Goal: Information Seeking & Learning: Learn about a topic

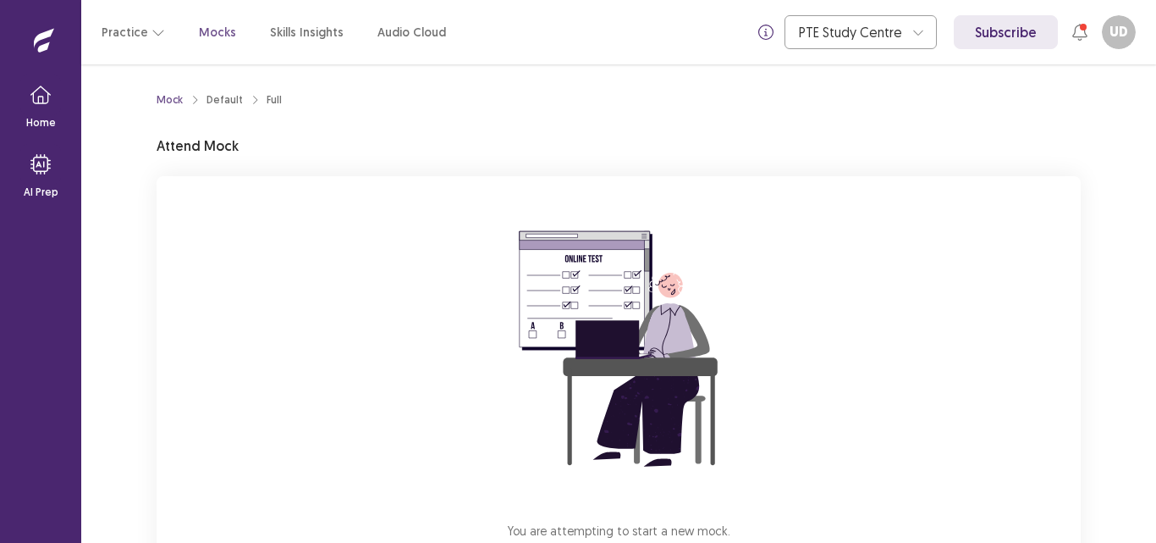
click at [725, 136] on div "Mock Default Full Attend Mock You are attempting to start a new mock. Please cl…" at bounding box center [619, 357] width 924 height 544
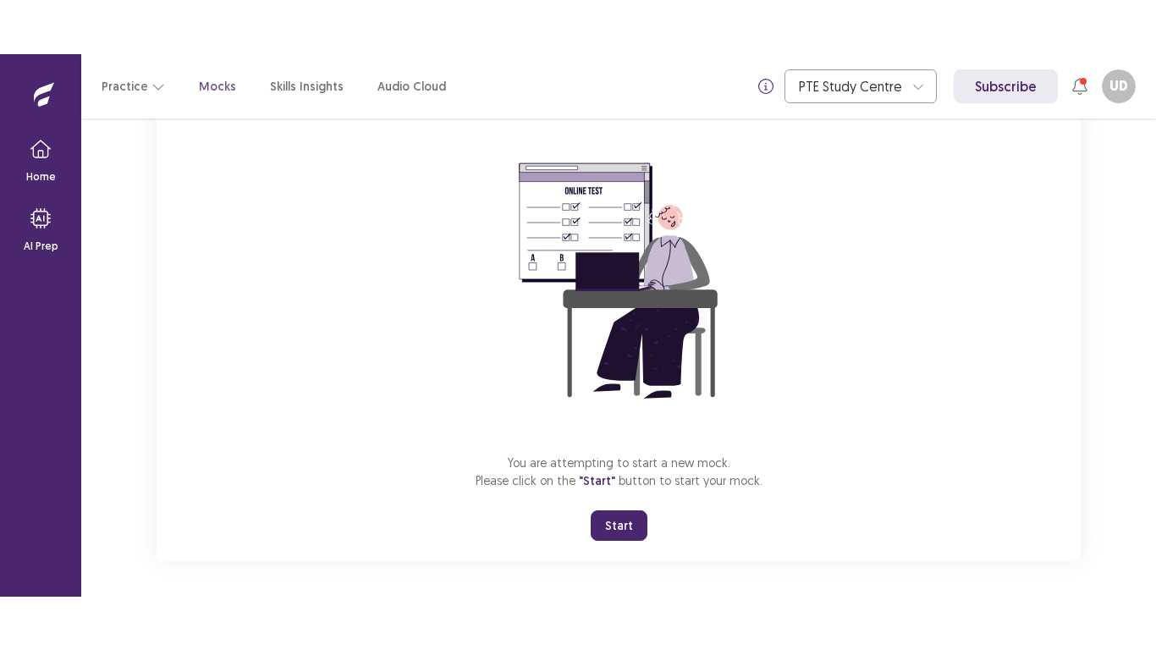
scroll to position [127, 0]
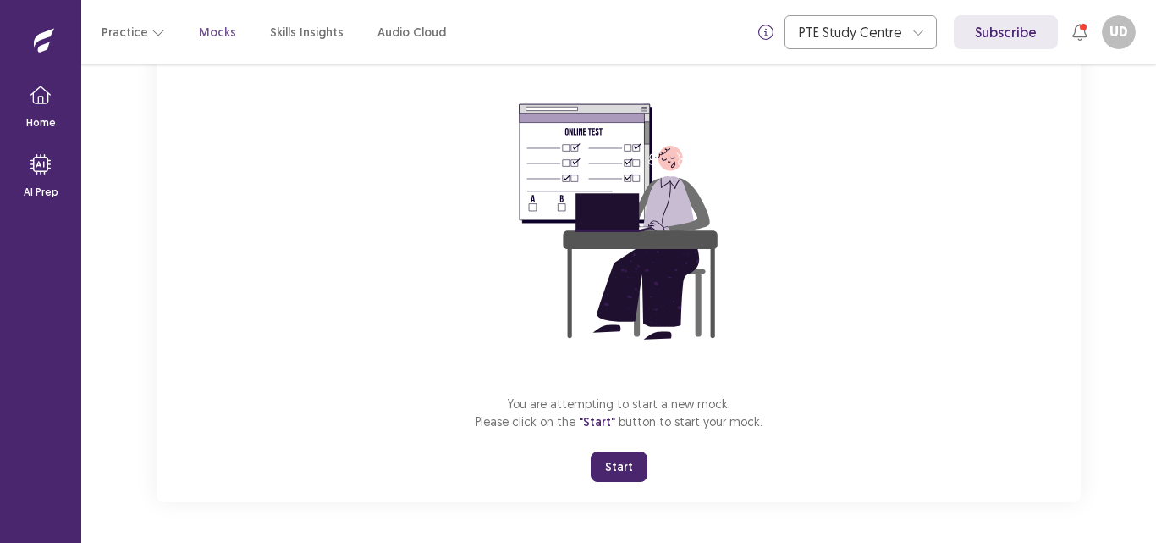
click at [629, 464] on button "Start" at bounding box center [619, 466] width 57 height 30
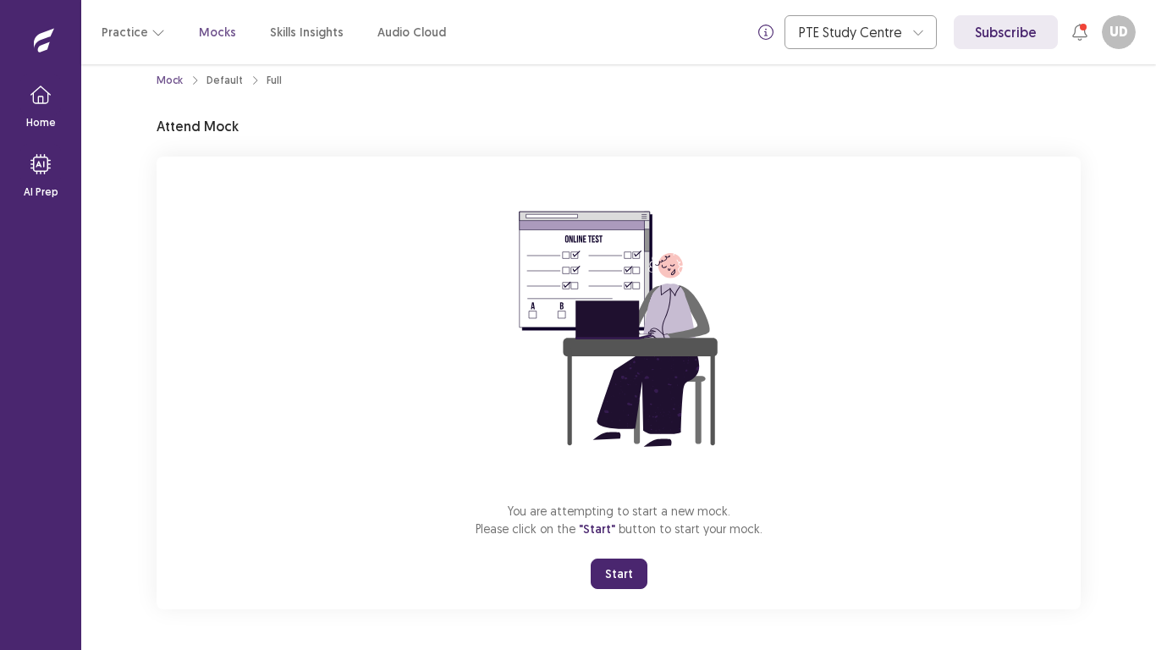
scroll to position [19, 0]
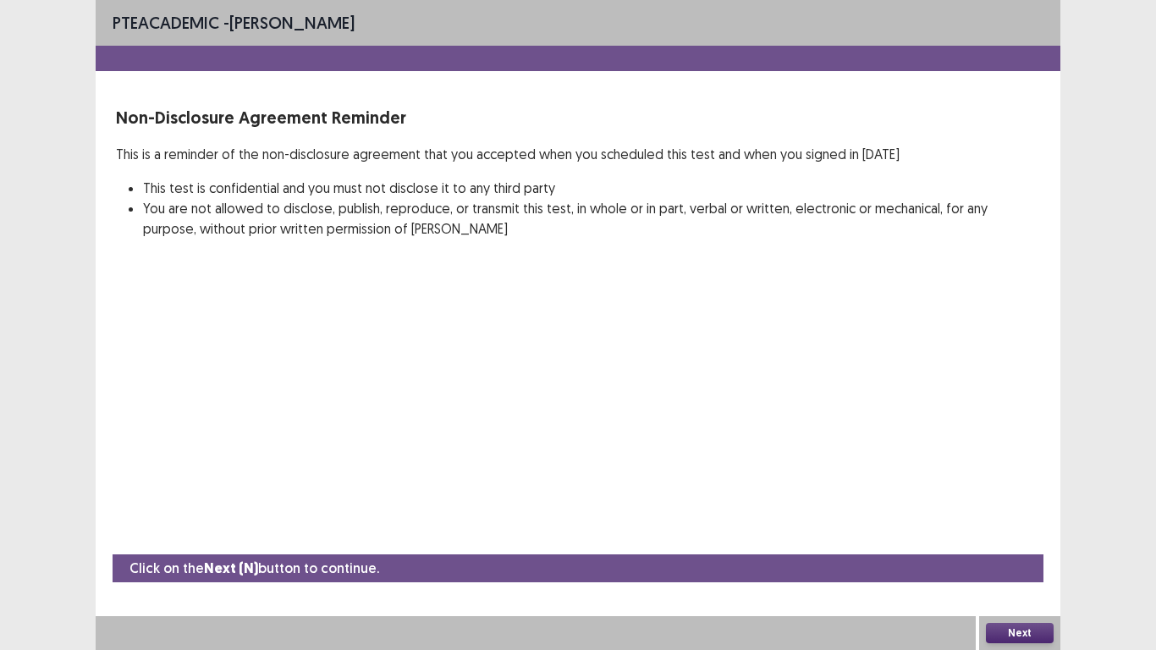
click at [1023, 542] on button "Next" at bounding box center [1020, 633] width 68 height 20
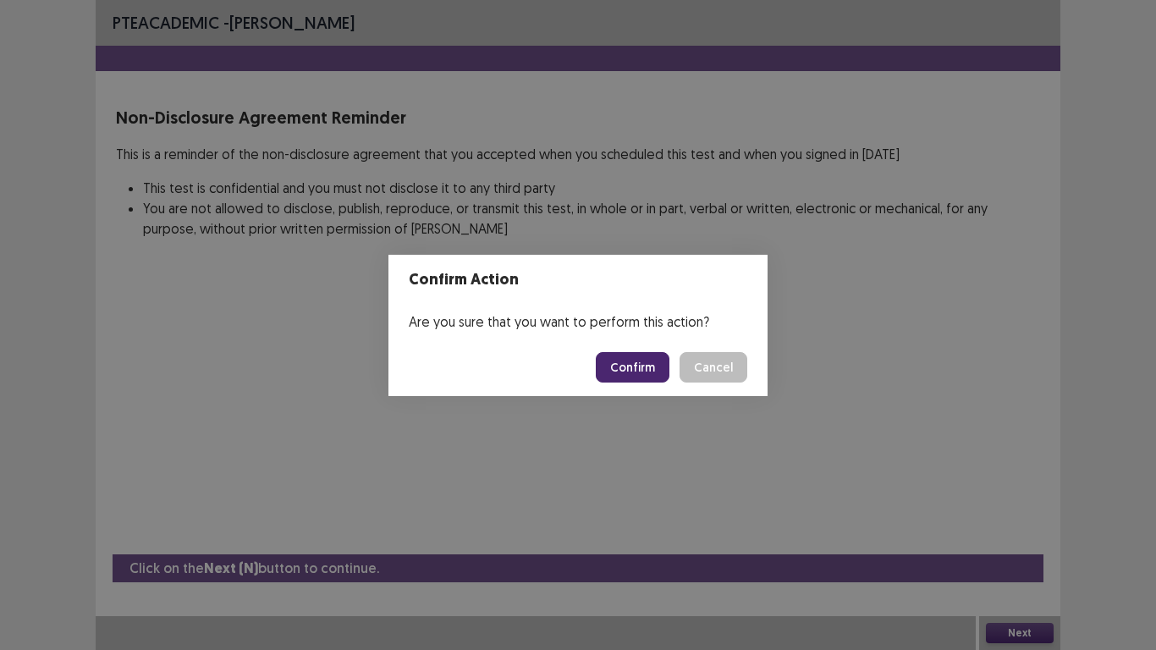
click at [649, 374] on button "Confirm" at bounding box center [633, 367] width 74 height 30
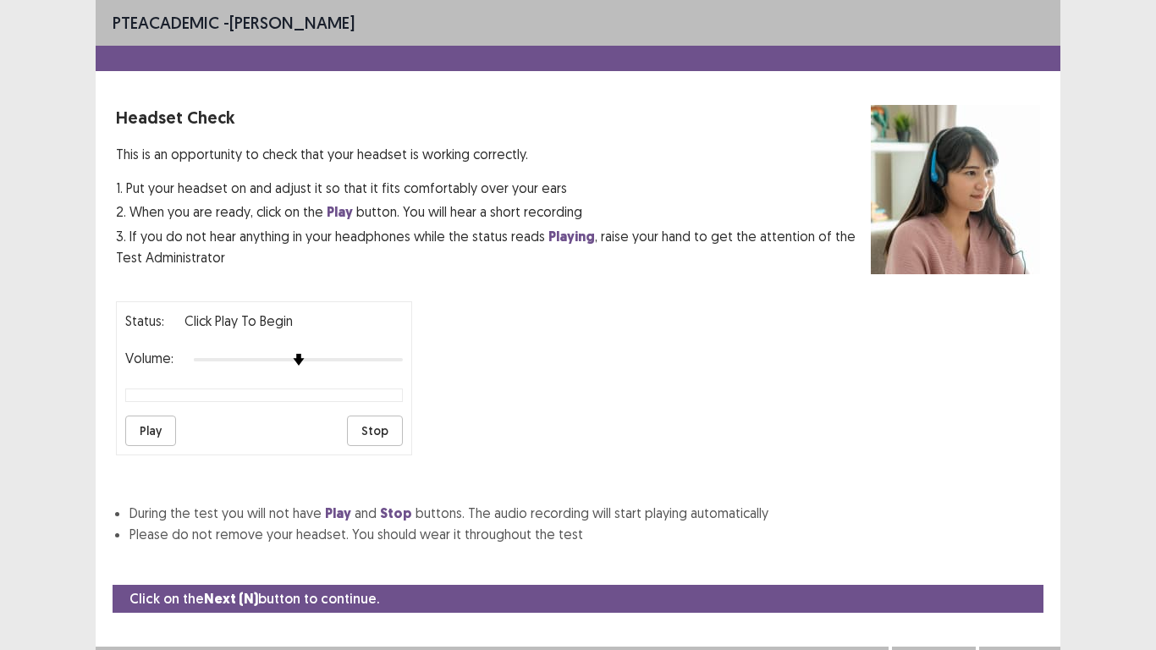
scroll to position [17, 0]
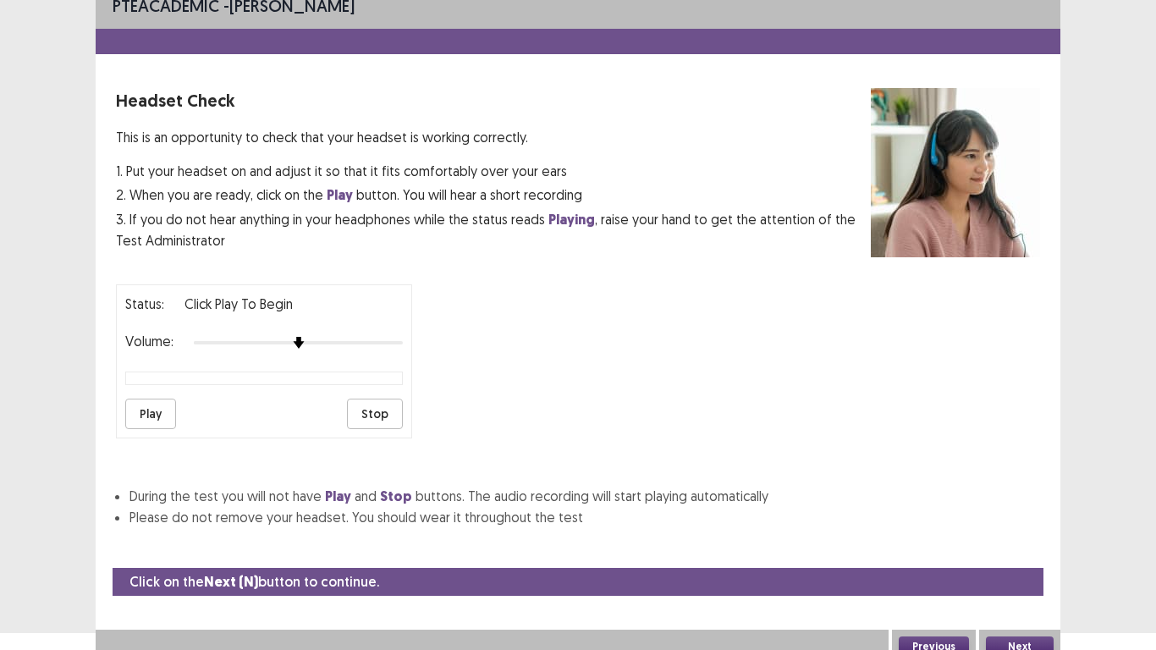
click at [154, 418] on button "Play" at bounding box center [150, 414] width 51 height 30
click at [1024, 542] on button "Next" at bounding box center [1020, 647] width 68 height 20
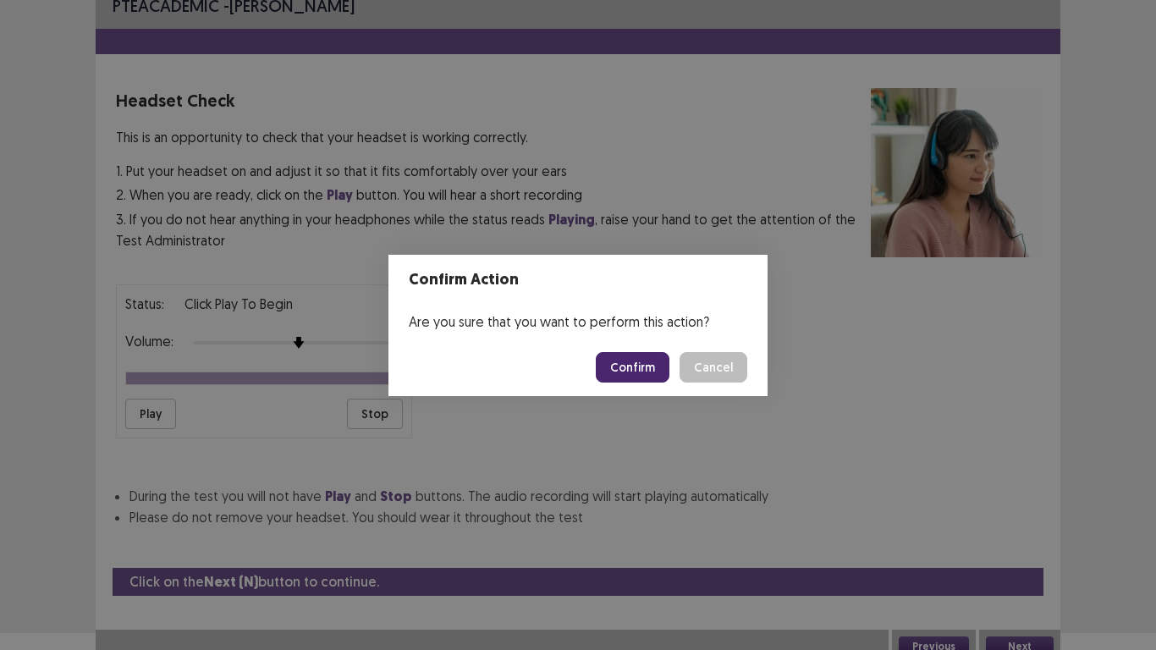
click at [633, 368] on button "Confirm" at bounding box center [633, 367] width 74 height 30
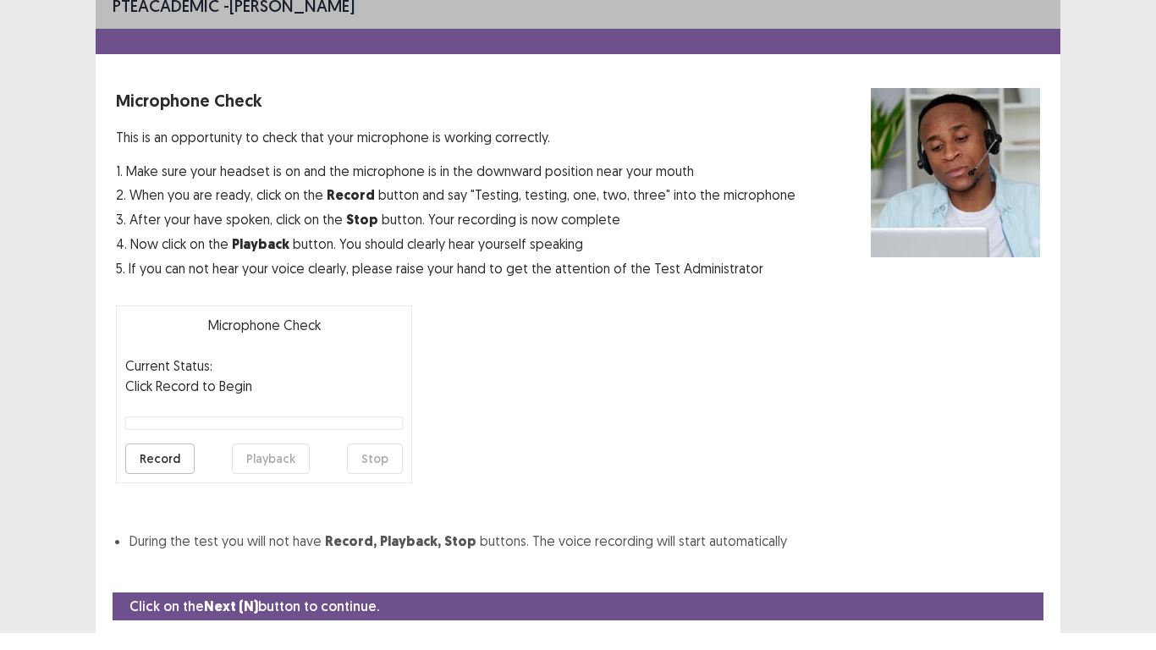
scroll to position [55, 0]
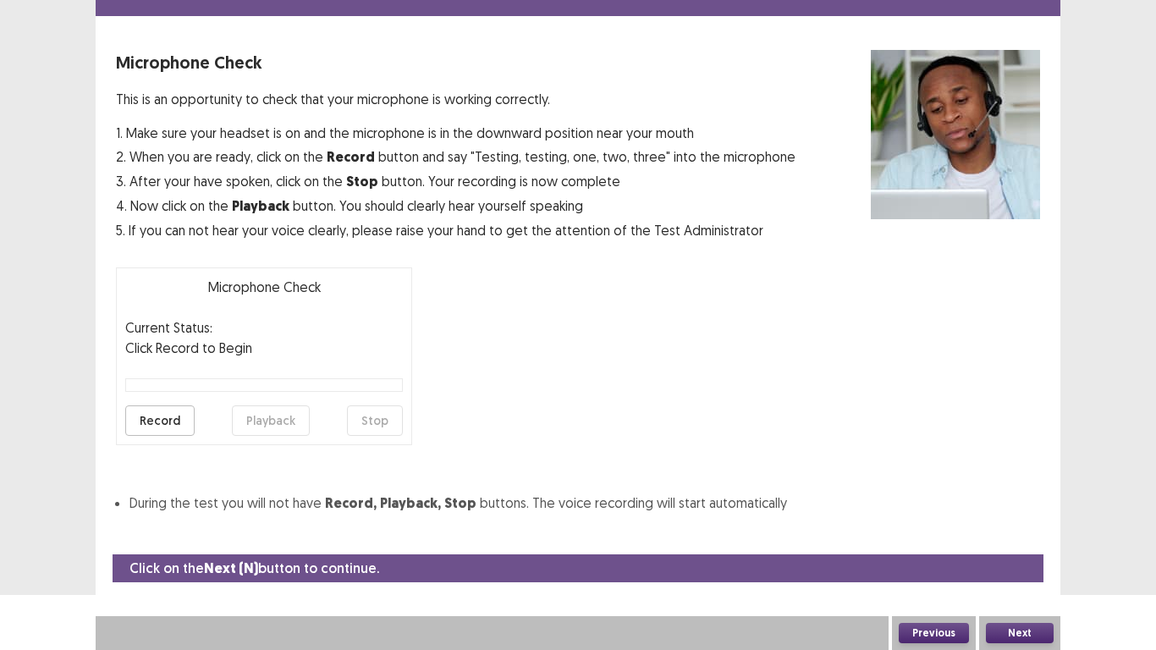
click at [172, 421] on button "Record" at bounding box center [159, 420] width 69 height 30
click at [277, 425] on button "Playback" at bounding box center [271, 420] width 78 height 30
click at [1019, 542] on button "Next" at bounding box center [1020, 633] width 68 height 20
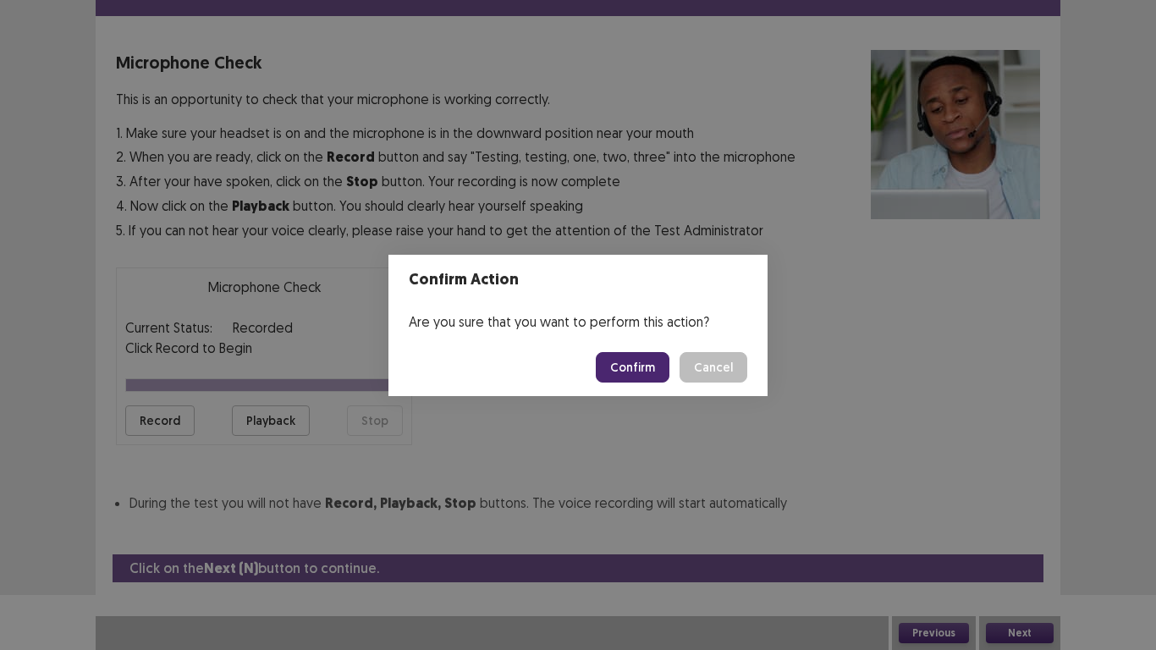
click at [648, 364] on button "Confirm" at bounding box center [633, 367] width 74 height 30
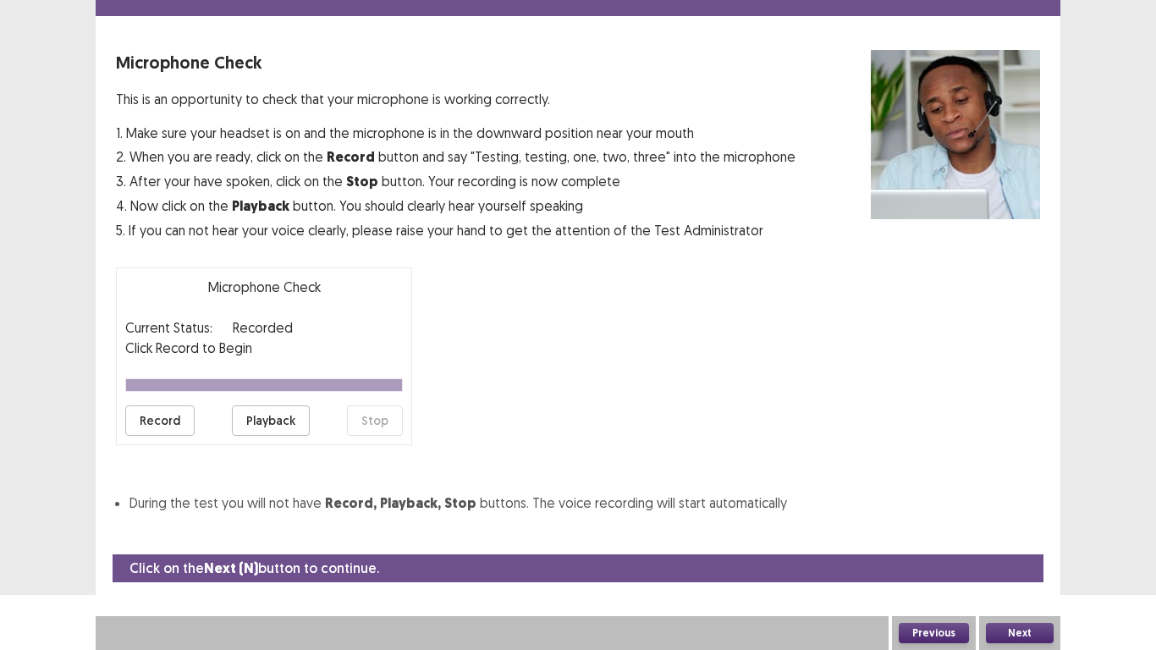
scroll to position [5, 0]
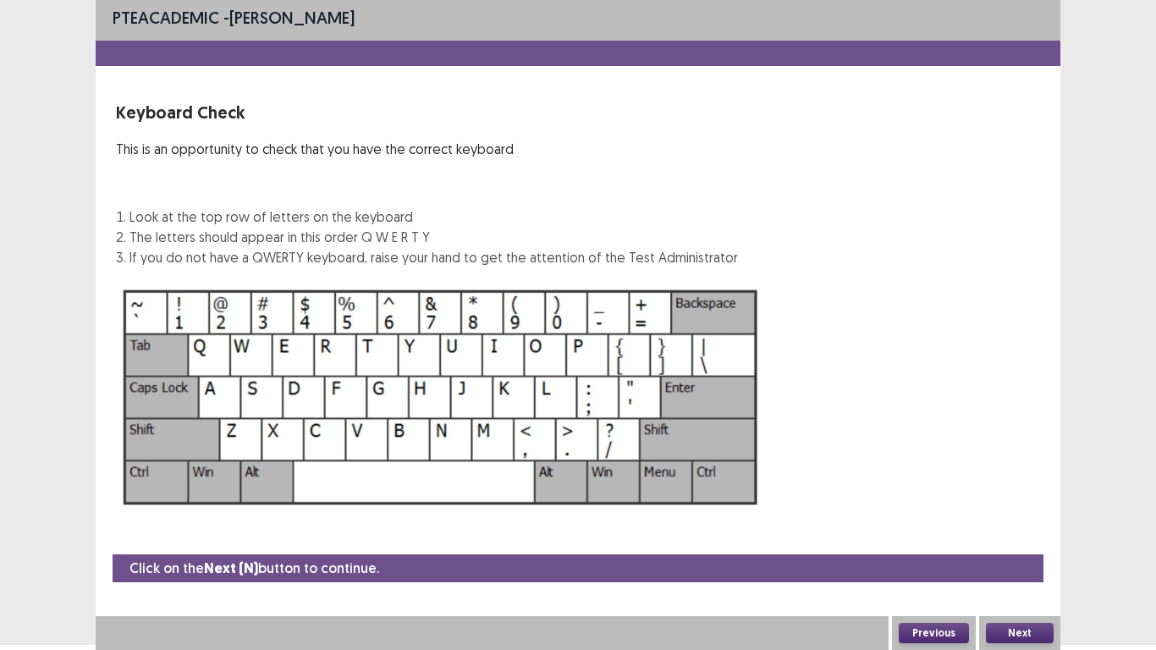
click at [1026, 542] on button "Next" at bounding box center [1020, 633] width 68 height 20
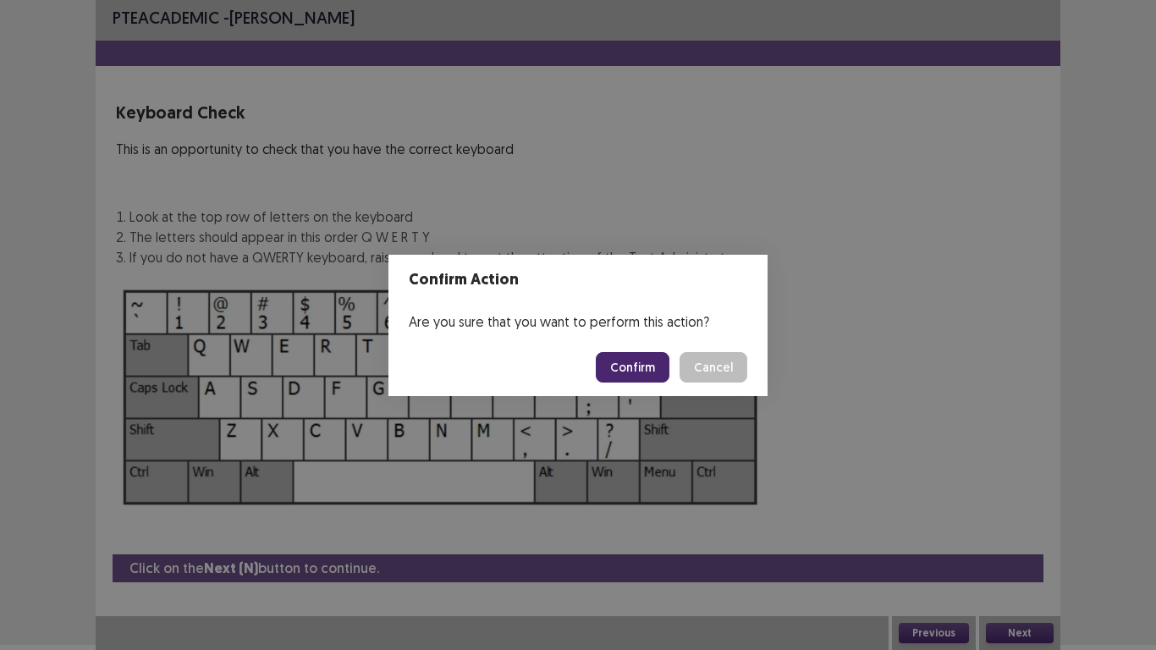
click at [648, 366] on button "Confirm" at bounding box center [633, 367] width 74 height 30
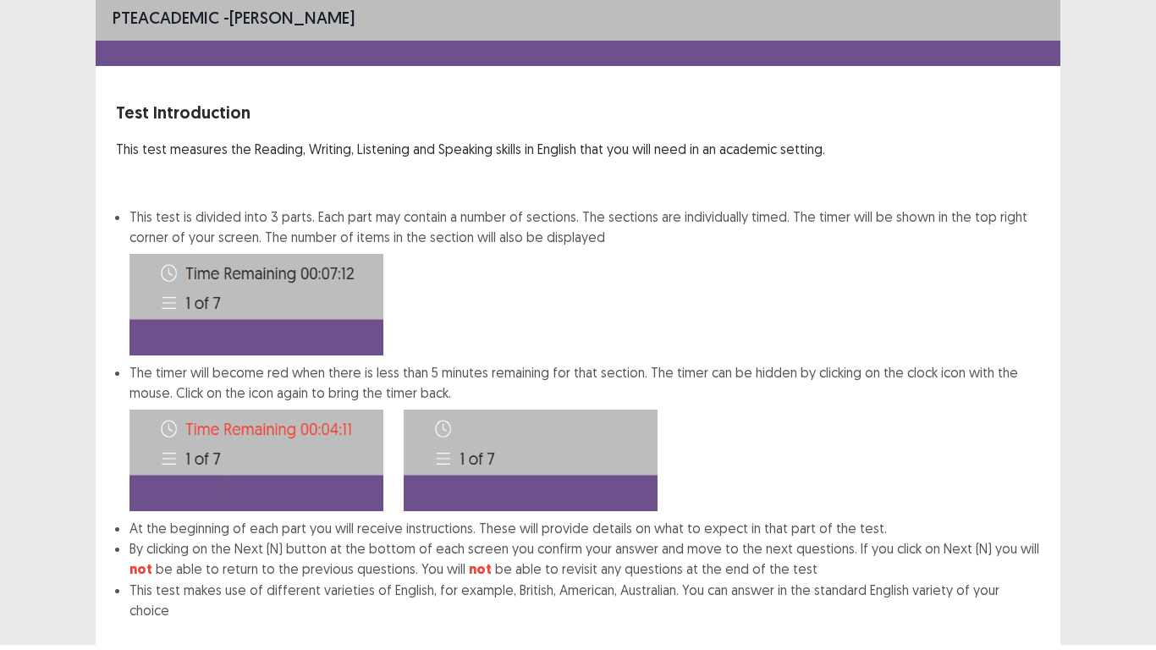
scroll to position [91, 0]
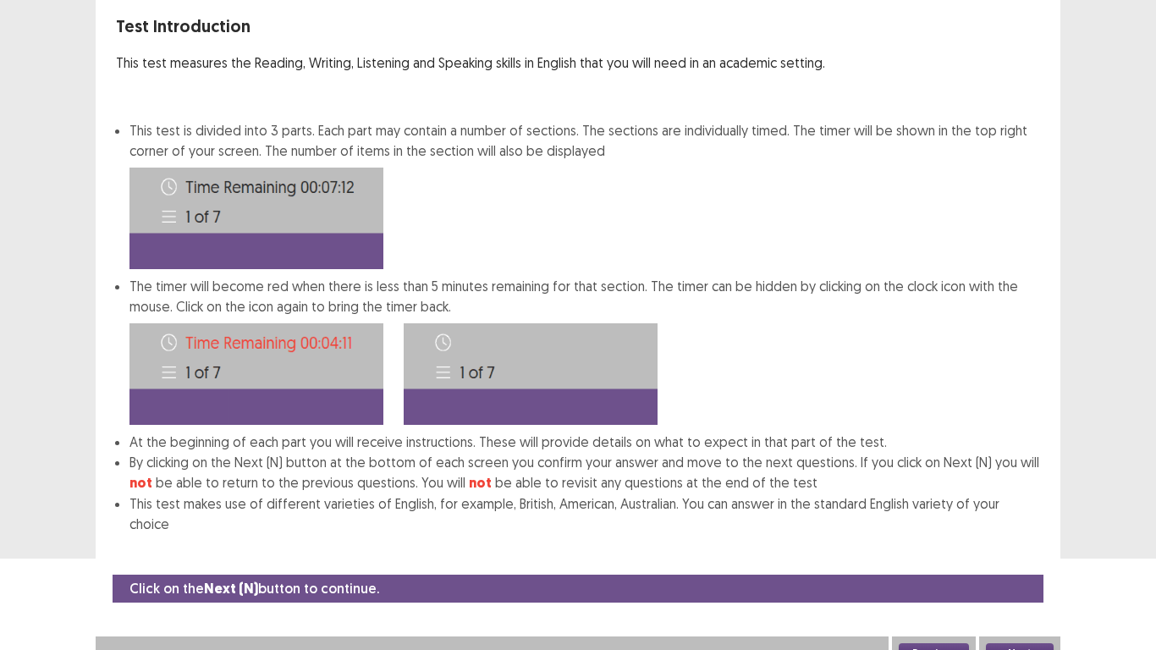
click at [1044, 542] on button "Next" at bounding box center [1020, 653] width 68 height 20
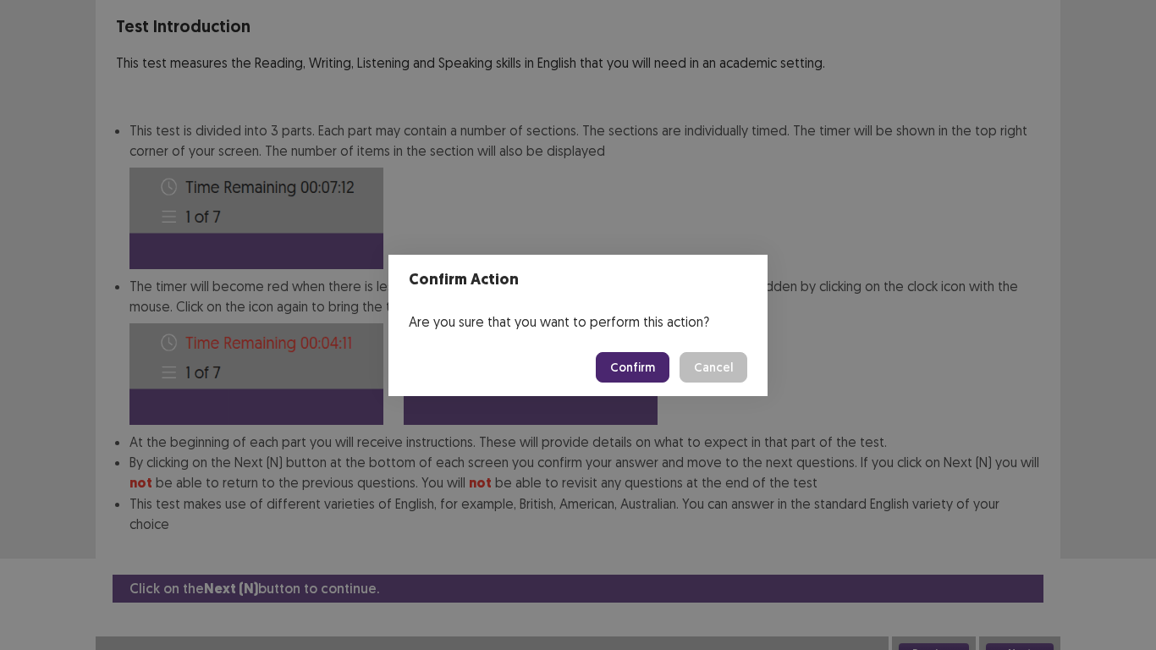
click at [637, 372] on button "Confirm" at bounding box center [633, 367] width 74 height 30
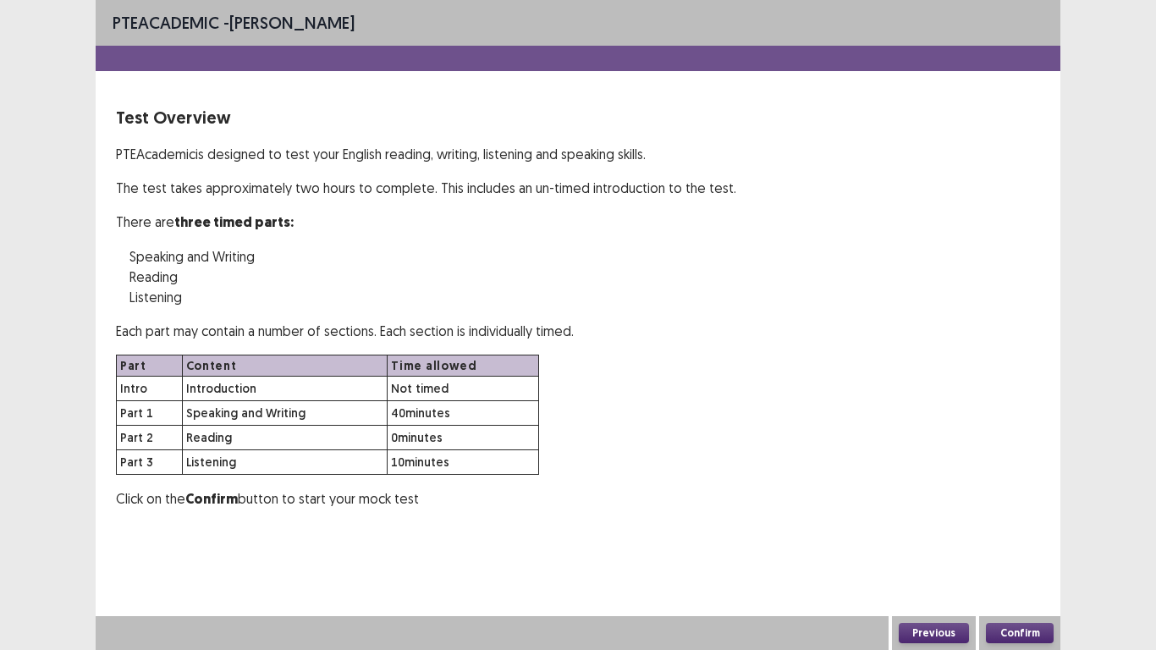
scroll to position [0, 0]
click at [1012, 542] on button "Confirm" at bounding box center [1020, 633] width 68 height 20
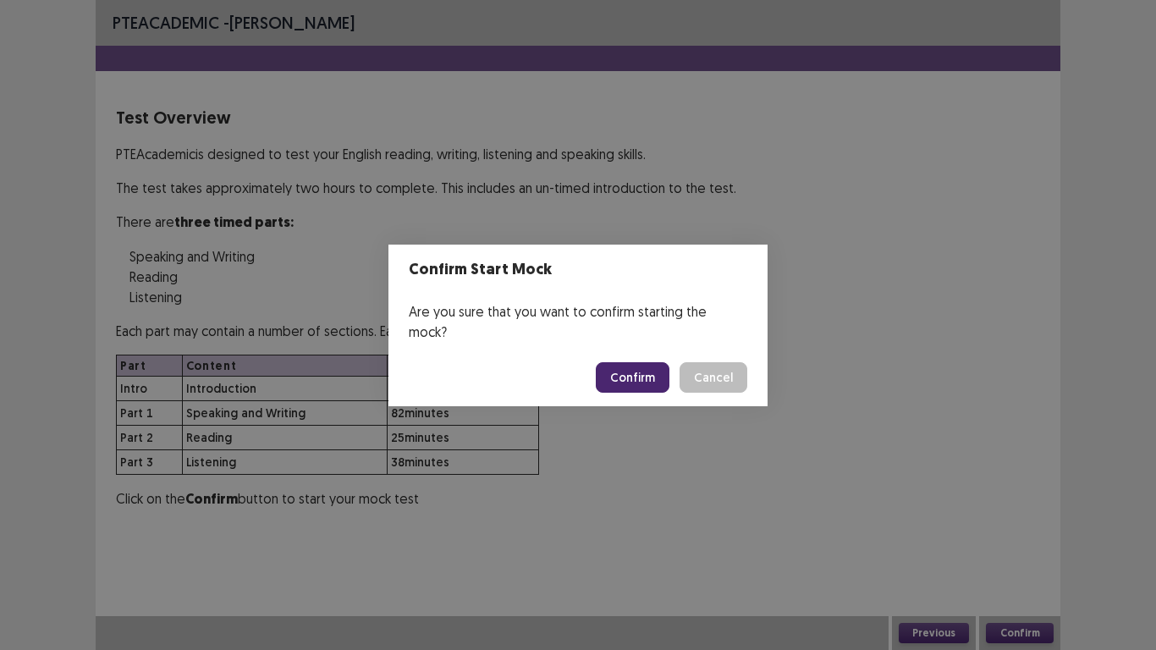
click at [637, 365] on button "Confirm" at bounding box center [633, 377] width 74 height 30
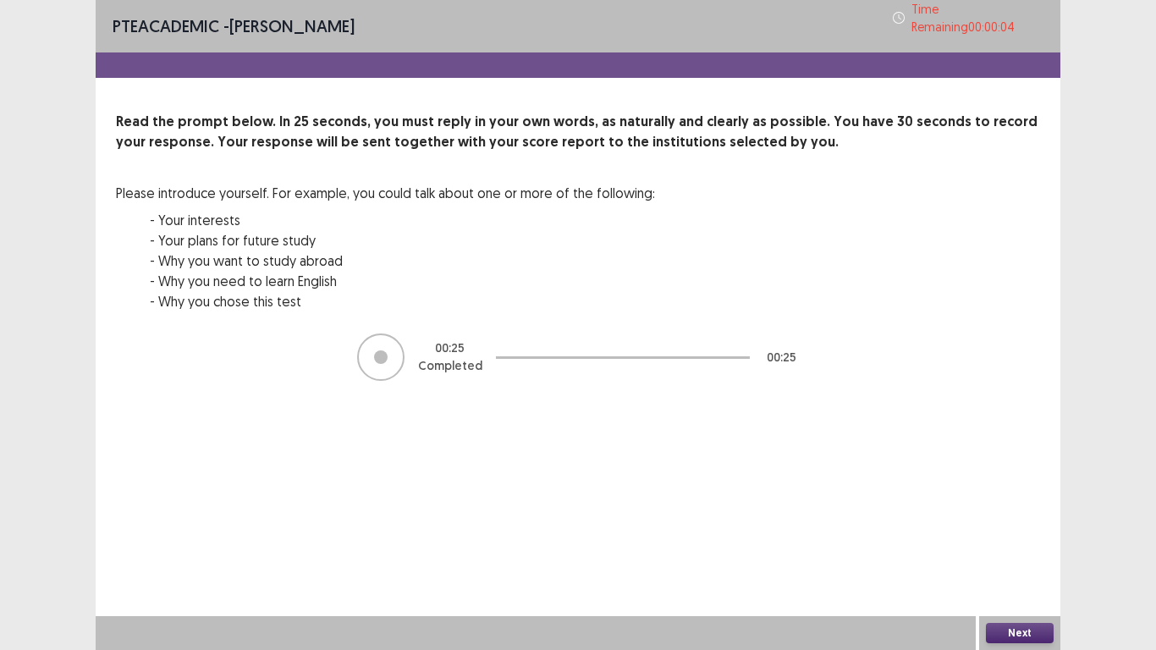
click at [1025, 542] on button "Next" at bounding box center [1020, 633] width 68 height 20
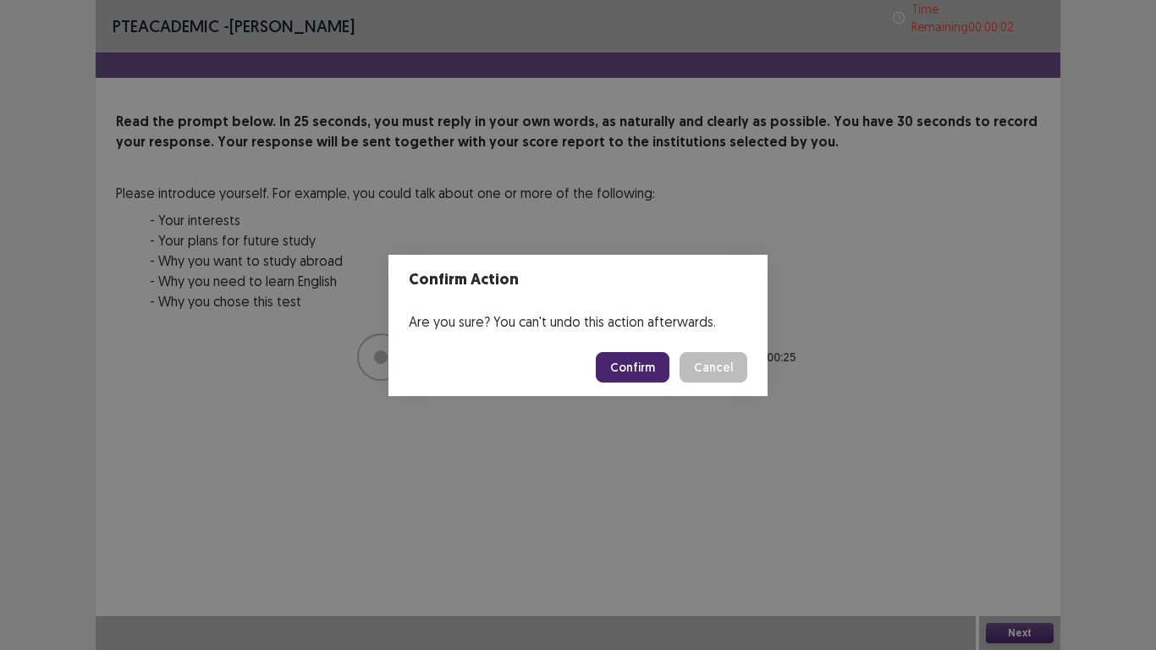
click at [642, 372] on button "Confirm" at bounding box center [633, 367] width 74 height 30
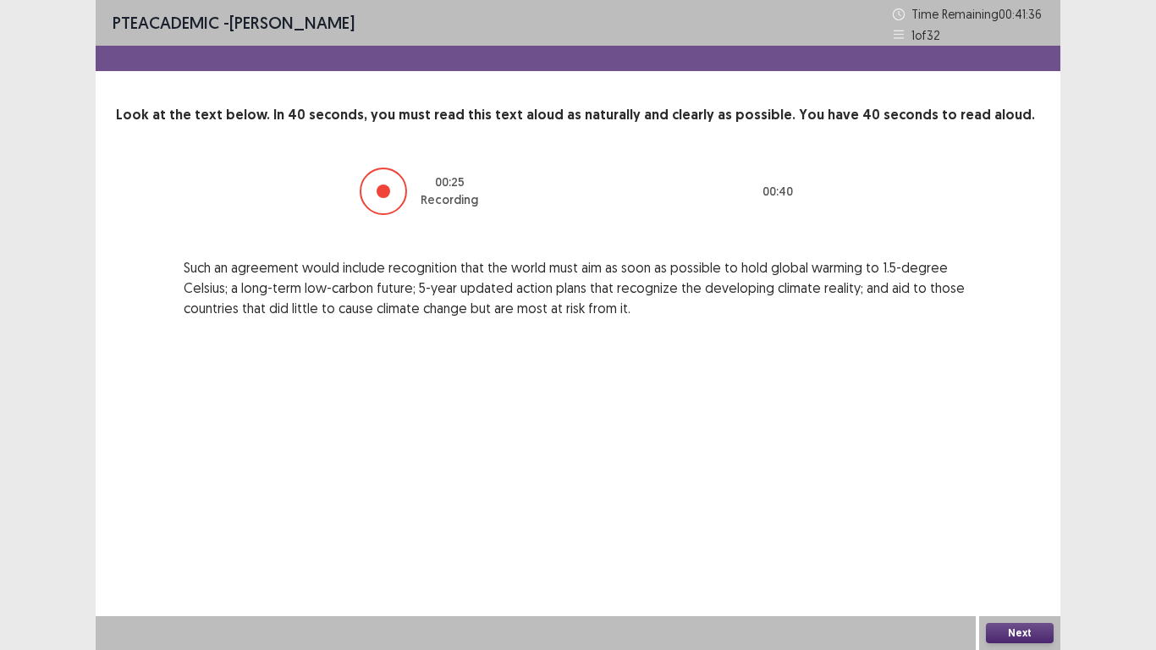
click at [1032, 542] on button "Next" at bounding box center [1020, 633] width 68 height 20
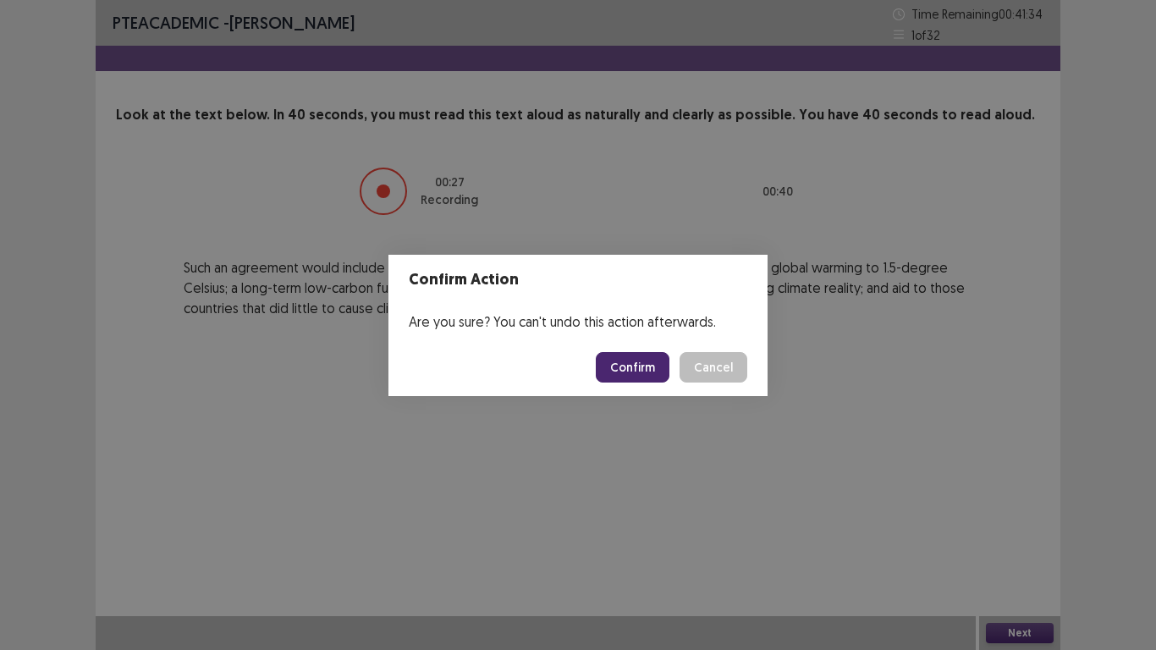
click at [659, 367] on button "Confirm" at bounding box center [633, 367] width 74 height 30
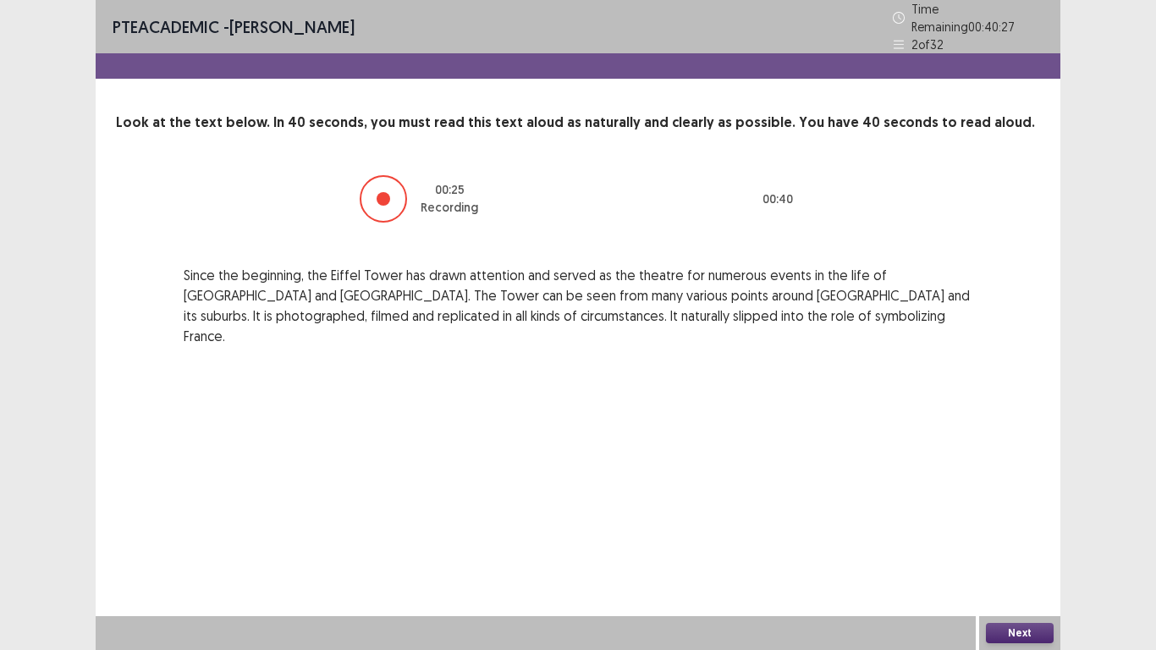
click at [1009, 542] on button "Next" at bounding box center [1020, 633] width 68 height 20
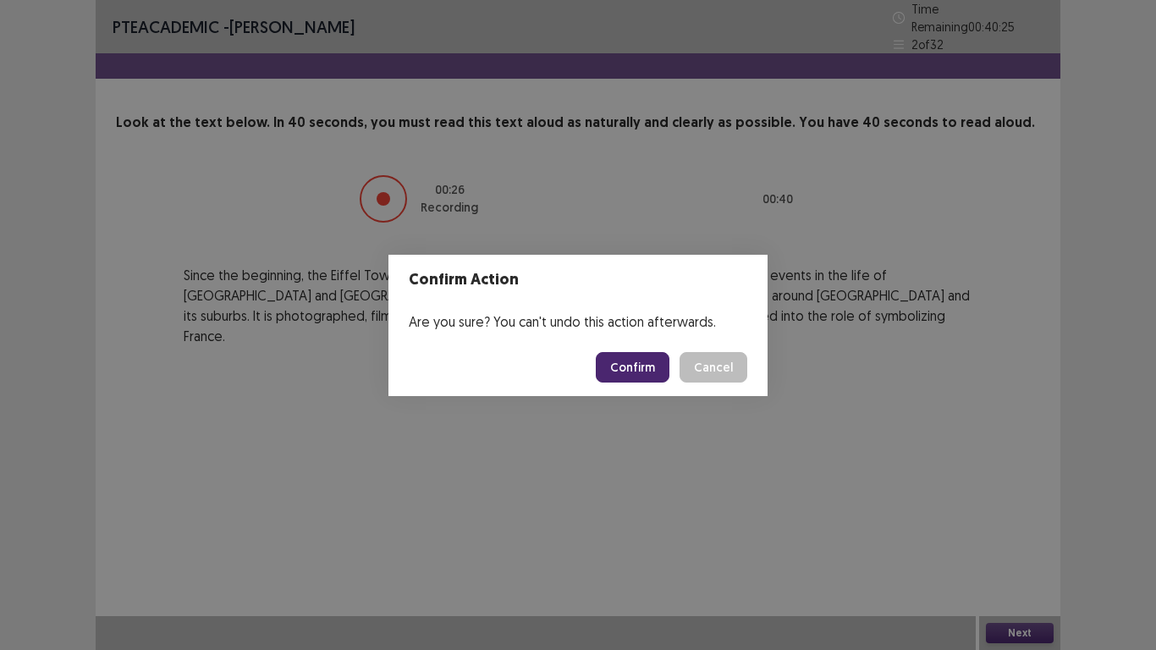
click at [631, 360] on button "Confirm" at bounding box center [633, 367] width 74 height 30
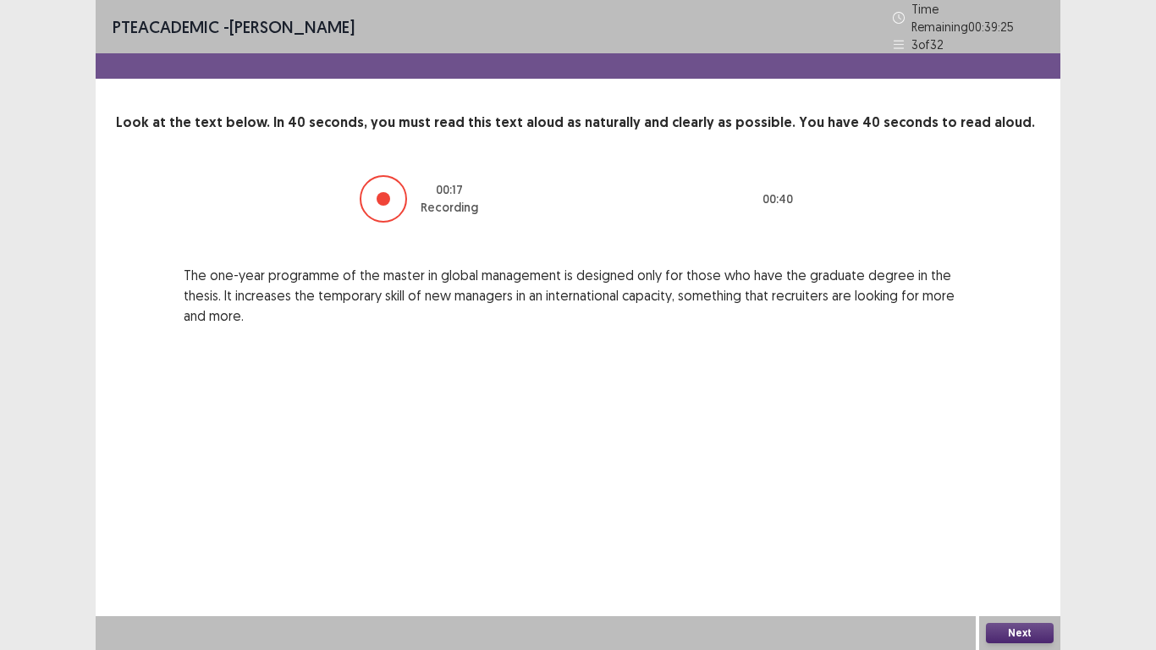
click at [1010, 542] on button "Next" at bounding box center [1020, 633] width 68 height 20
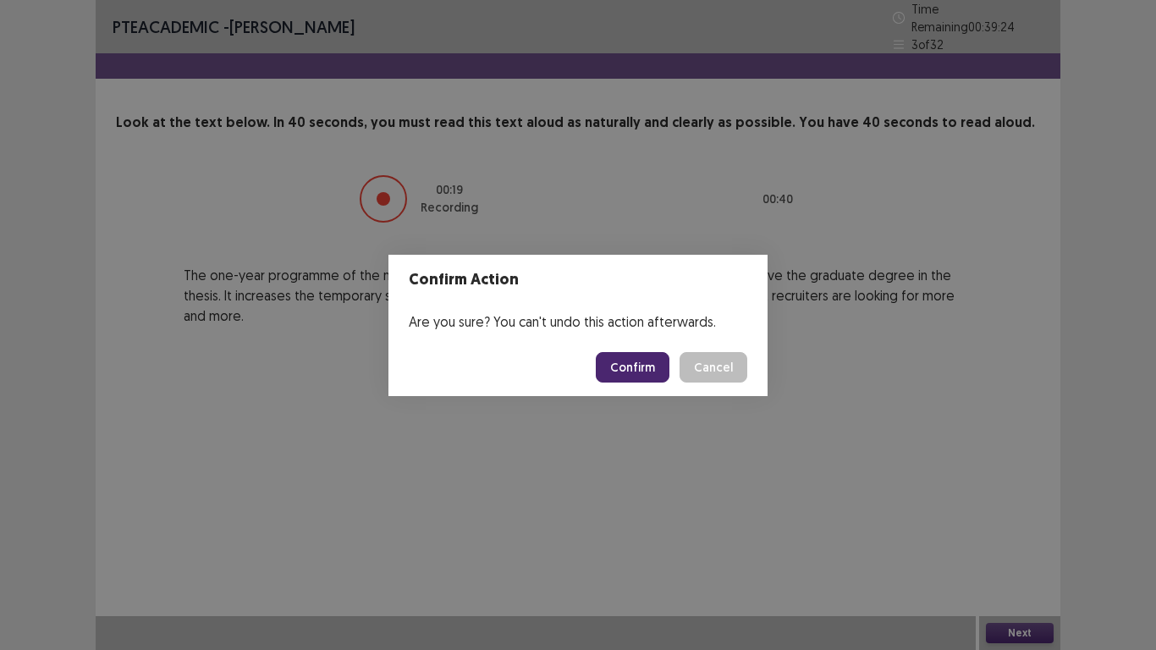
click at [631, 362] on button "Confirm" at bounding box center [633, 367] width 74 height 30
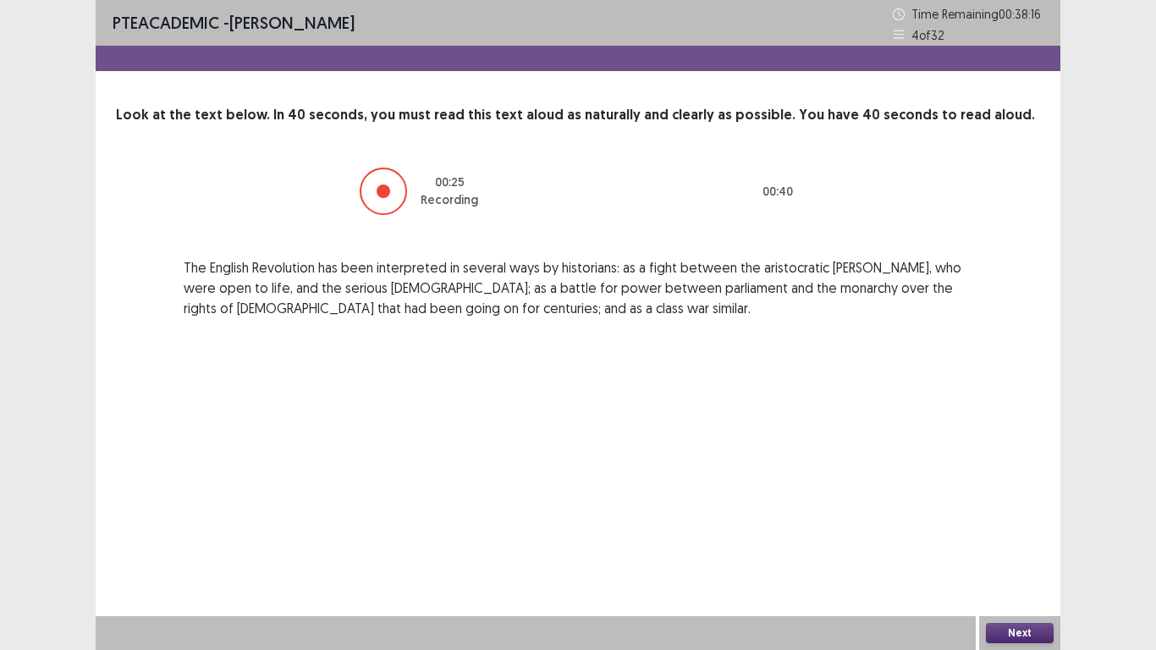
click at [1034, 542] on button "Next" at bounding box center [1020, 633] width 68 height 20
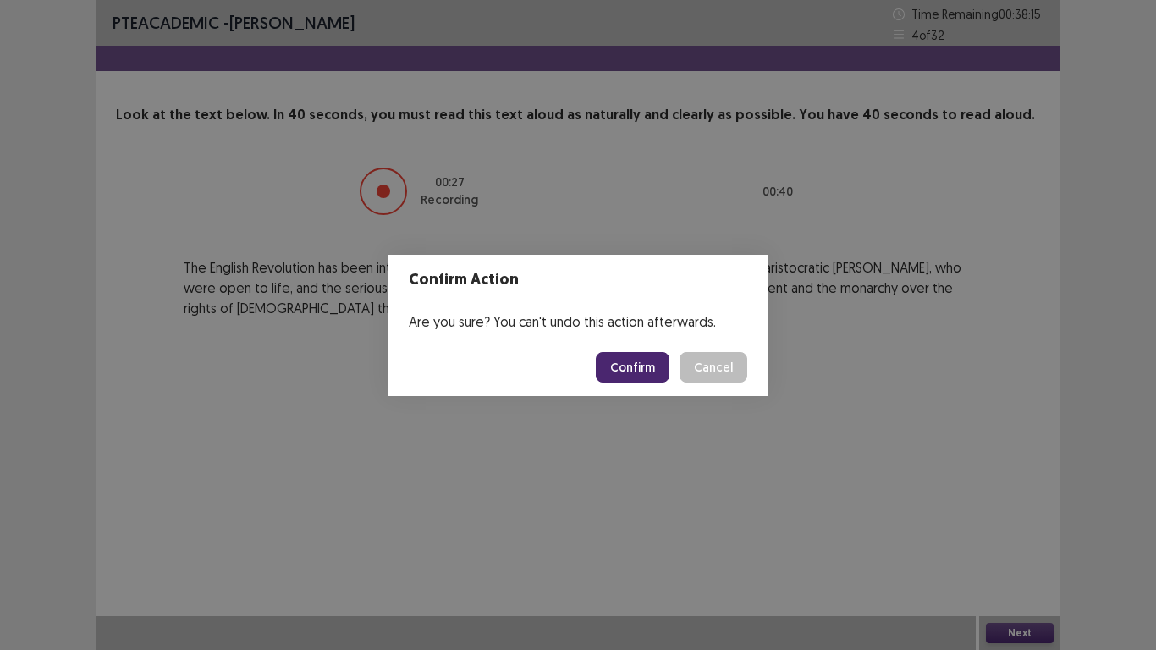
click at [648, 369] on button "Confirm" at bounding box center [633, 367] width 74 height 30
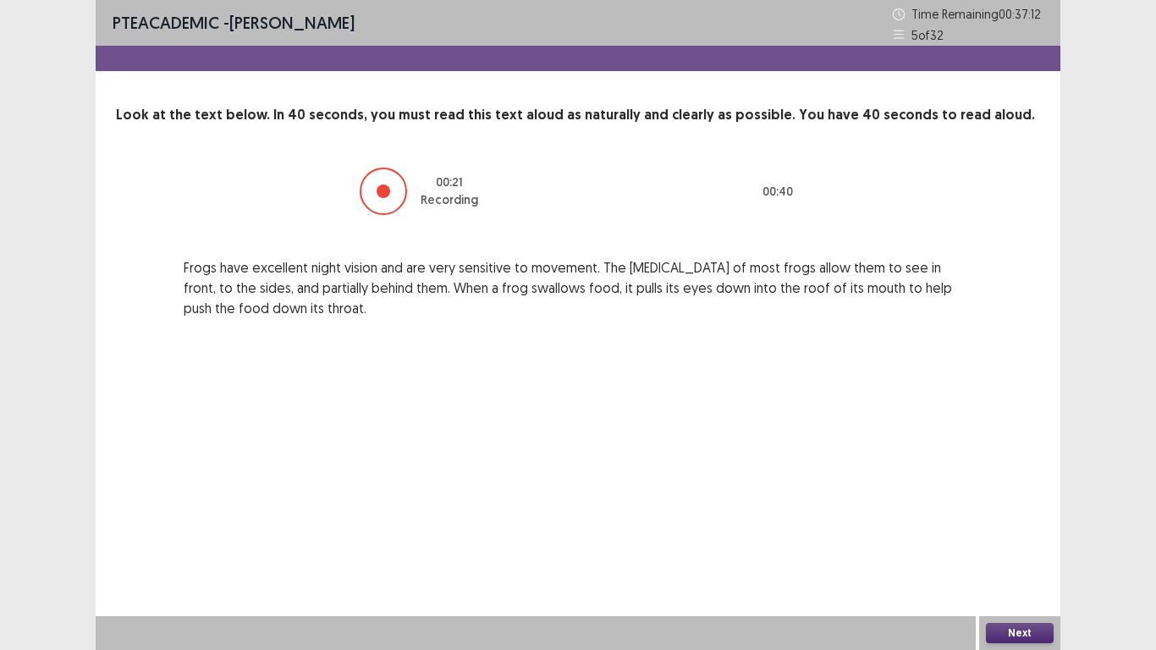
click at [1026, 542] on button "Next" at bounding box center [1020, 633] width 68 height 20
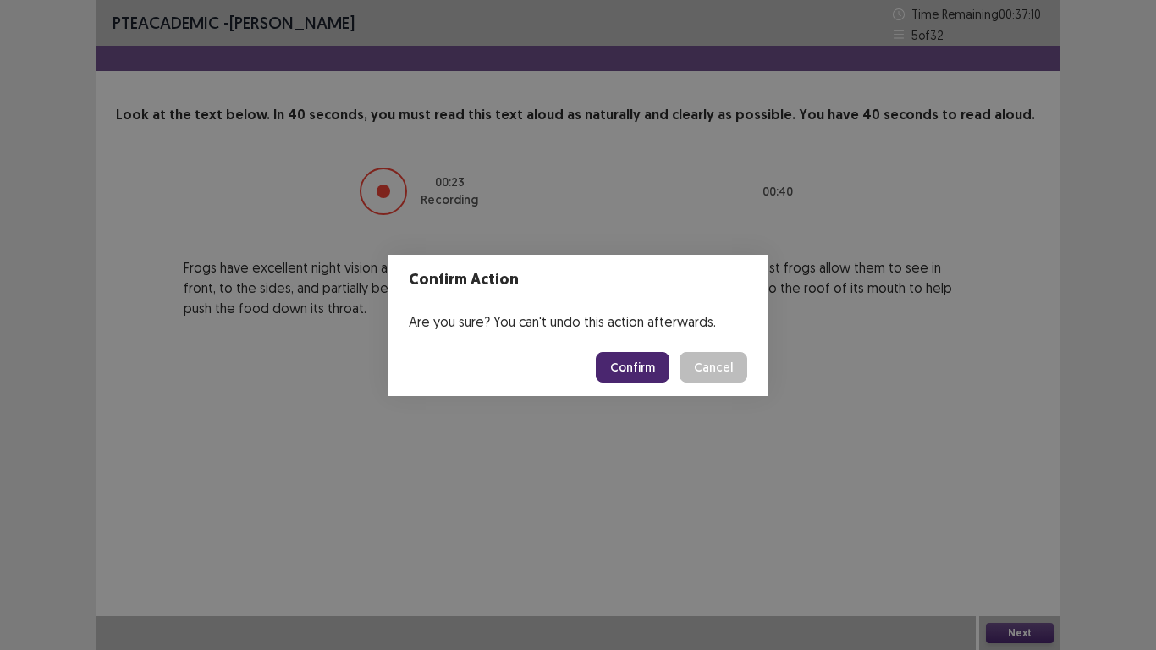
click at [643, 362] on button "Confirm" at bounding box center [633, 367] width 74 height 30
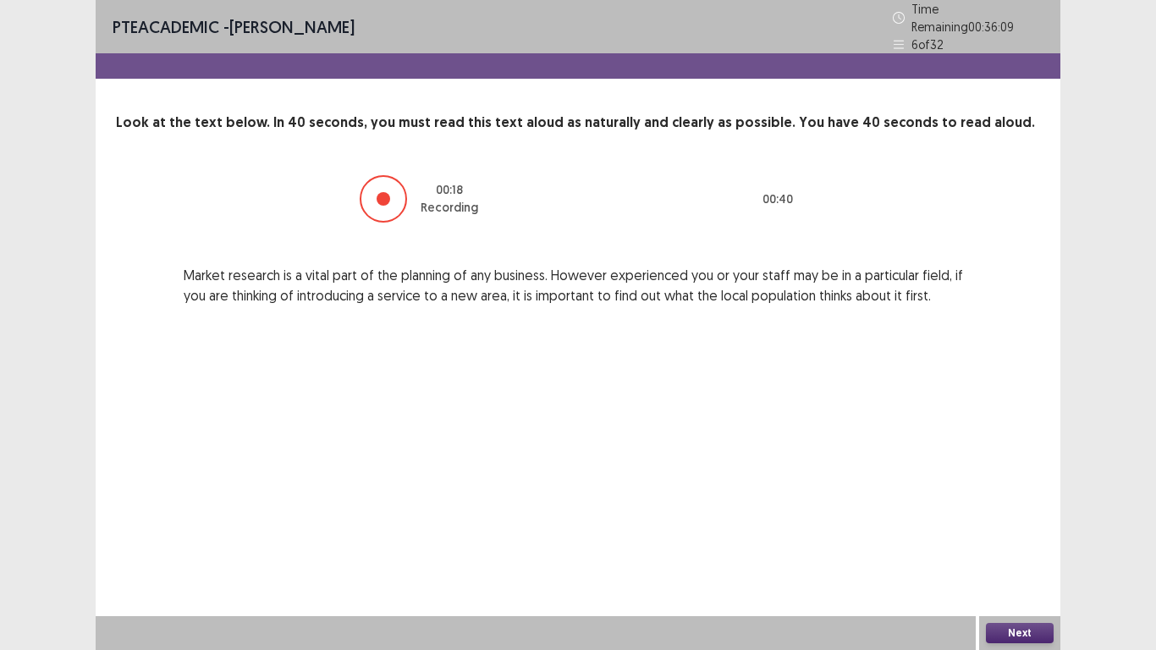
click at [1049, 542] on button "Next" at bounding box center [1020, 633] width 68 height 20
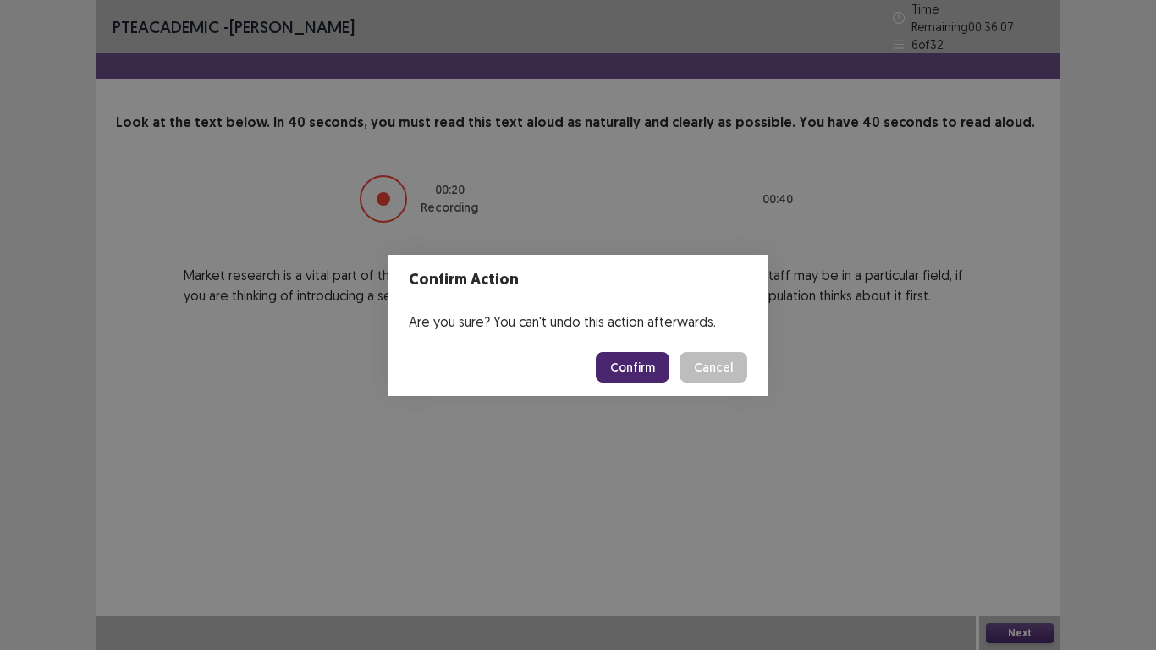
click at [640, 363] on button "Confirm" at bounding box center [633, 367] width 74 height 30
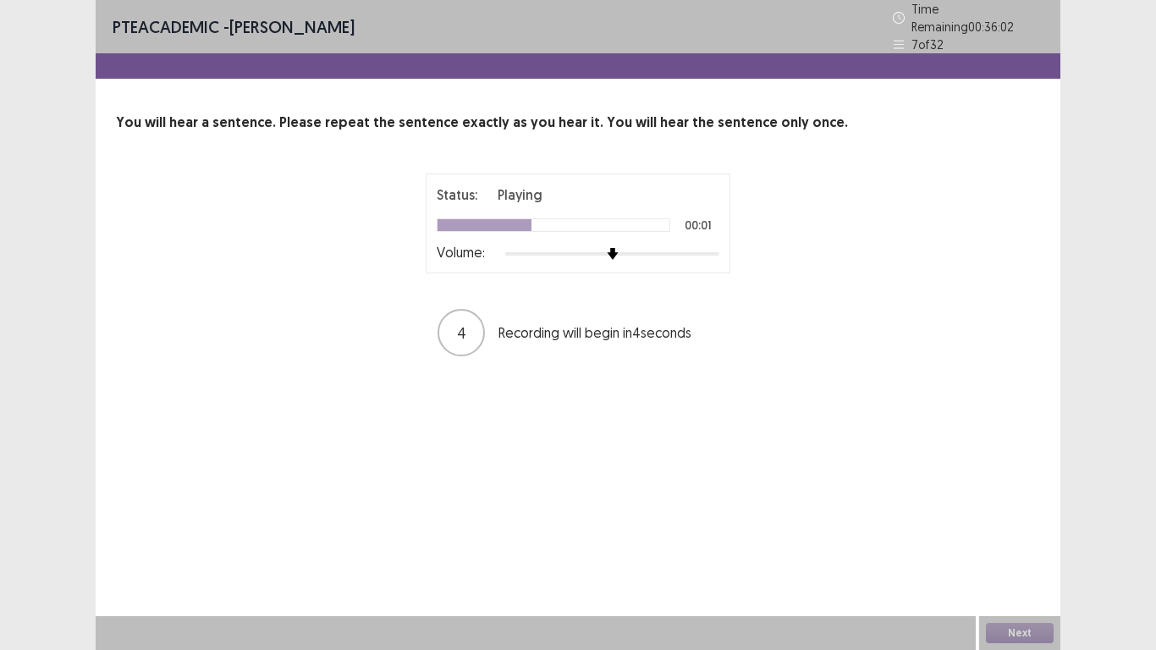
click at [709, 252] on div at bounding box center [612, 253] width 214 height 3
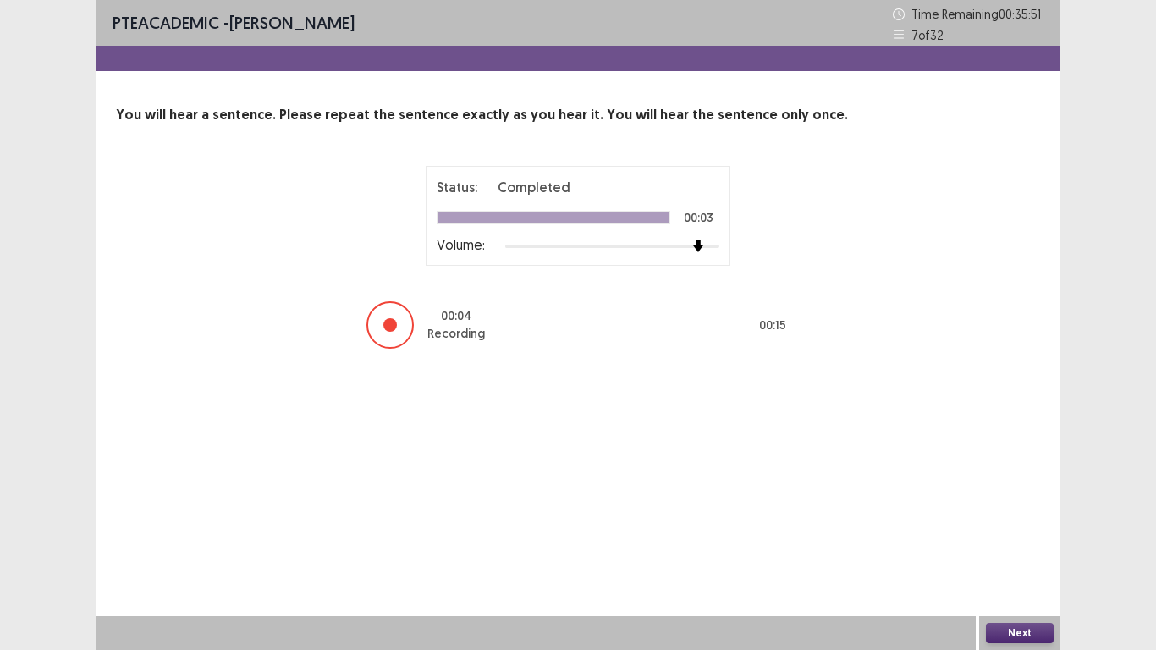
click at [1022, 542] on div "Next" at bounding box center [1019, 633] width 81 height 34
click at [1023, 542] on button "Next" at bounding box center [1020, 633] width 68 height 20
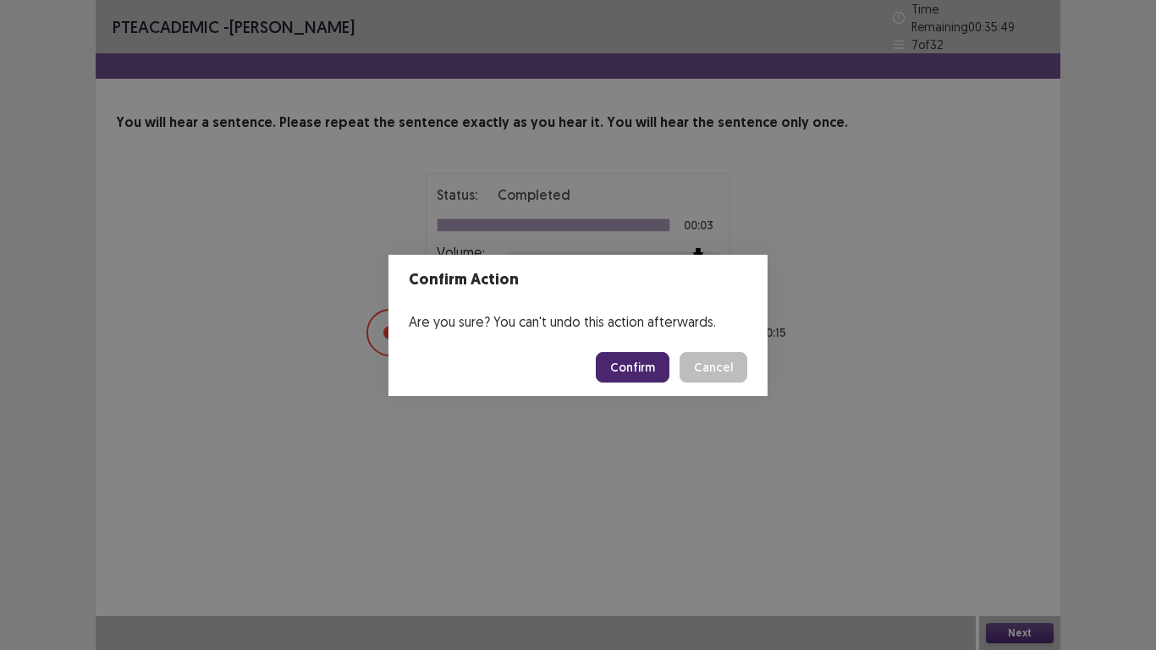
click at [649, 352] on button "Confirm" at bounding box center [633, 367] width 74 height 30
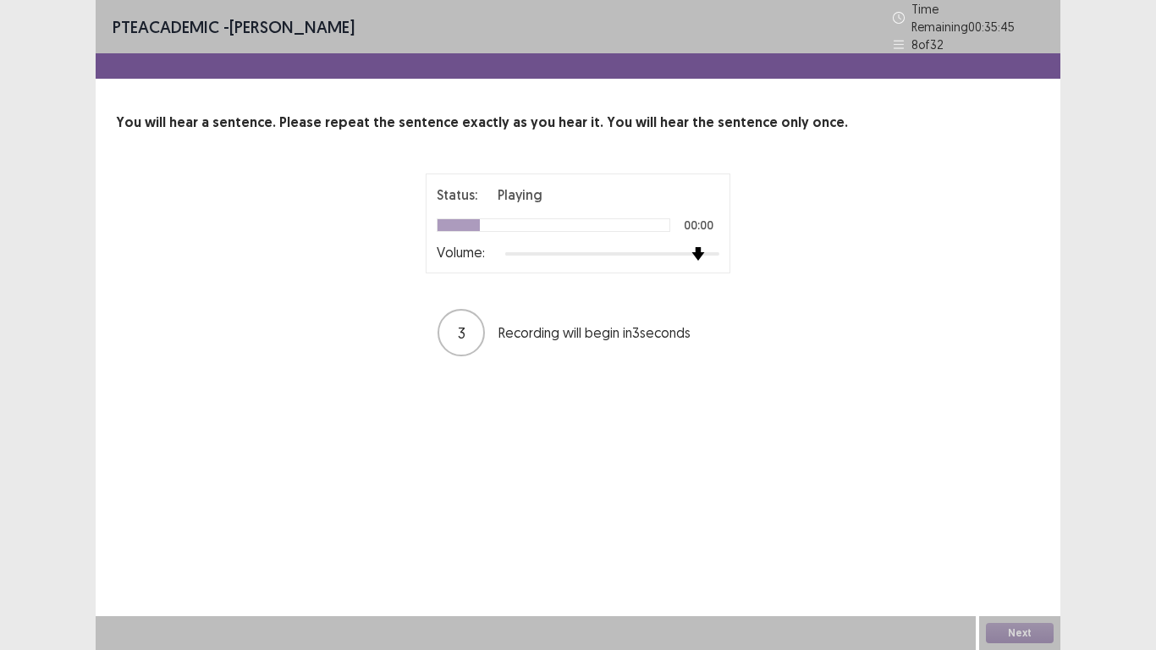
click at [706, 249] on div at bounding box center [612, 254] width 214 height 14
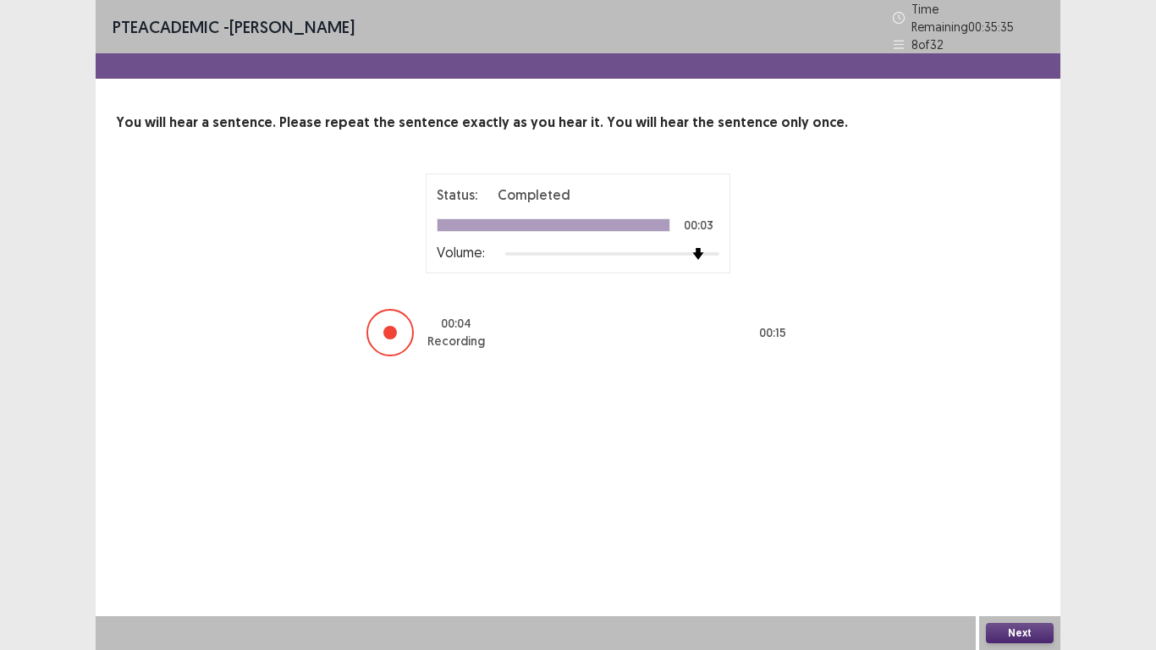
click at [1034, 542] on button "Next" at bounding box center [1020, 633] width 68 height 20
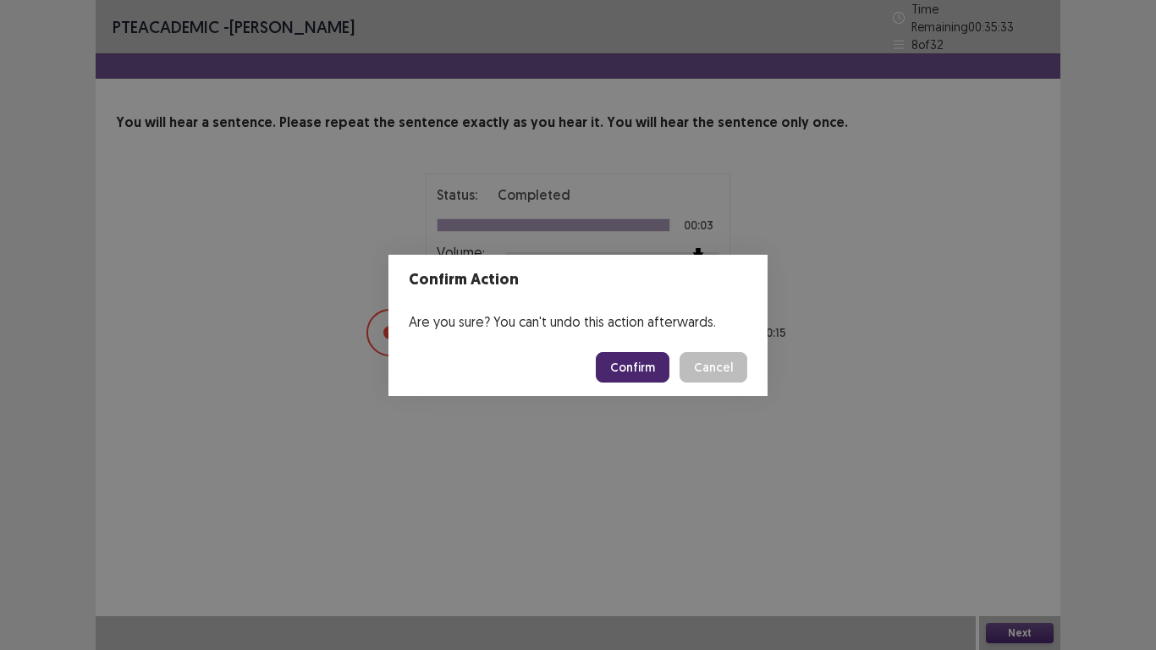
click at [644, 372] on button "Confirm" at bounding box center [633, 367] width 74 height 30
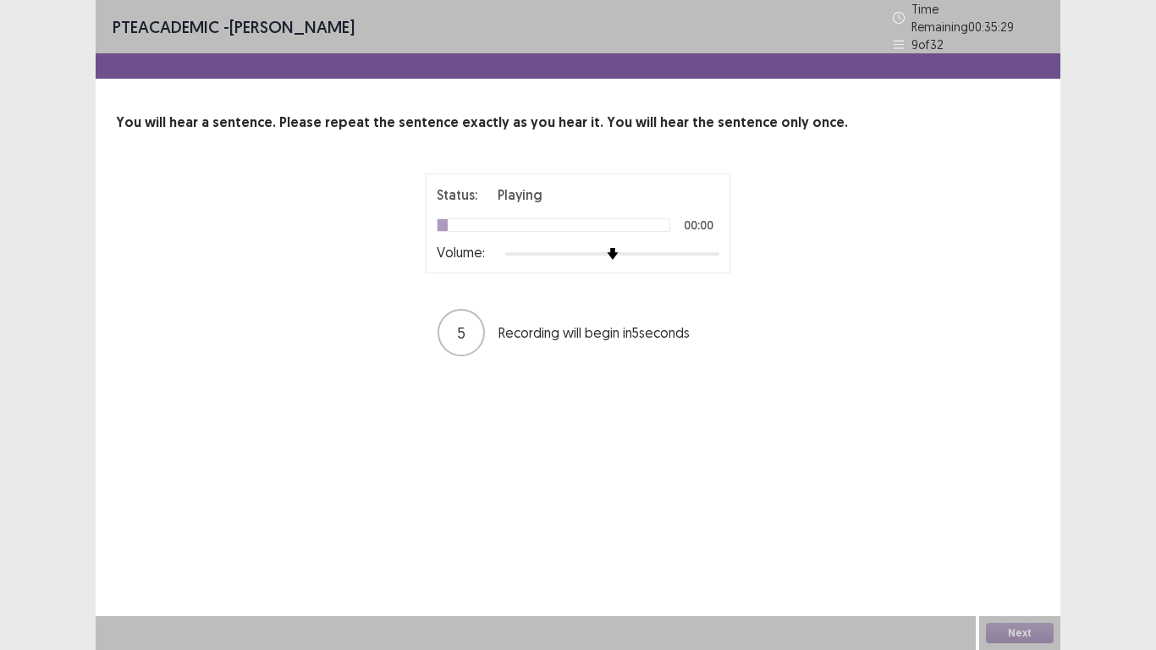
click at [714, 247] on div at bounding box center [612, 254] width 214 height 14
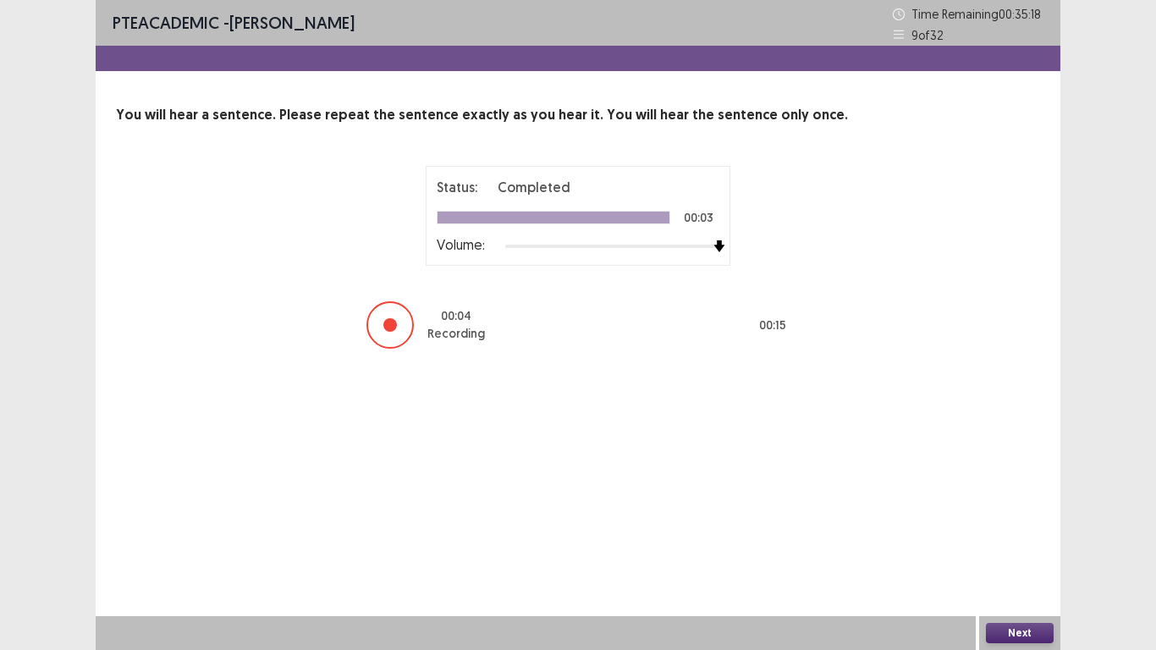
click at [1030, 542] on button "Next" at bounding box center [1020, 633] width 68 height 20
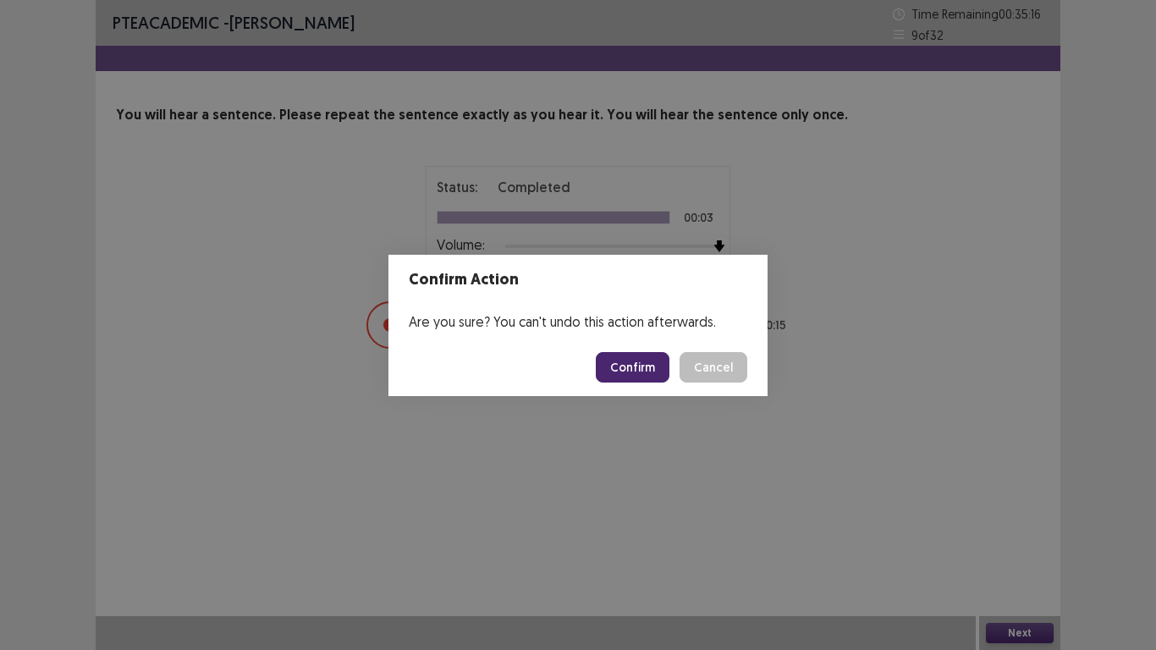
click at [648, 366] on button "Confirm" at bounding box center [633, 367] width 74 height 30
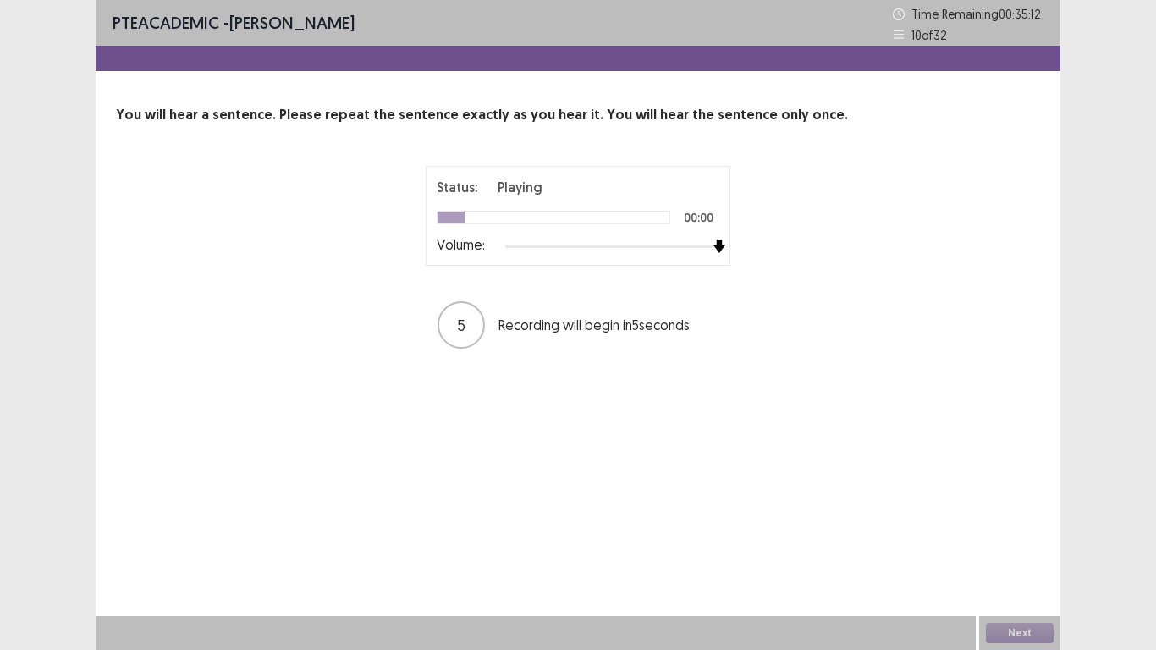
click at [718, 248] on div at bounding box center [612, 247] width 214 height 14
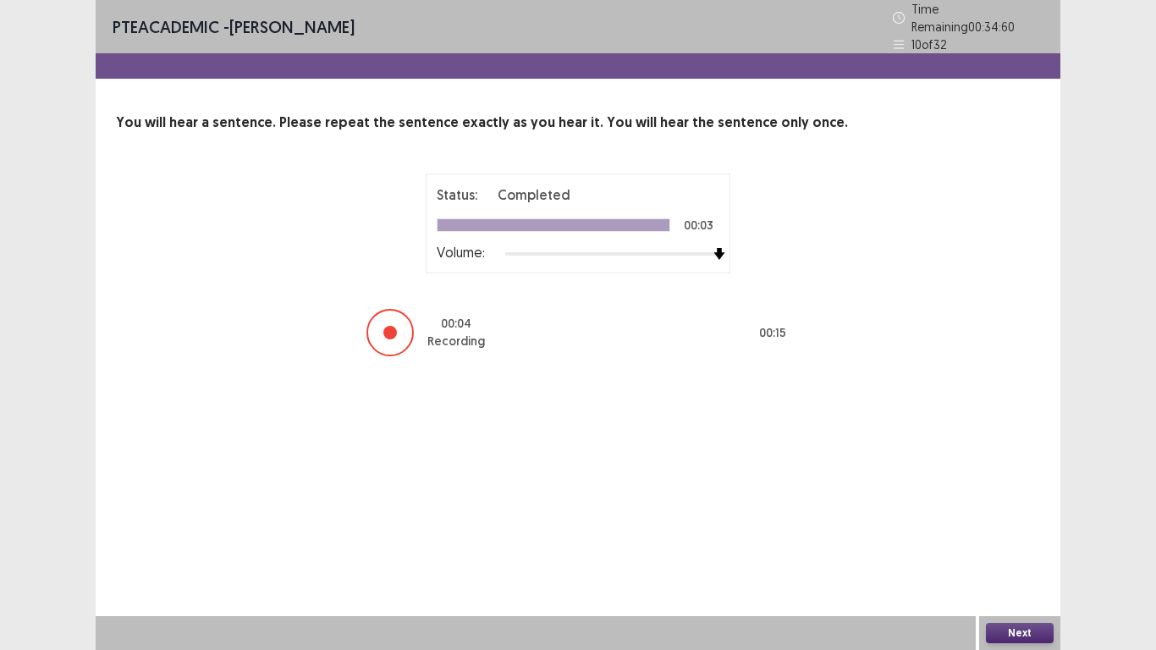
click at [1012, 542] on button "Next" at bounding box center [1020, 633] width 68 height 20
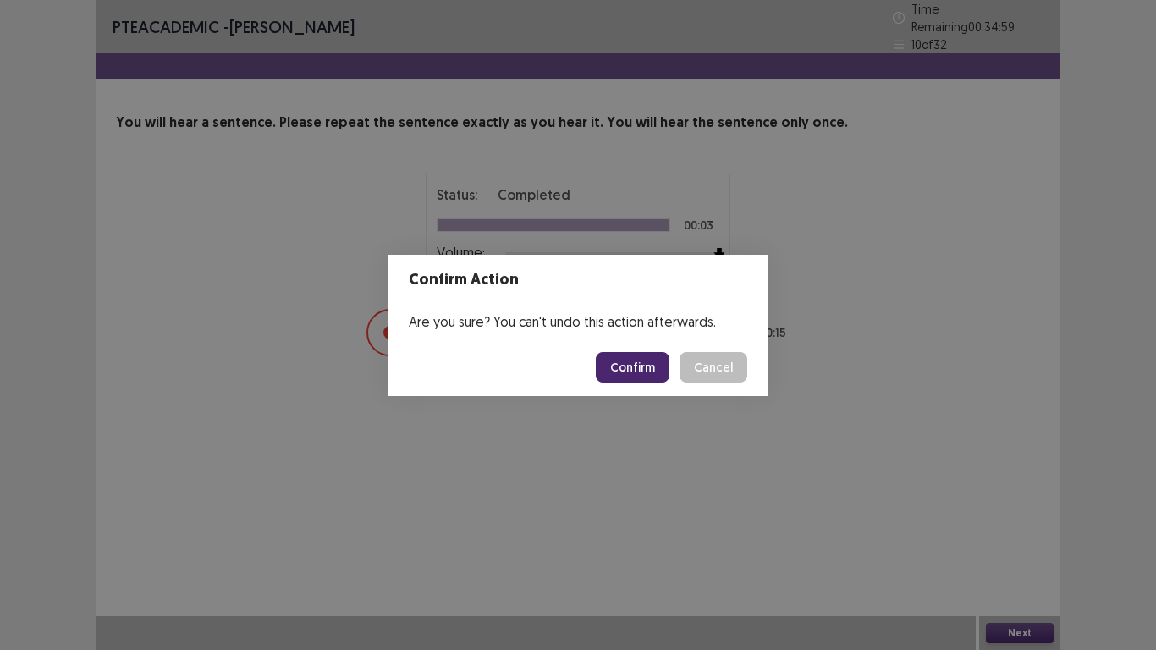
click at [656, 372] on button "Confirm" at bounding box center [633, 367] width 74 height 30
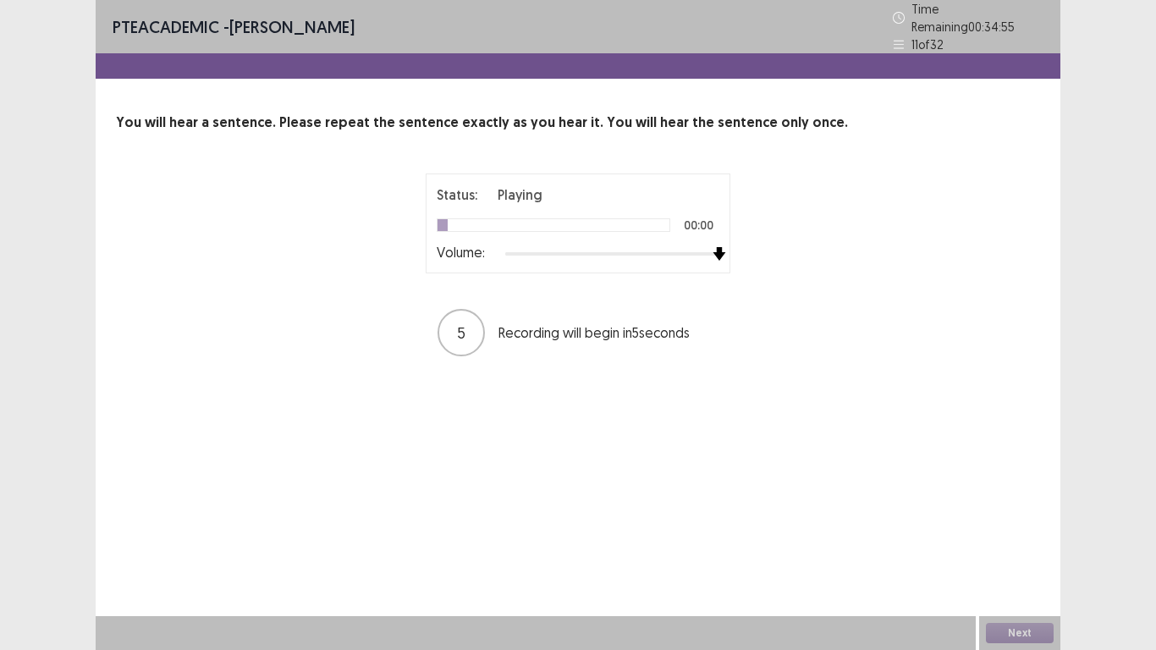
click at [712, 247] on div at bounding box center [612, 254] width 214 height 14
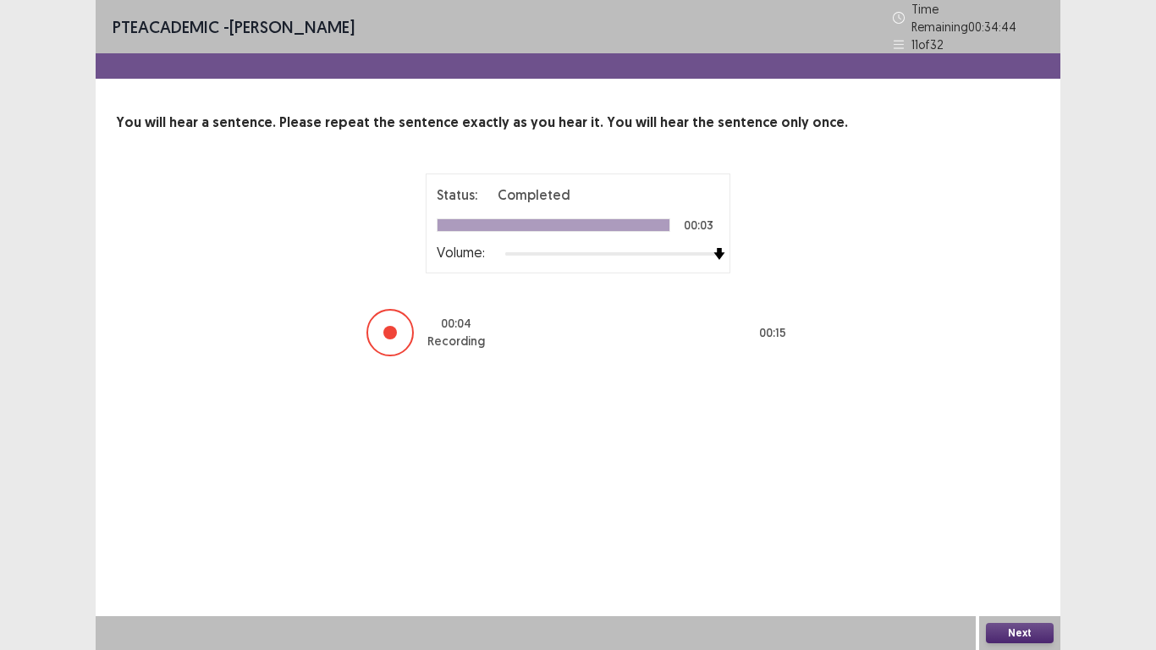
click at [1027, 542] on button "Next" at bounding box center [1020, 633] width 68 height 20
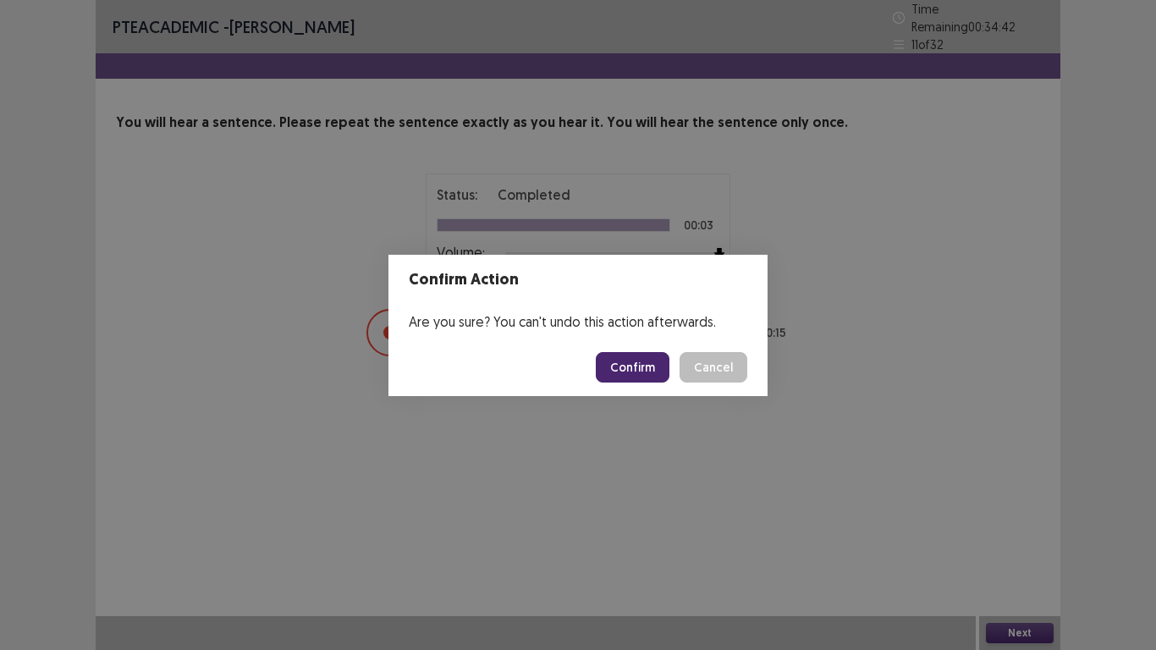
click at [655, 366] on button "Confirm" at bounding box center [633, 367] width 74 height 30
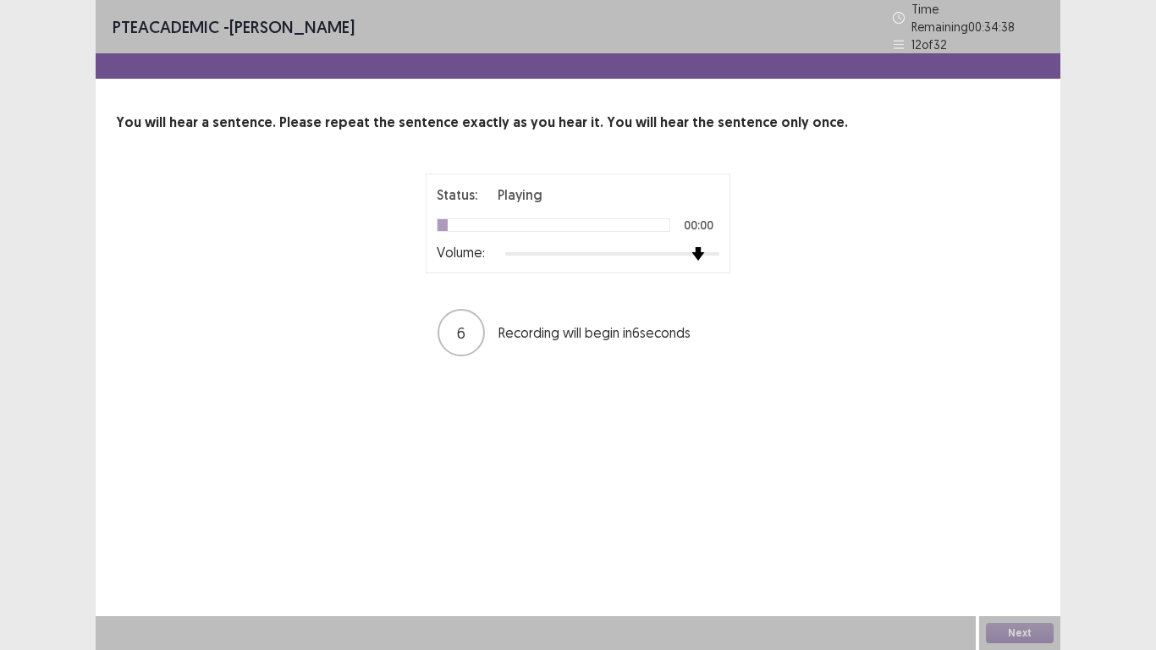
click at [705, 247] on div at bounding box center [612, 254] width 214 height 14
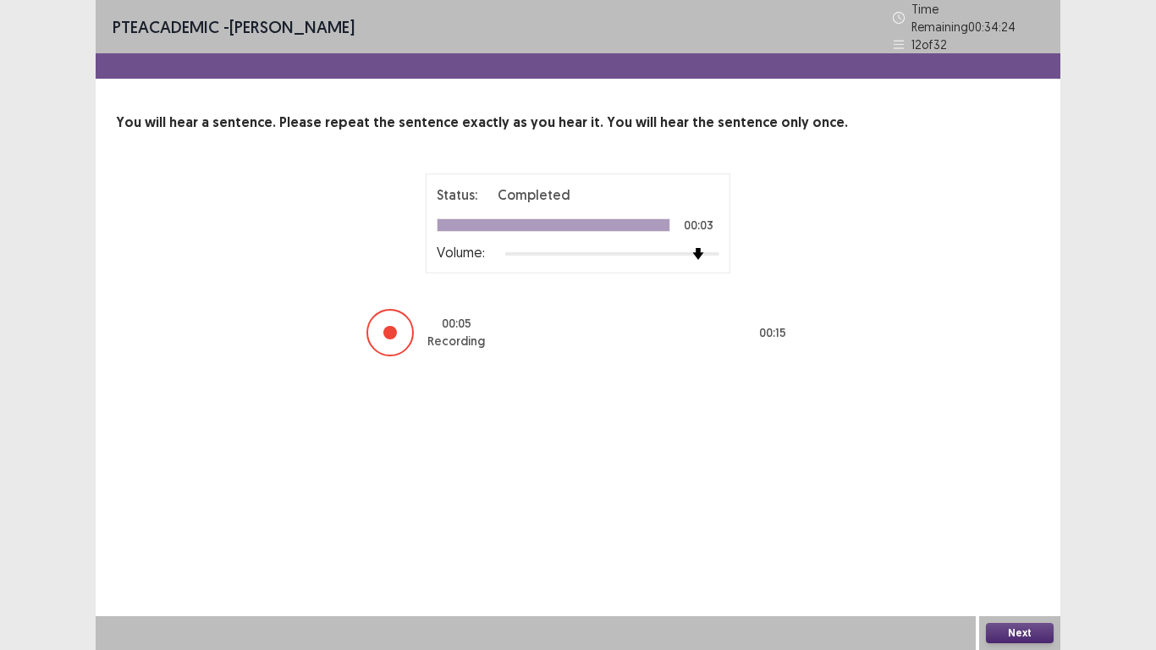
click at [1021, 542] on button "Next" at bounding box center [1020, 633] width 68 height 20
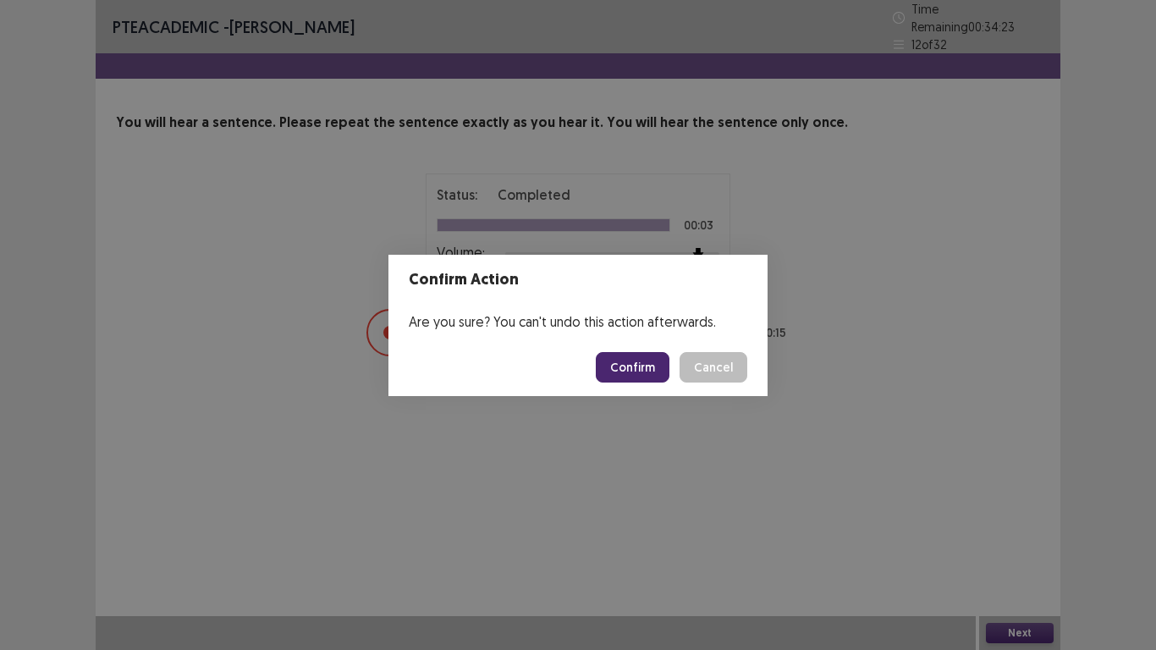
click at [648, 359] on button "Confirm" at bounding box center [633, 367] width 74 height 30
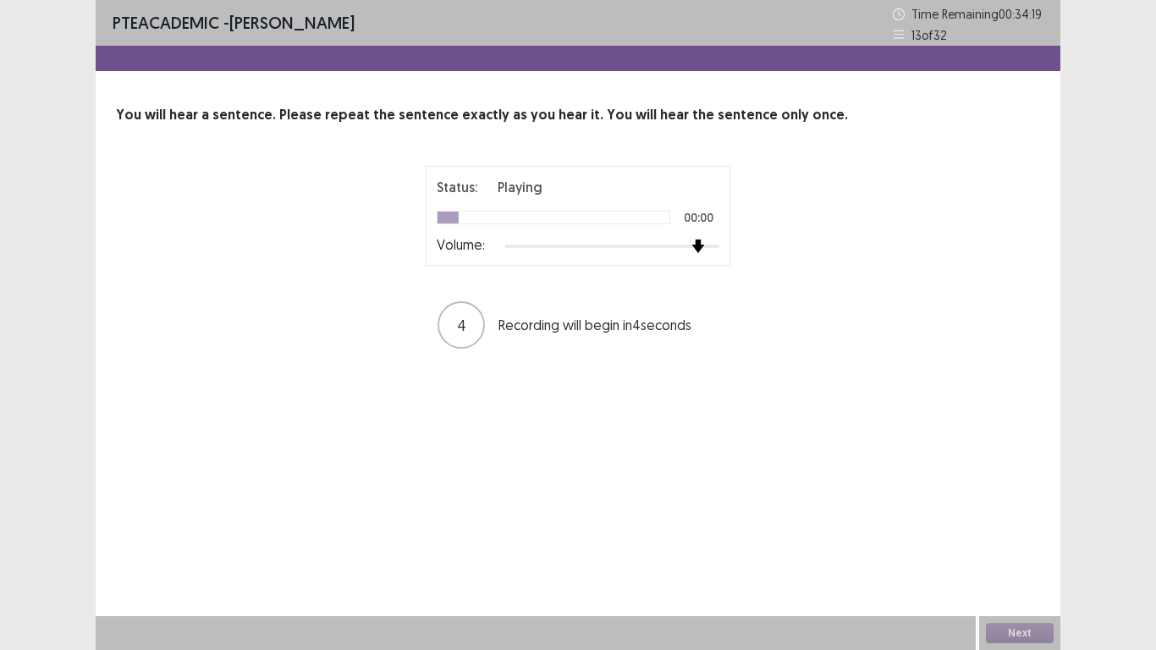
click at [698, 240] on div at bounding box center [612, 247] width 214 height 14
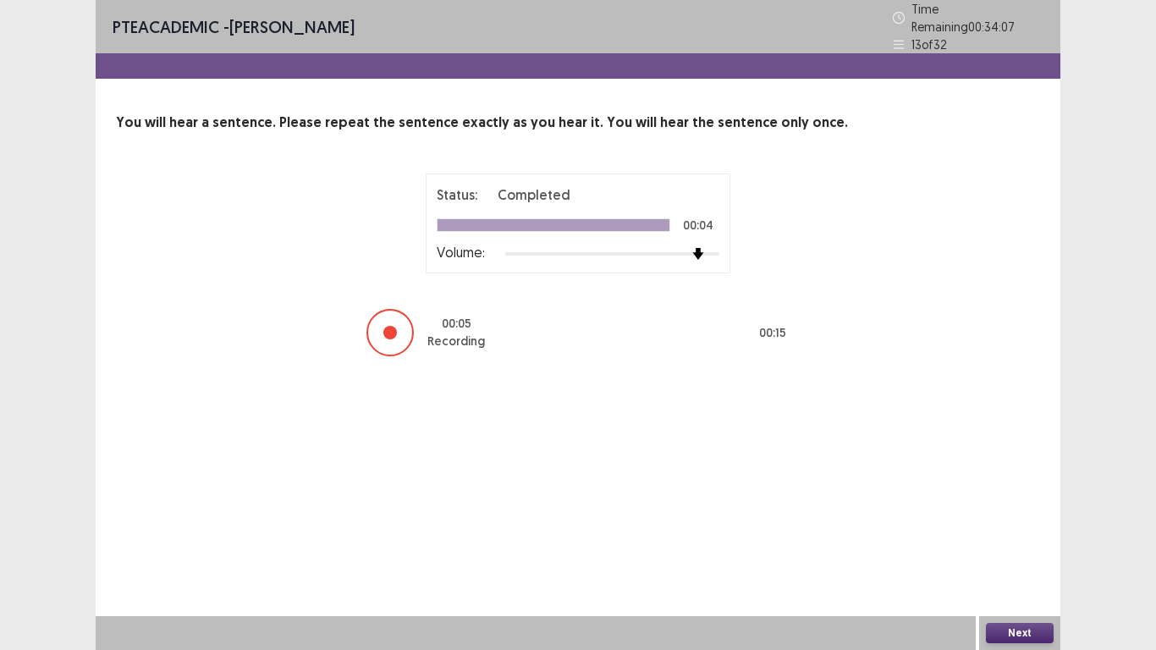
click at [1026, 542] on button "Next" at bounding box center [1020, 633] width 68 height 20
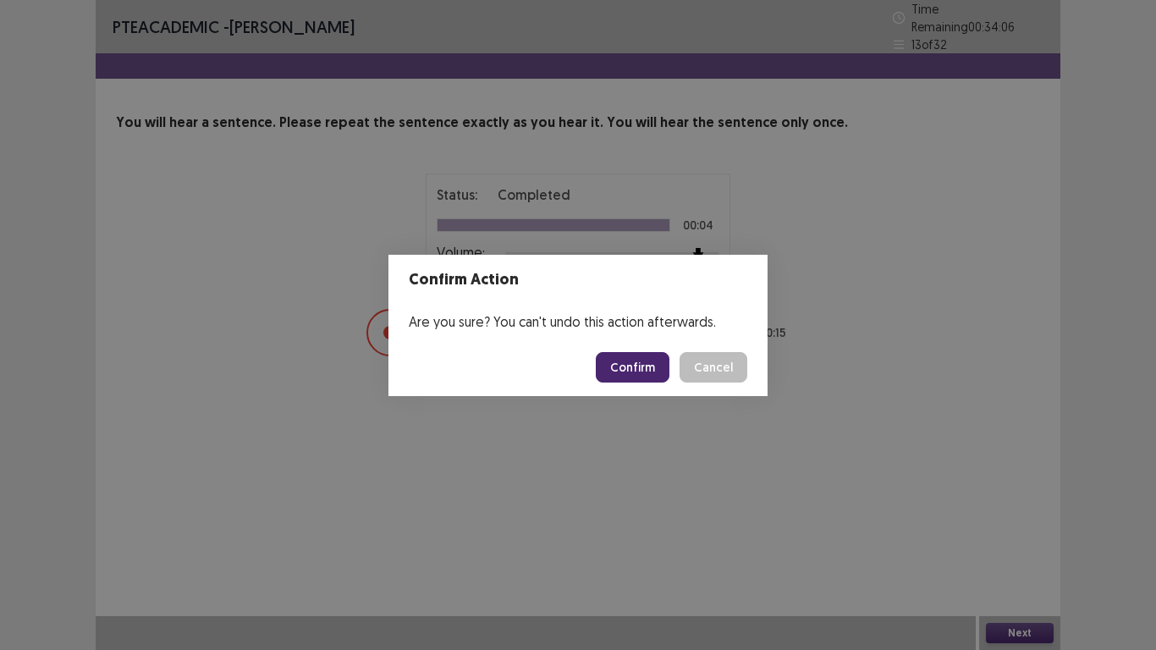
click at [629, 366] on button "Confirm" at bounding box center [633, 367] width 74 height 30
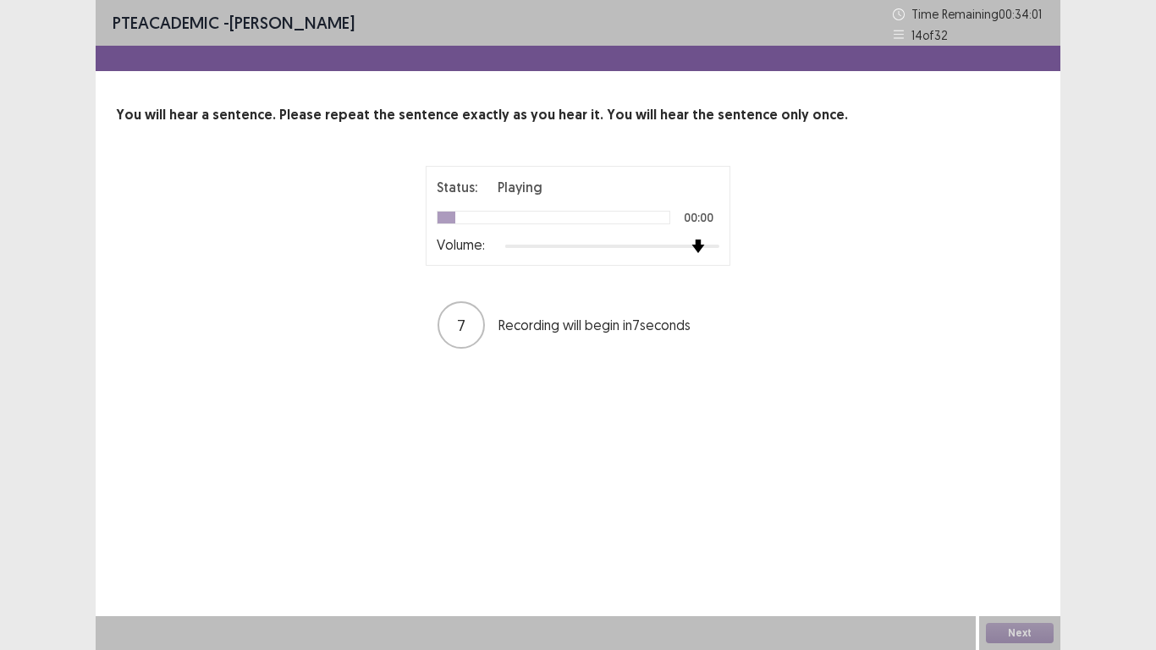
click at [695, 249] on div at bounding box center [612, 247] width 214 height 14
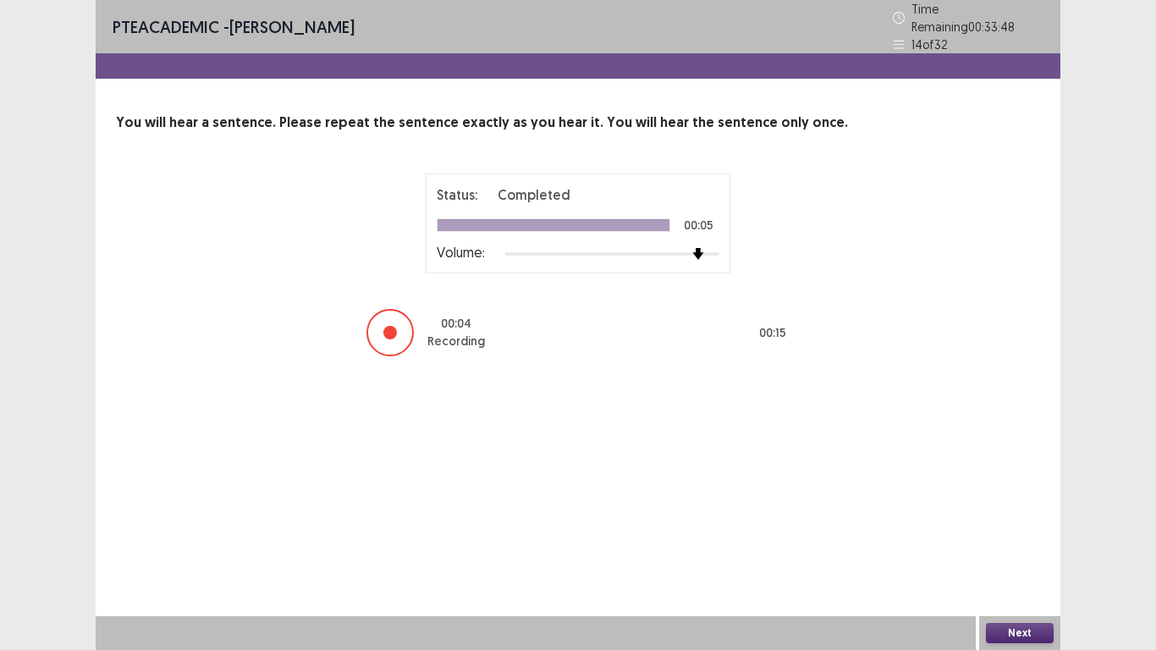
click at [1026, 542] on div "Next" at bounding box center [1019, 633] width 81 height 34
click at [1030, 542] on button "Next" at bounding box center [1020, 633] width 68 height 20
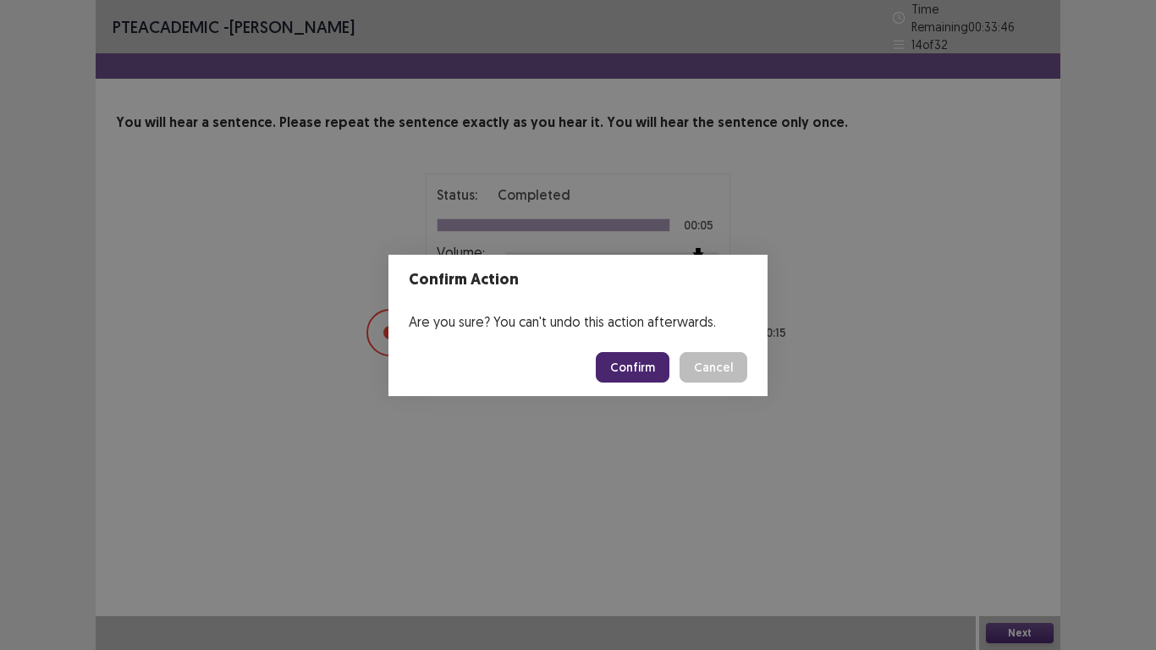
click at [637, 363] on button "Confirm" at bounding box center [633, 367] width 74 height 30
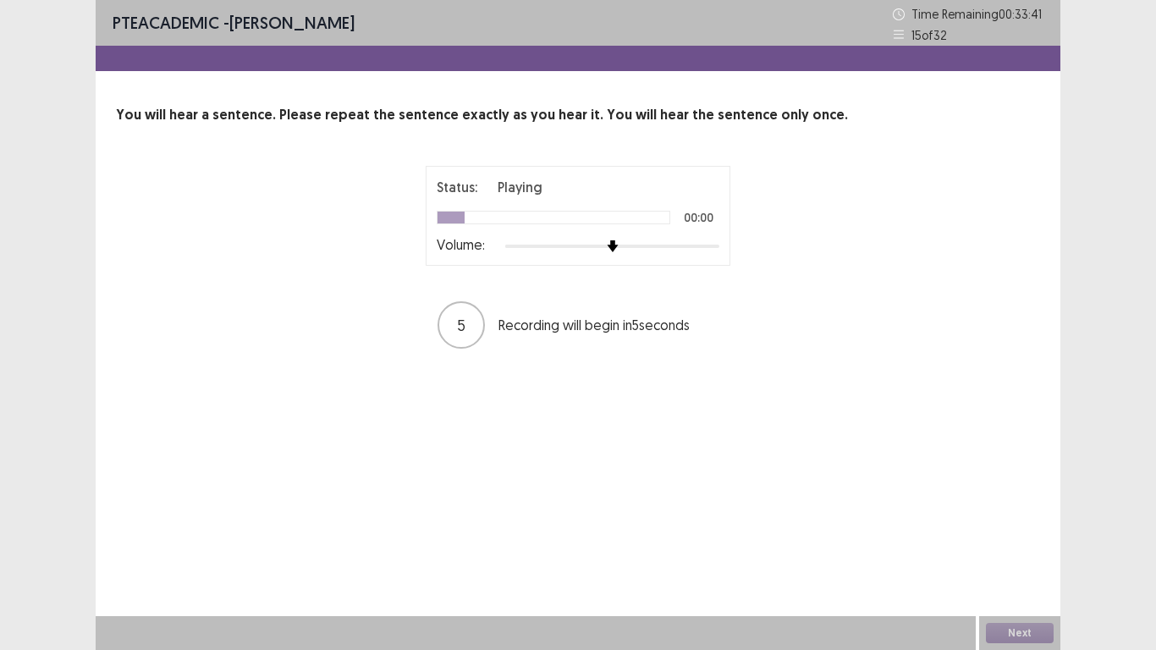
click at [703, 248] on div at bounding box center [612, 247] width 214 height 14
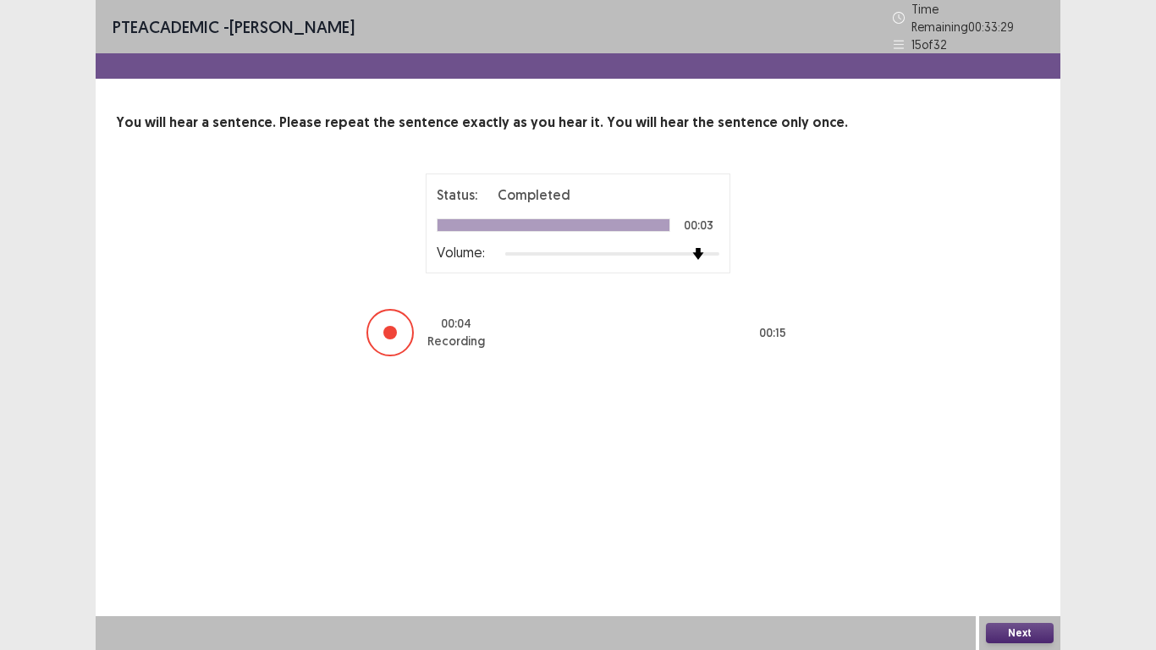
click at [1030, 542] on button "Next" at bounding box center [1020, 633] width 68 height 20
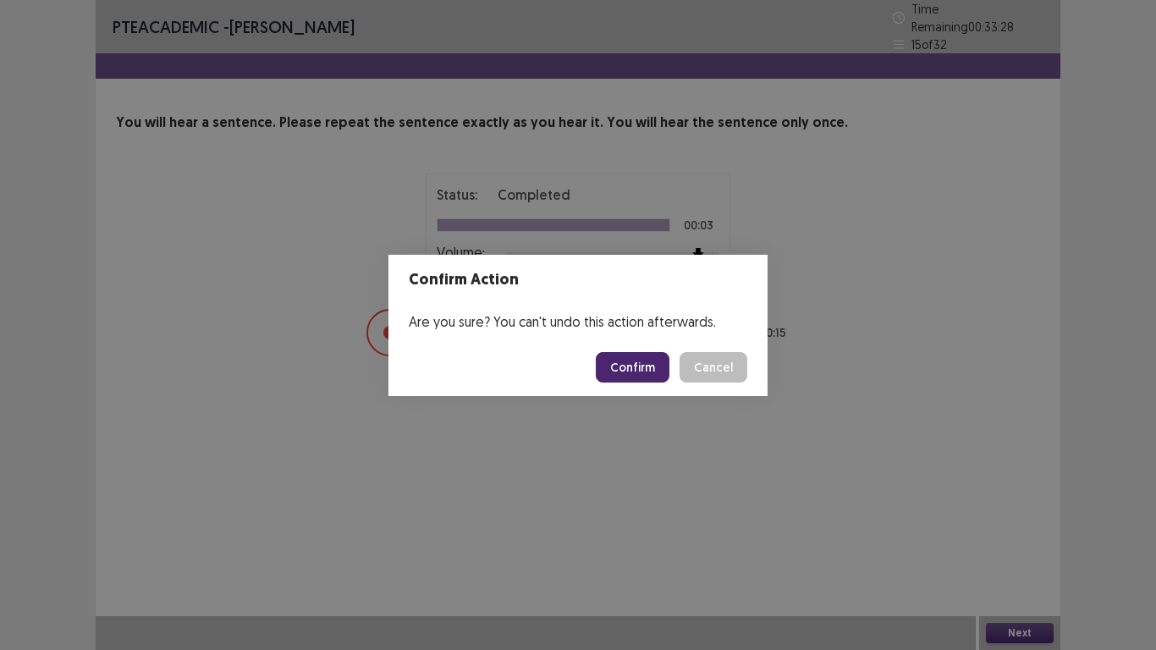
click at [641, 367] on button "Confirm" at bounding box center [633, 367] width 74 height 30
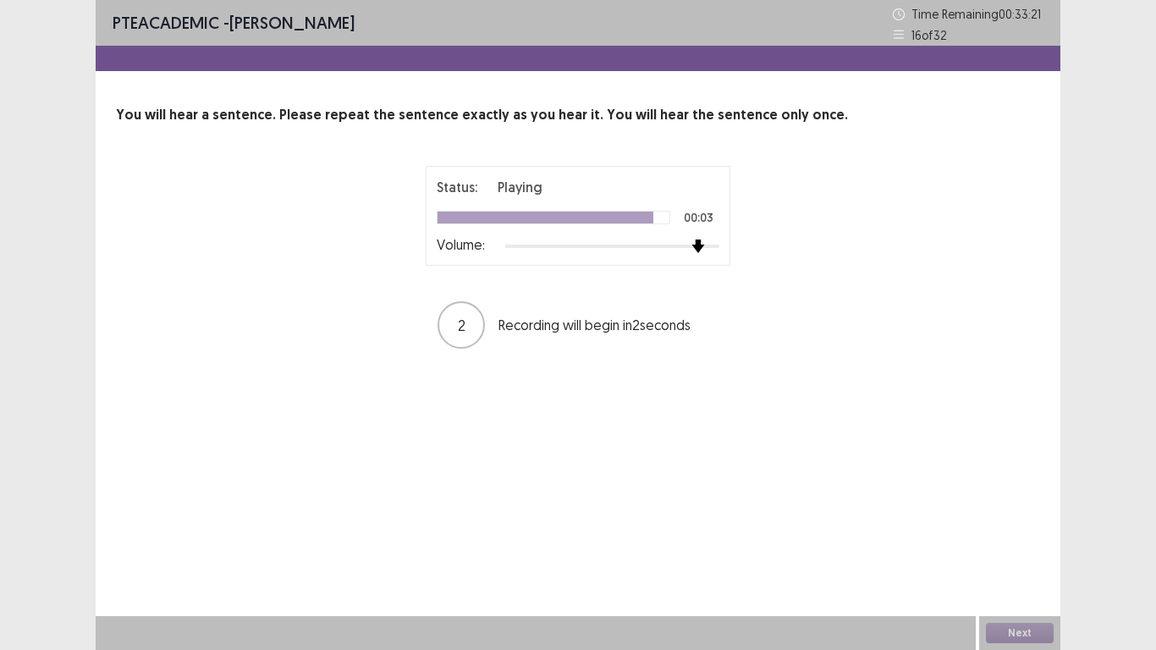
click at [694, 244] on div at bounding box center [612, 247] width 214 height 14
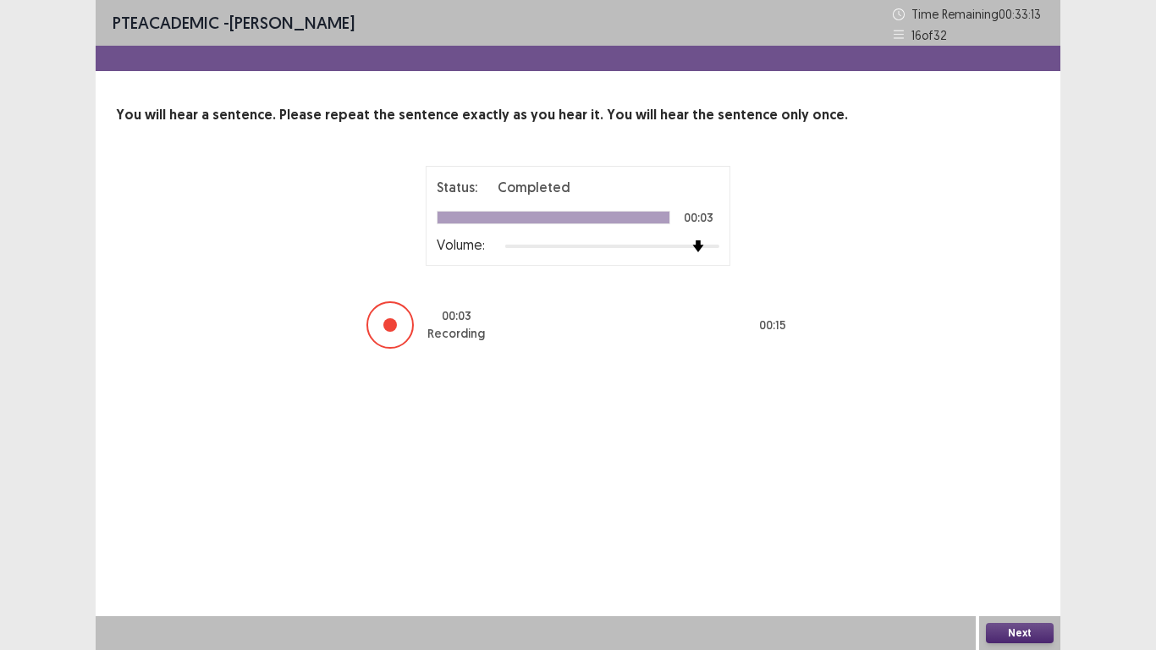
click at [1023, 542] on button "Next" at bounding box center [1020, 633] width 68 height 20
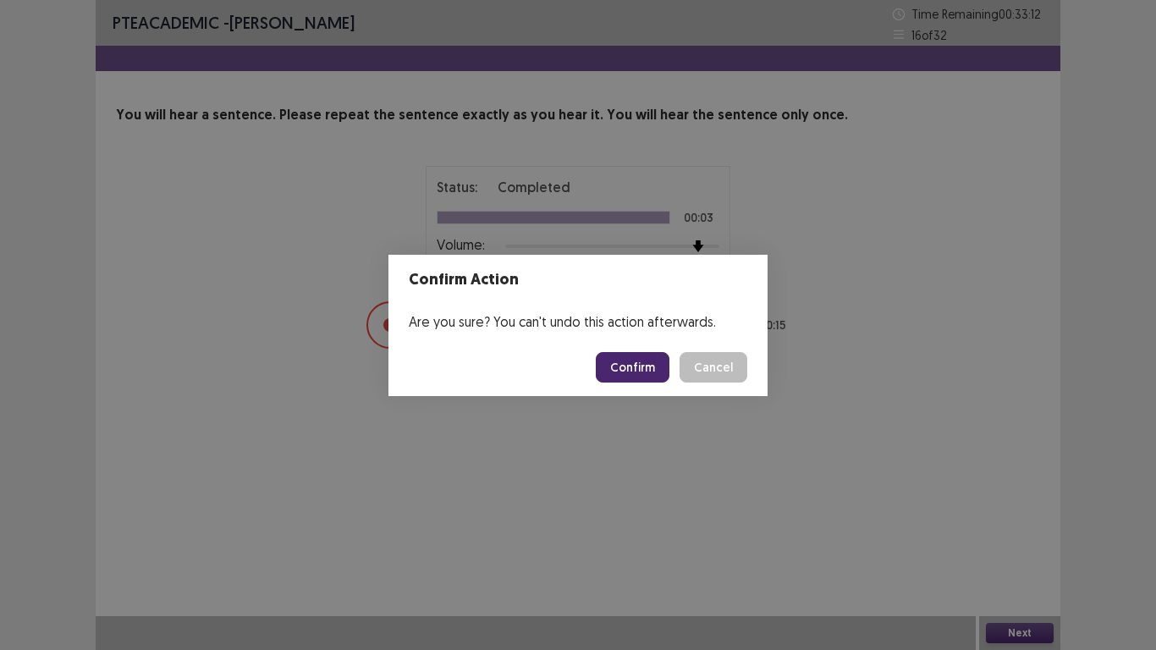
click at [648, 370] on button "Confirm" at bounding box center [633, 367] width 74 height 30
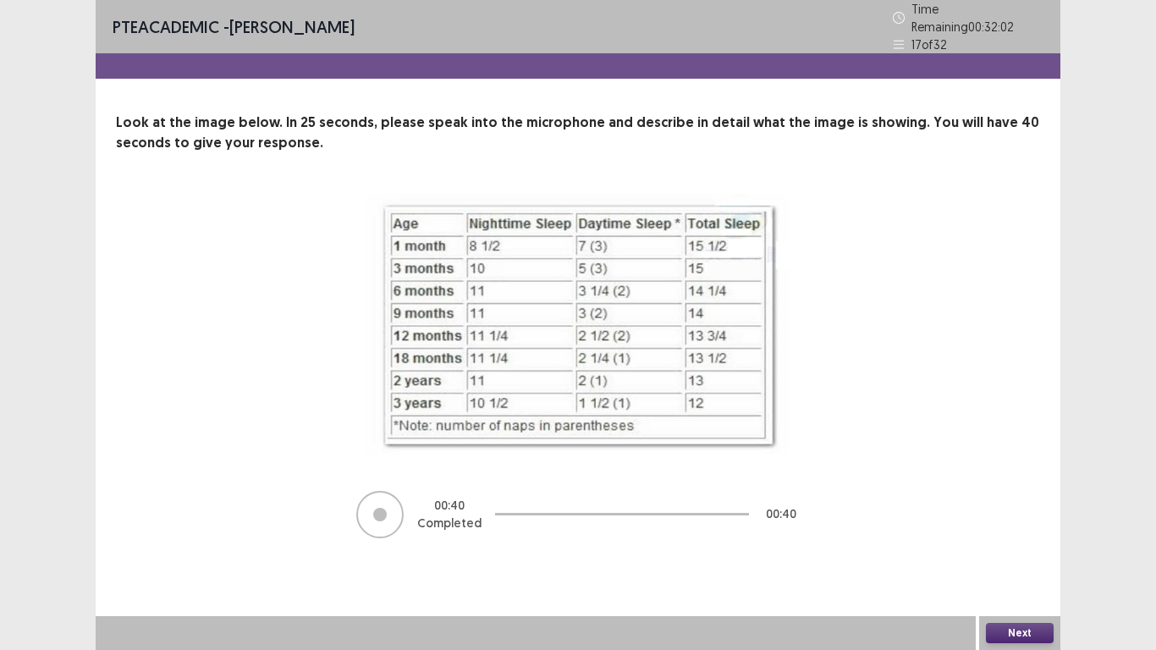
click at [1032, 542] on button "Next" at bounding box center [1020, 633] width 68 height 20
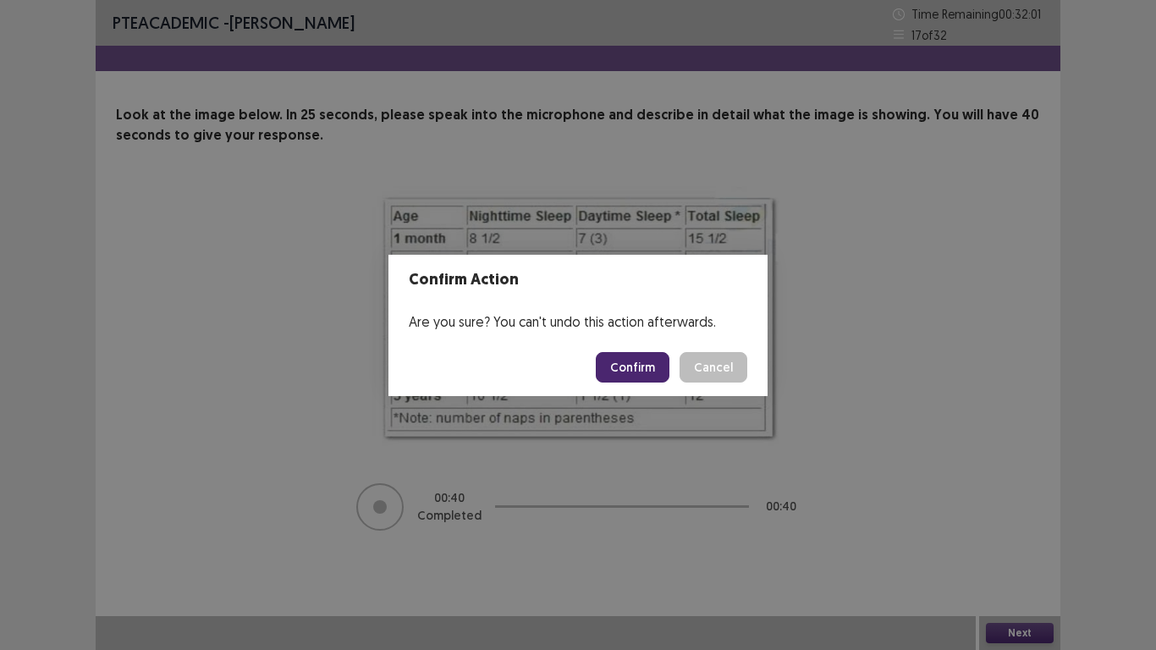
click at [632, 368] on button "Confirm" at bounding box center [633, 367] width 74 height 30
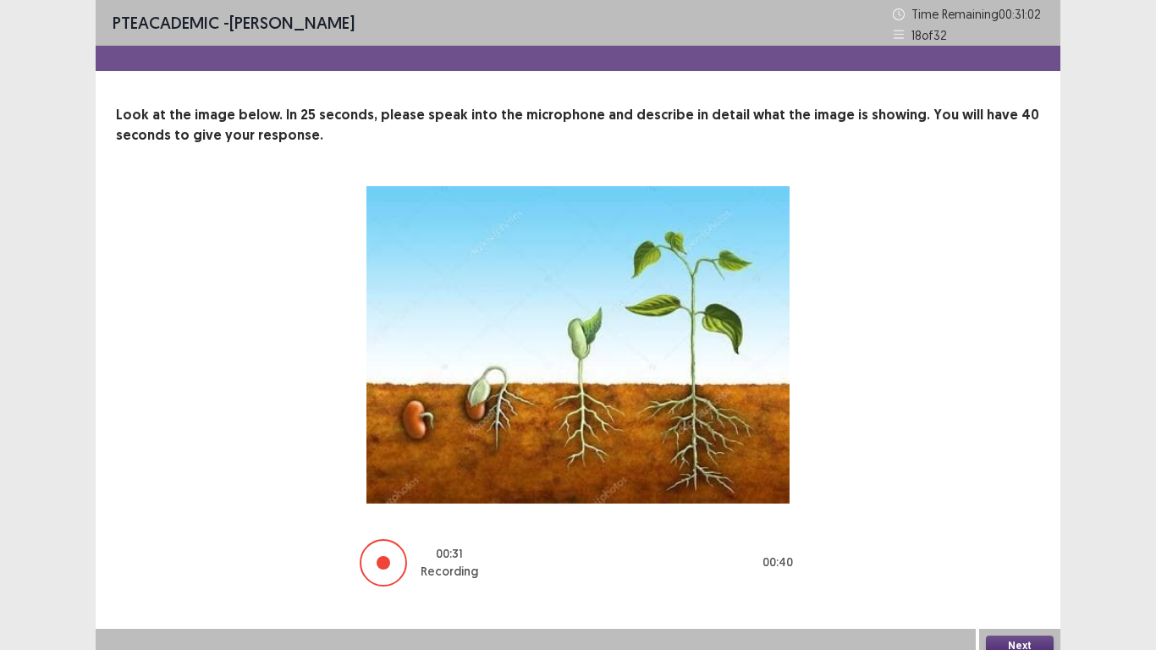
click at [1014, 542] on button "Next" at bounding box center [1020, 646] width 68 height 20
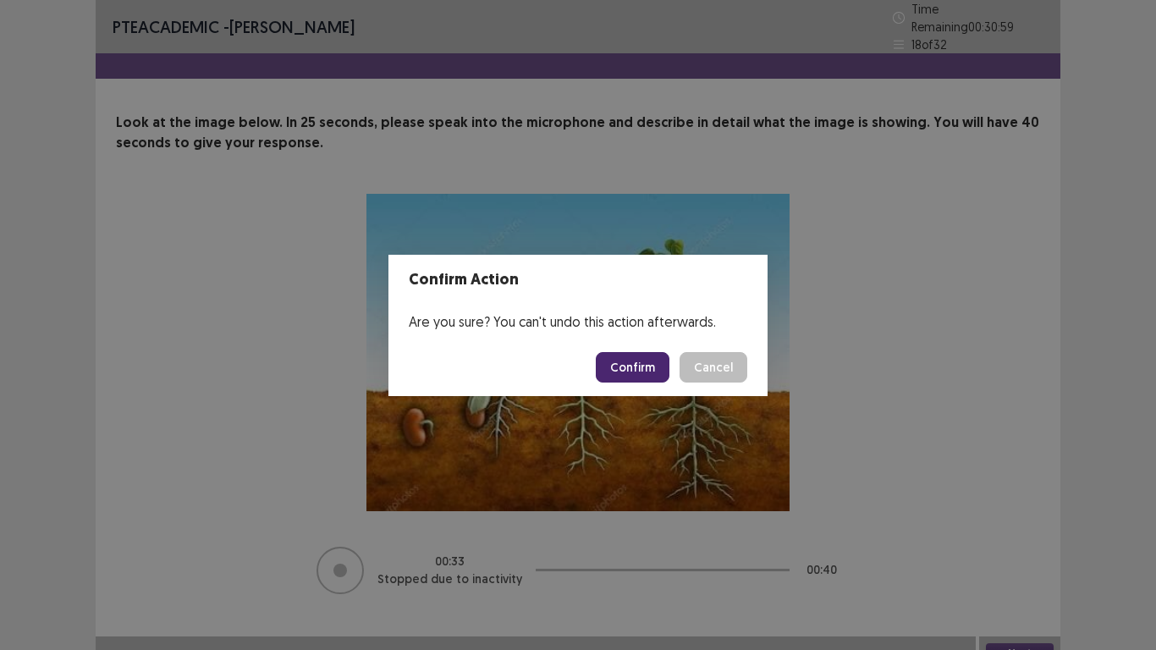
click at [649, 366] on button "Confirm" at bounding box center [633, 367] width 74 height 30
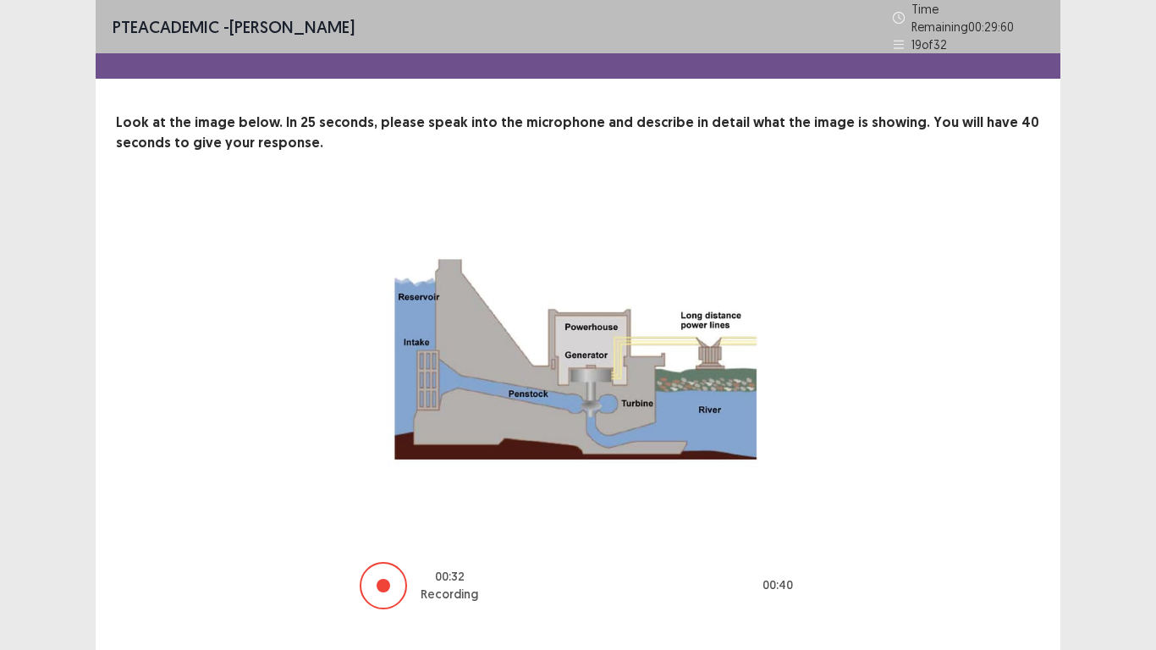
click at [1111, 257] on div "PTE academic - [PERSON_NAME] Time Remaining 00 : 29 : 60 19 of 32 Look at the i…" at bounding box center [578, 343] width 1156 height 686
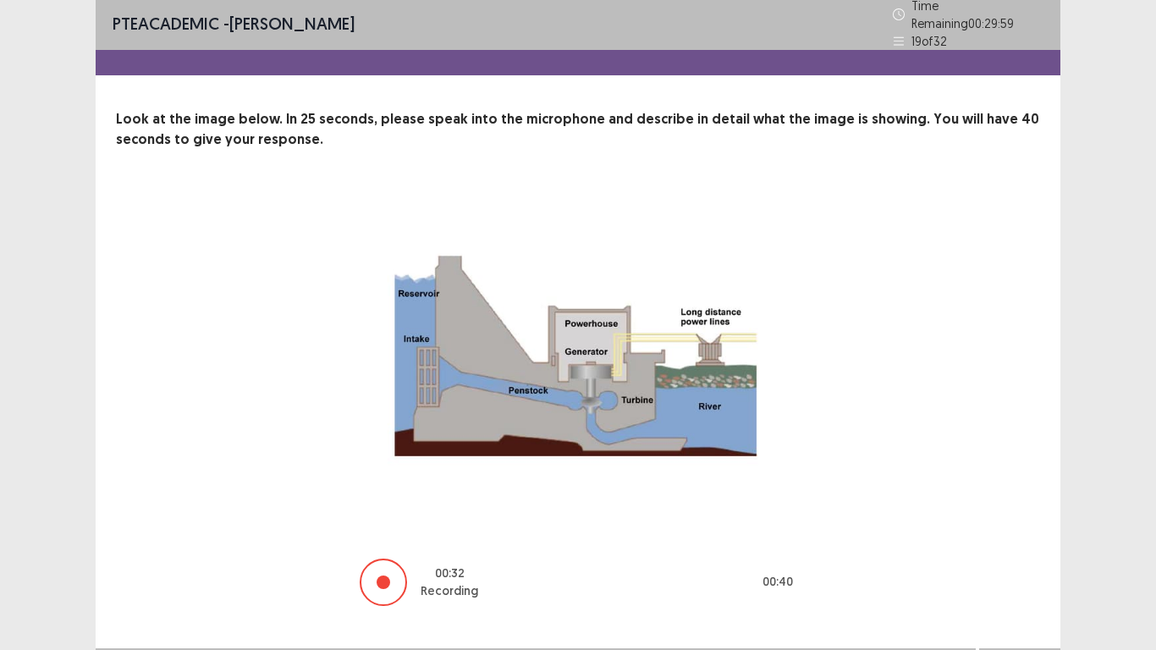
scroll to position [28, 0]
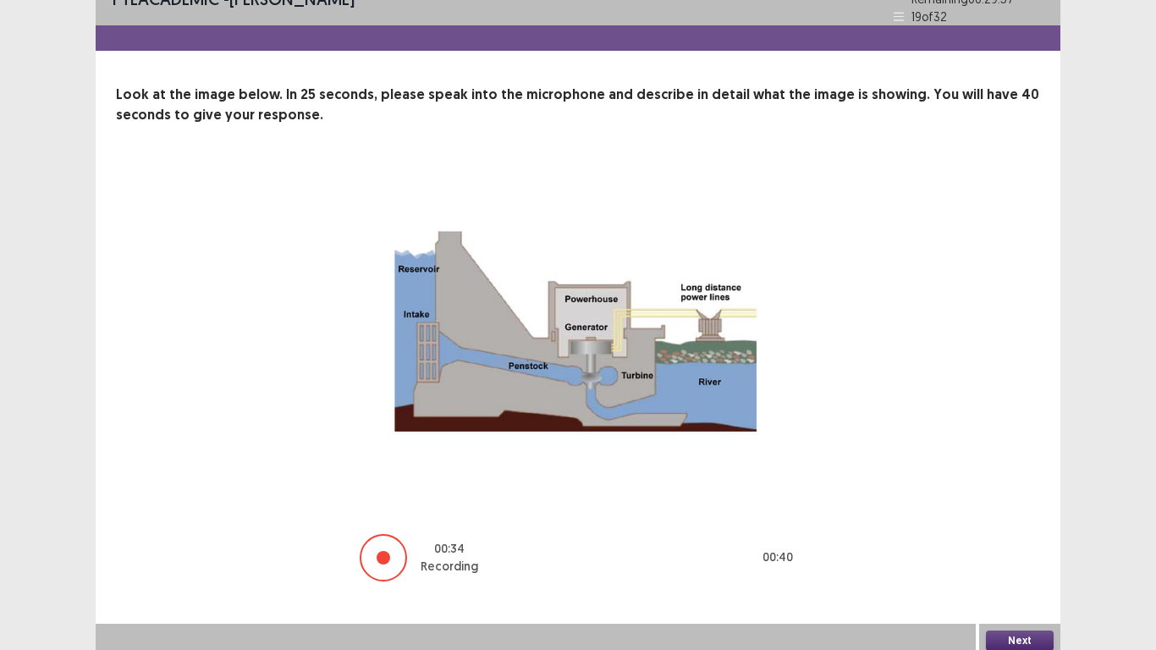
click at [1021, 542] on button "Next" at bounding box center [1020, 641] width 68 height 20
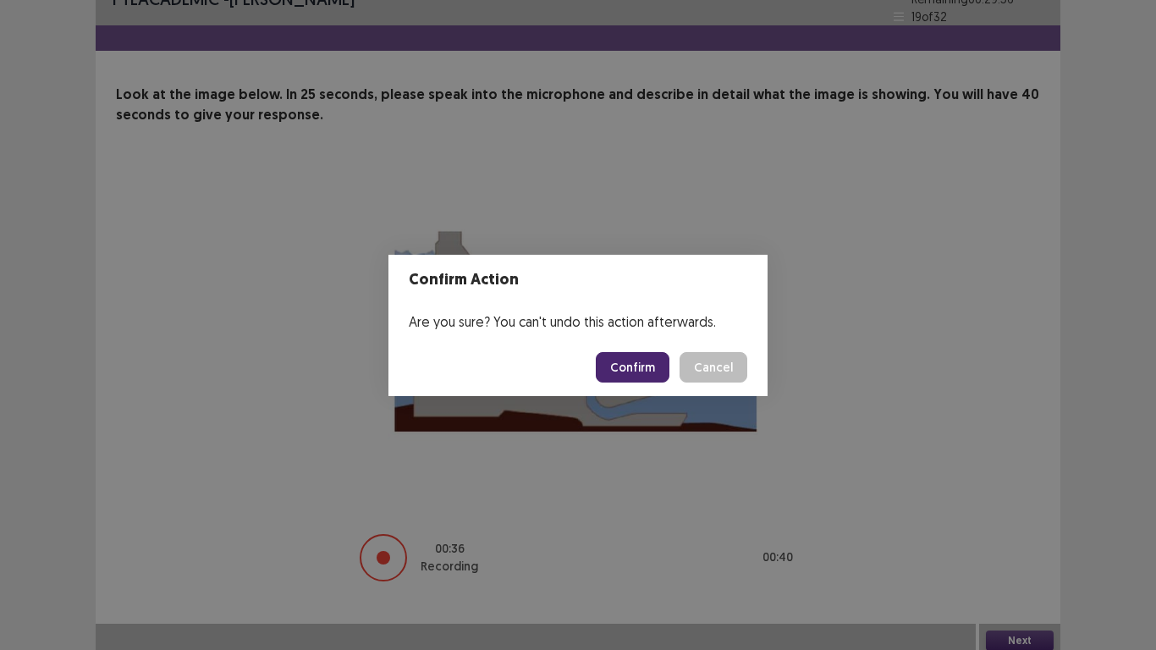
click at [649, 366] on button "Confirm" at bounding box center [633, 367] width 74 height 30
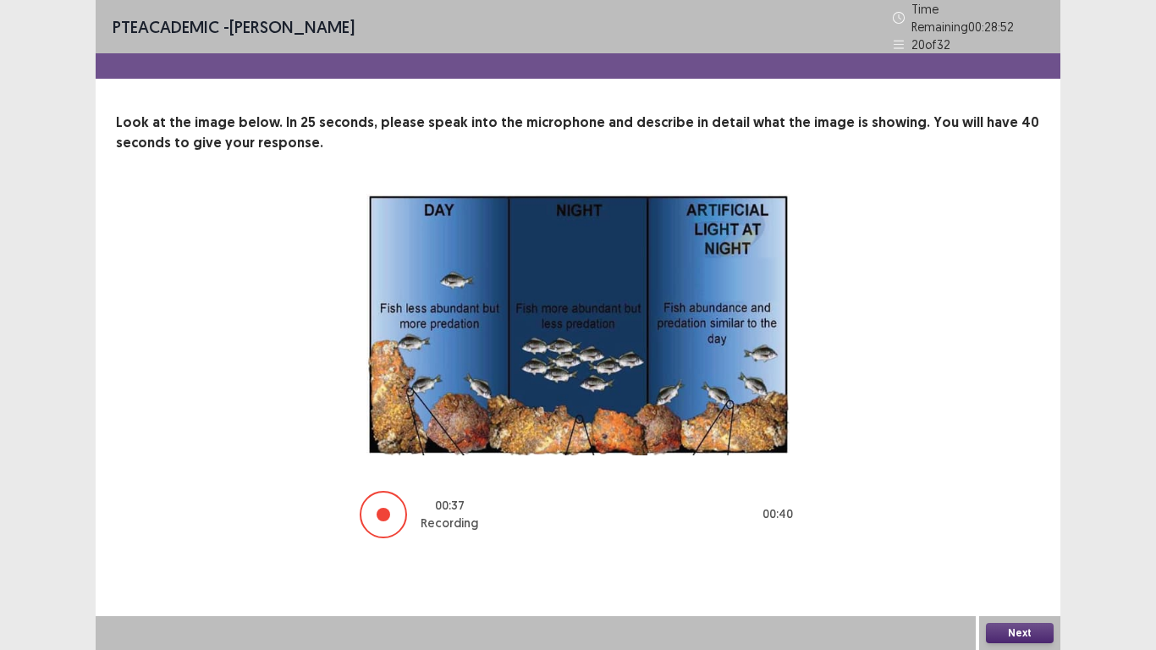
click at [1017, 542] on button "Next" at bounding box center [1020, 633] width 68 height 20
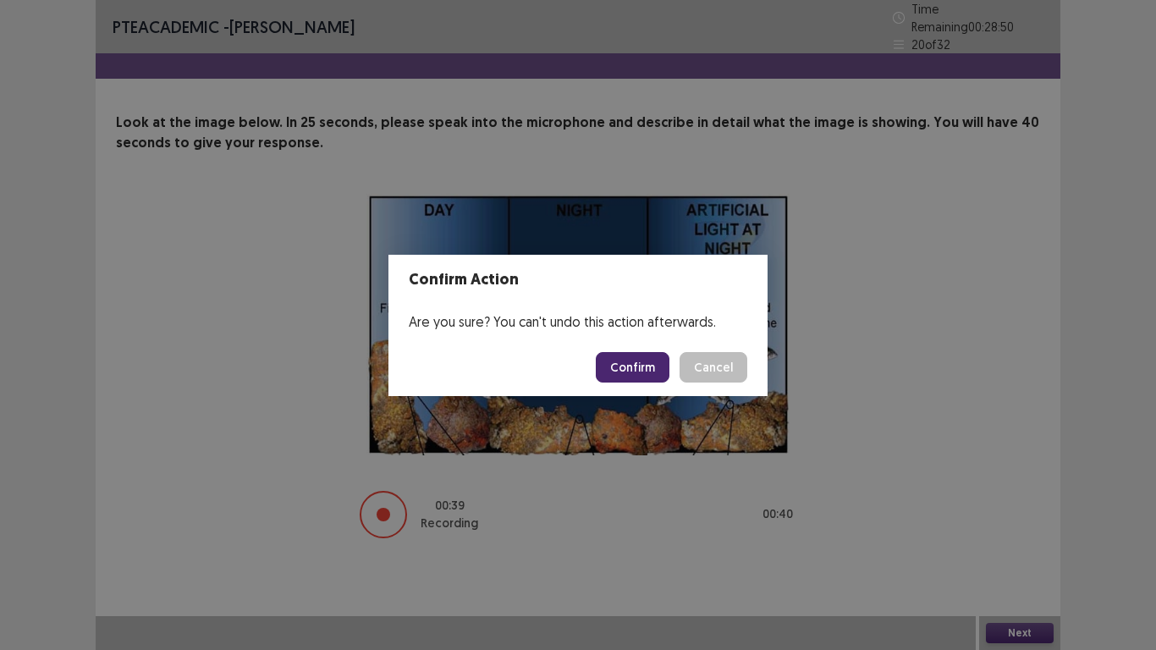
click at [649, 367] on button "Confirm" at bounding box center [633, 367] width 74 height 30
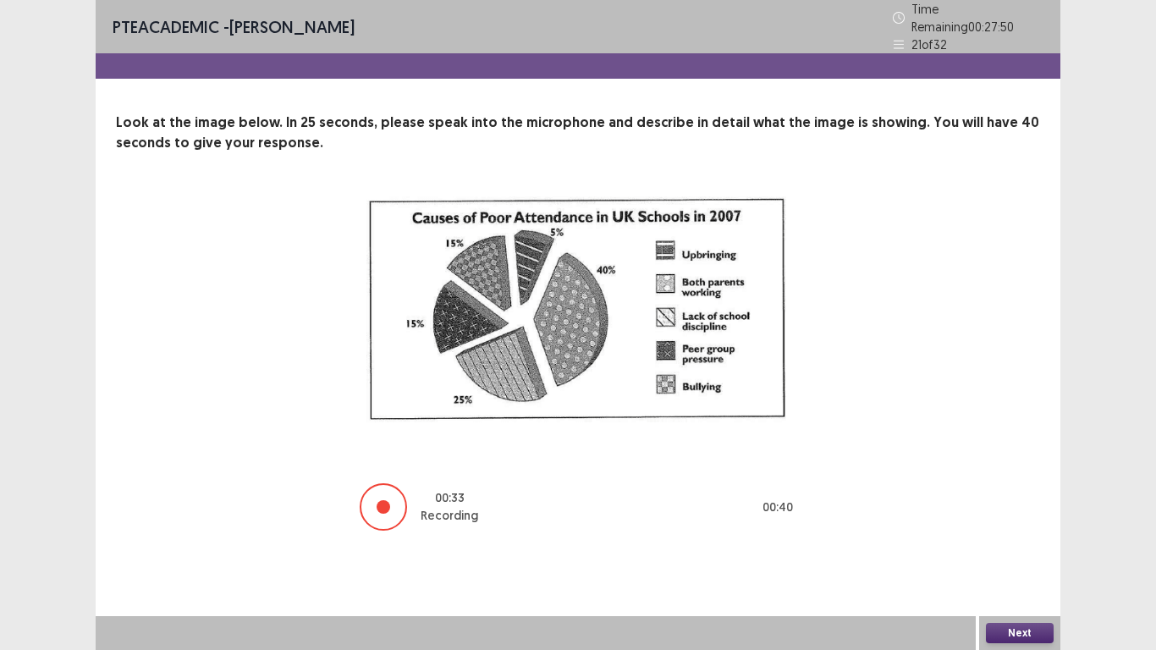
click at [1005, 542] on button "Next" at bounding box center [1020, 633] width 68 height 20
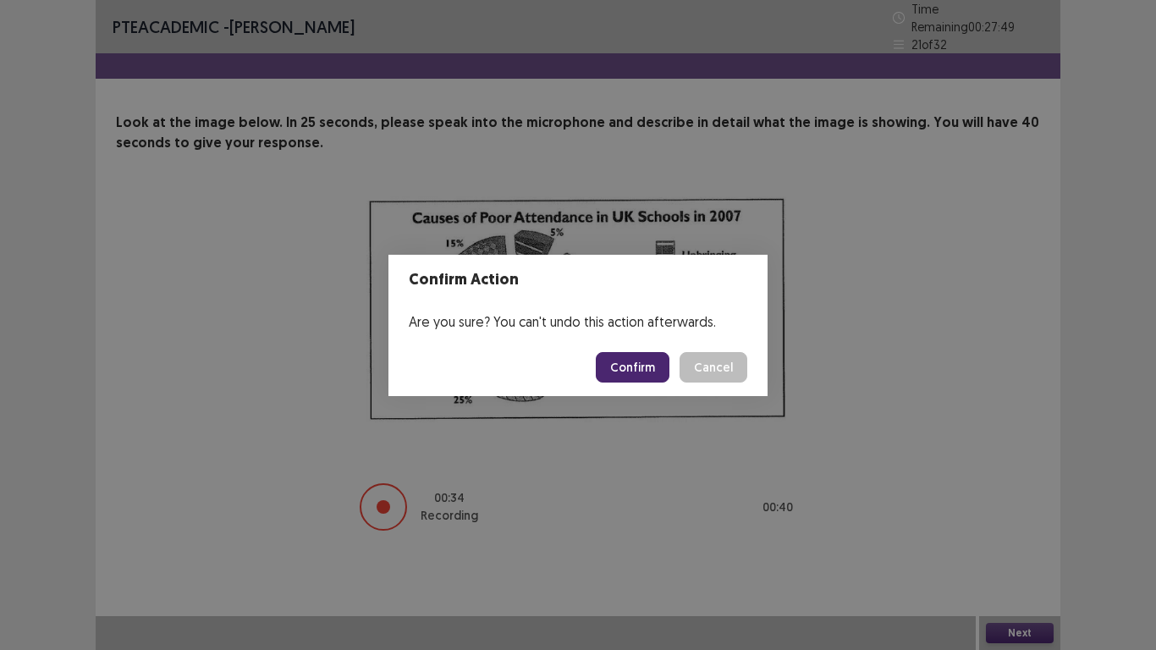
click at [632, 361] on button "Confirm" at bounding box center [633, 367] width 74 height 30
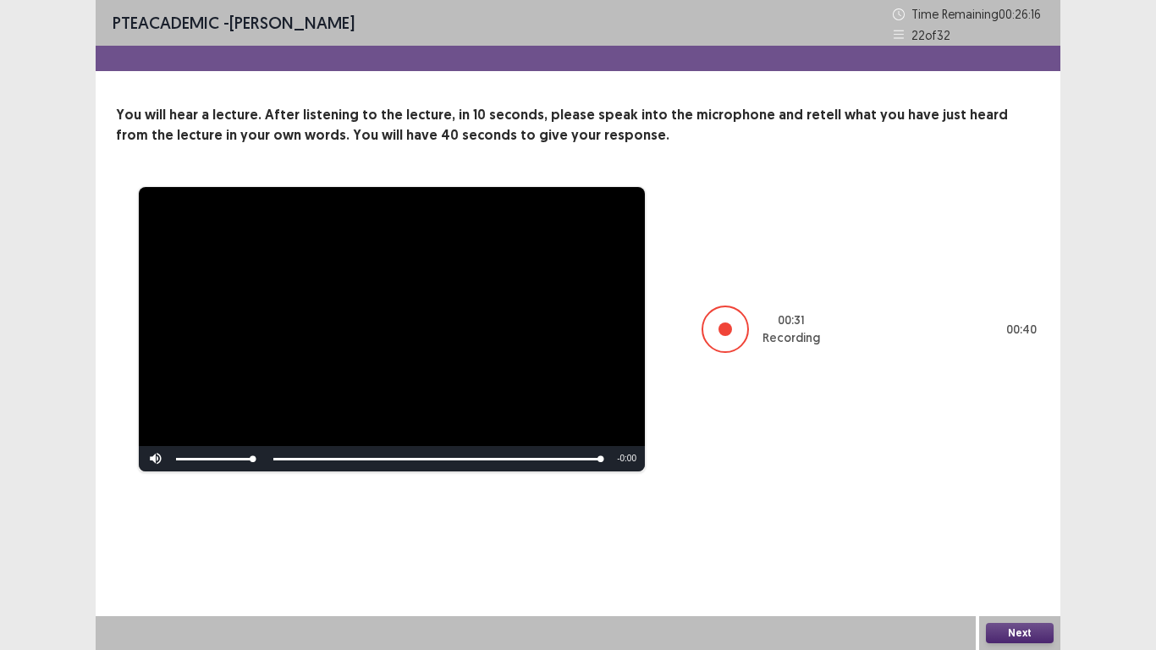
click at [1020, 542] on button "Next" at bounding box center [1020, 633] width 68 height 20
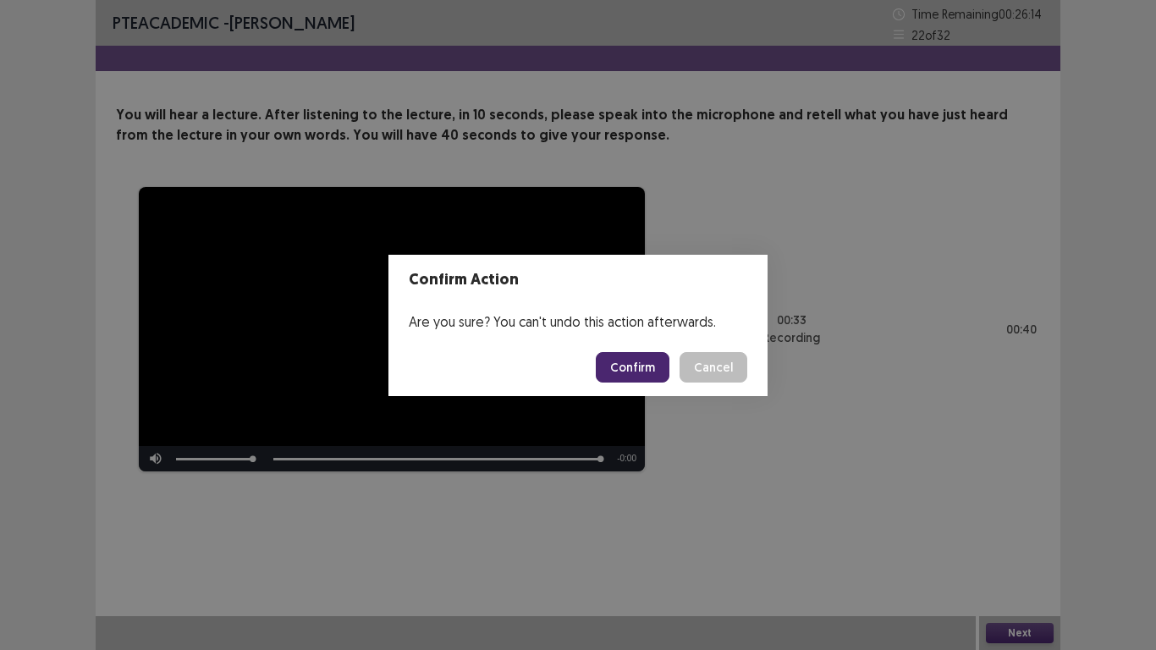
click at [644, 374] on button "Confirm" at bounding box center [633, 367] width 74 height 30
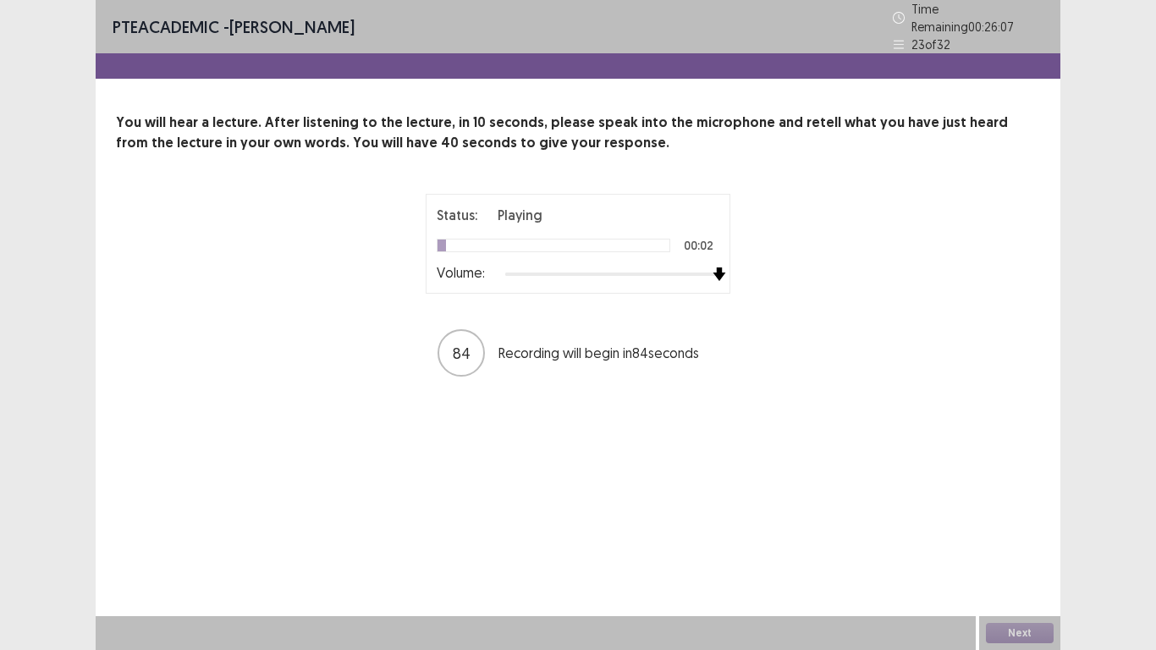
click at [713, 267] on div at bounding box center [612, 274] width 214 height 14
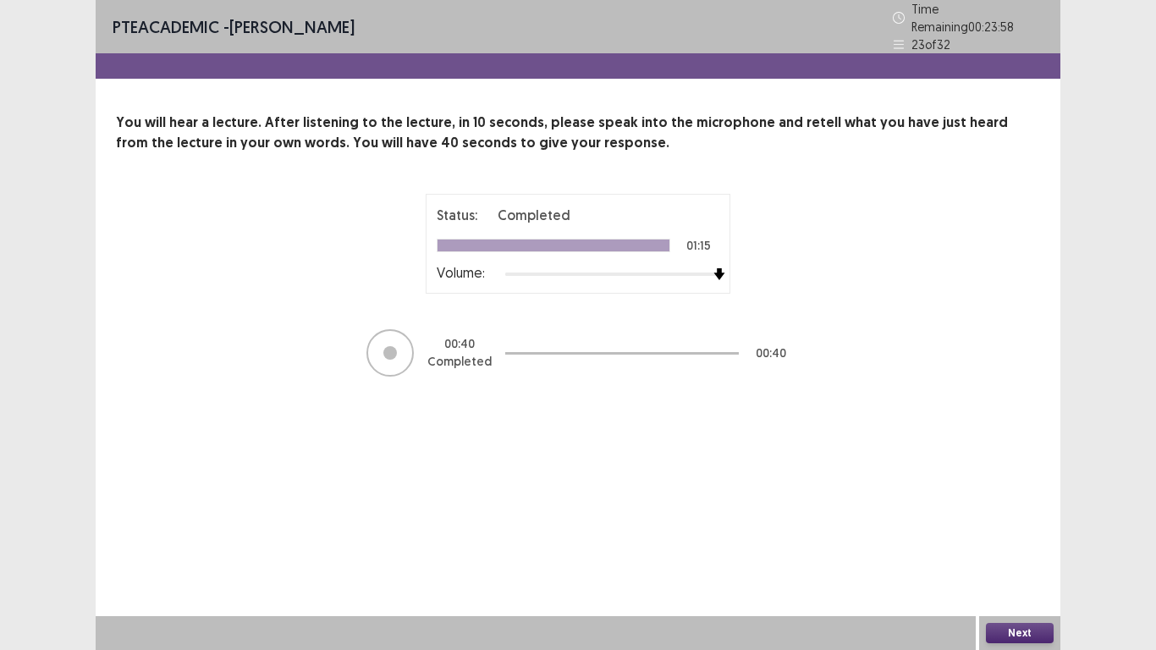
click at [1038, 542] on button "Next" at bounding box center [1020, 633] width 68 height 20
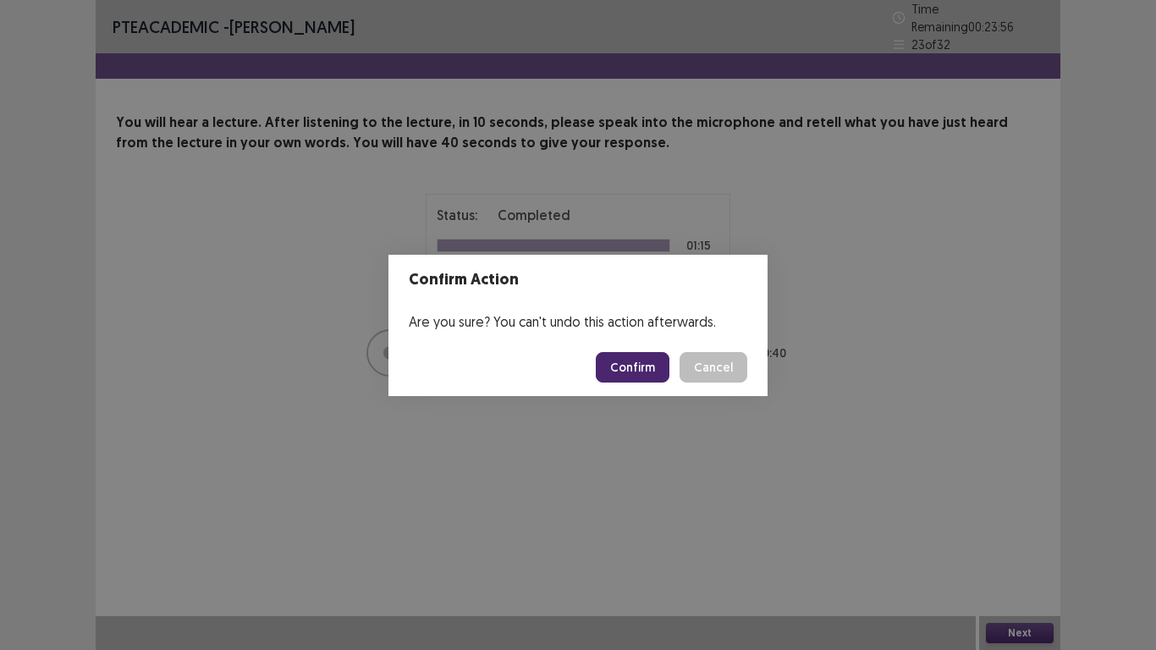
click at [648, 359] on button "Confirm" at bounding box center [633, 367] width 74 height 30
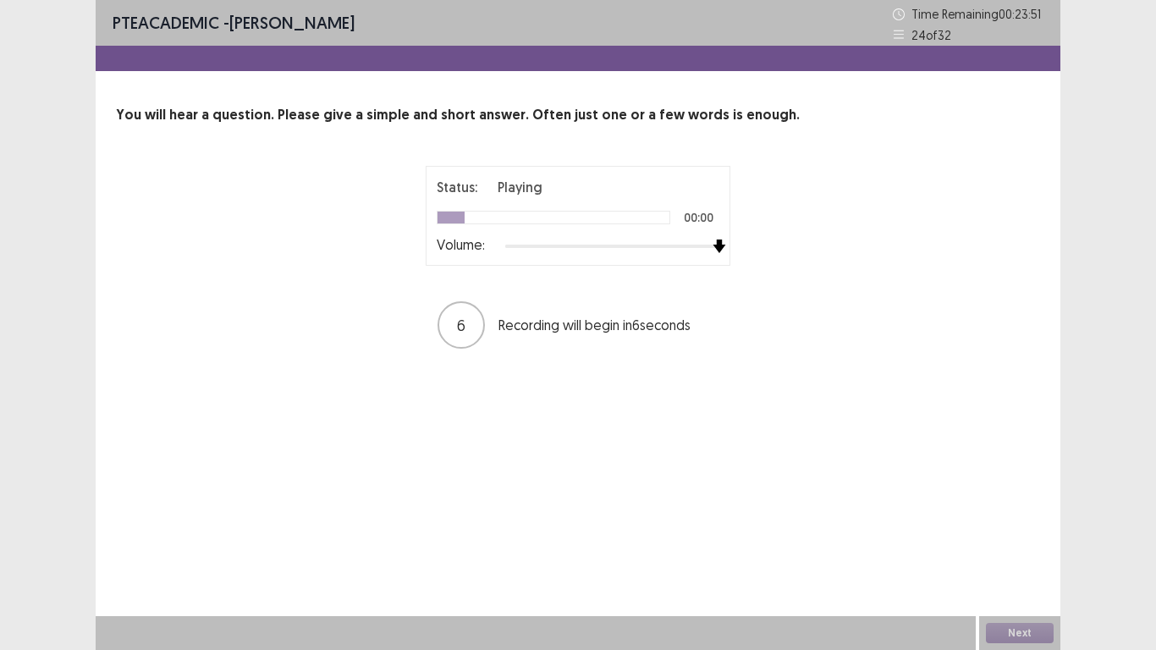
click at [714, 247] on div at bounding box center [612, 247] width 214 height 14
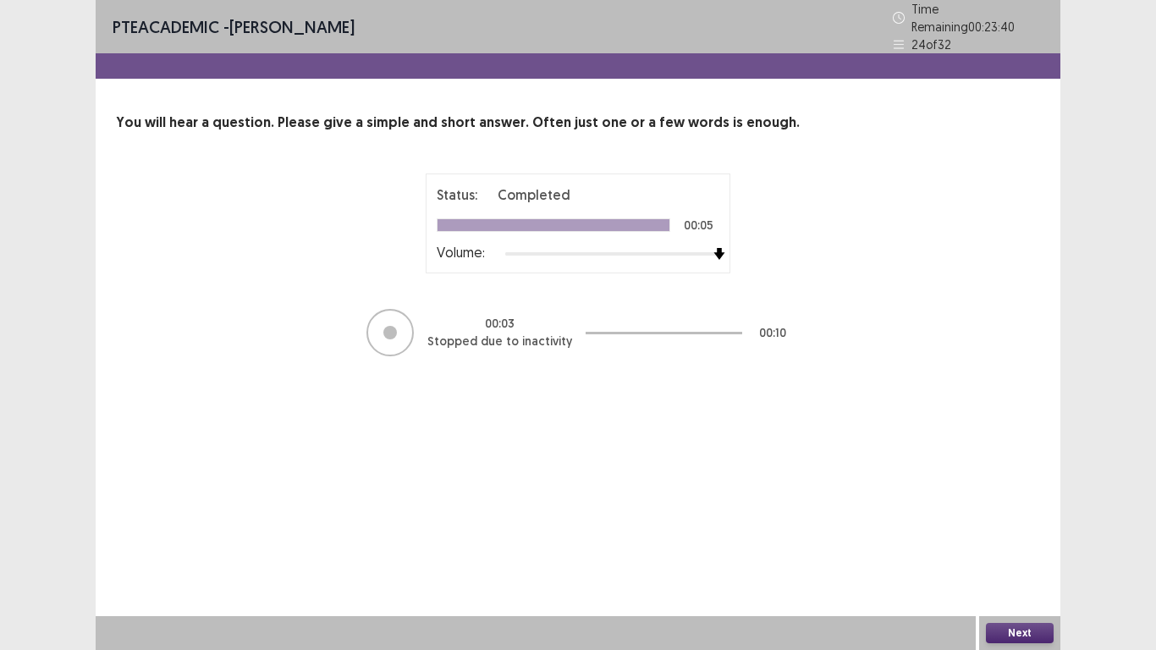
click at [1033, 542] on button "Next" at bounding box center [1020, 633] width 68 height 20
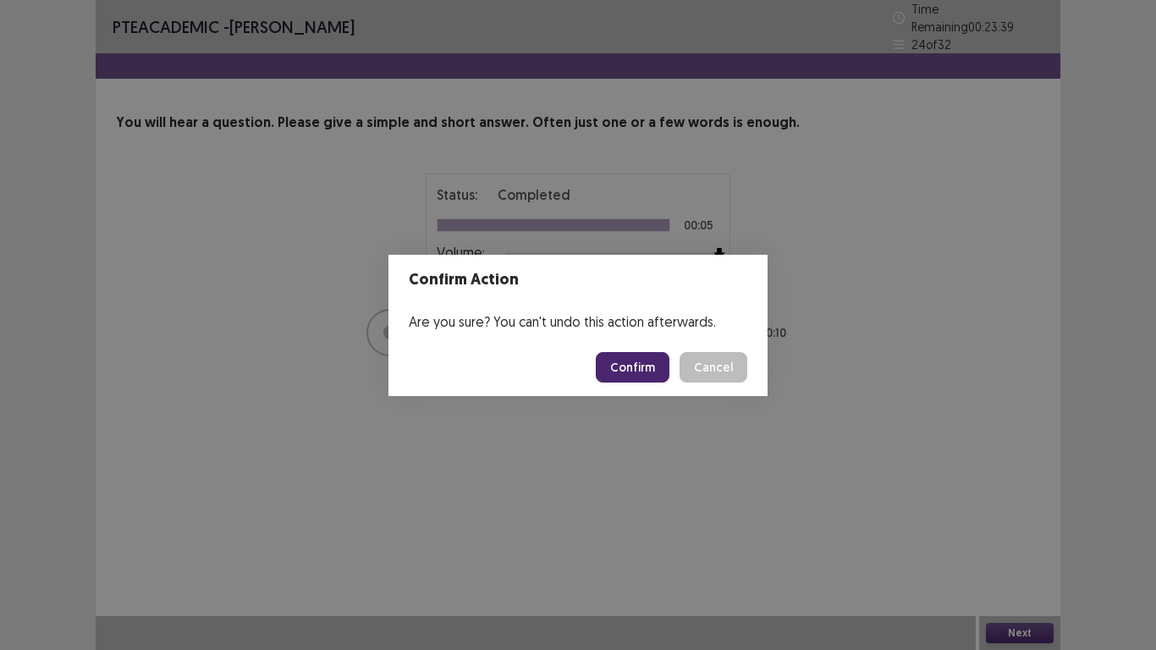
click at [611, 363] on button "Confirm" at bounding box center [633, 367] width 74 height 30
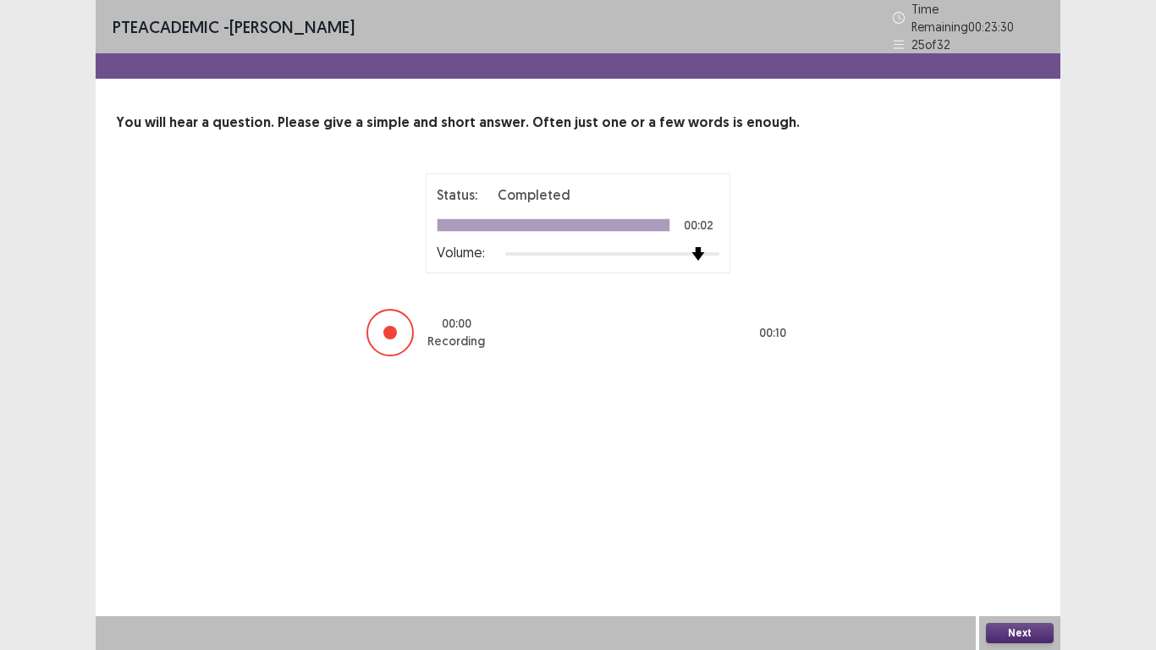
click at [704, 248] on div at bounding box center [612, 254] width 214 height 14
click at [1003, 542] on button "Next" at bounding box center [1020, 633] width 68 height 20
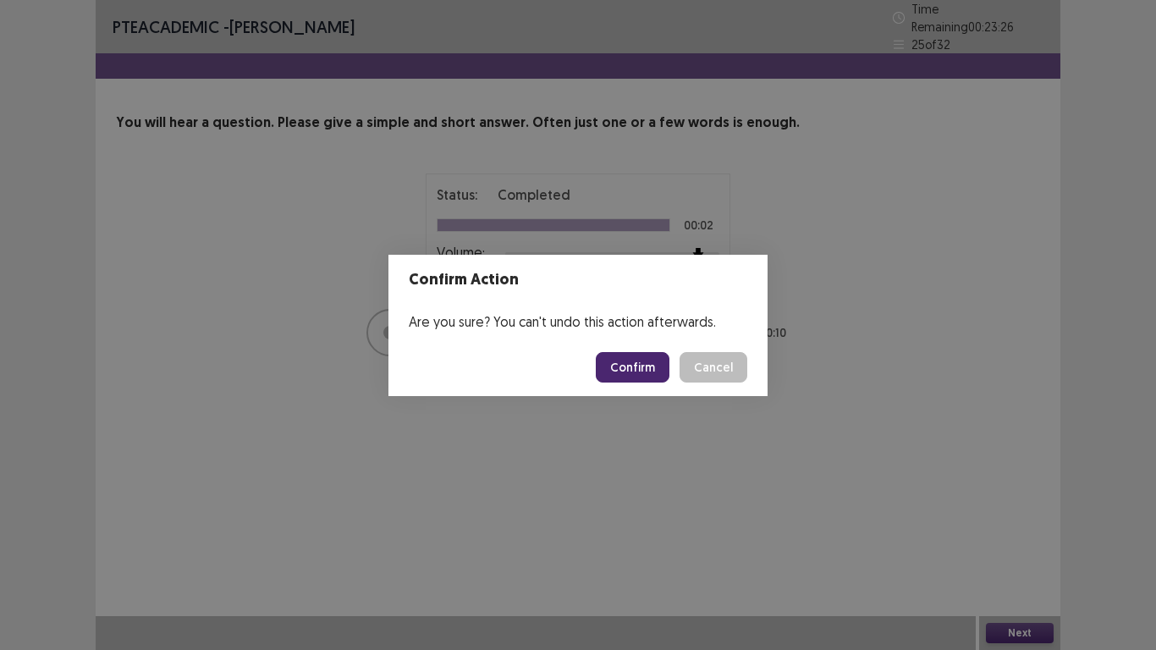
click at [637, 372] on button "Confirm" at bounding box center [633, 367] width 74 height 30
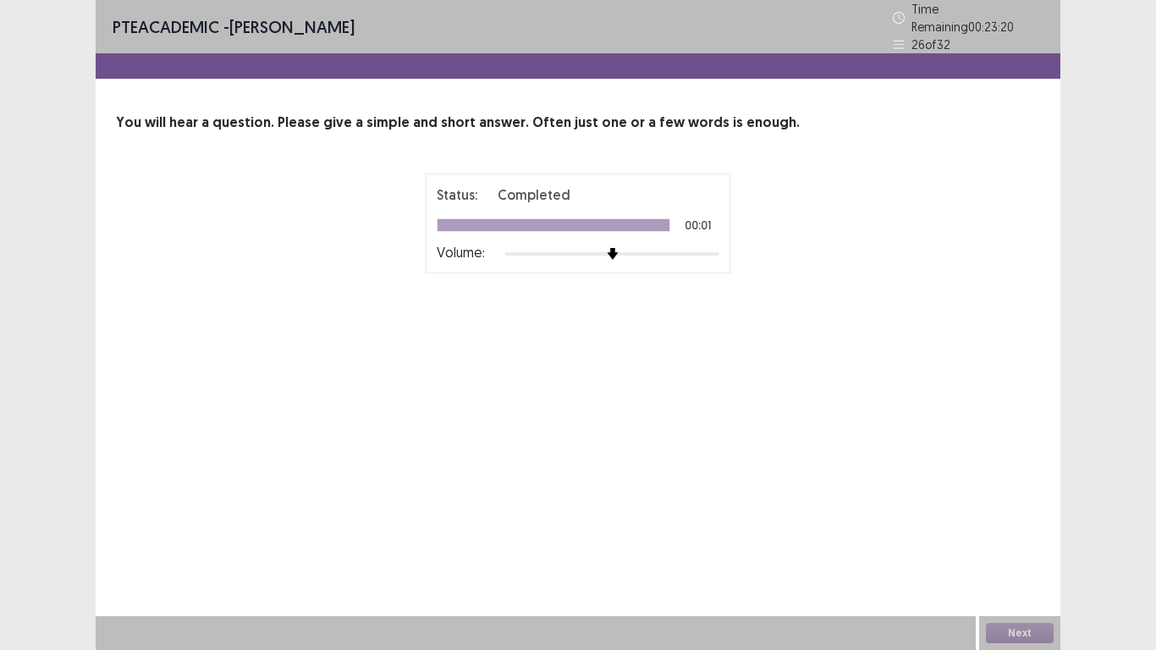
click at [703, 247] on div at bounding box center [612, 254] width 214 height 14
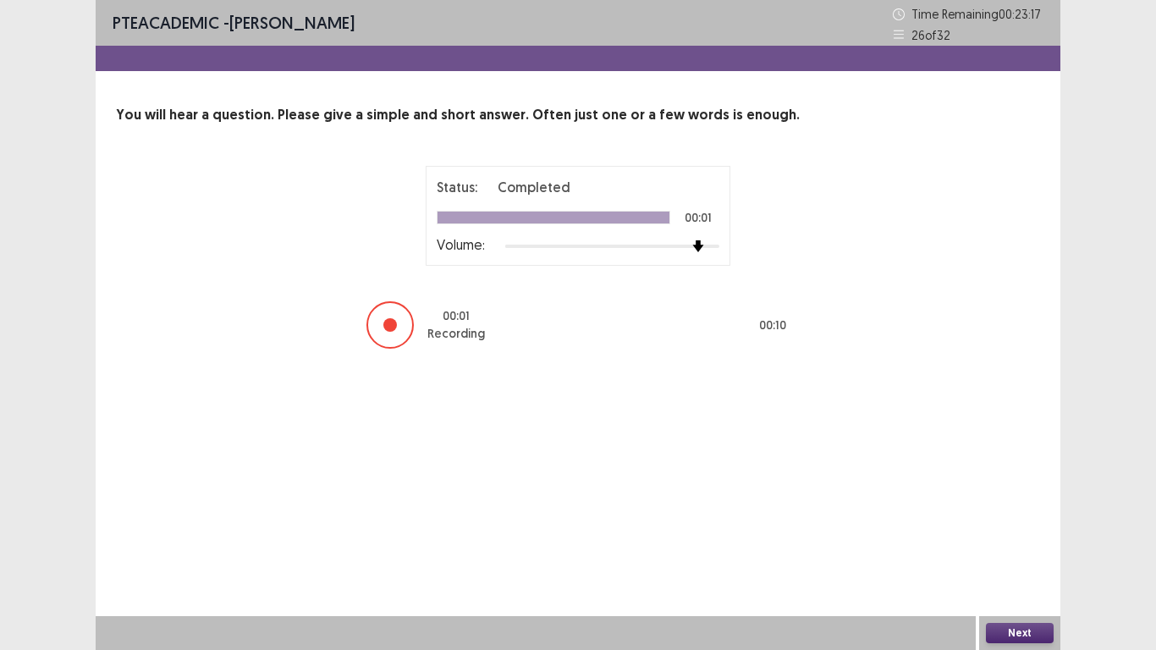
click at [1027, 542] on button "Next" at bounding box center [1020, 633] width 68 height 20
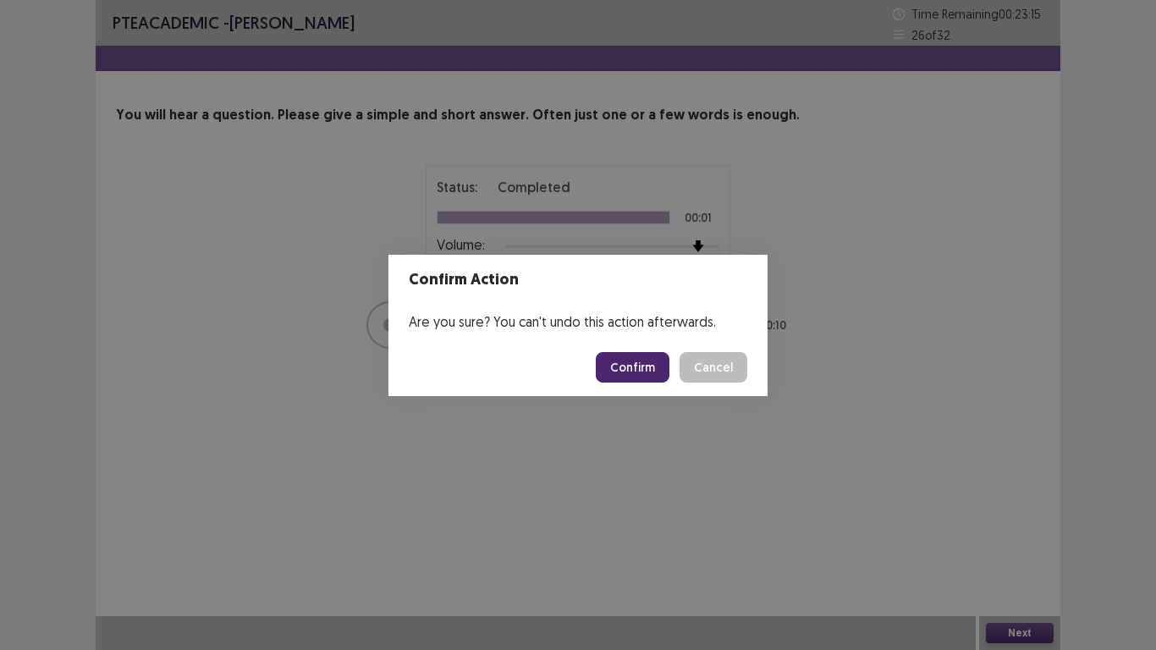
click at [647, 367] on button "Confirm" at bounding box center [633, 367] width 74 height 30
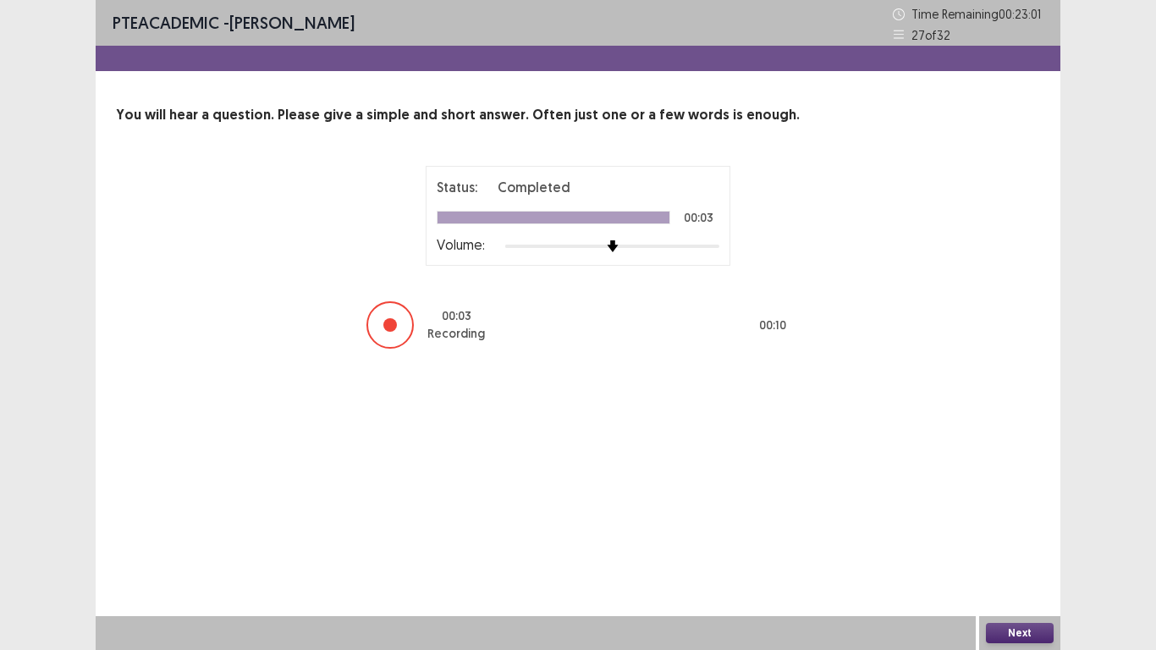
click at [1014, 542] on button "Next" at bounding box center [1020, 633] width 68 height 20
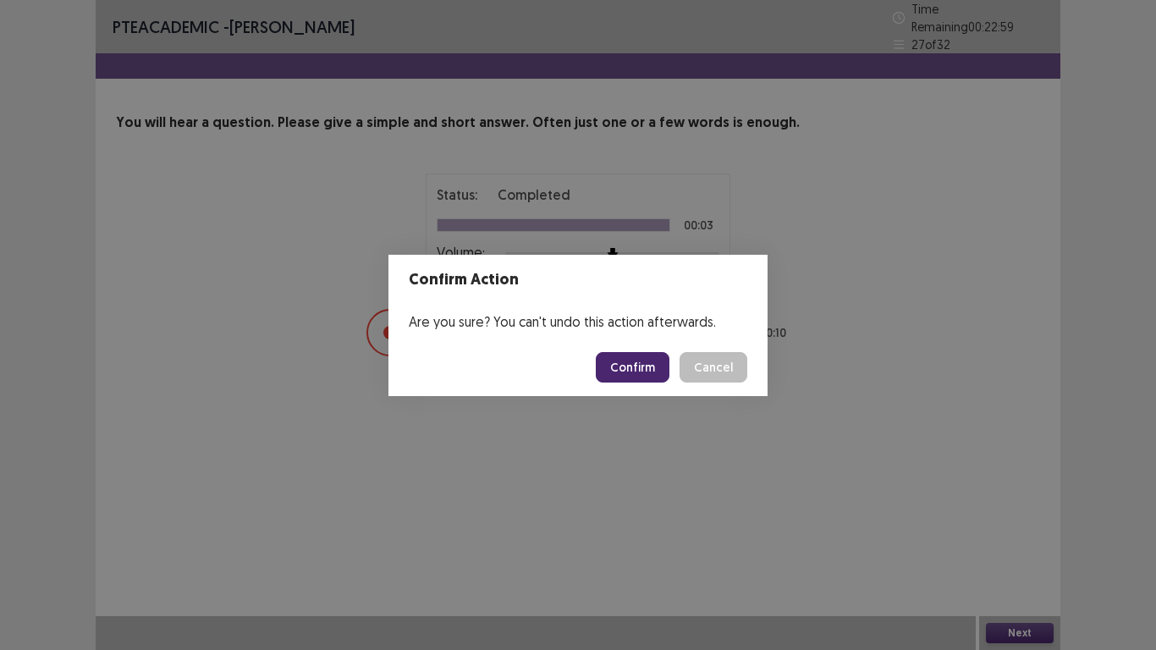
click at [640, 359] on button "Confirm" at bounding box center [633, 367] width 74 height 30
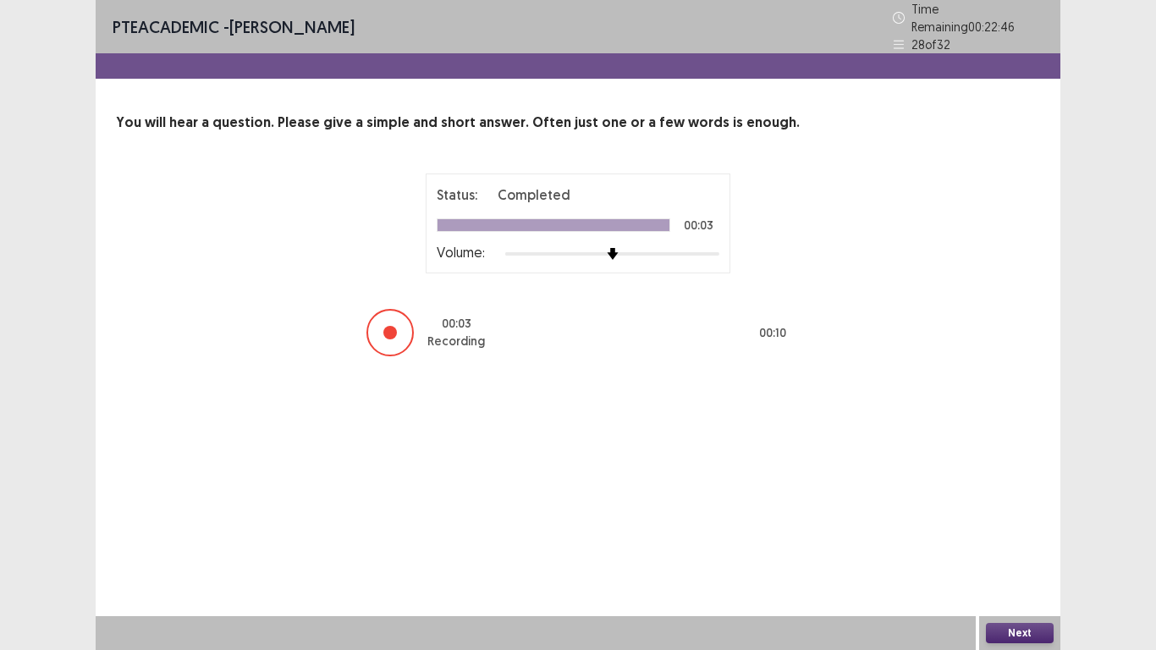
click at [1028, 542] on button "Next" at bounding box center [1020, 633] width 68 height 20
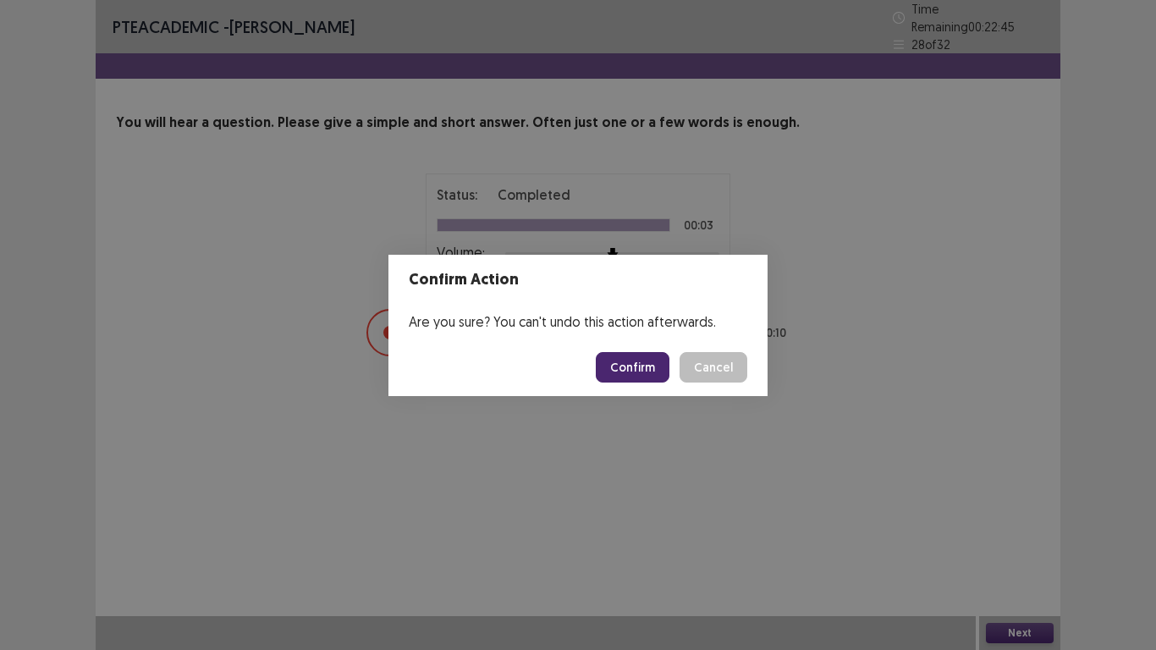
click at [642, 365] on button "Confirm" at bounding box center [633, 367] width 74 height 30
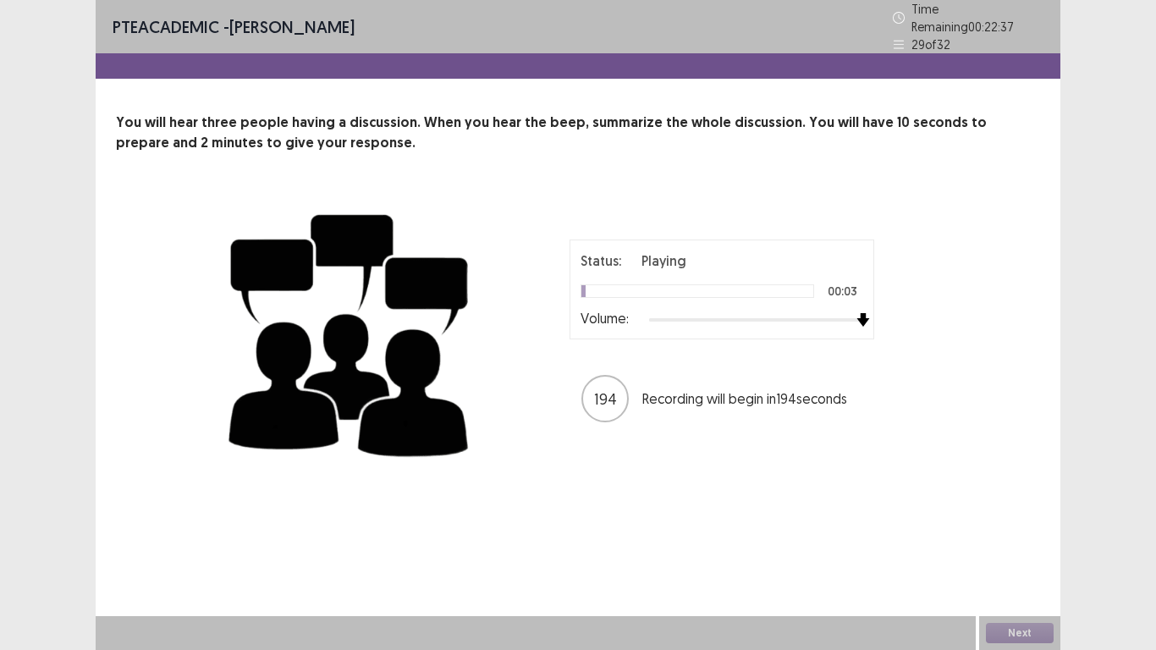
click at [855, 317] on div at bounding box center [756, 320] width 214 height 14
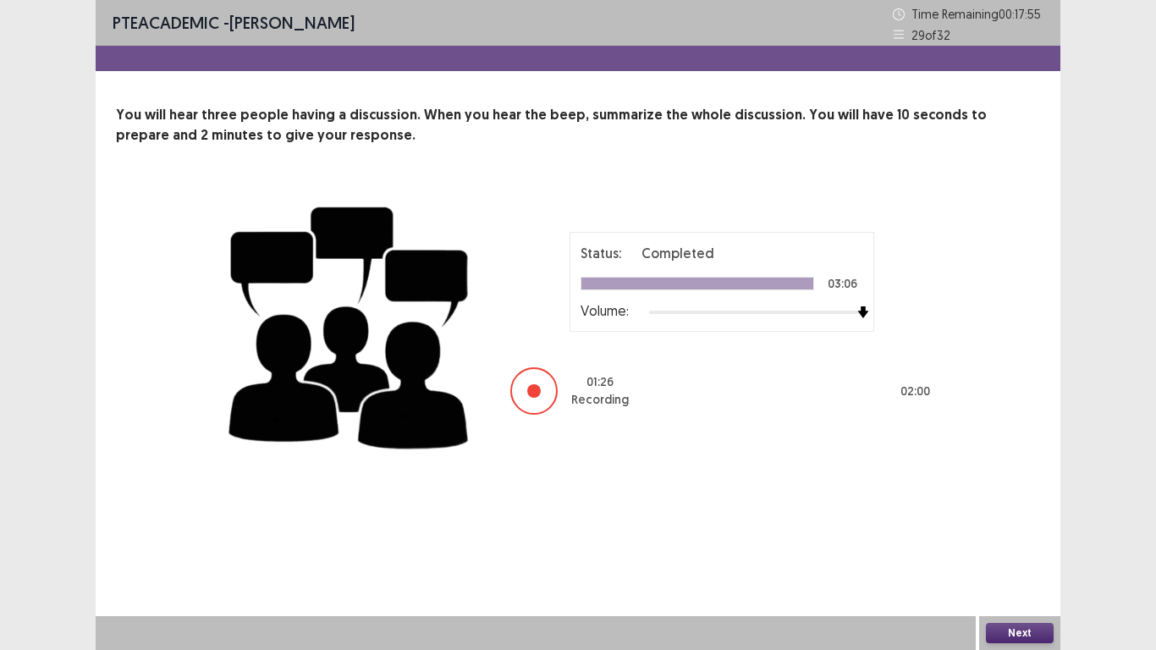
click at [1008, 542] on button "Next" at bounding box center [1020, 633] width 68 height 20
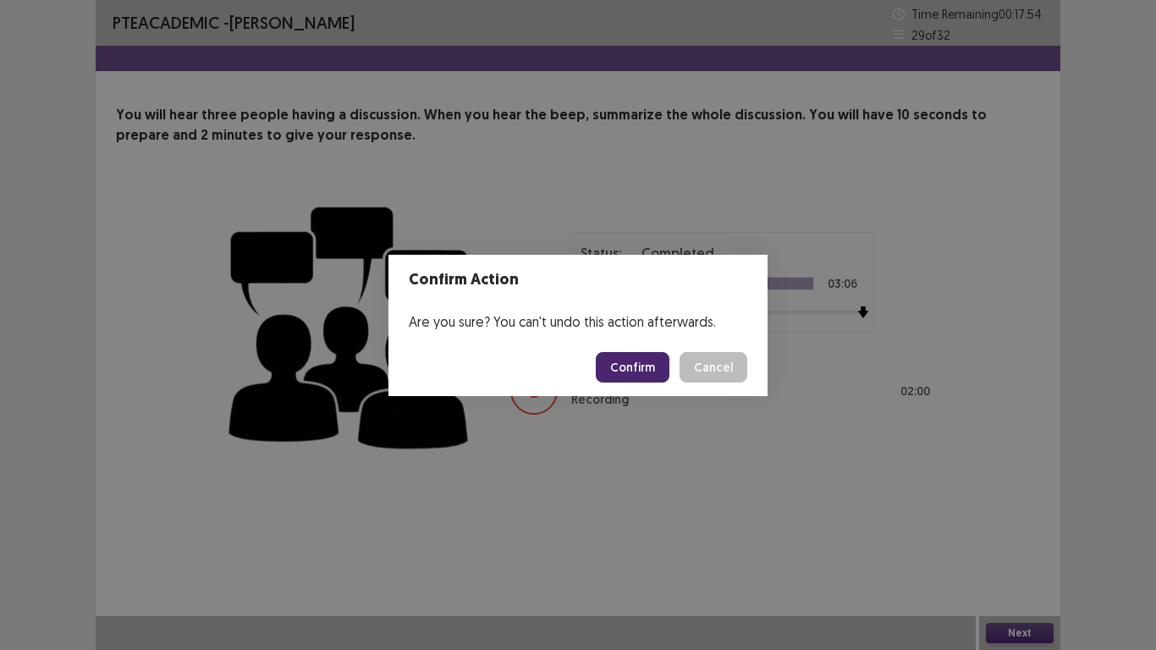
click at [658, 372] on button "Confirm" at bounding box center [633, 367] width 74 height 30
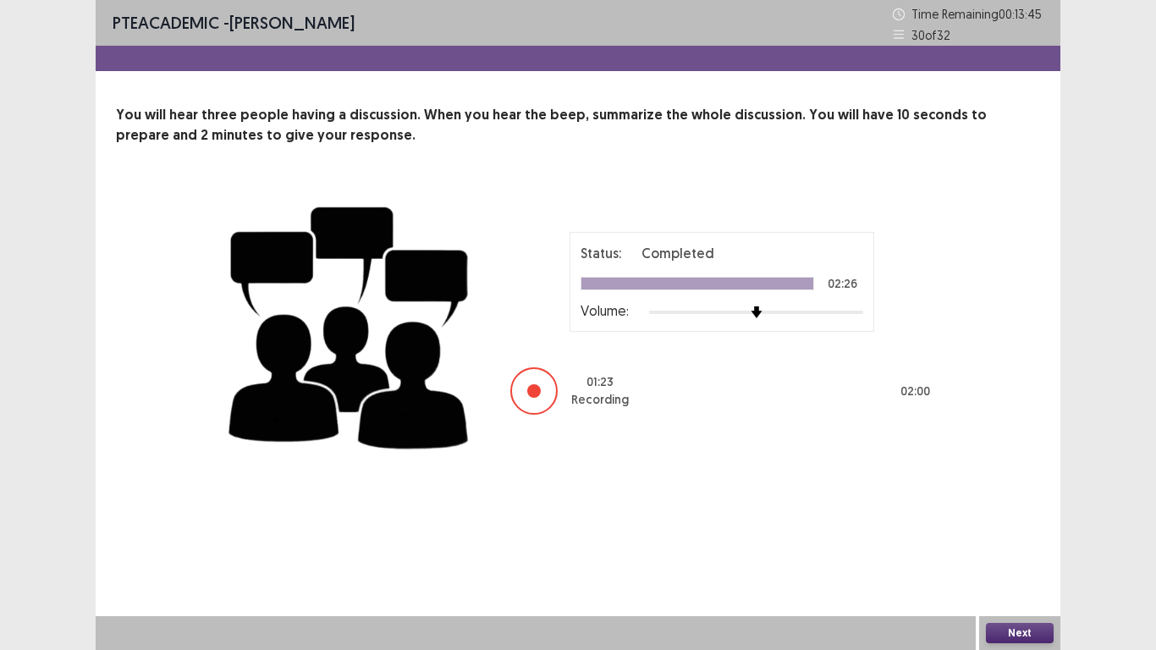
click at [1038, 542] on button "Next" at bounding box center [1020, 633] width 68 height 20
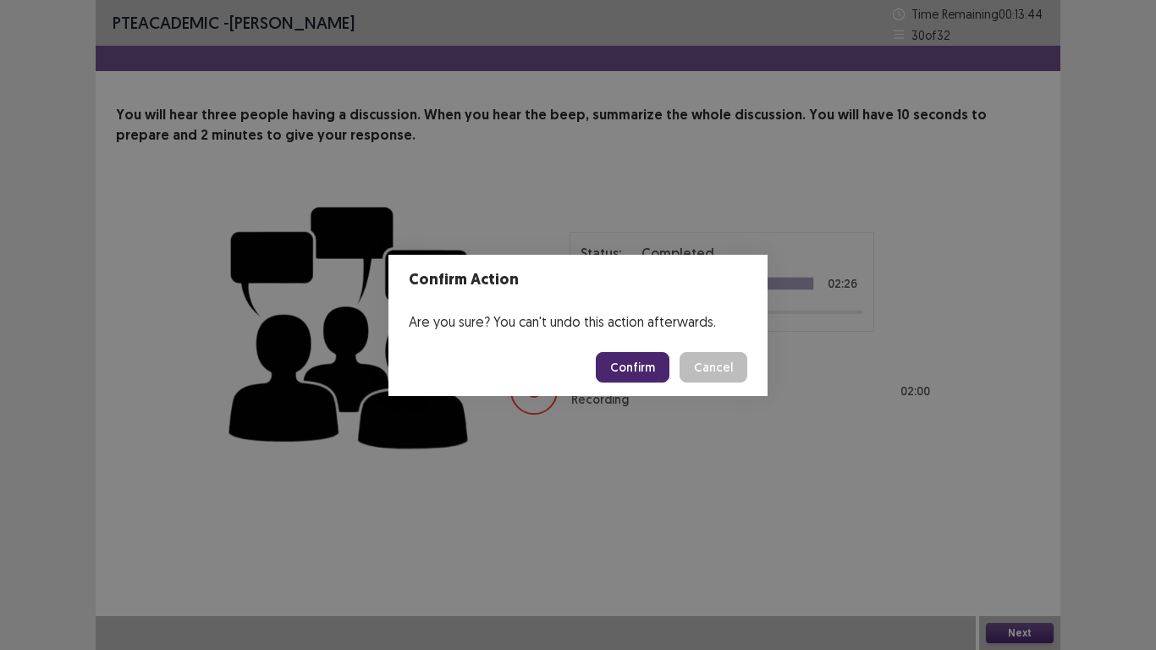
click at [642, 371] on button "Confirm" at bounding box center [633, 367] width 74 height 30
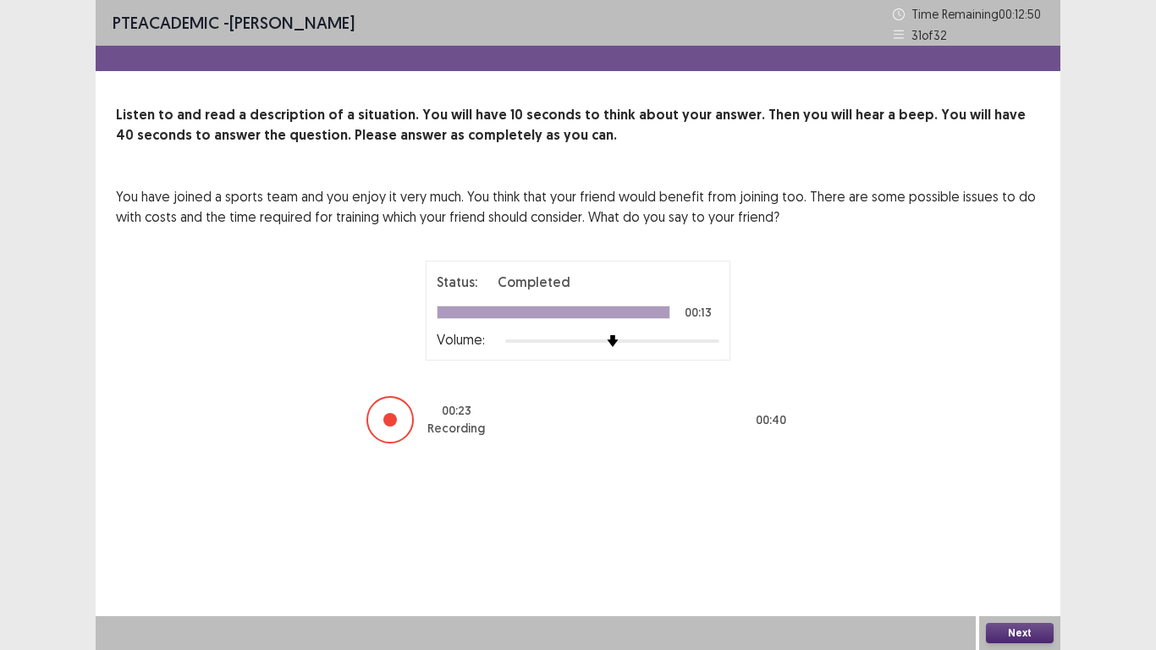
click at [1026, 542] on button "Next" at bounding box center [1020, 633] width 68 height 20
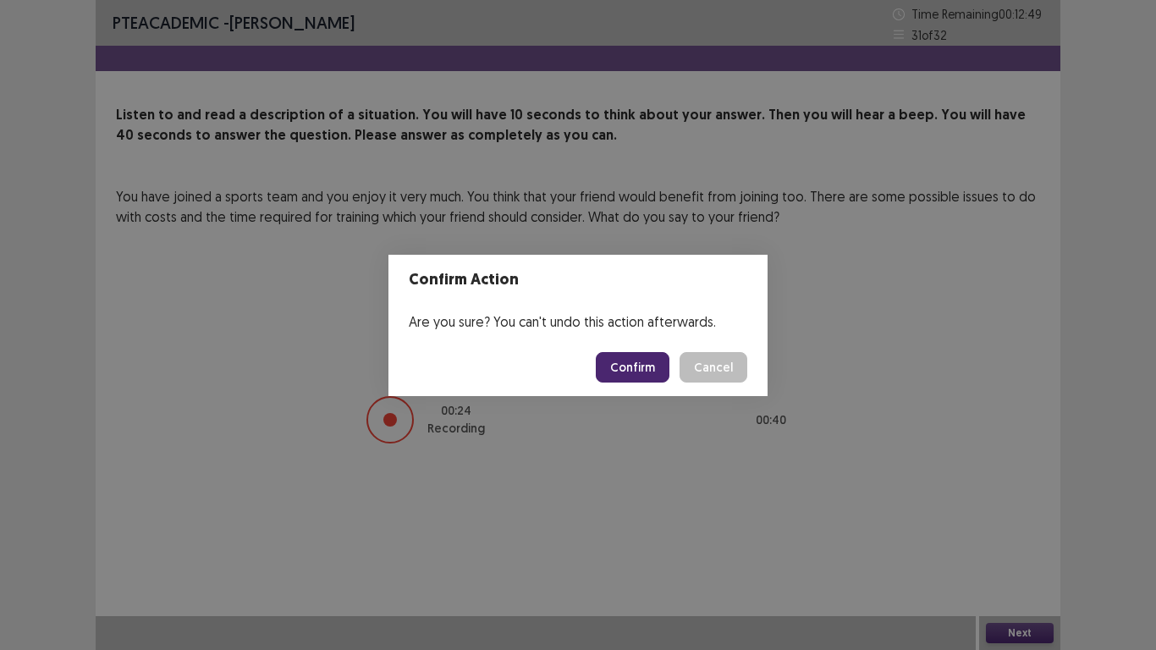
click at [646, 371] on button "Confirm" at bounding box center [633, 367] width 74 height 30
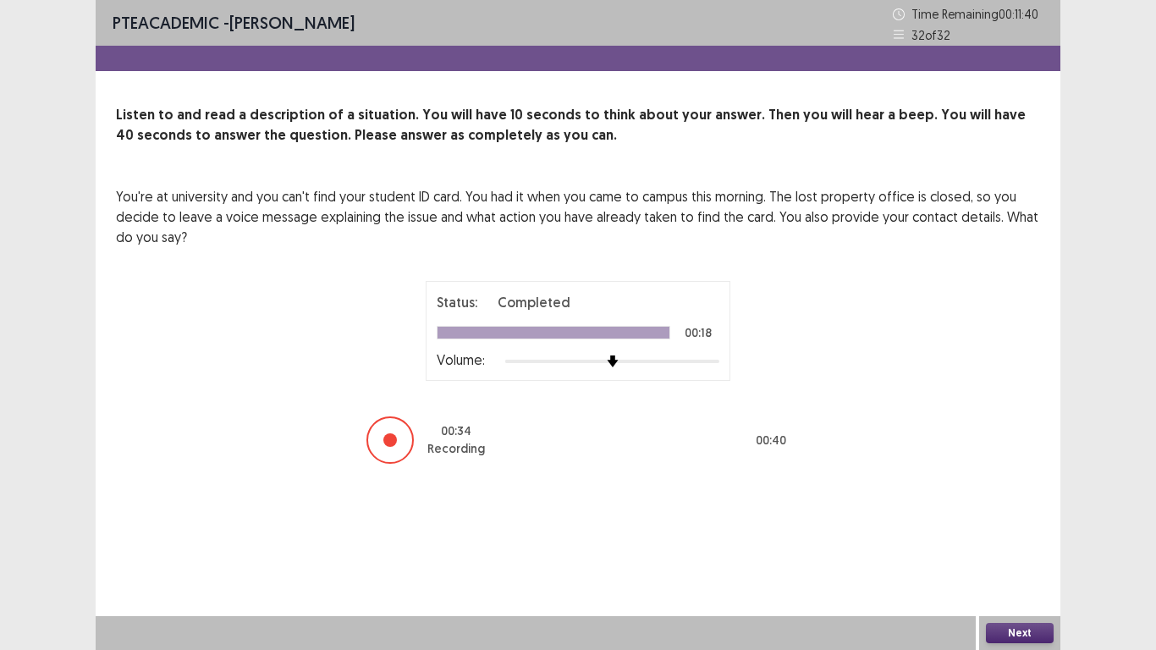
click at [1023, 542] on button "Next" at bounding box center [1020, 633] width 68 height 20
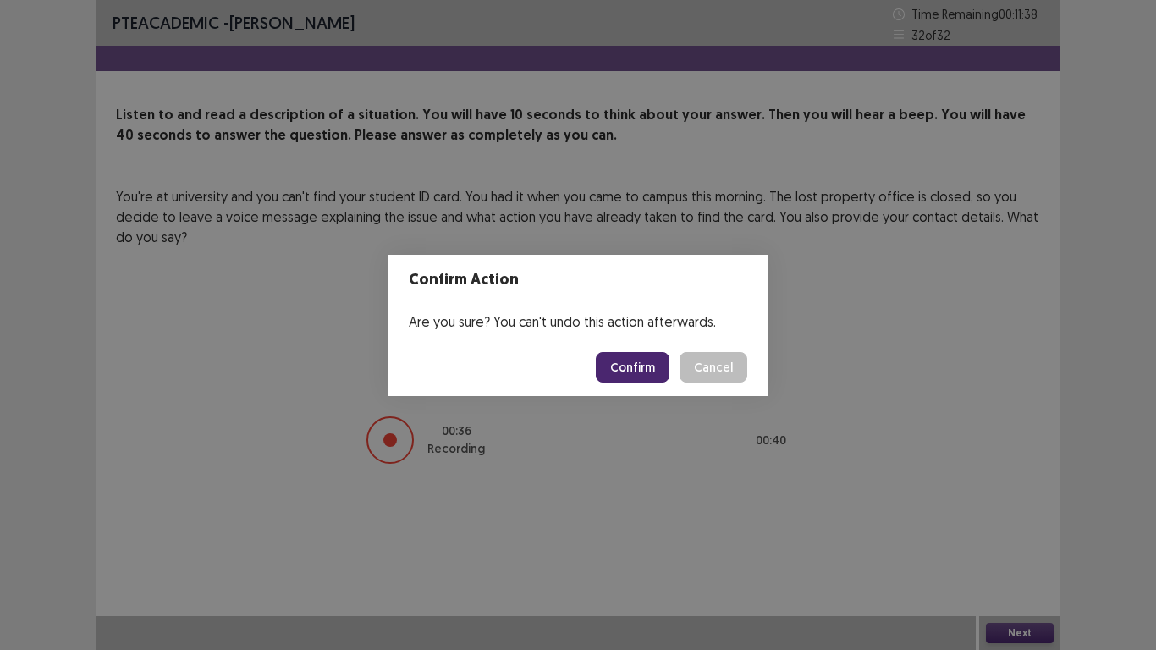
click at [647, 369] on button "Confirm" at bounding box center [633, 367] width 74 height 30
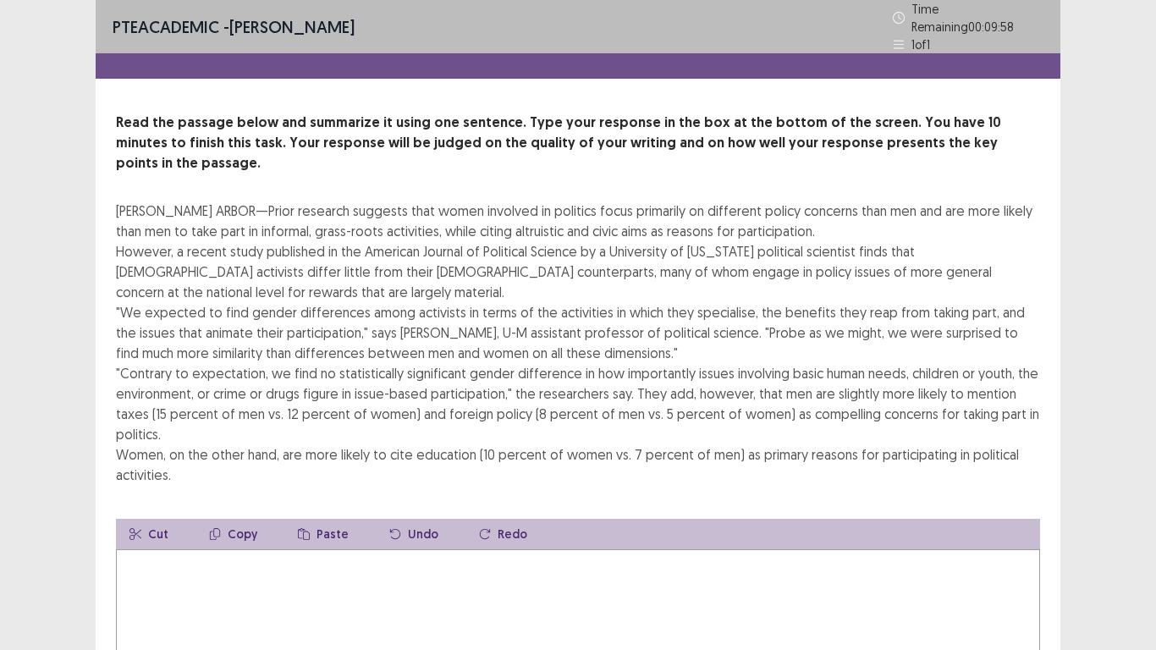
click at [1136, 393] on div "PTE academic - [PERSON_NAME] Time Remaining 00 : 09 : 58 1 of 1 Read the passag…" at bounding box center [578, 420] width 1156 height 841
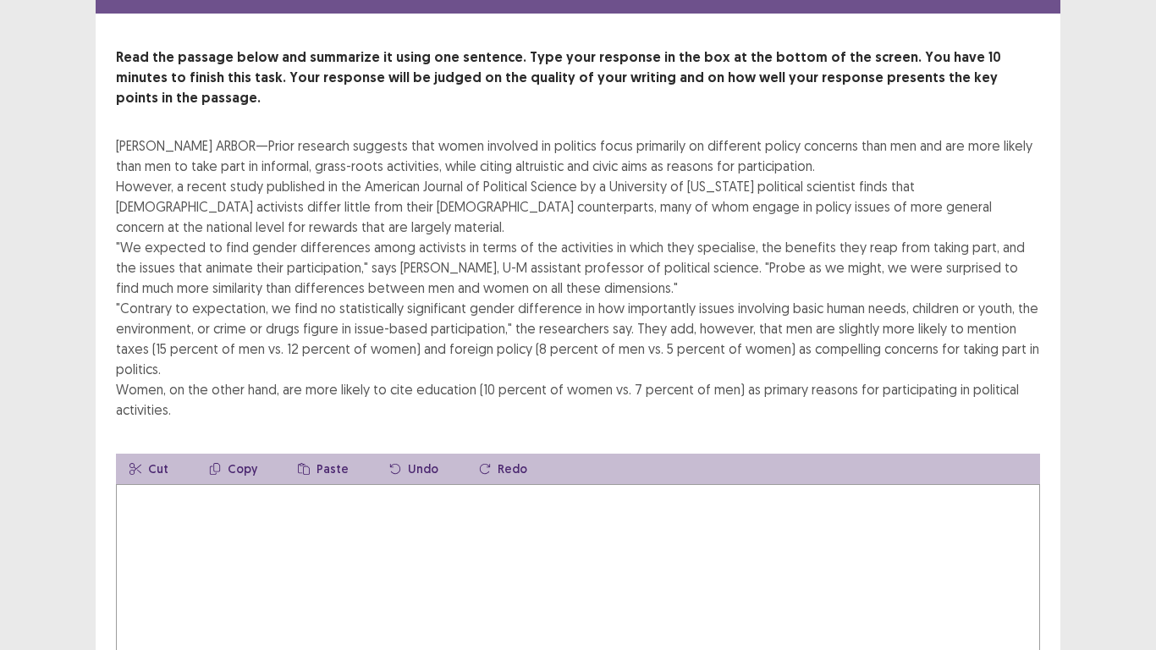
scroll to position [68, 0]
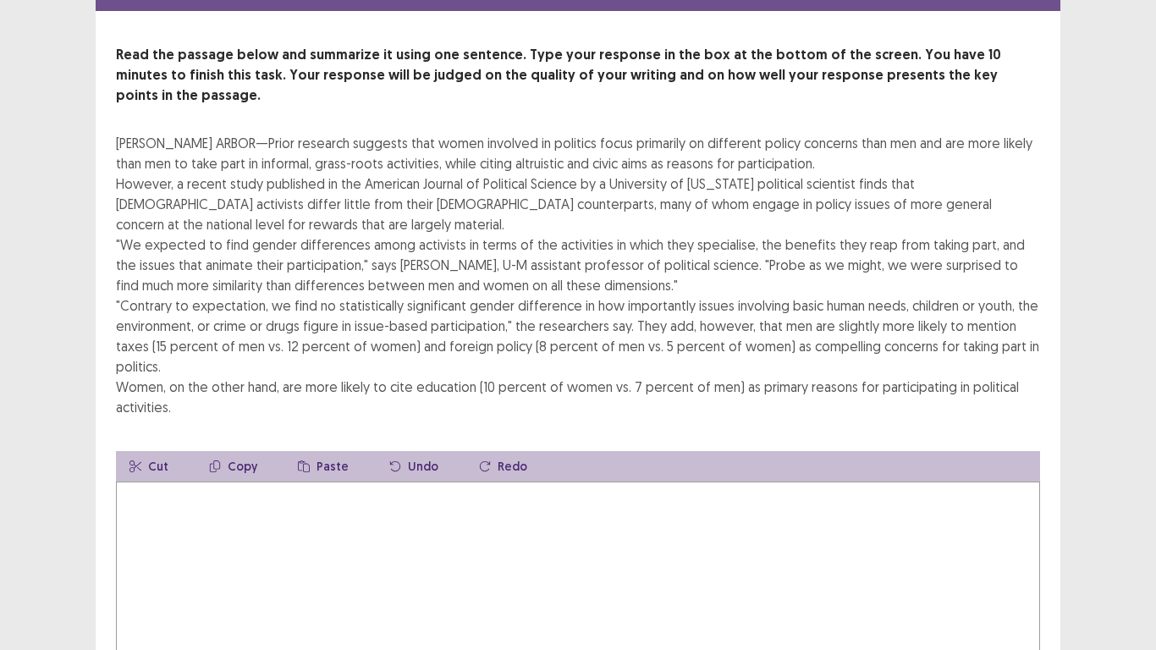
click at [187, 482] on textarea at bounding box center [578, 575] width 924 height 186
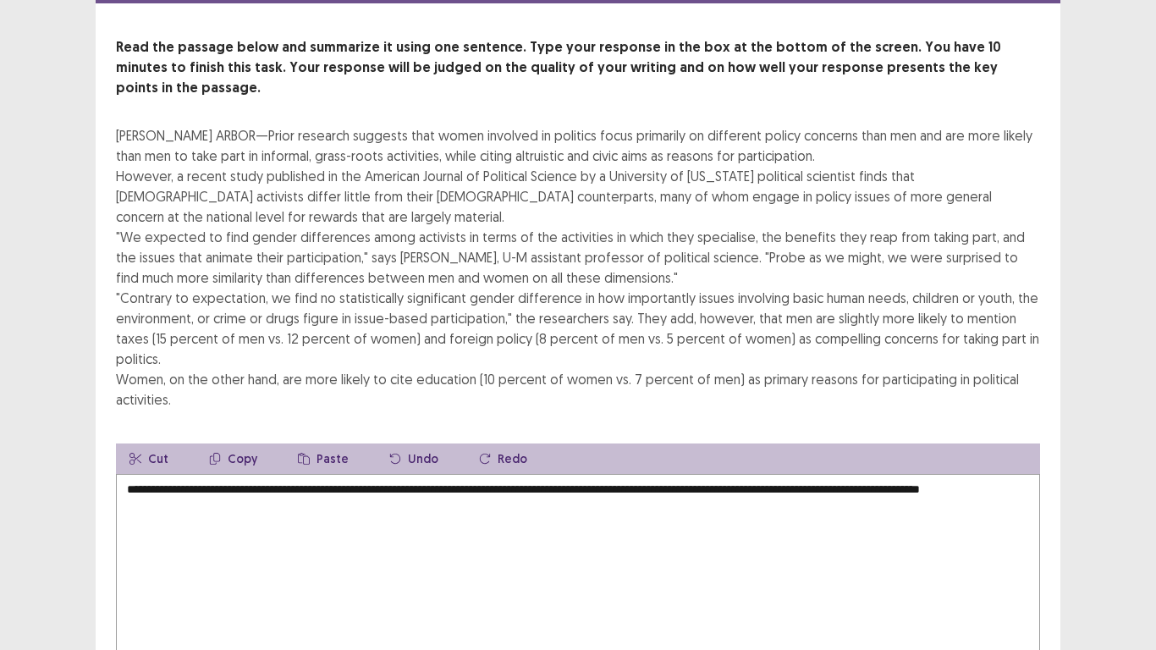
click at [311, 474] on textarea "**********" at bounding box center [578, 567] width 924 height 186
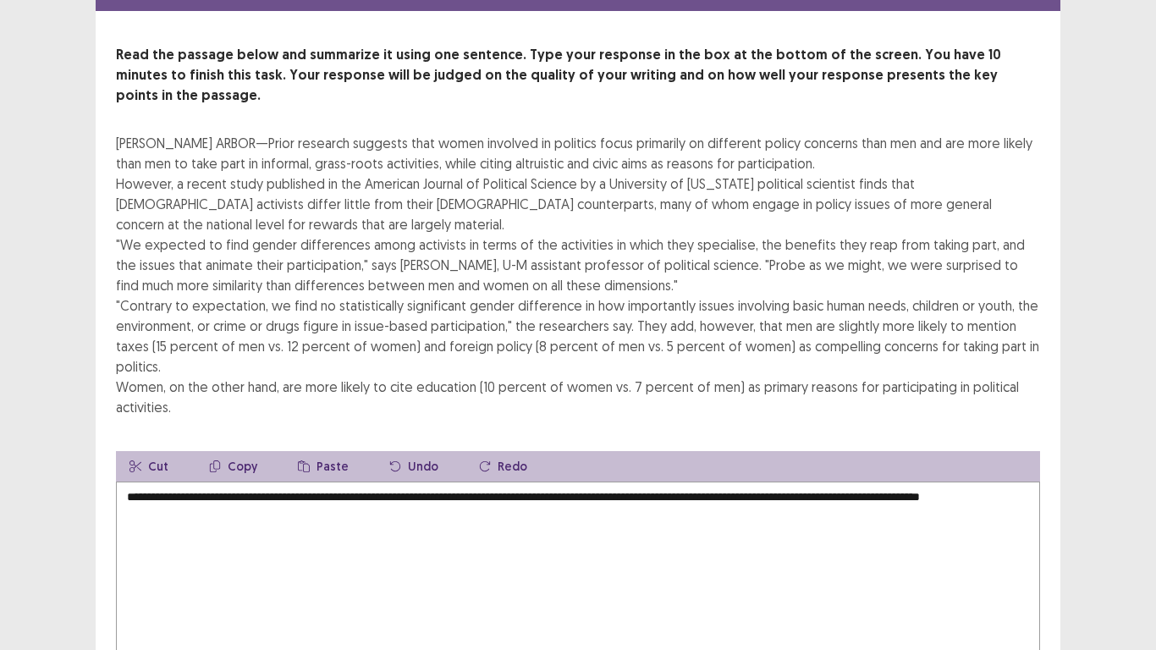
click at [310, 482] on textarea "**********" at bounding box center [578, 575] width 924 height 186
click at [273, 482] on textarea "**********" at bounding box center [578, 575] width 924 height 186
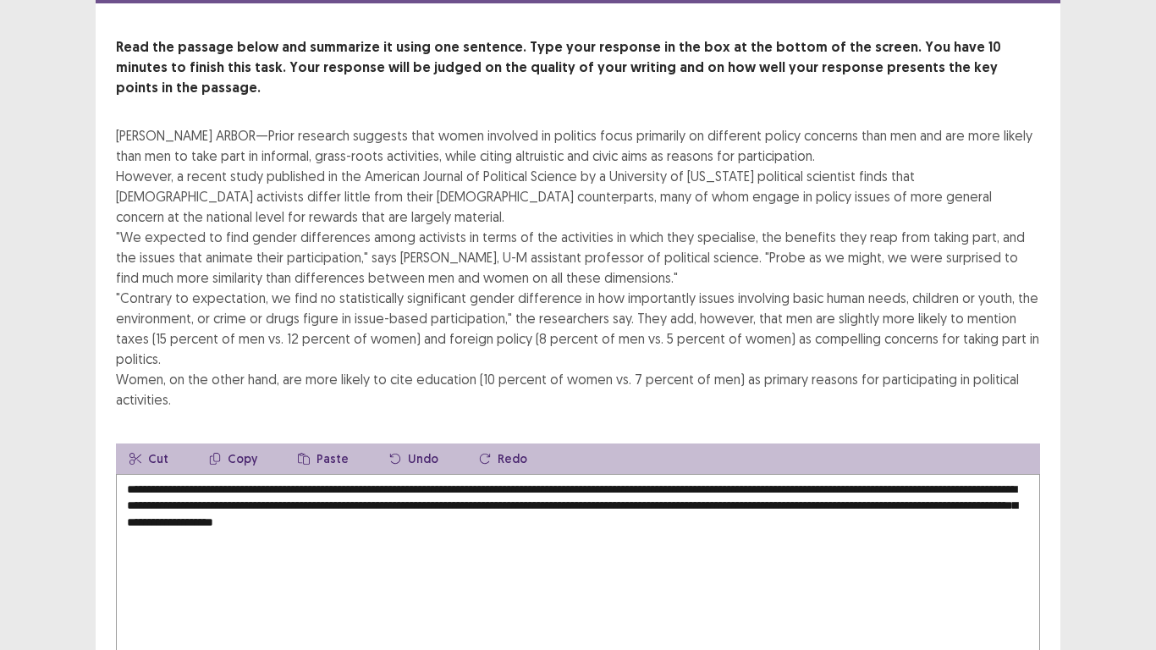
click at [1155, 362] on div "PTE academic - [PERSON_NAME] Time Remaining 00 : 01 : 50 1 of 1 Read the passag…" at bounding box center [578, 348] width 1156 height 833
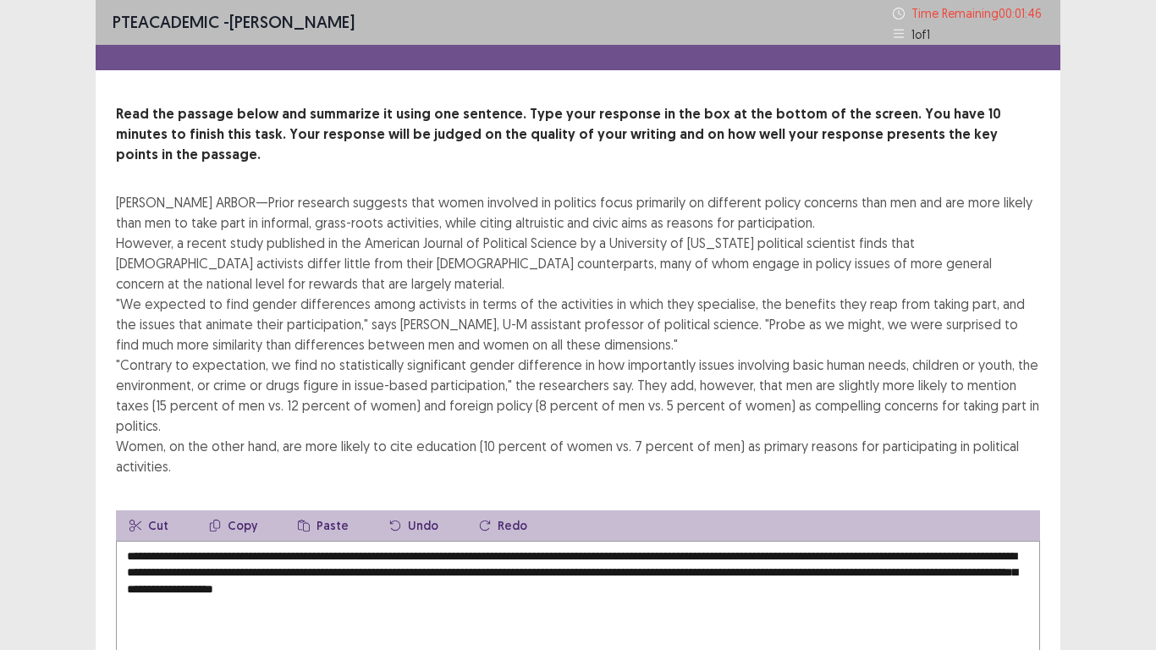
scroll to position [0, 0]
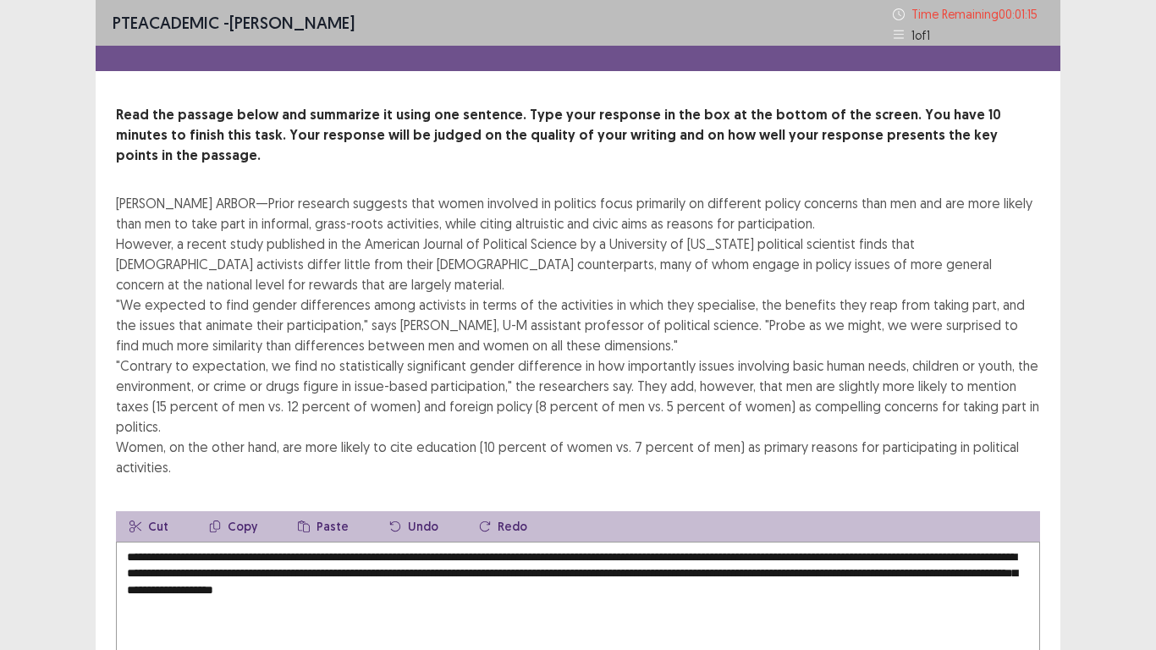
click at [355, 542] on textarea "**********" at bounding box center [578, 635] width 924 height 186
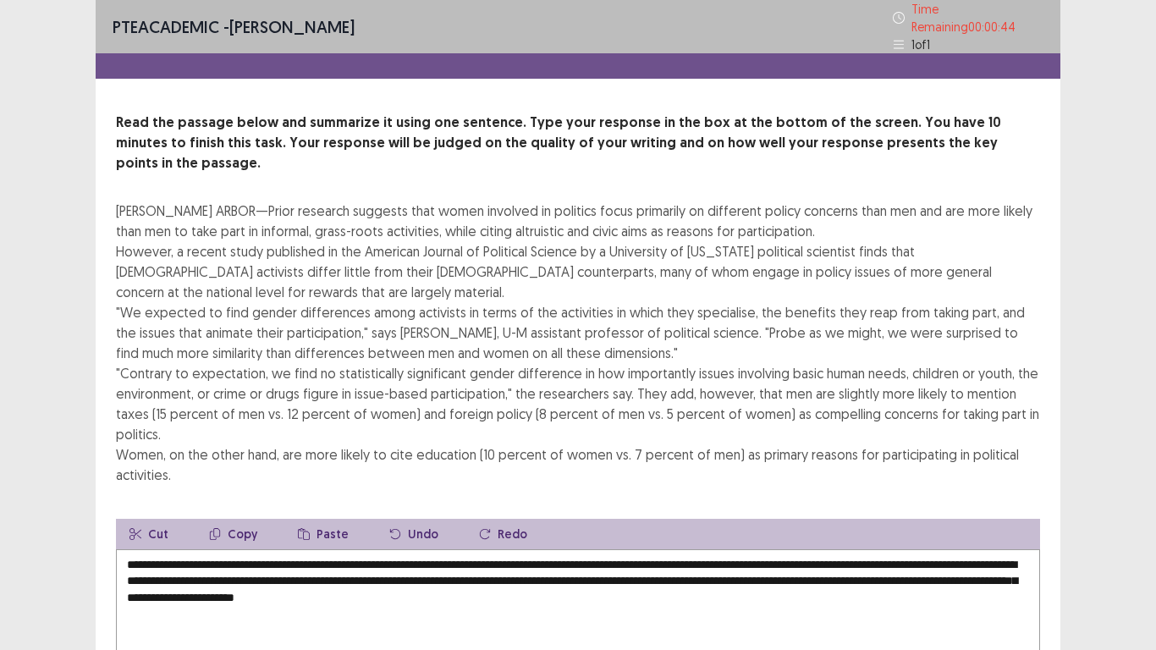
type textarea "**********"
click at [1114, 438] on div "PTE academic - [PERSON_NAME] Time Remaining 00 : 00 : 43 1 of 1 Read the passag…" at bounding box center [578, 420] width 1156 height 841
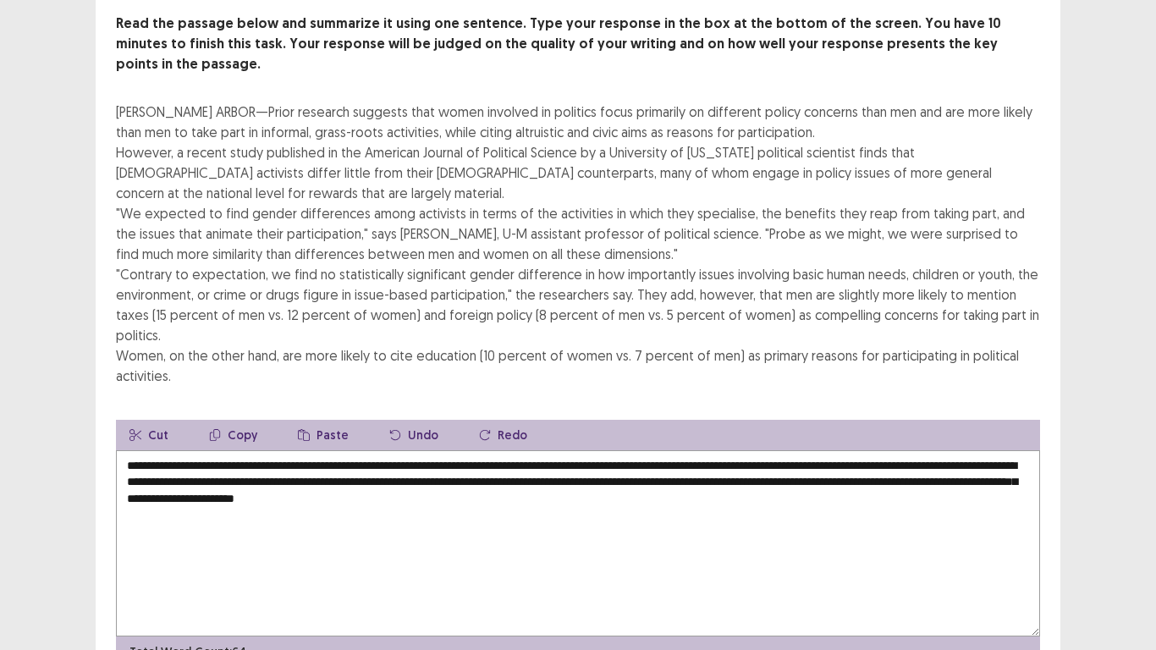
scroll to position [102, 0]
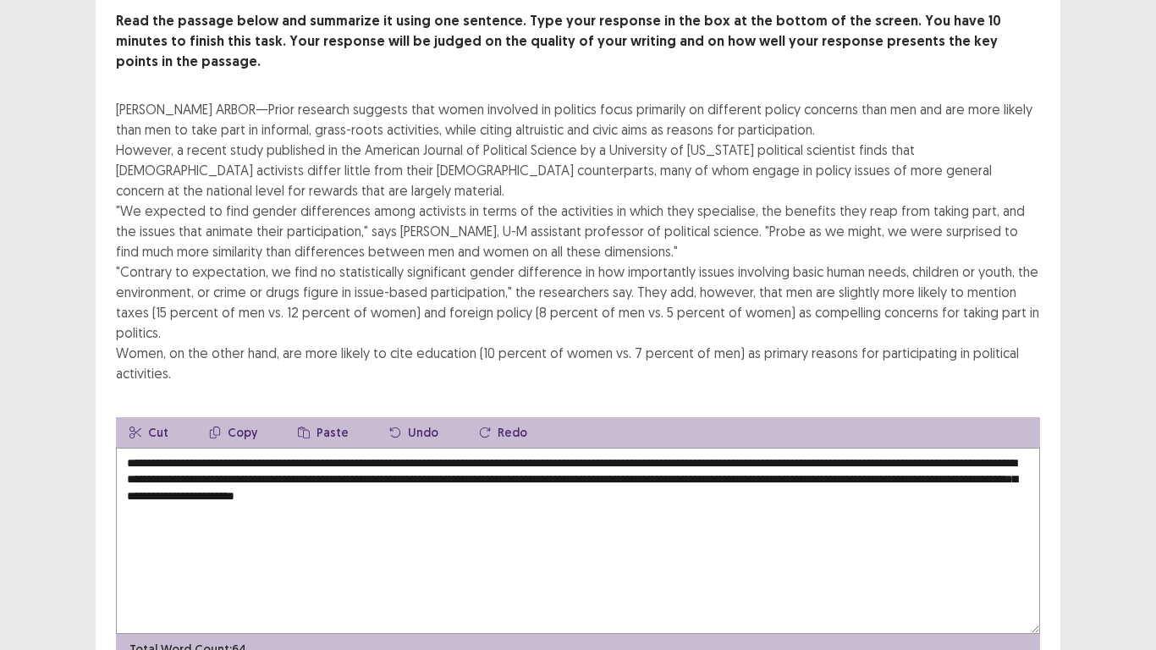
click at [1139, 449] on div "PTE academic - [PERSON_NAME] Time Remaining 00 : 00 : 32 1 of 1 Read the passag…" at bounding box center [578, 318] width 1156 height 841
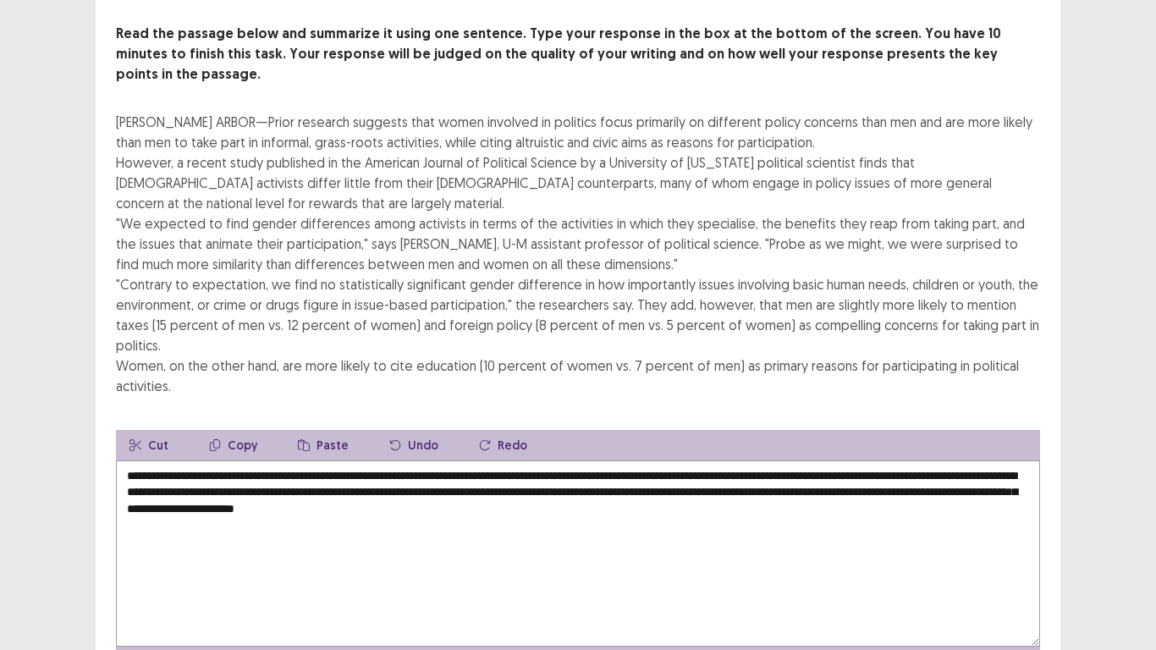
scroll to position [142, 0]
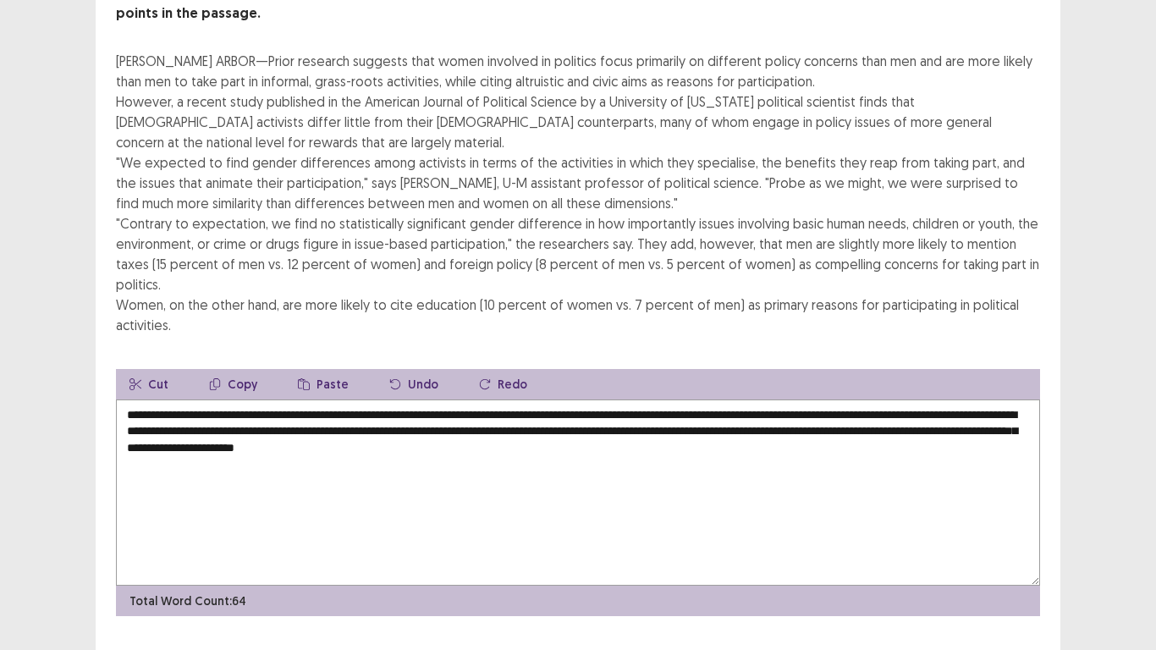
click at [862, 400] on textarea "**********" at bounding box center [578, 493] width 924 height 186
click at [1139, 438] on div "PTE academic - [PERSON_NAME] Time Remaining 00 : 00 : 11 1 of 1 Read the passag…" at bounding box center [578, 274] width 1156 height 833
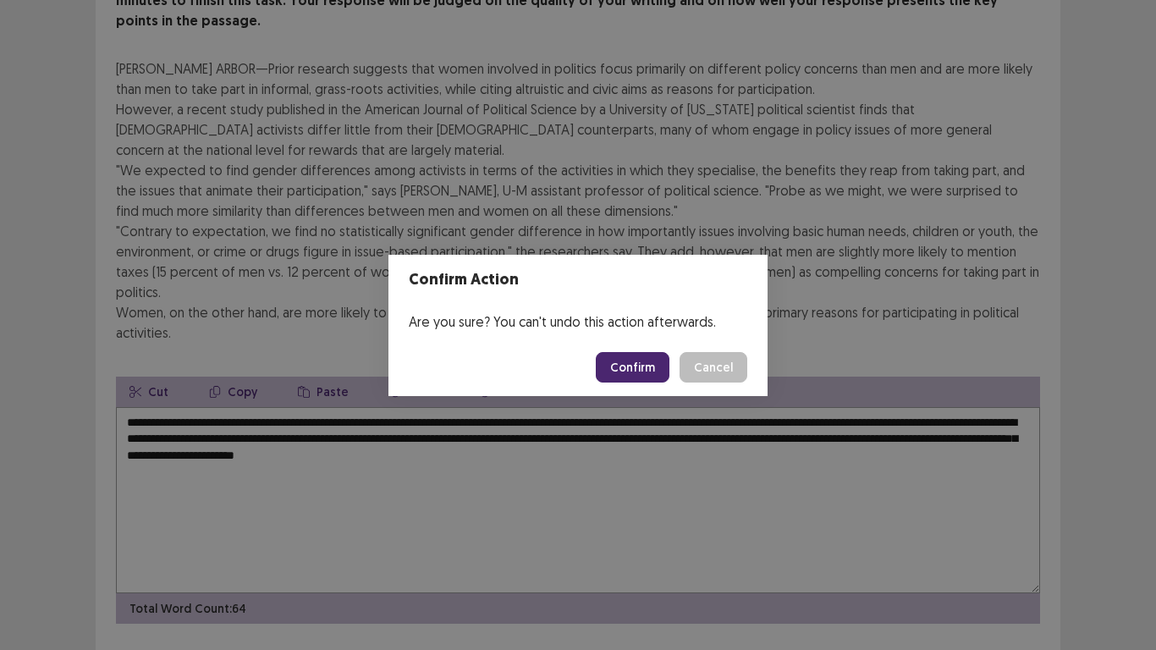
click at [631, 364] on button "Confirm" at bounding box center [633, 367] width 74 height 30
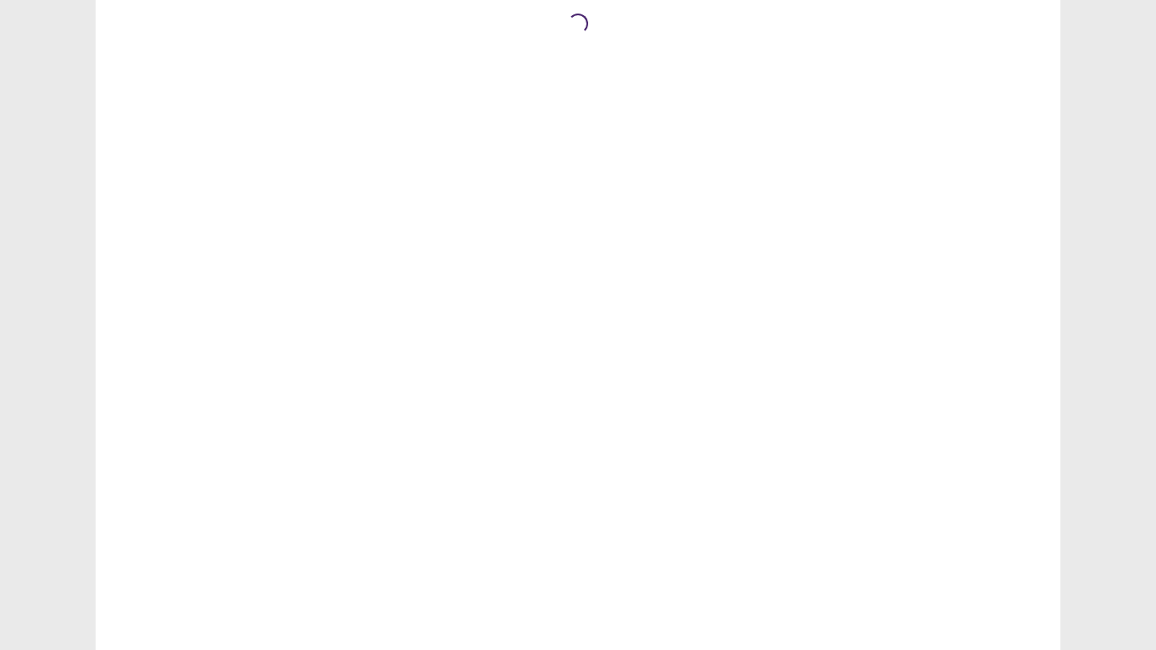
scroll to position [0, 0]
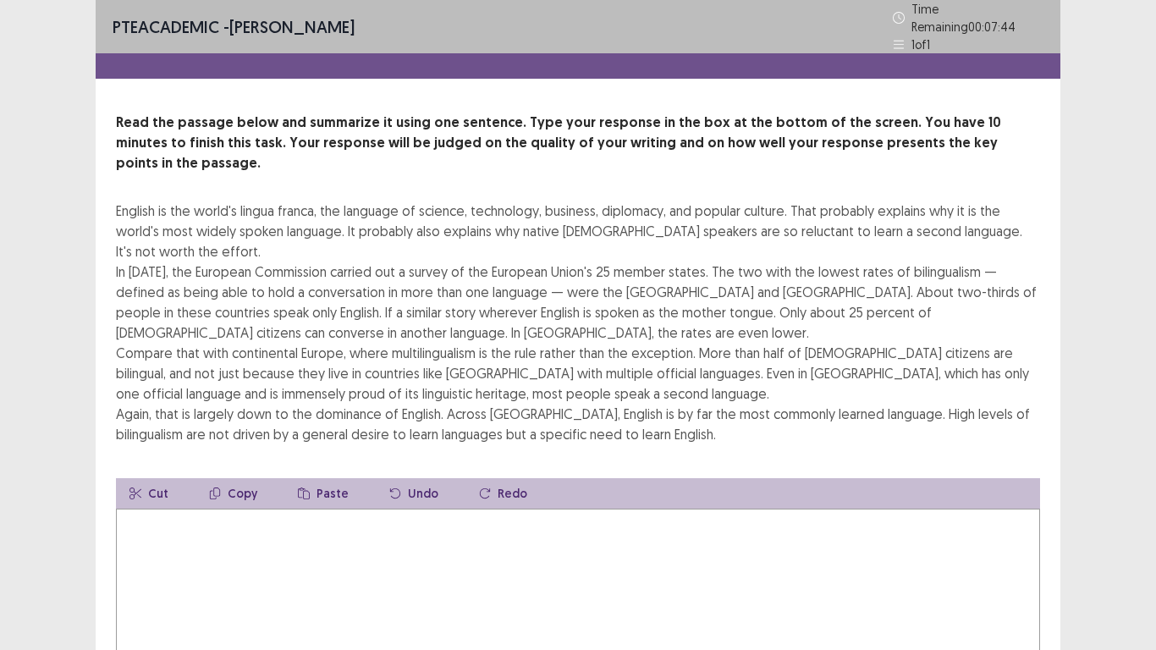
drag, startPoint x: 117, startPoint y: 179, endPoint x: 208, endPoint y: 176, distance: 91.5
click at [208, 201] on div "English is the world's lingua franca, the language of science, technology, busi…" at bounding box center [578, 323] width 924 height 244
drag, startPoint x: 280, startPoint y: 368, endPoint x: 242, endPoint y: 468, distance: 106.9
click at [242, 468] on div "Read the passage below and summarize it using one sentence. Type your response …" at bounding box center [578, 419] width 965 height 613
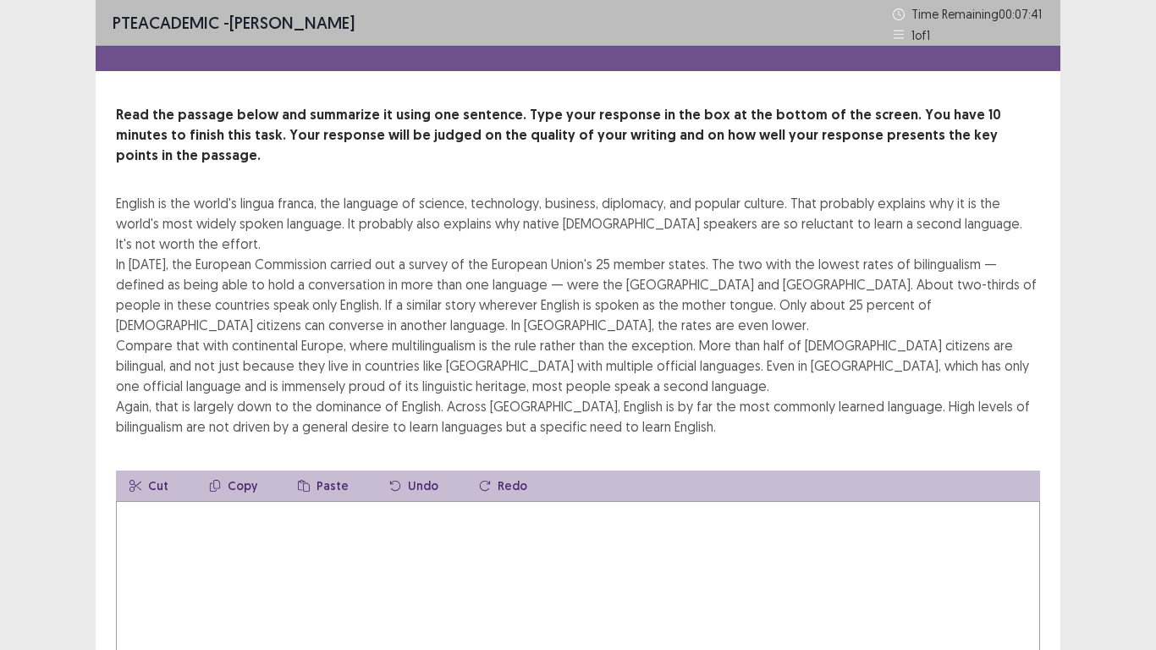
click at [242, 471] on button "Copy" at bounding box center [233, 486] width 75 height 30
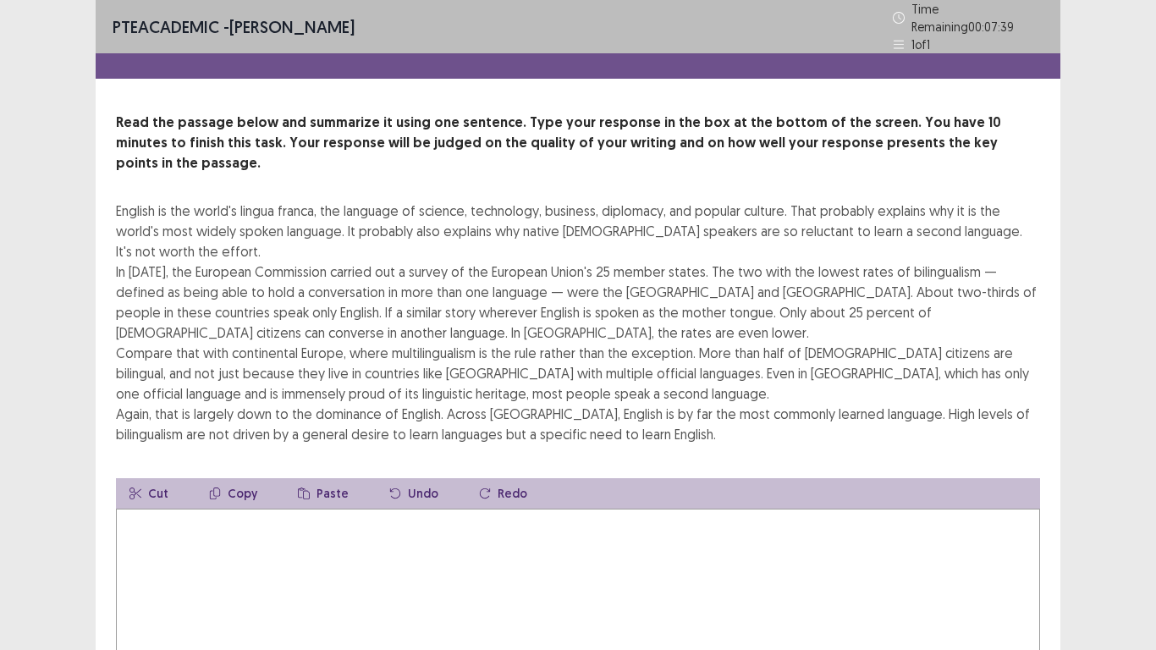
drag, startPoint x: 130, startPoint y: 186, endPoint x: 155, endPoint y: 183, distance: 25.6
click at [155, 201] on div "English is the world's lingua franca, the language of science, technology, busi…" at bounding box center [578, 323] width 924 height 244
click at [165, 509] on textarea at bounding box center [578, 602] width 924 height 186
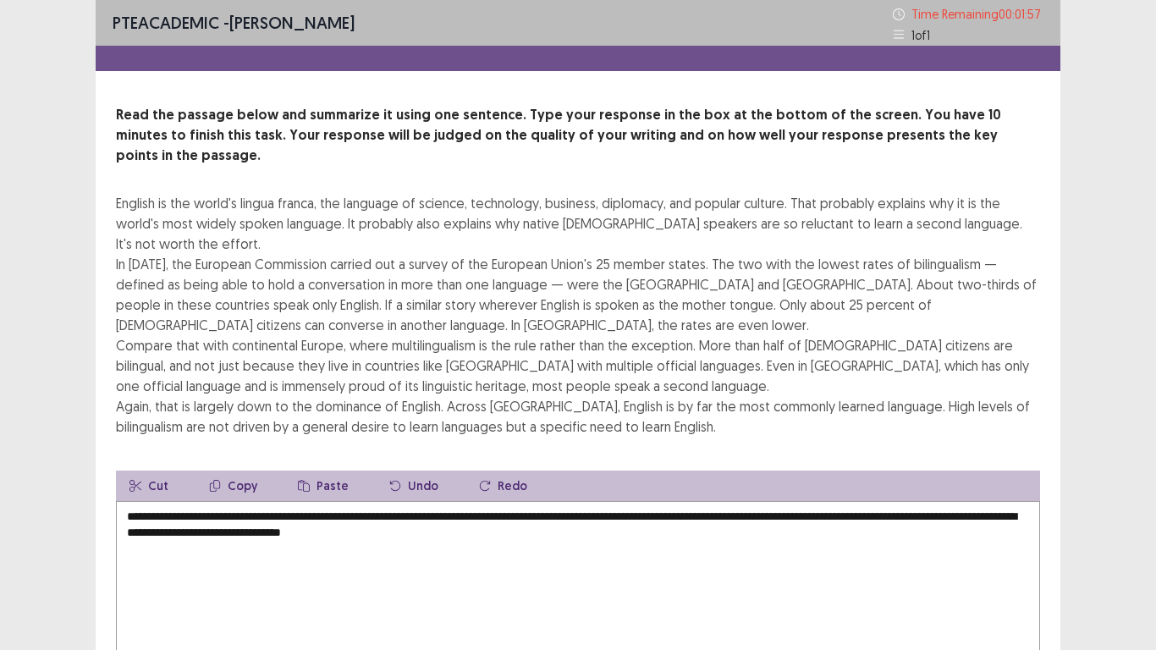
click at [959, 501] on textarea "**********" at bounding box center [578, 594] width 924 height 186
click at [960, 501] on textarea "**********" at bounding box center [578, 594] width 924 height 186
click at [177, 513] on textarea "**********" at bounding box center [578, 594] width 924 height 186
click at [530, 516] on textarea "**********" at bounding box center [578, 594] width 924 height 186
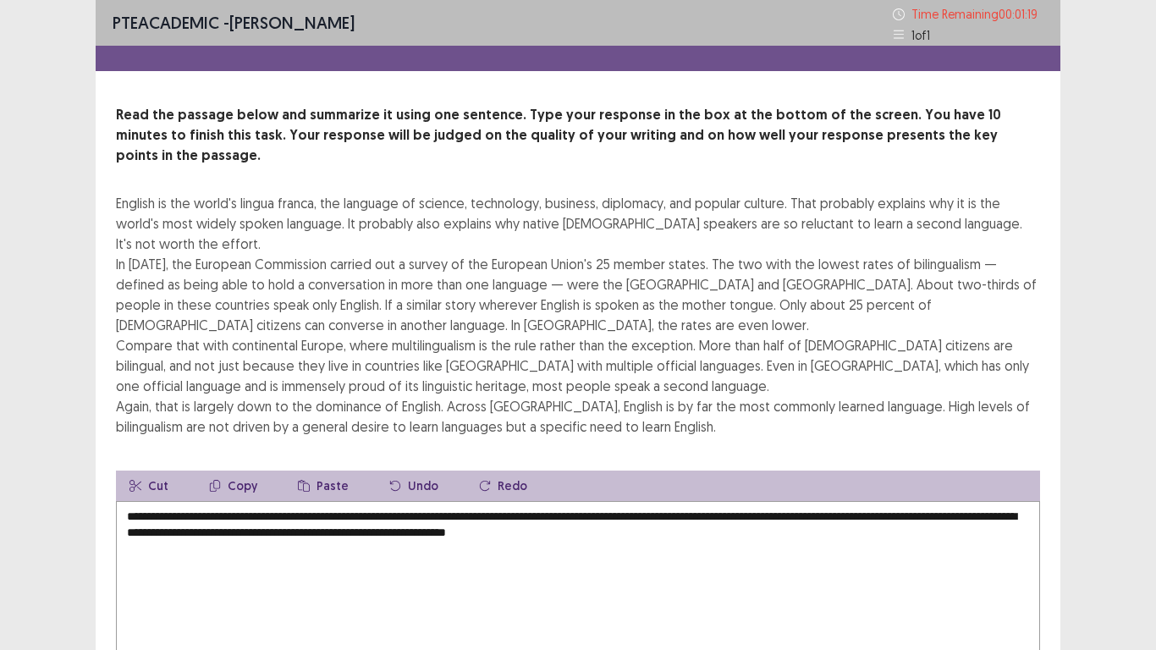
type textarea "**********"
click at [55, 542] on div "PTE academic - [PERSON_NAME] Time Remaining 00 : 01 : 19 1 of 1 Read the passag…" at bounding box center [578, 396] width 1156 height 792
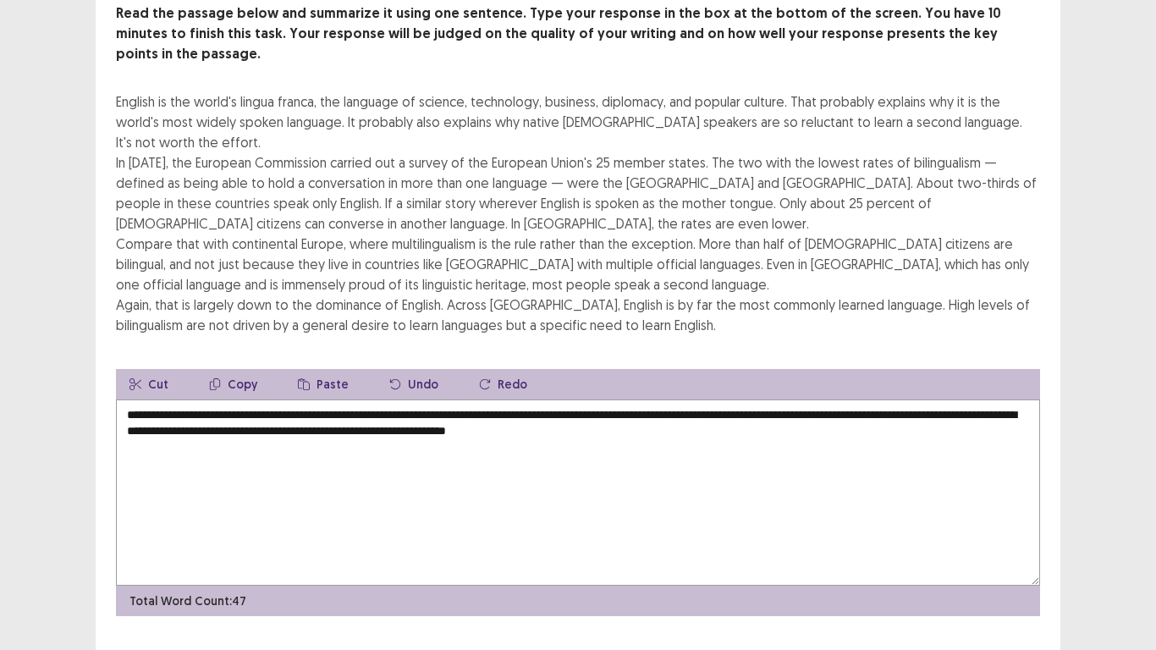
scroll to position [122, 0]
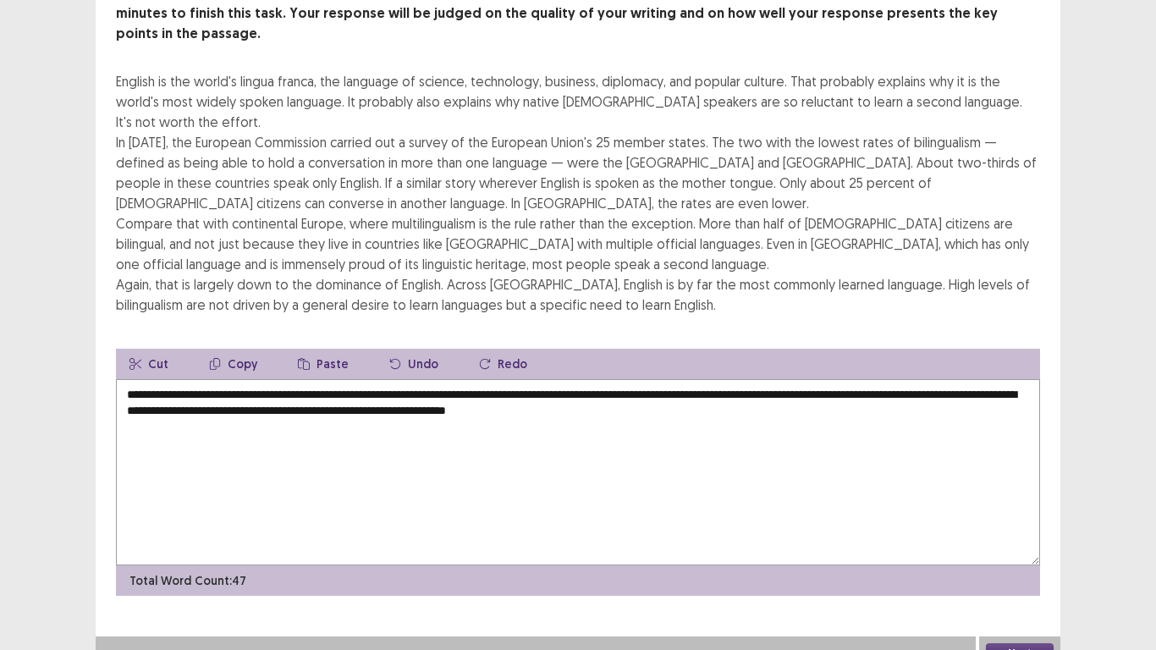
click at [412, 392] on textarea "**********" at bounding box center [578, 472] width 924 height 186
click at [615, 390] on textarea "**********" at bounding box center [578, 472] width 924 height 186
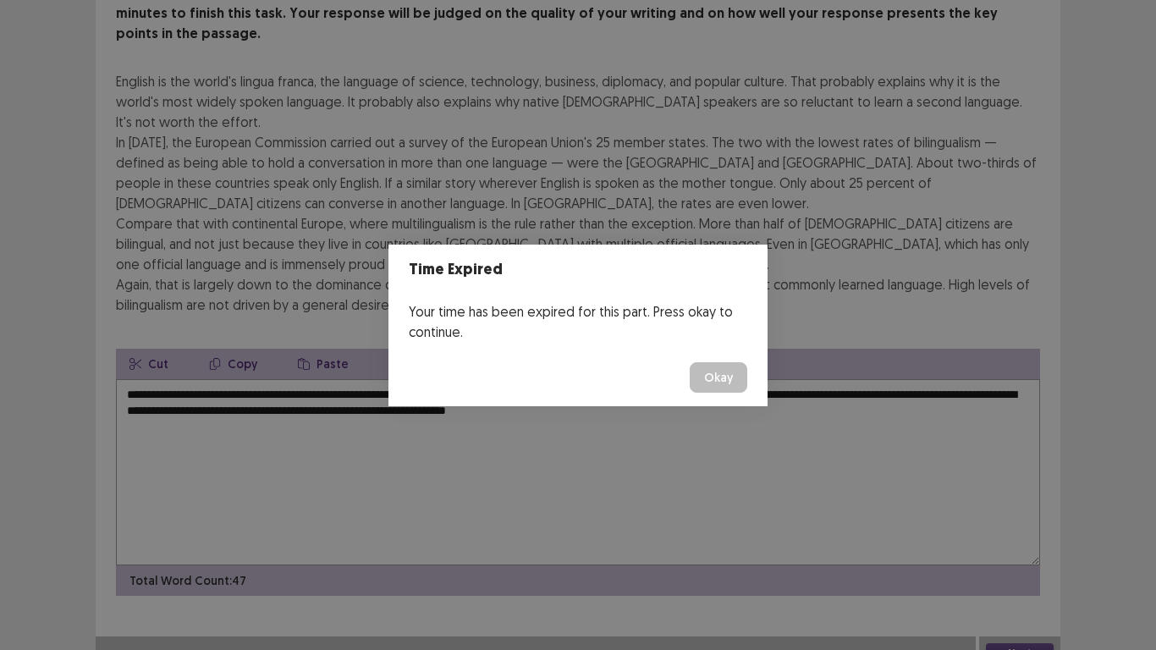
click at [742, 381] on button "Okay" at bounding box center [719, 377] width 58 height 30
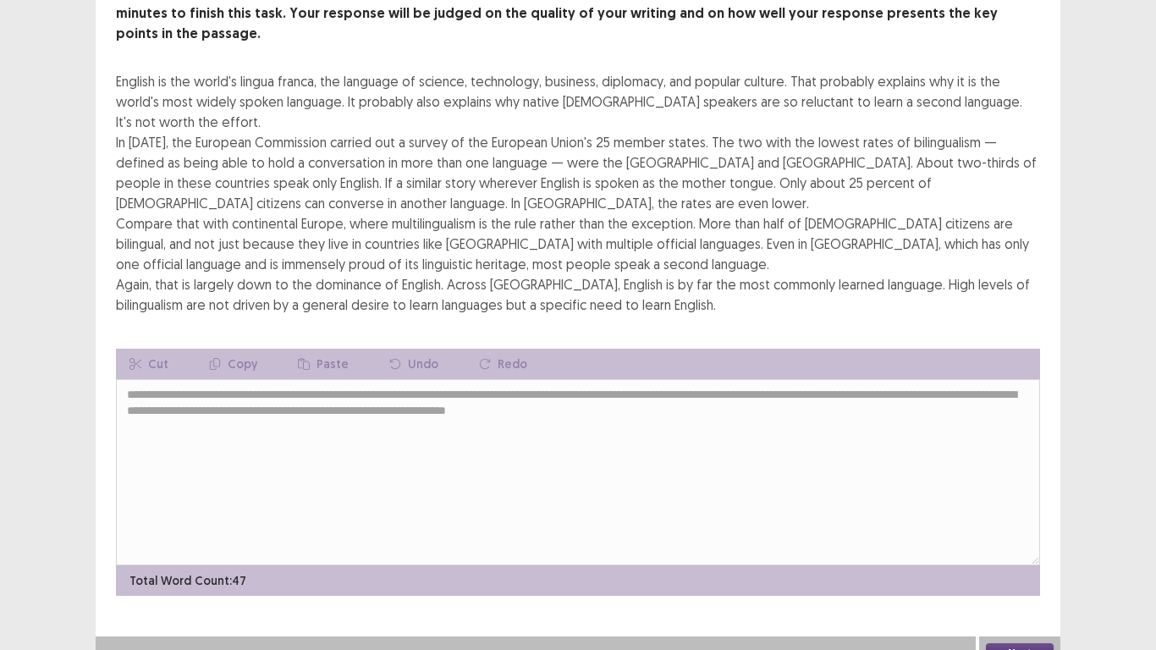
click at [1030, 542] on button "Next" at bounding box center [1020, 653] width 68 height 20
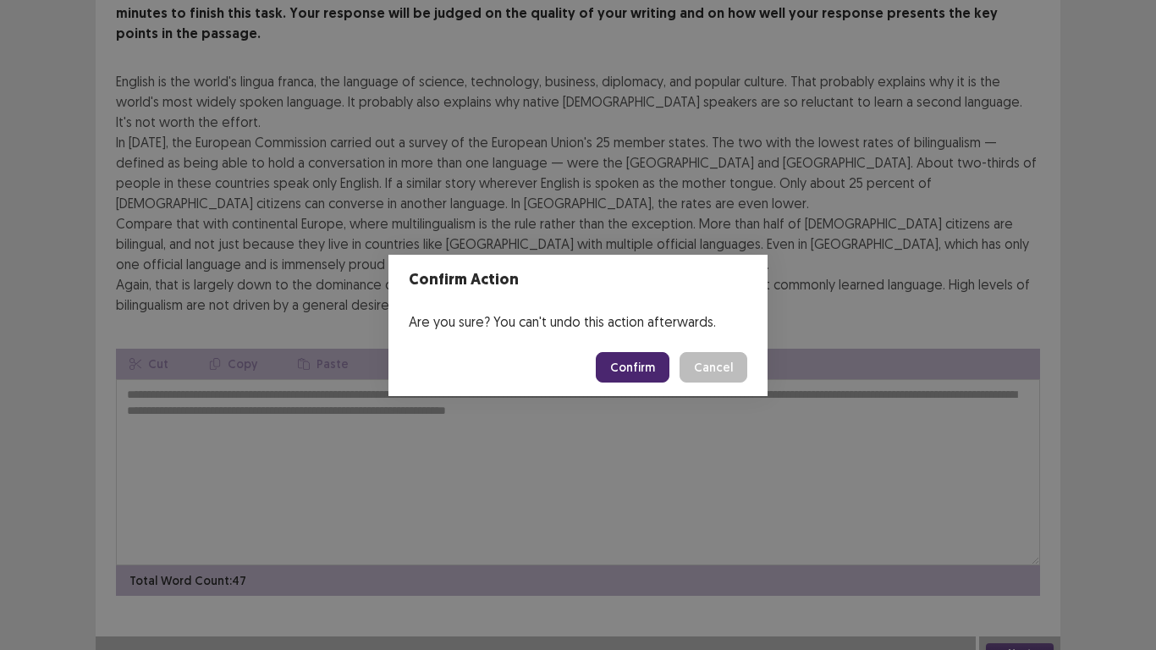
click at [625, 361] on button "Confirm" at bounding box center [633, 367] width 74 height 30
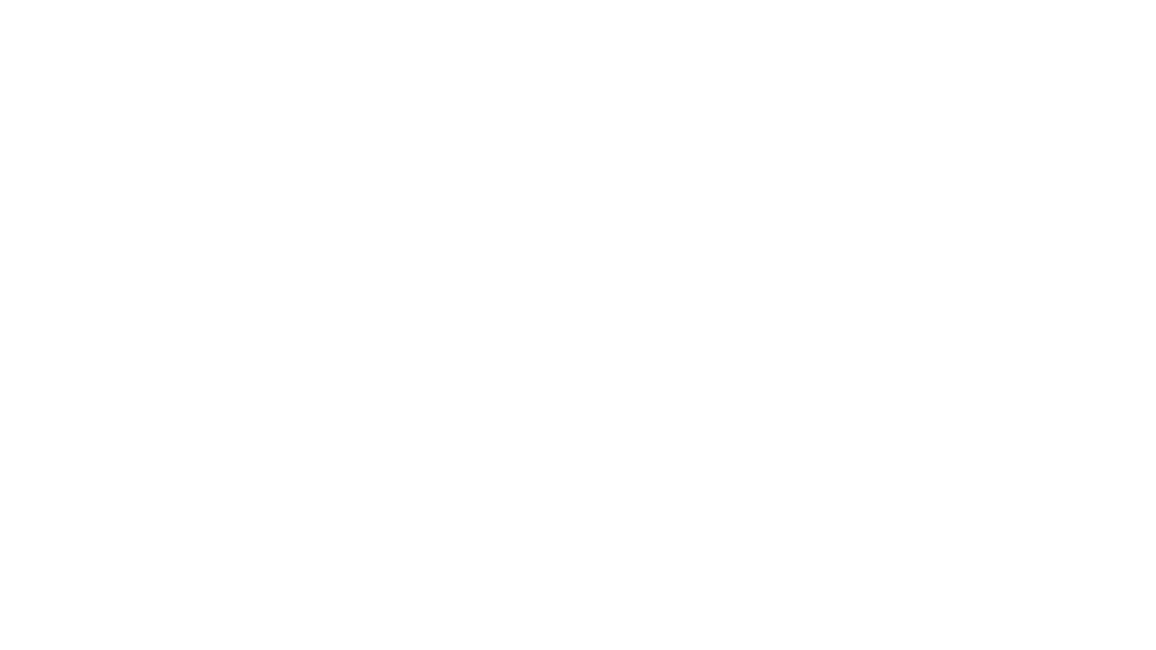
scroll to position [0, 0]
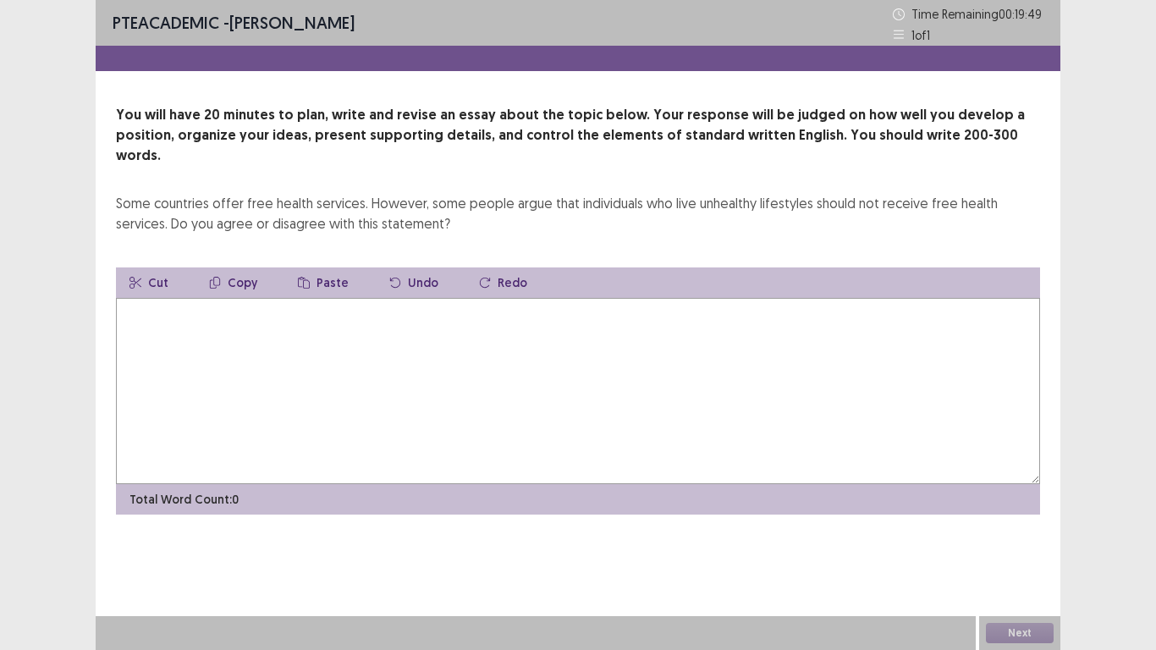
click at [284, 308] on textarea at bounding box center [578, 391] width 924 height 186
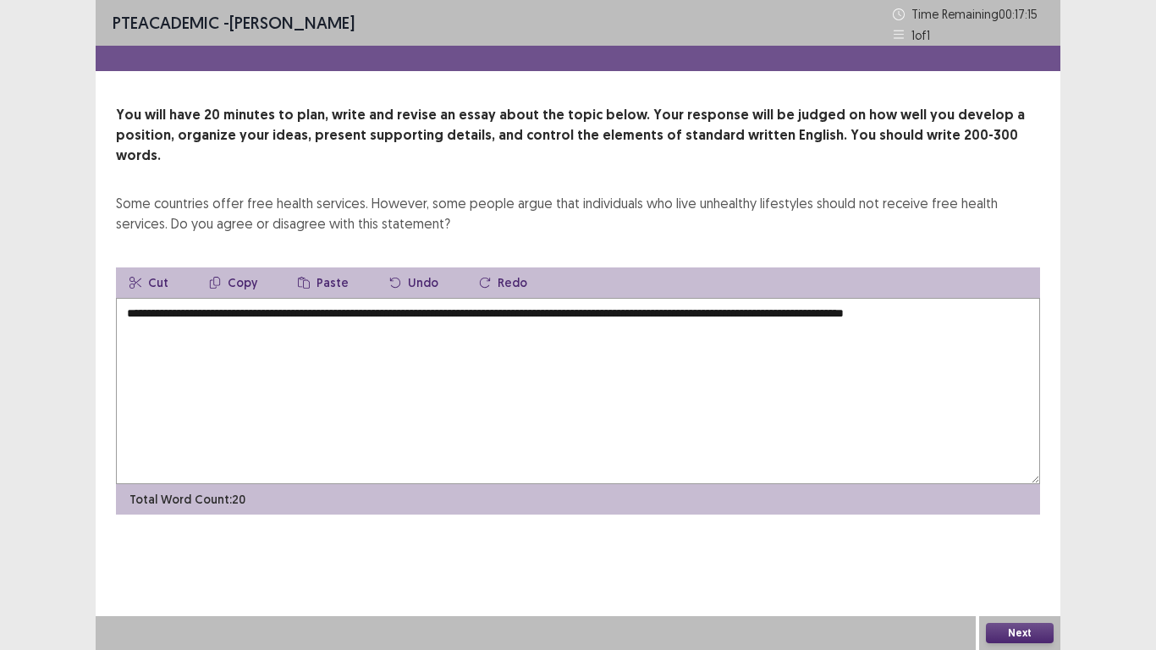
click at [979, 298] on textarea "**********" at bounding box center [578, 391] width 924 height 186
click at [995, 298] on textarea "**********" at bounding box center [578, 391] width 924 height 186
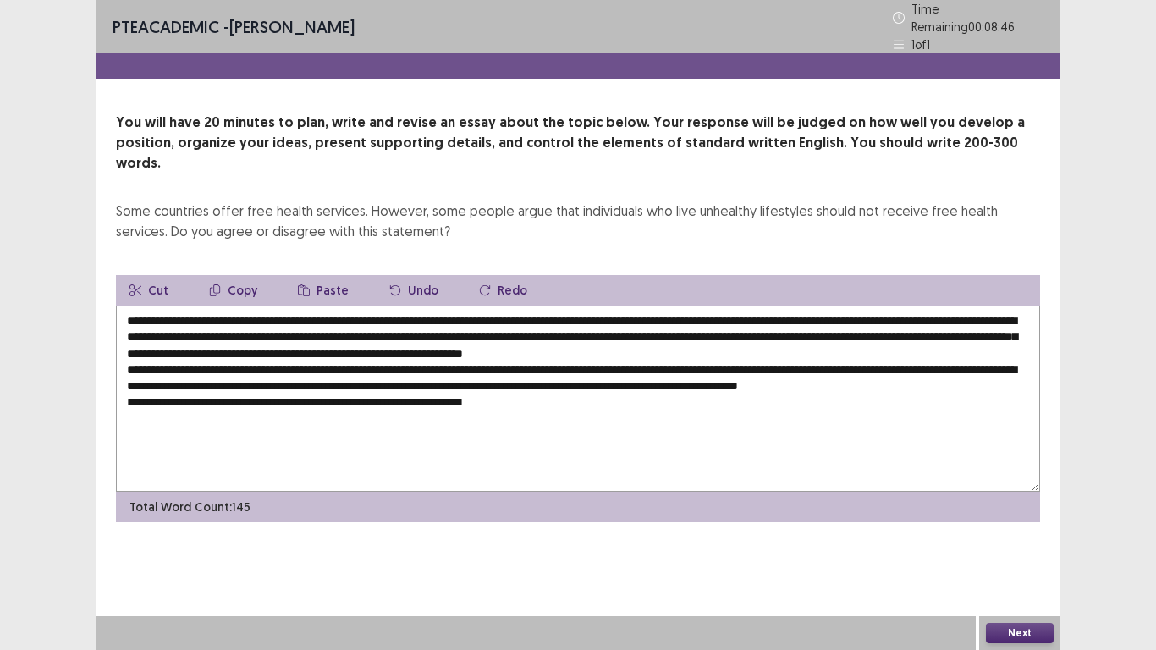
click at [430, 372] on textarea "**********" at bounding box center [578, 399] width 924 height 186
click at [436, 372] on textarea "**********" at bounding box center [578, 399] width 924 height 186
click at [548, 372] on textarea "**********" at bounding box center [578, 399] width 924 height 186
click at [593, 377] on textarea "**********" at bounding box center [578, 399] width 924 height 186
click at [631, 376] on textarea "**********" at bounding box center [578, 399] width 924 height 186
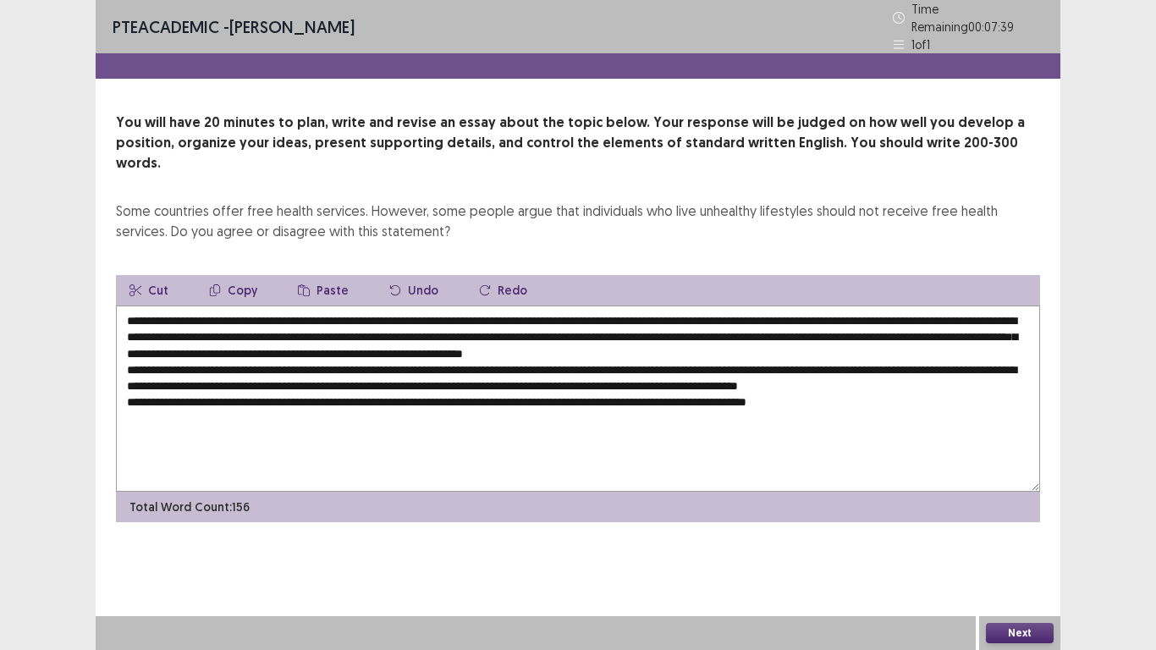
click at [897, 376] on textarea "**********" at bounding box center [578, 399] width 924 height 186
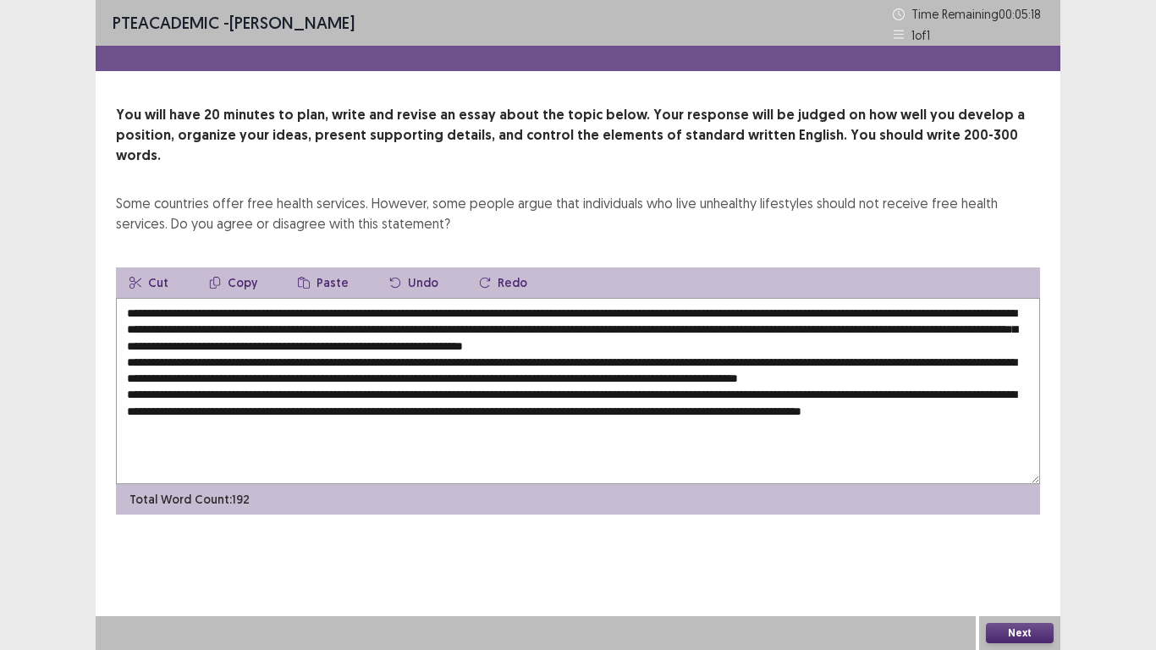
click at [844, 390] on textarea at bounding box center [578, 391] width 924 height 186
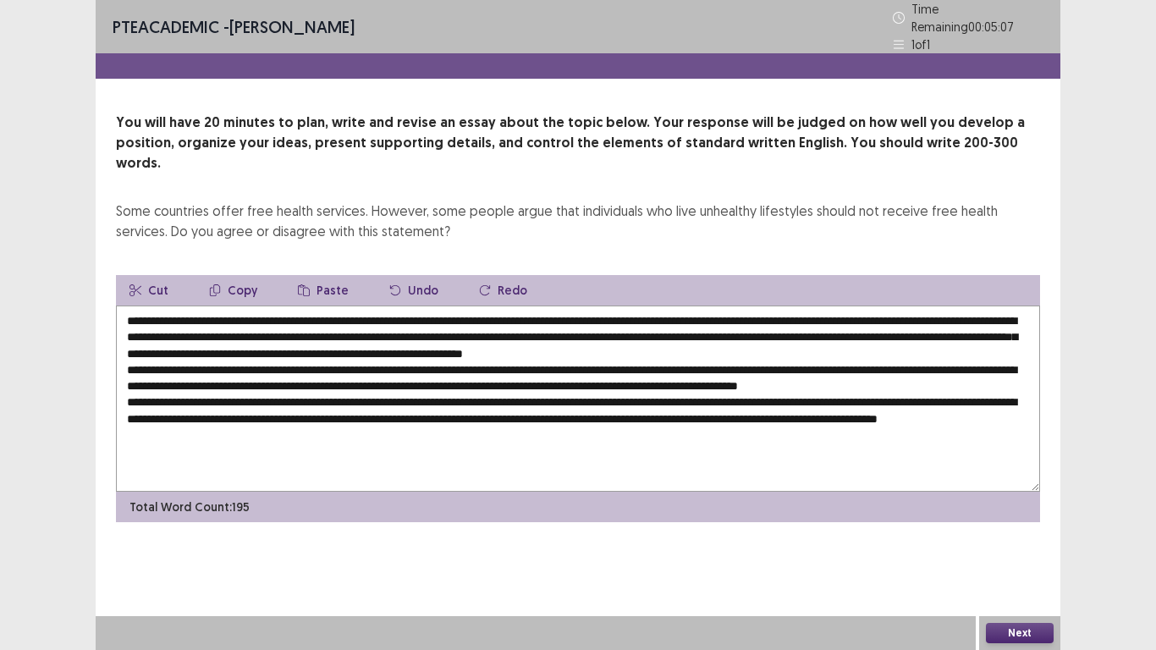
click at [387, 412] on textarea at bounding box center [578, 399] width 924 height 186
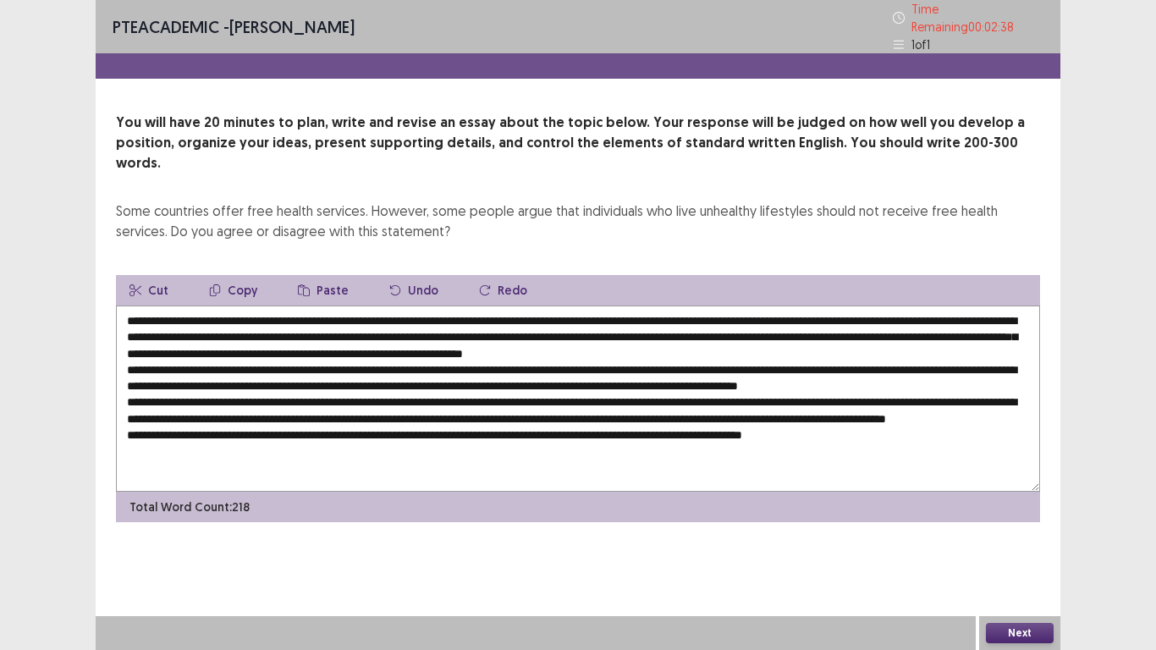
click at [715, 309] on textarea at bounding box center [578, 399] width 924 height 186
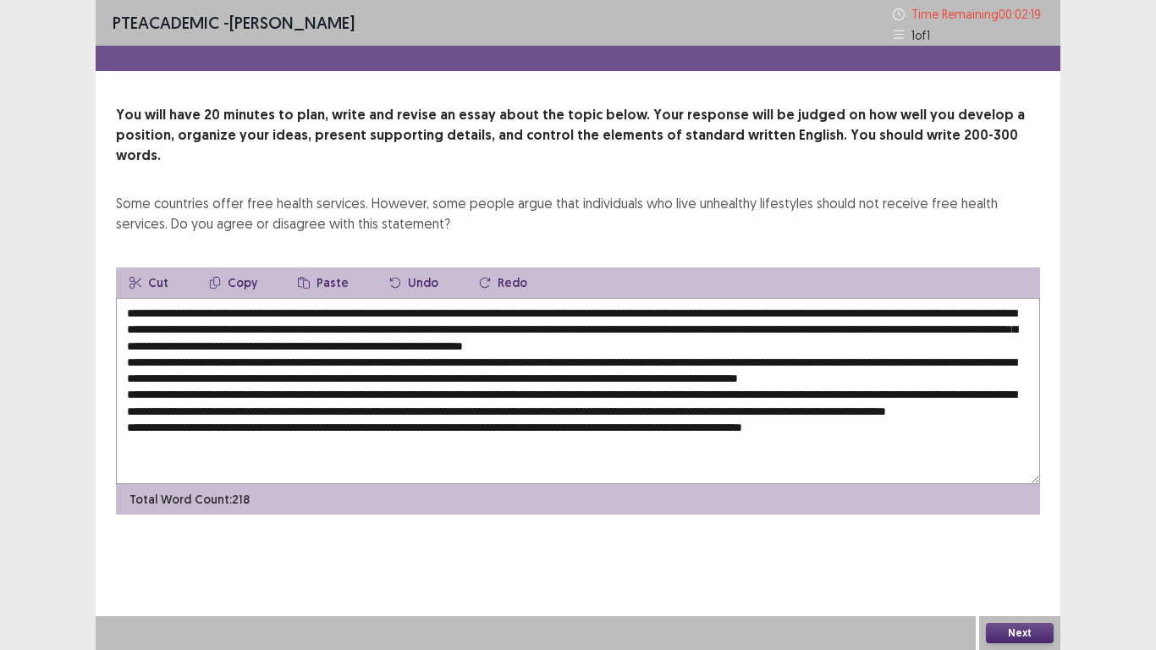
click at [847, 328] on textarea at bounding box center [578, 391] width 924 height 186
click at [565, 361] on textarea at bounding box center [578, 391] width 924 height 186
click at [616, 359] on textarea at bounding box center [578, 391] width 924 height 186
click at [329, 394] on textarea at bounding box center [578, 391] width 924 height 186
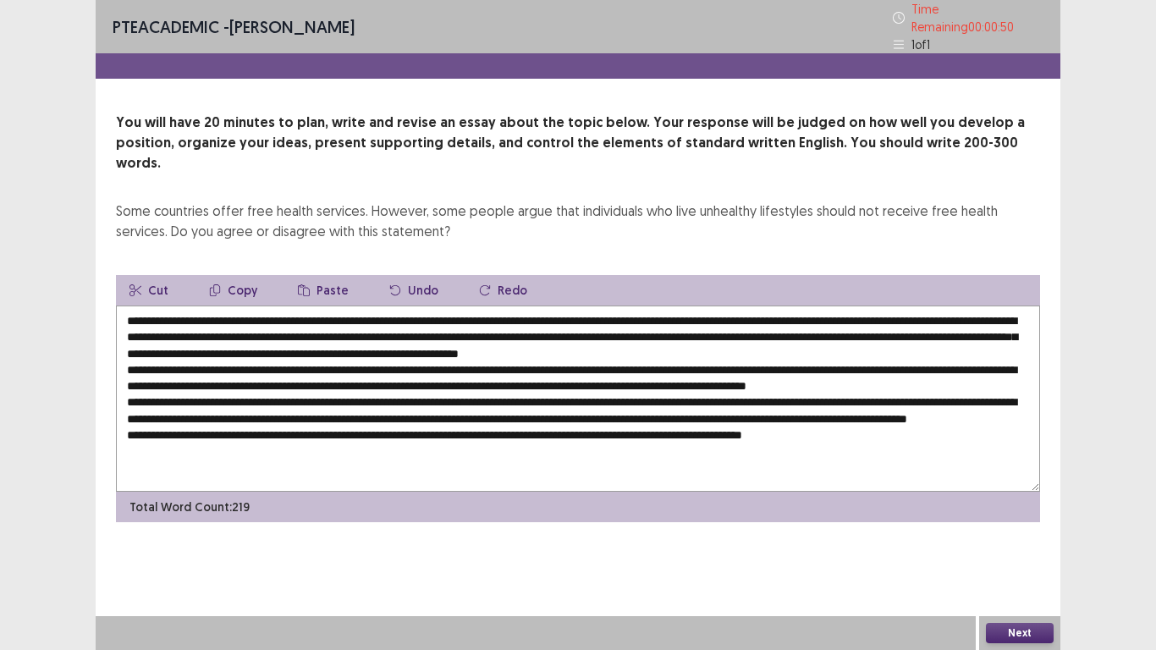
click at [701, 393] on textarea at bounding box center [578, 399] width 924 height 186
click at [990, 396] on textarea at bounding box center [578, 399] width 924 height 186
click at [185, 426] on textarea at bounding box center [578, 399] width 924 height 186
click at [315, 425] on textarea at bounding box center [578, 399] width 924 height 186
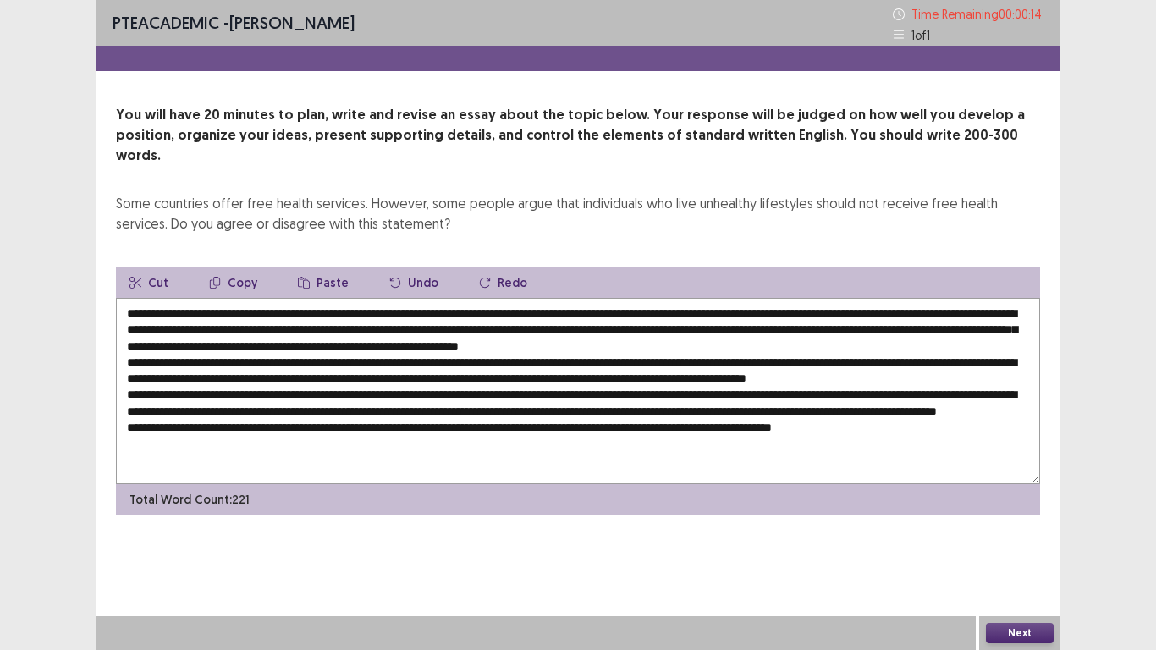
click at [930, 427] on textarea at bounding box center [578, 391] width 924 height 186
type textarea "**********"
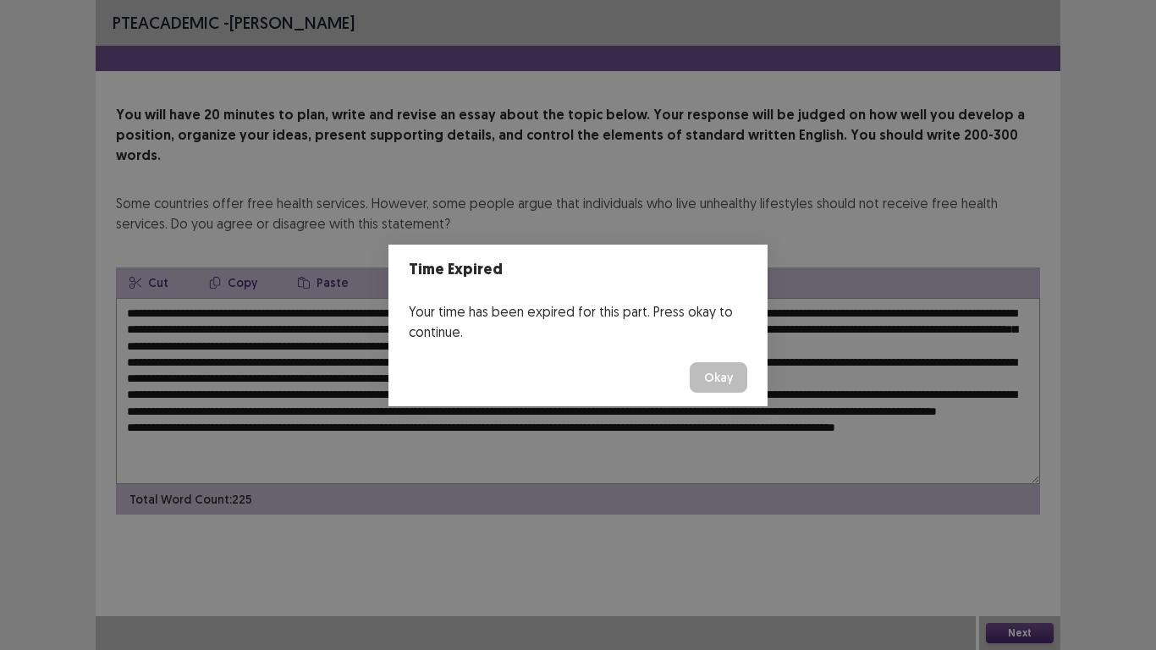
click at [735, 373] on button "Okay" at bounding box center [719, 377] width 58 height 30
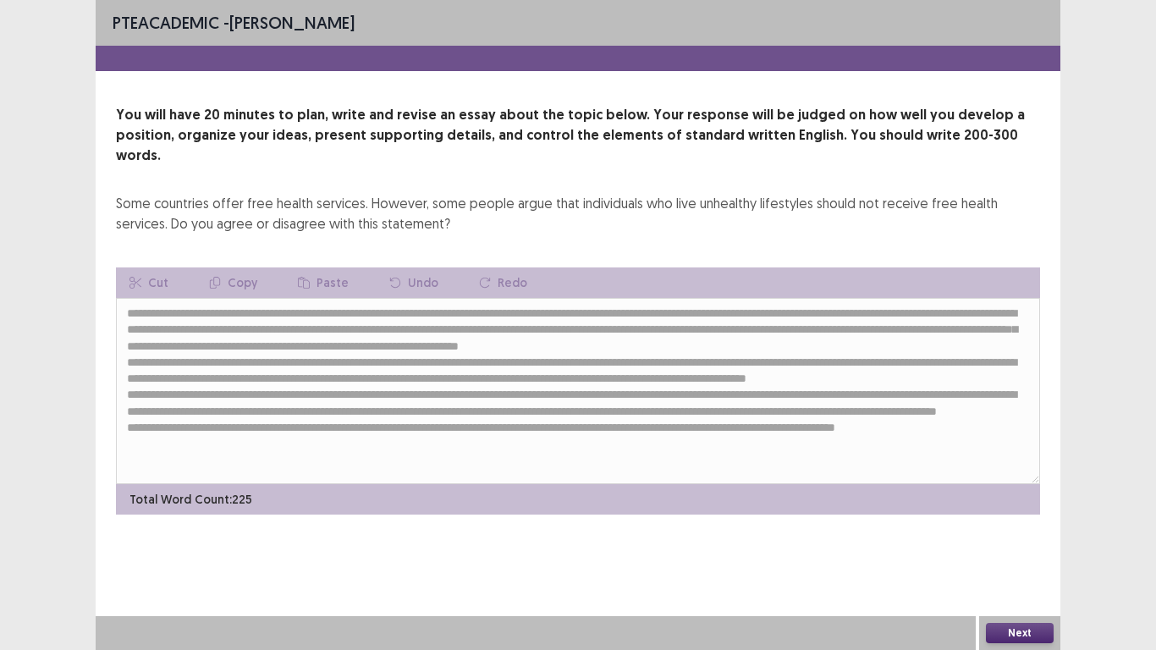
click at [1026, 542] on button "Next" at bounding box center [1020, 633] width 68 height 20
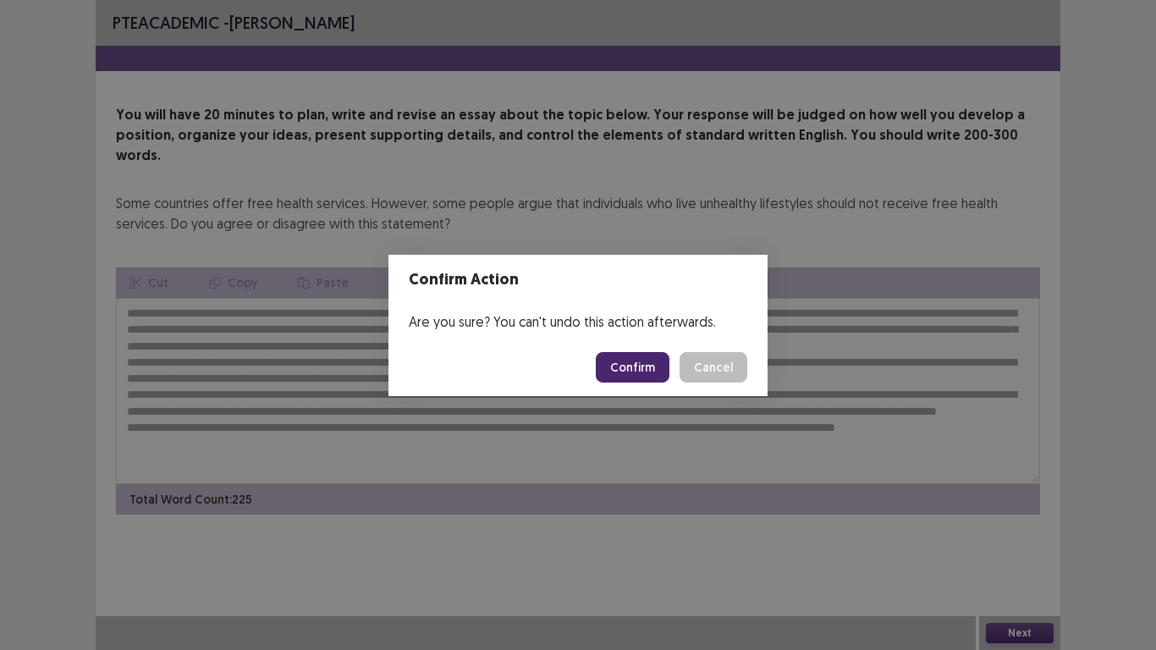
click at [635, 361] on button "Confirm" at bounding box center [633, 367] width 74 height 30
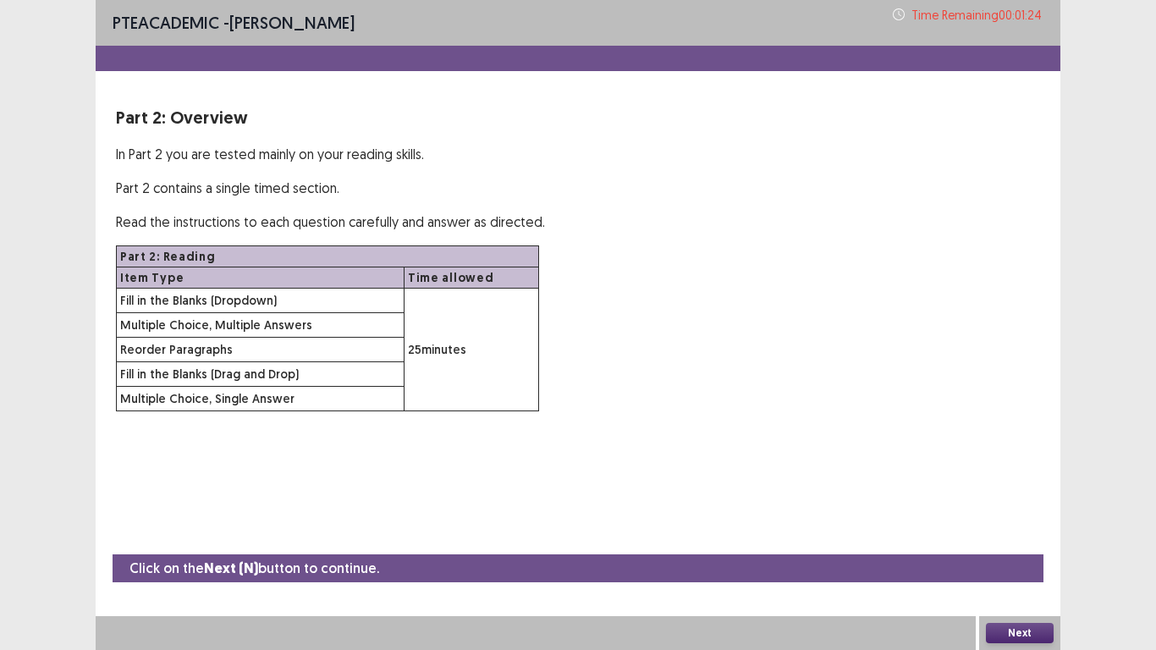
click at [1024, 542] on button "Next" at bounding box center [1020, 633] width 68 height 20
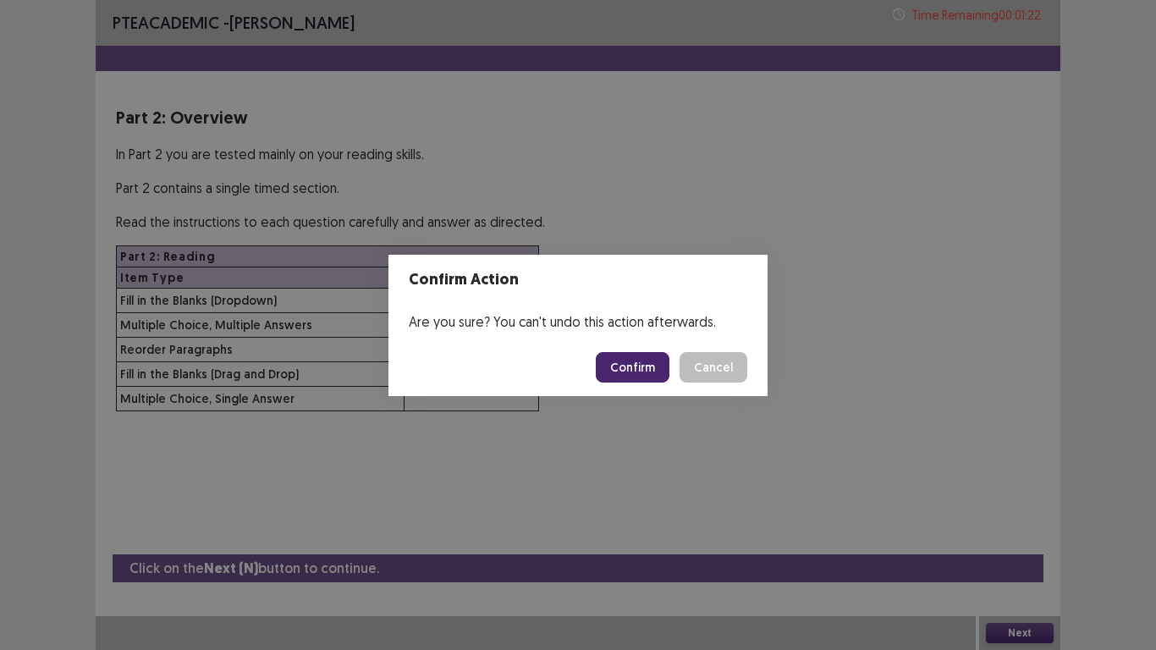
click at [647, 367] on button "Confirm" at bounding box center [633, 367] width 74 height 30
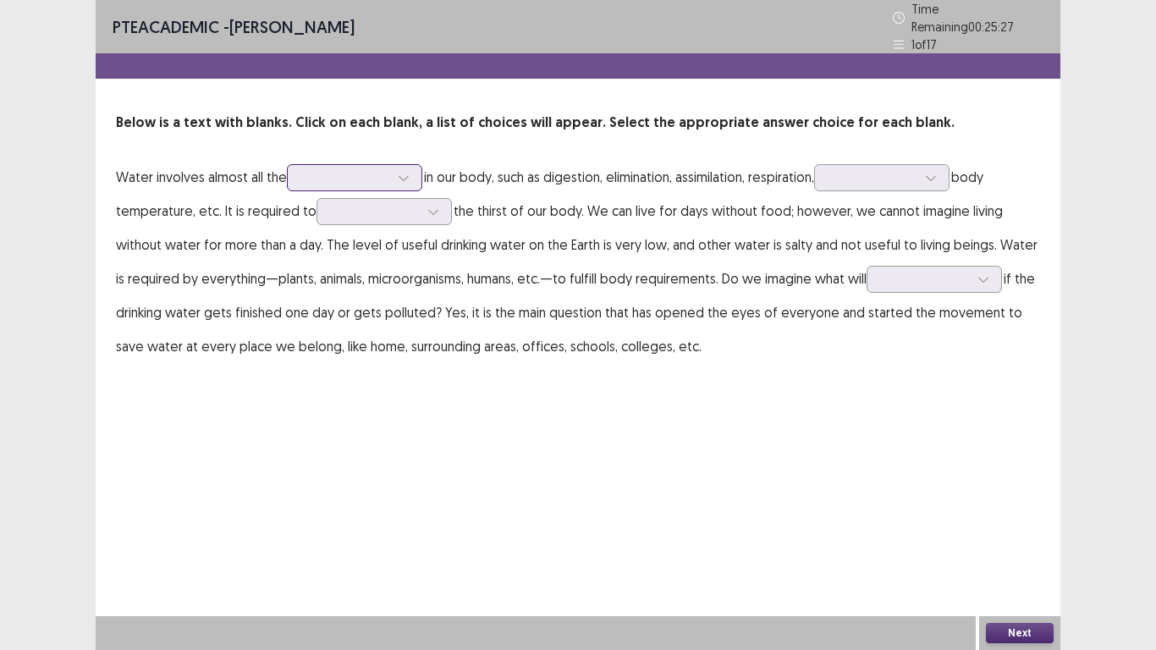
click at [407, 172] on icon at bounding box center [404, 178] width 12 height 12
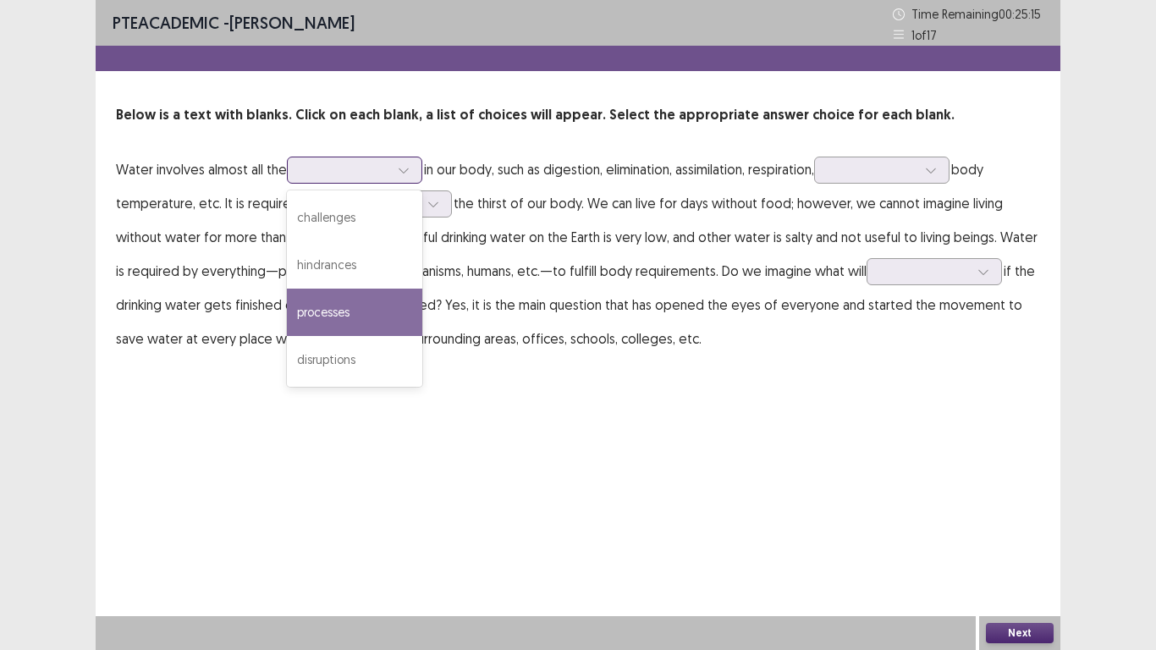
click at [350, 307] on div "processes" at bounding box center [354, 312] width 135 height 47
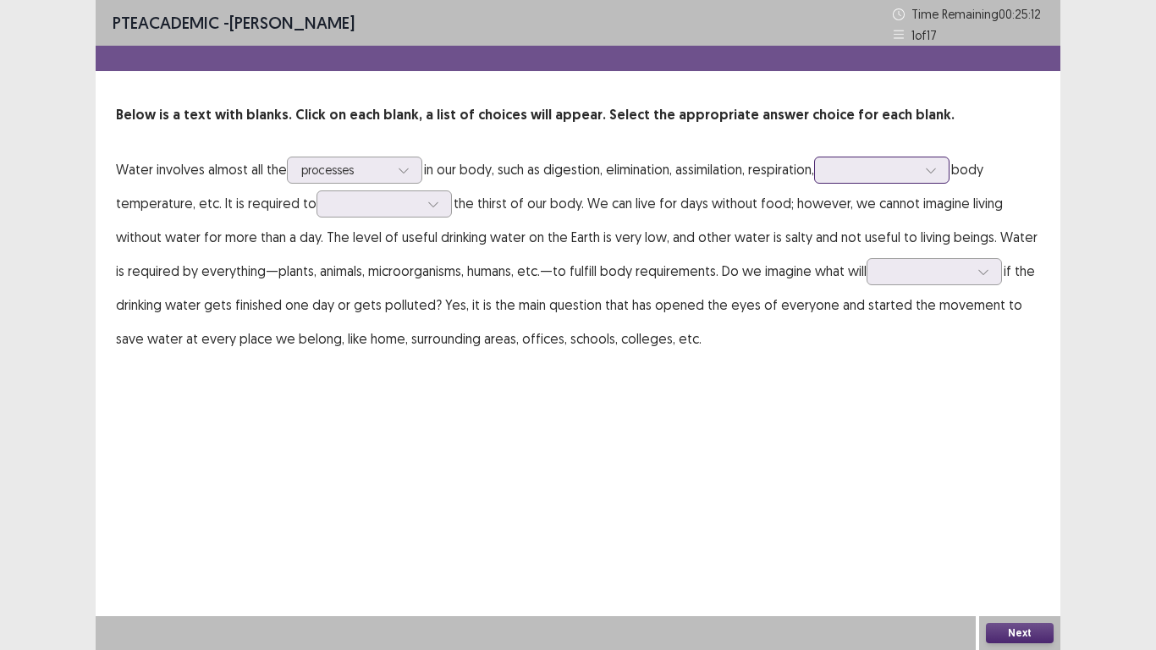
click at [935, 173] on icon at bounding box center [930, 170] width 9 height 5
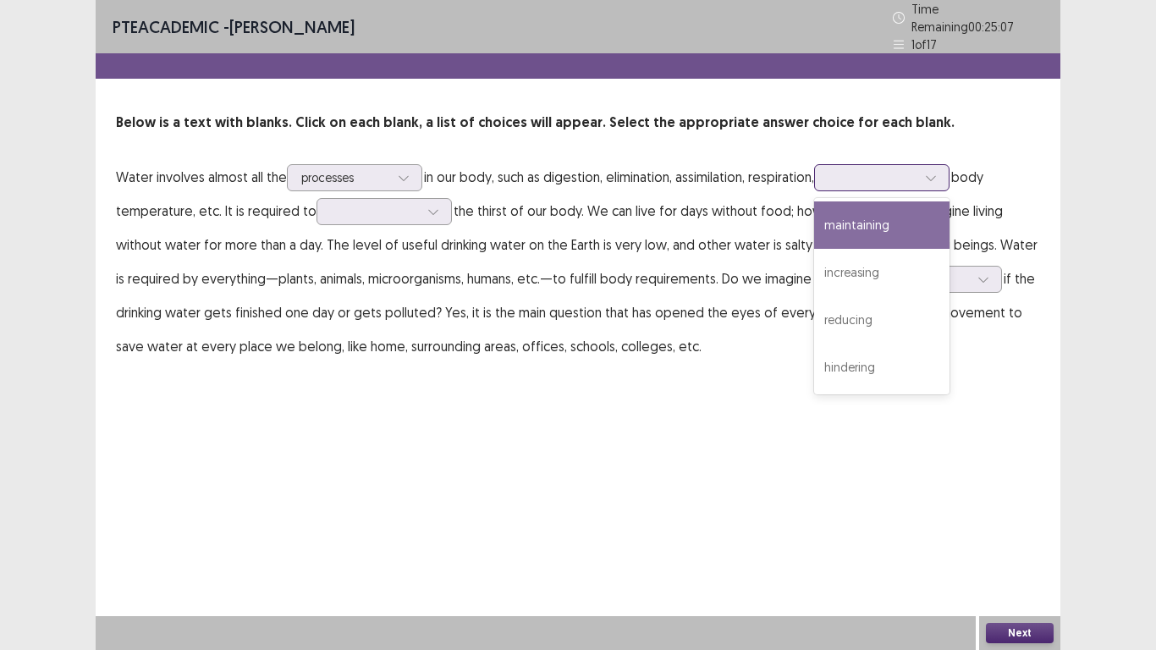
click at [872, 219] on div "maintaining" at bounding box center [881, 224] width 135 height 47
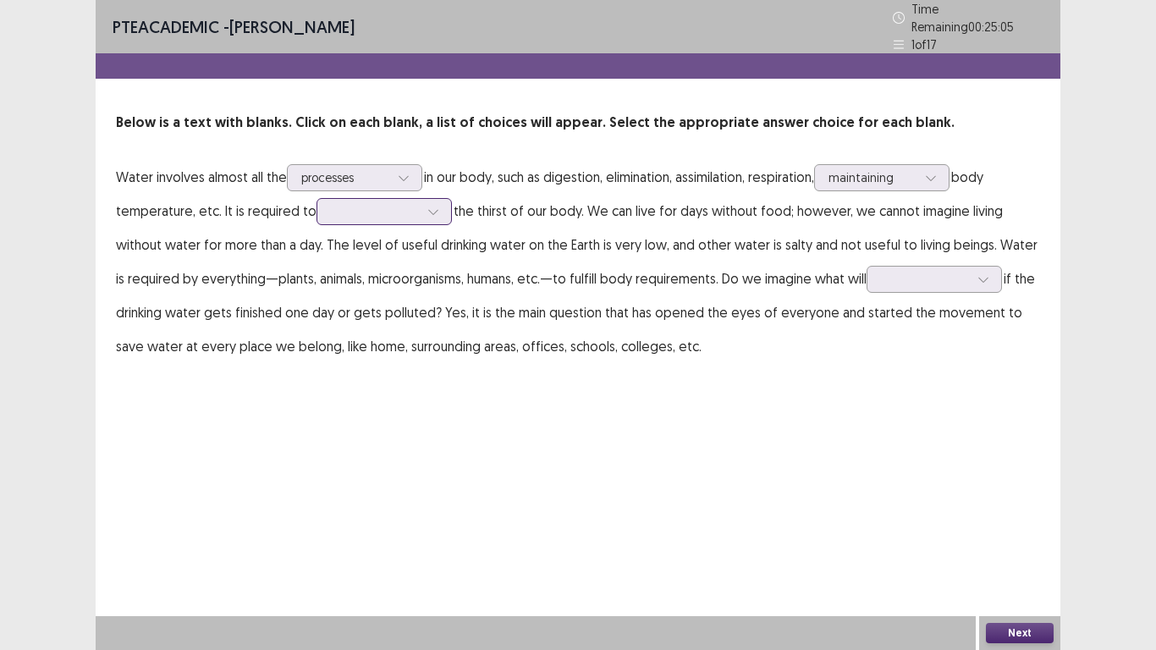
click at [428, 210] on div at bounding box center [433, 211] width 25 height 25
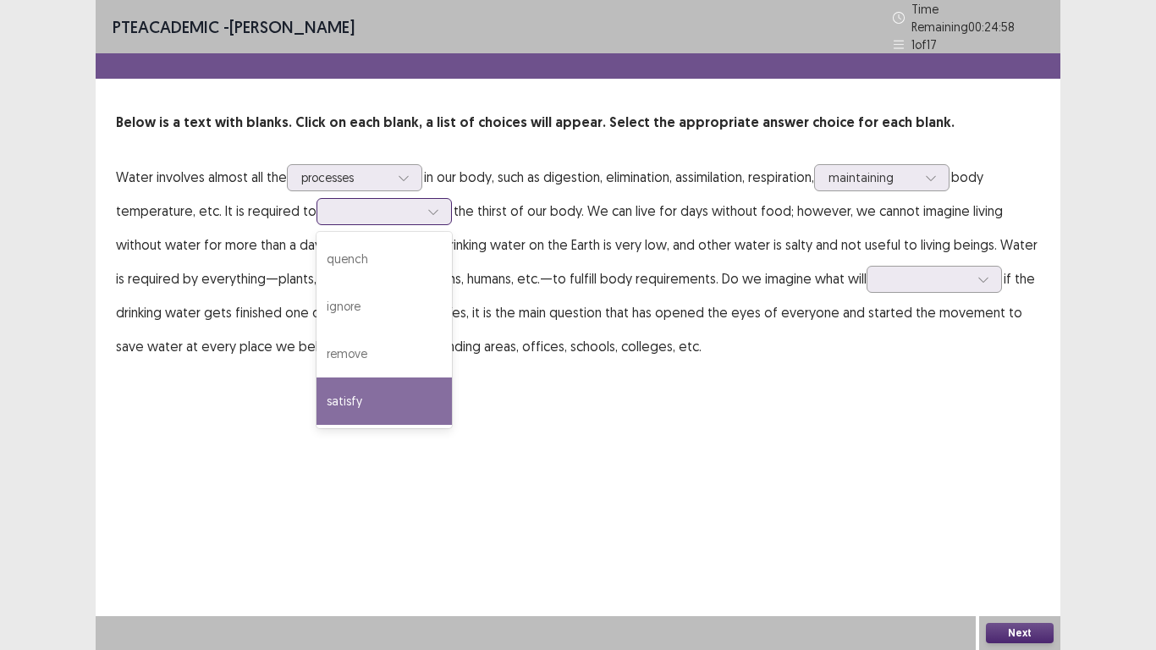
click at [368, 402] on div "satisfy" at bounding box center [384, 401] width 135 height 47
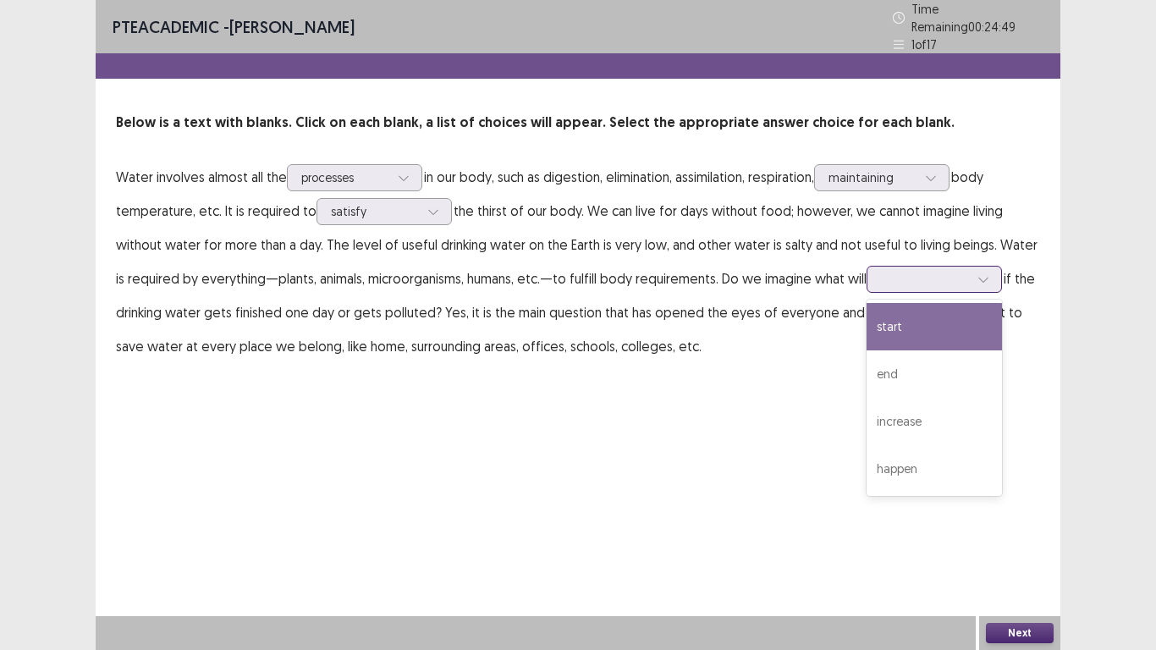
click at [978, 267] on div at bounding box center [983, 279] width 25 height 25
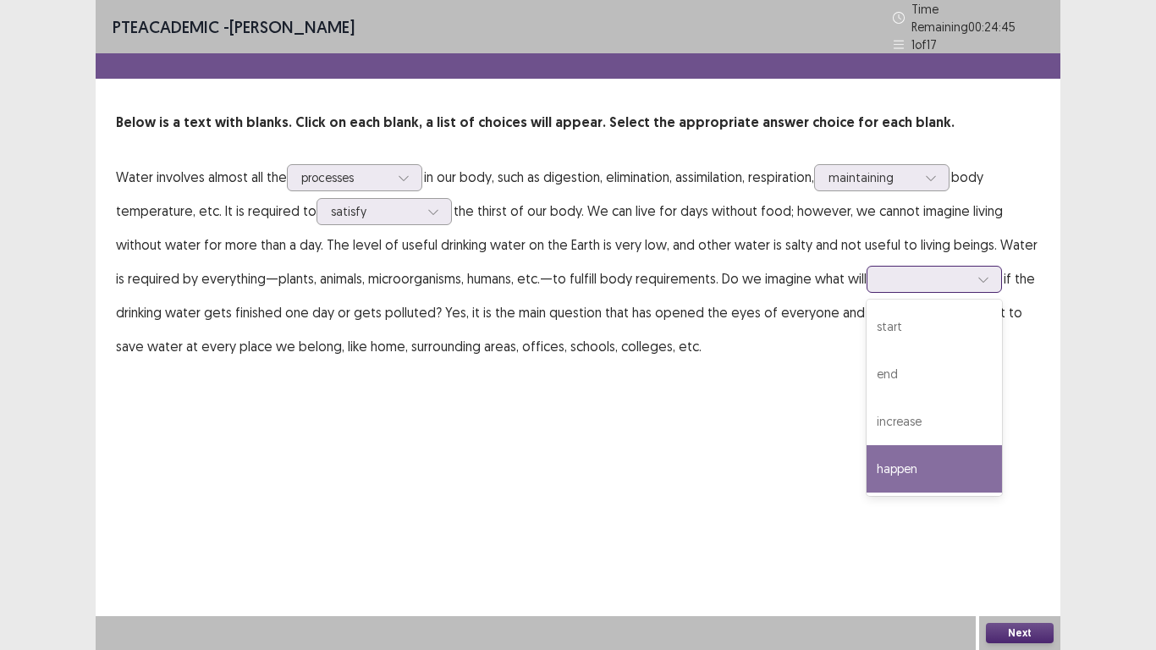
click at [909, 454] on div "happen" at bounding box center [934, 468] width 135 height 47
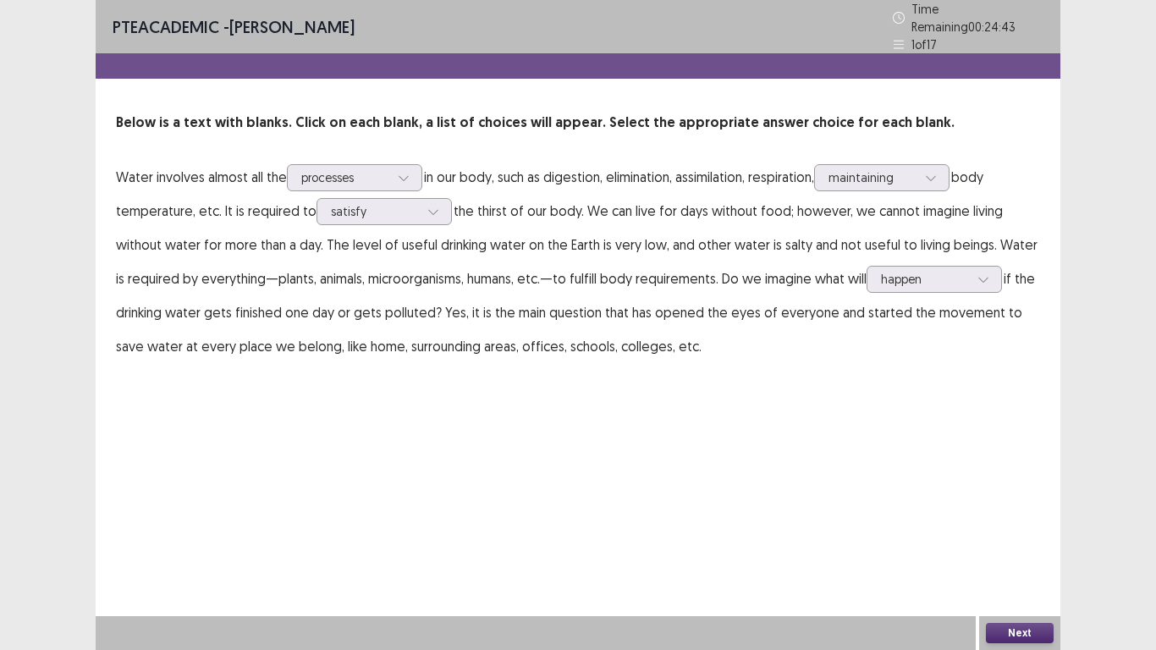
click at [1004, 542] on button "Next" at bounding box center [1020, 633] width 68 height 20
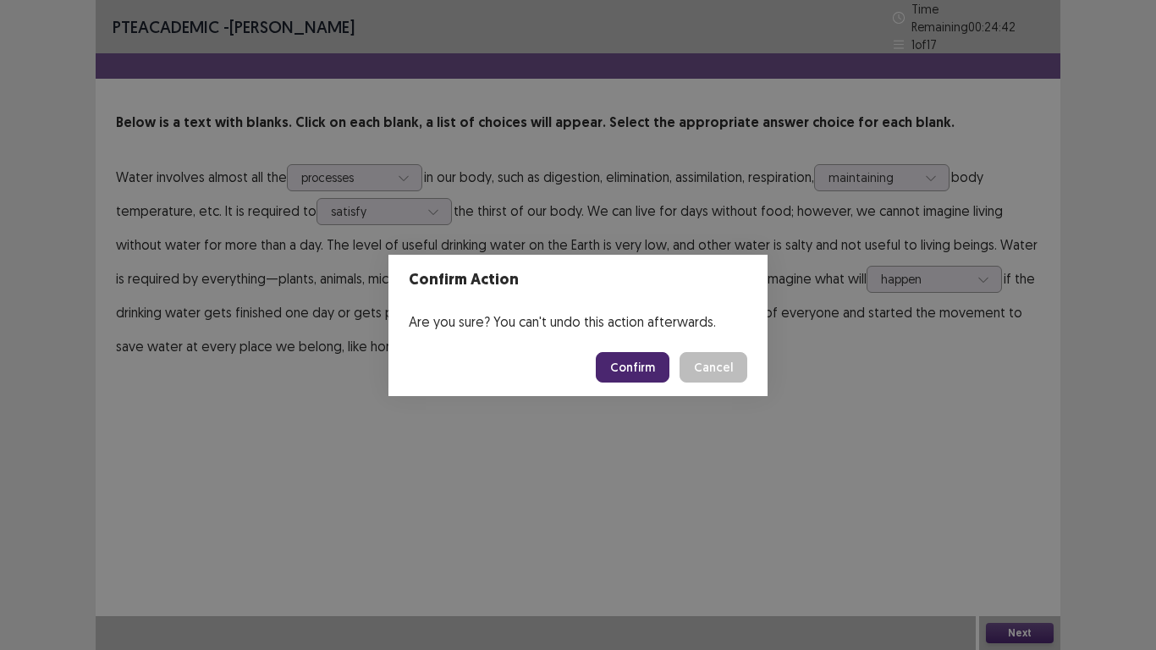
click at [657, 361] on button "Confirm" at bounding box center [633, 367] width 74 height 30
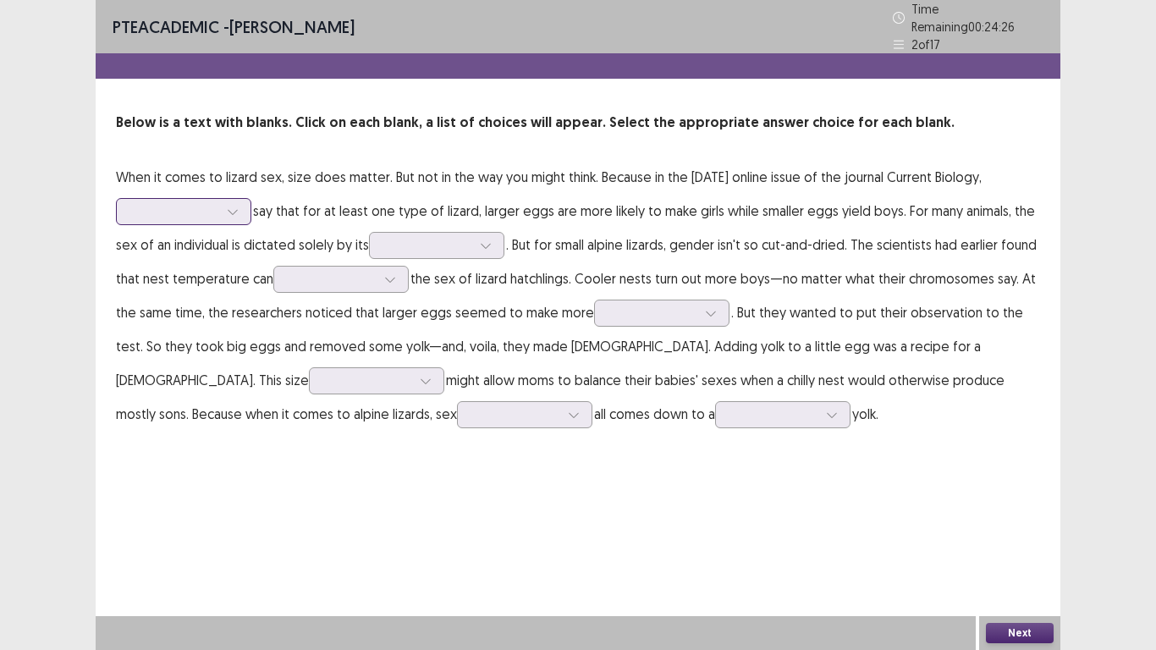
click at [234, 209] on icon at bounding box center [233, 212] width 12 height 12
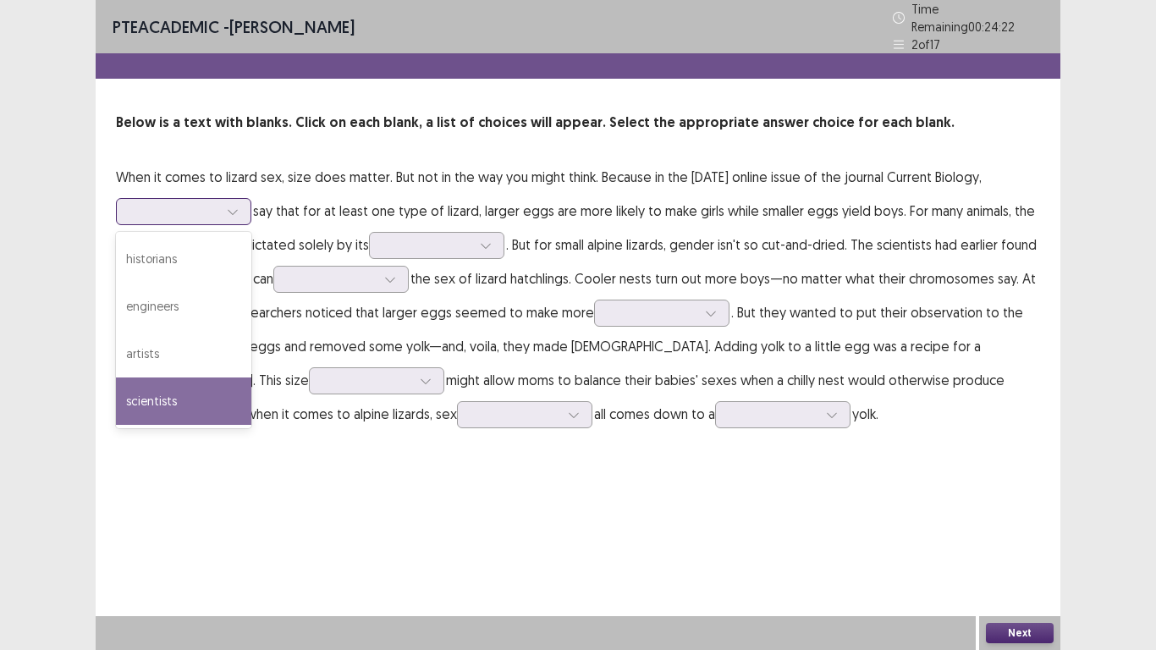
click at [185, 395] on div "scientists" at bounding box center [183, 401] width 135 height 47
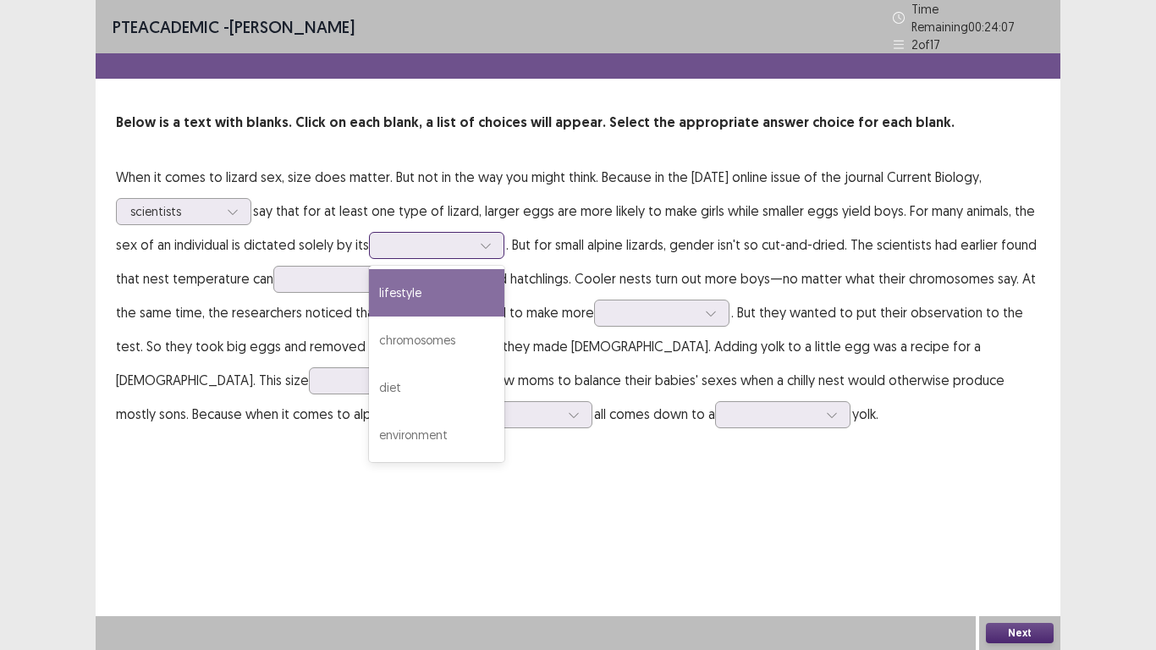
click at [471, 238] on div at bounding box center [427, 245] width 88 height 16
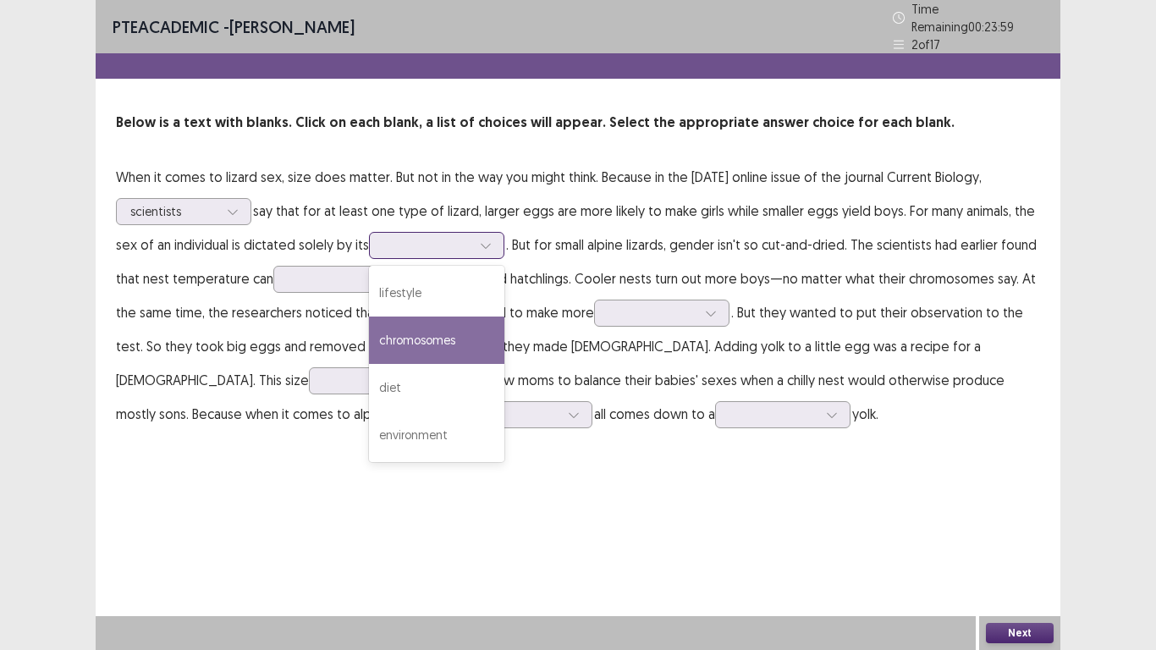
click at [457, 326] on div "chromosomes" at bounding box center [436, 340] width 135 height 47
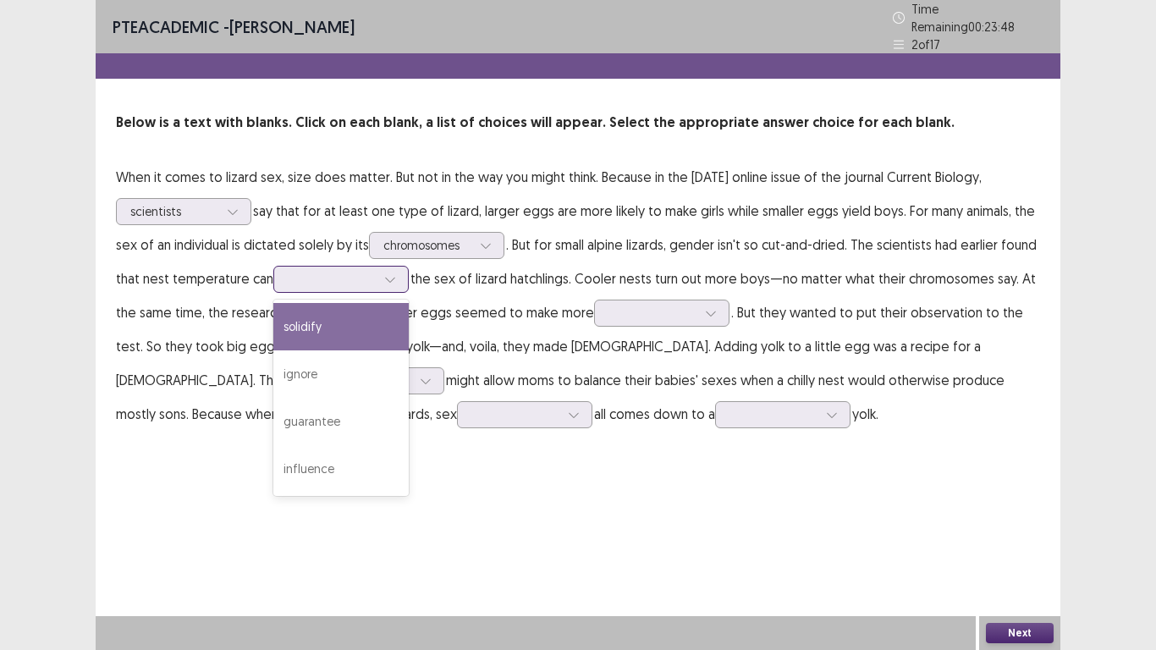
click at [390, 273] on icon at bounding box center [390, 279] width 12 height 12
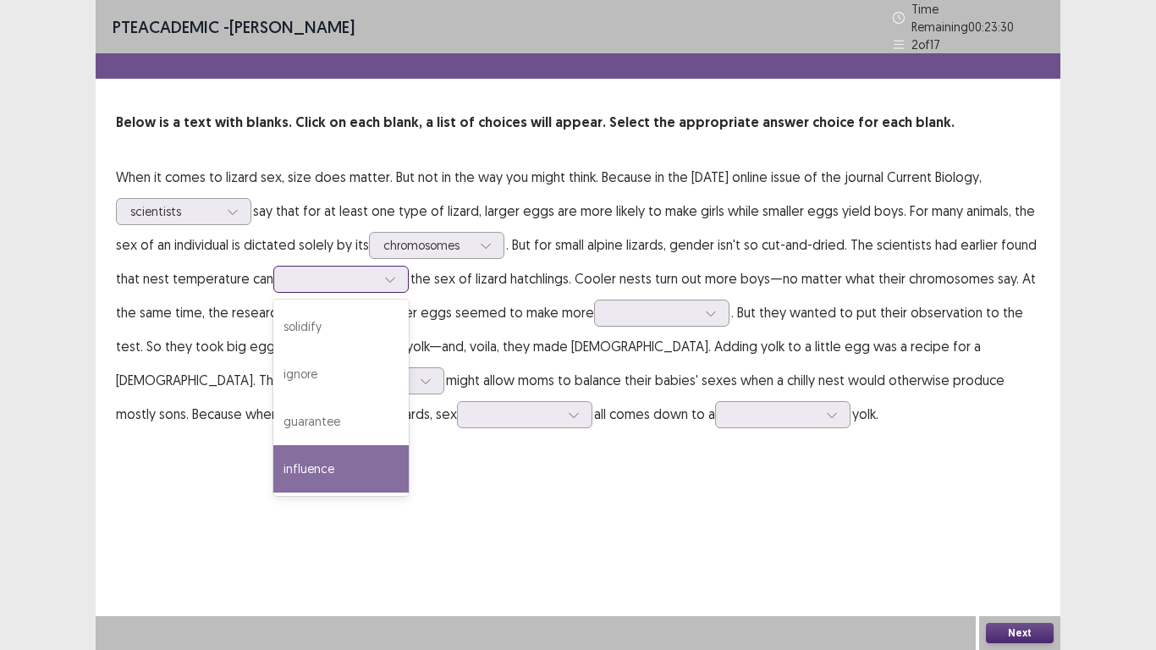
click at [347, 458] on div "influence" at bounding box center [340, 468] width 135 height 47
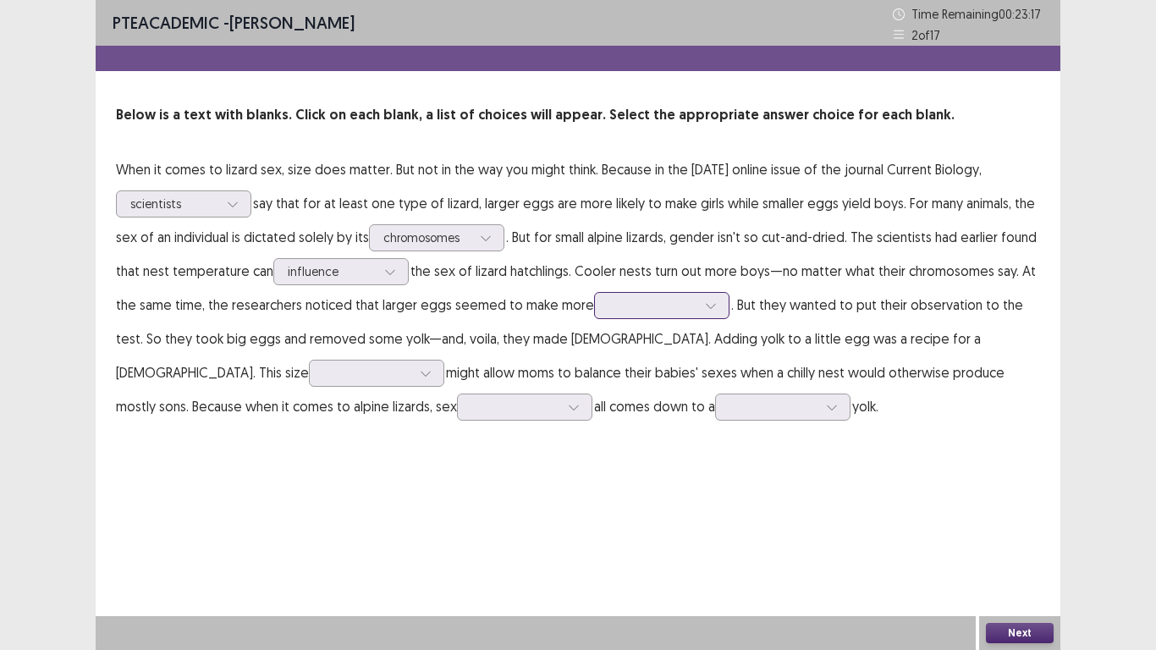
click at [698, 311] on div at bounding box center [710, 305] width 25 height 25
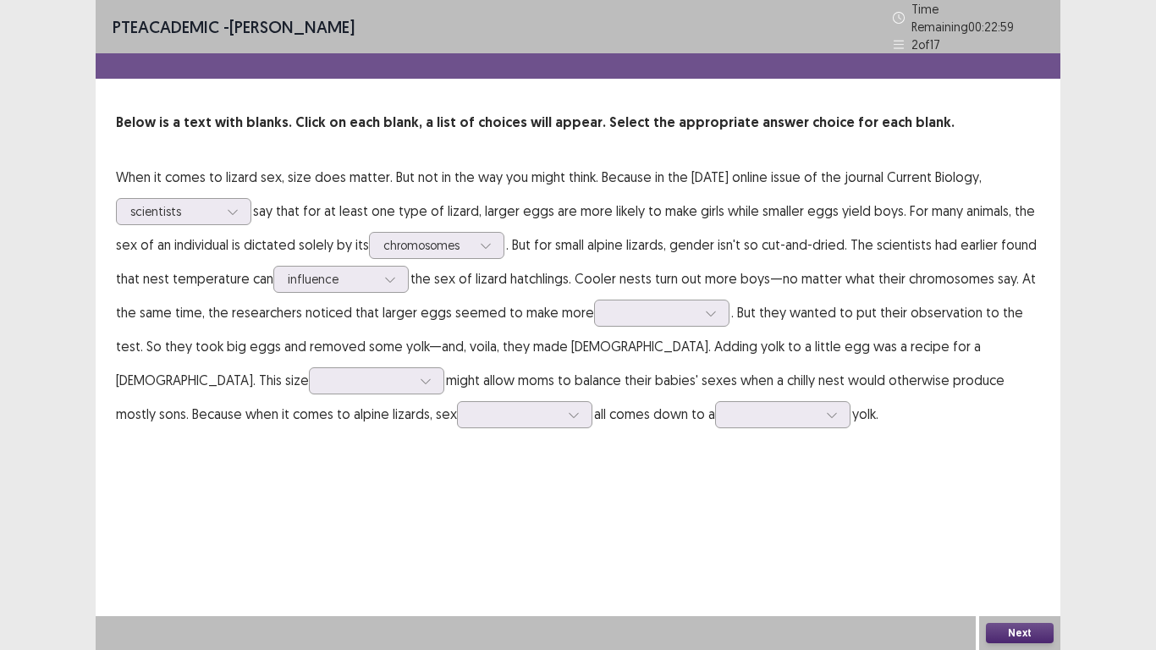
click at [491, 484] on div "PTE academic - [PERSON_NAME] Time Remaining 00 : 22 : 59 2 of 17 Below is a tex…" at bounding box center [578, 325] width 965 height 650
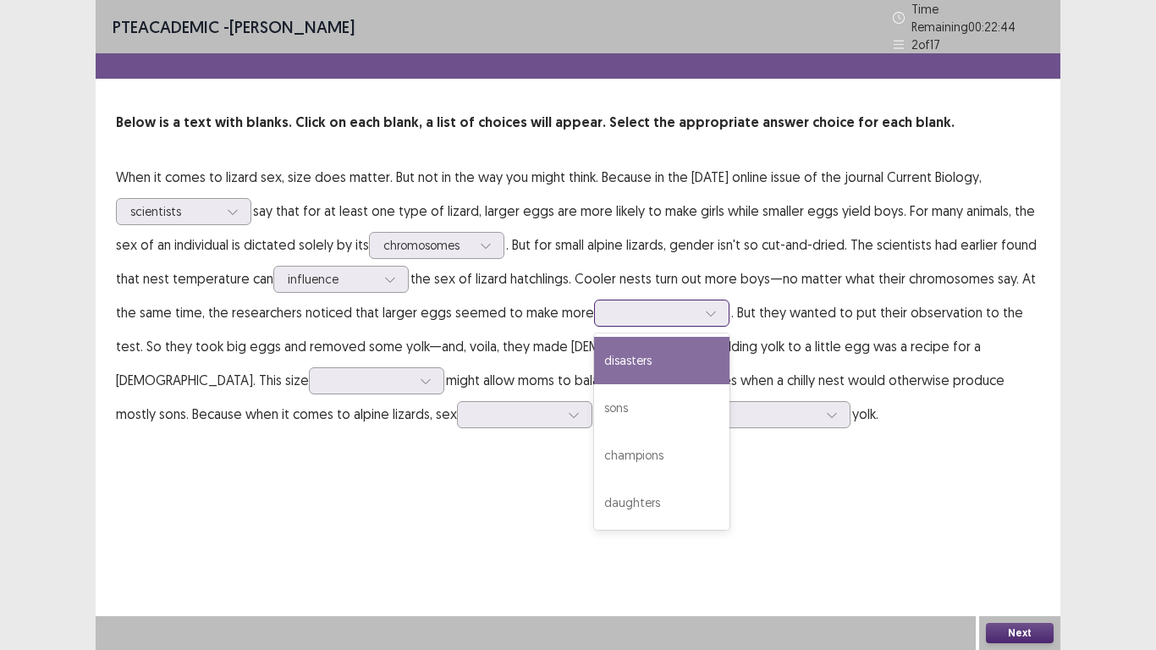
click at [705, 307] on icon at bounding box center [711, 313] width 12 height 12
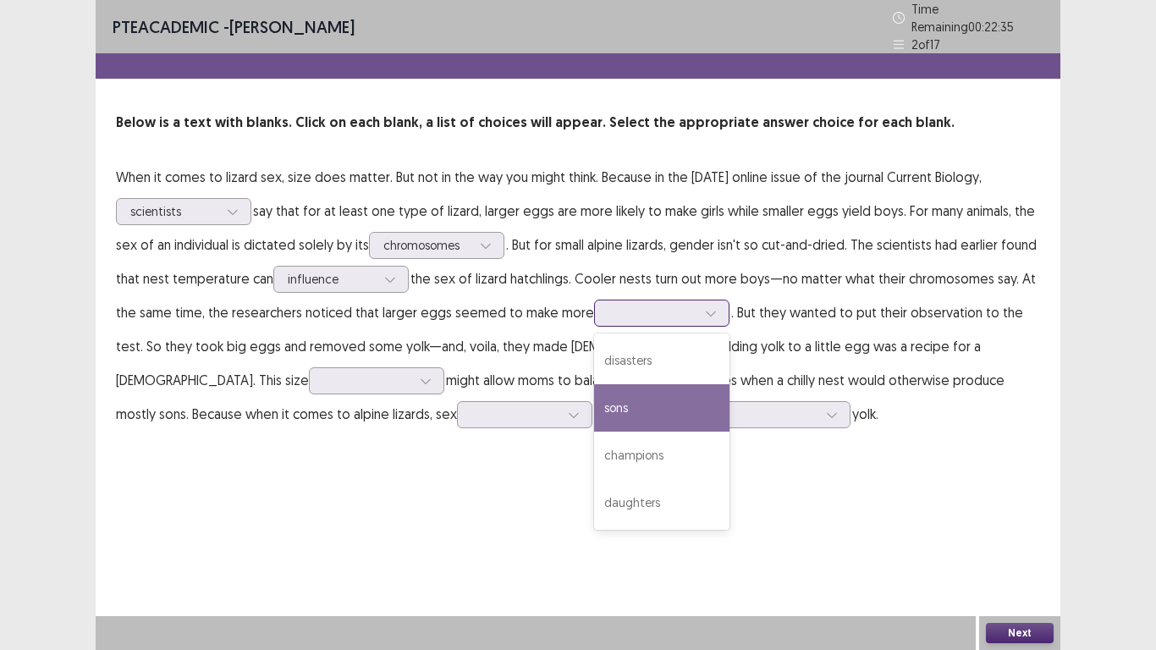
click at [636, 401] on div "sons" at bounding box center [661, 407] width 135 height 47
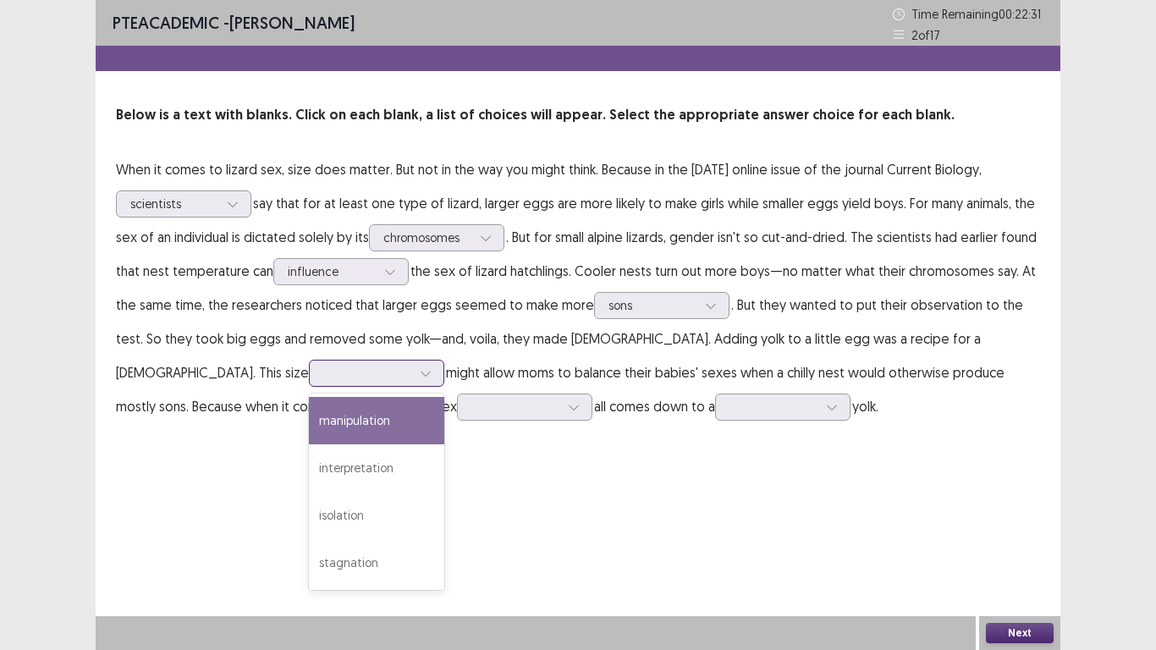
click at [413, 372] on div at bounding box center [425, 373] width 25 height 25
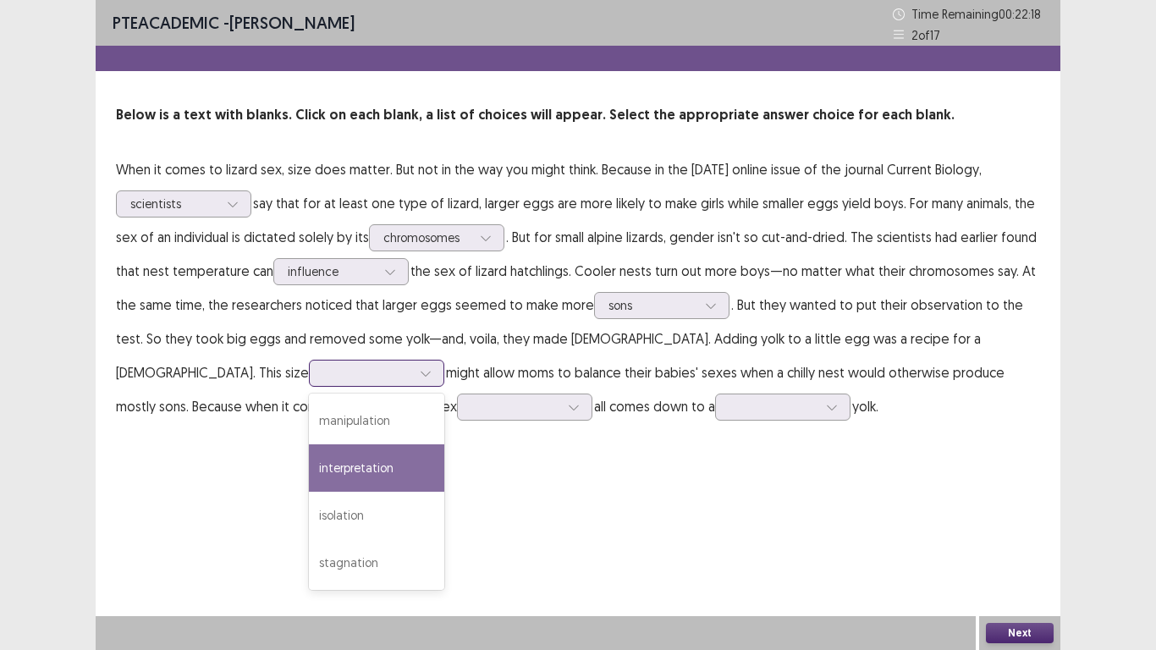
click at [309, 476] on div "interpretation" at bounding box center [376, 467] width 135 height 47
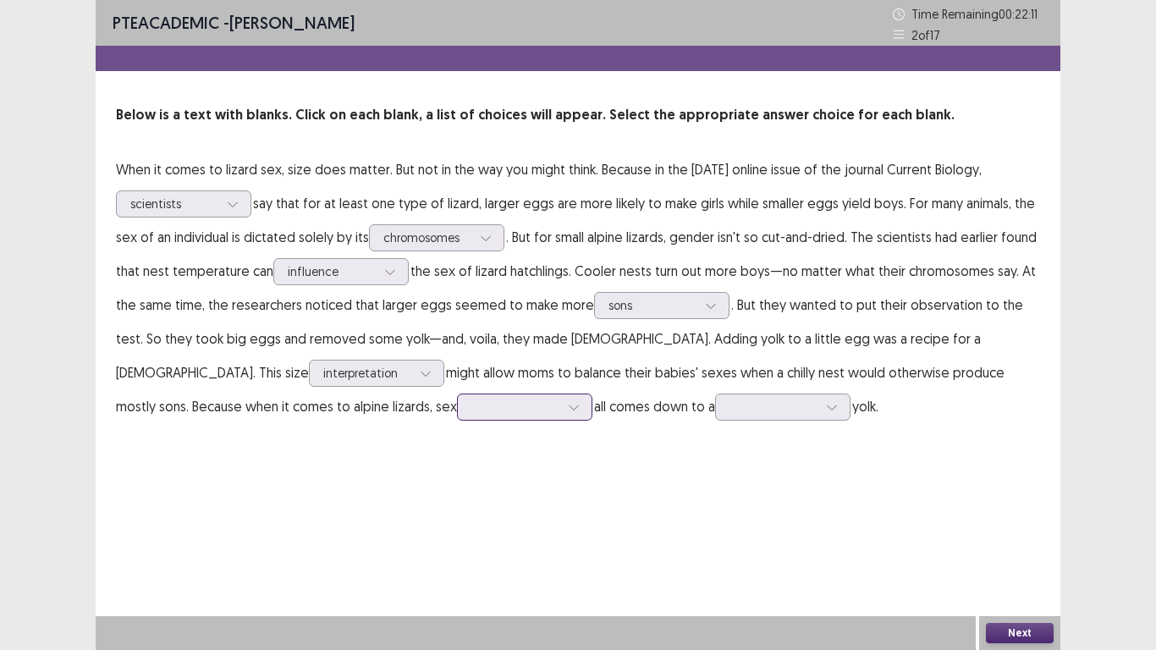
click at [561, 409] on div at bounding box center [573, 406] width 25 height 25
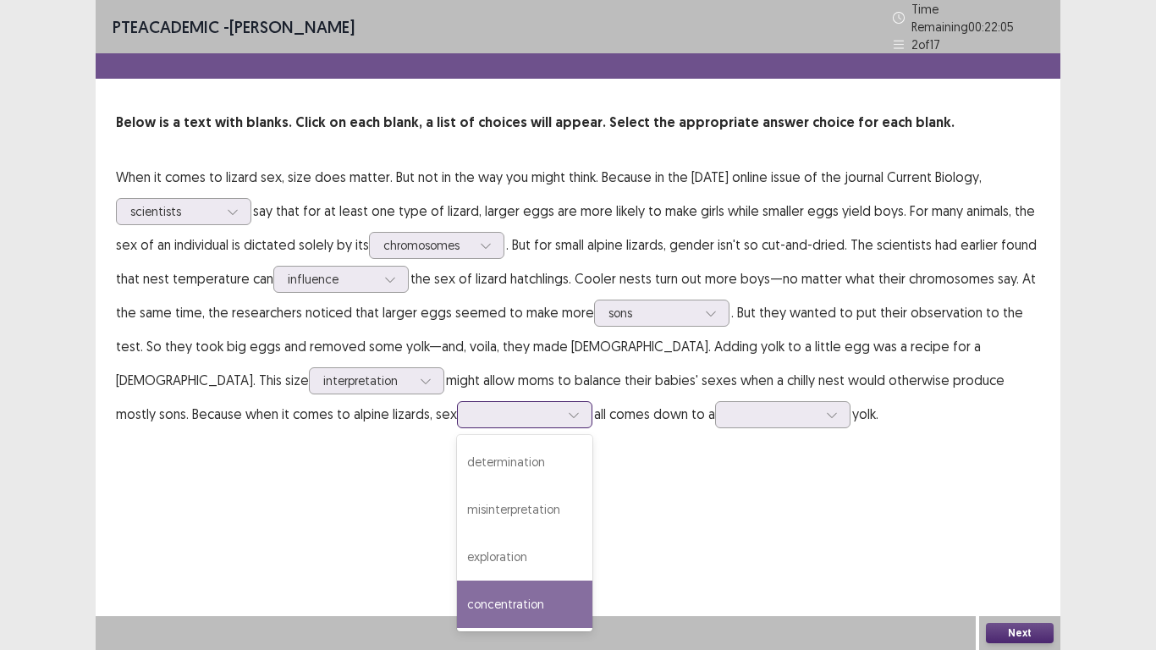
click at [457, 542] on div "concentration" at bounding box center [524, 604] width 135 height 47
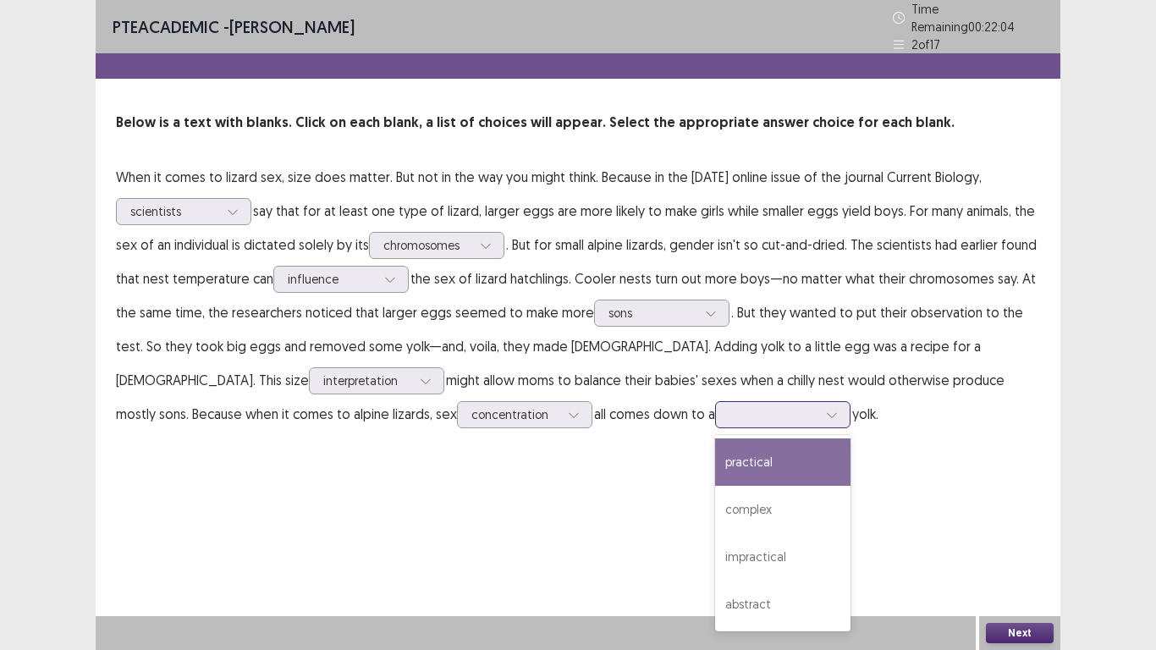
click at [826, 409] on icon at bounding box center [832, 415] width 12 height 12
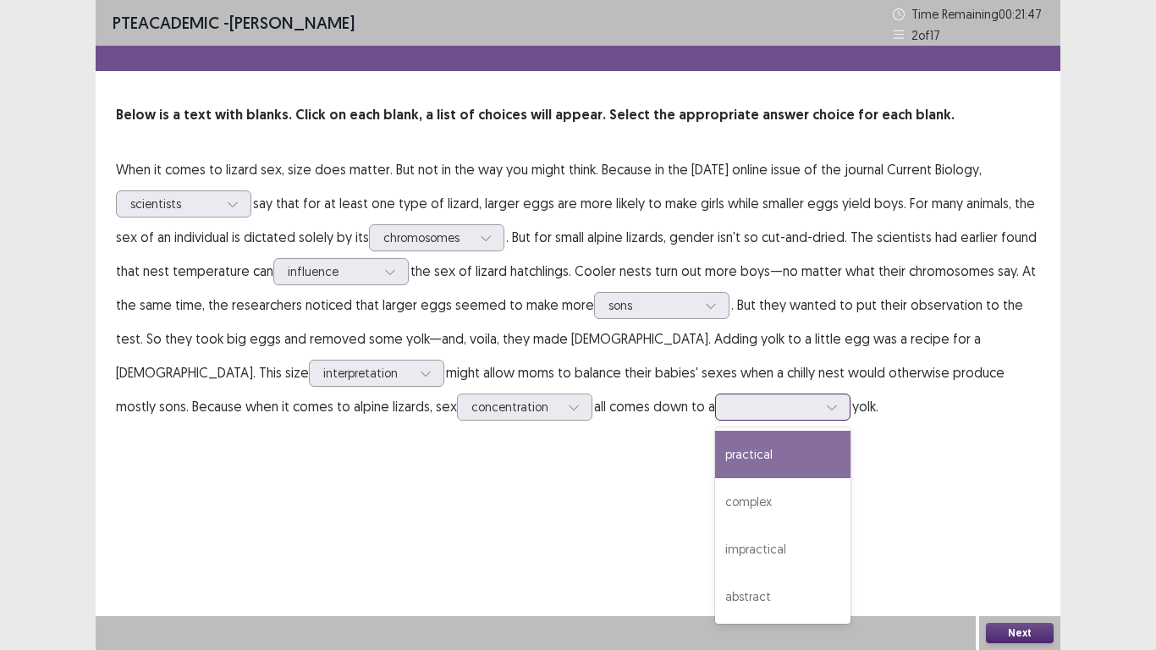
click at [715, 469] on div "practical" at bounding box center [782, 454] width 135 height 47
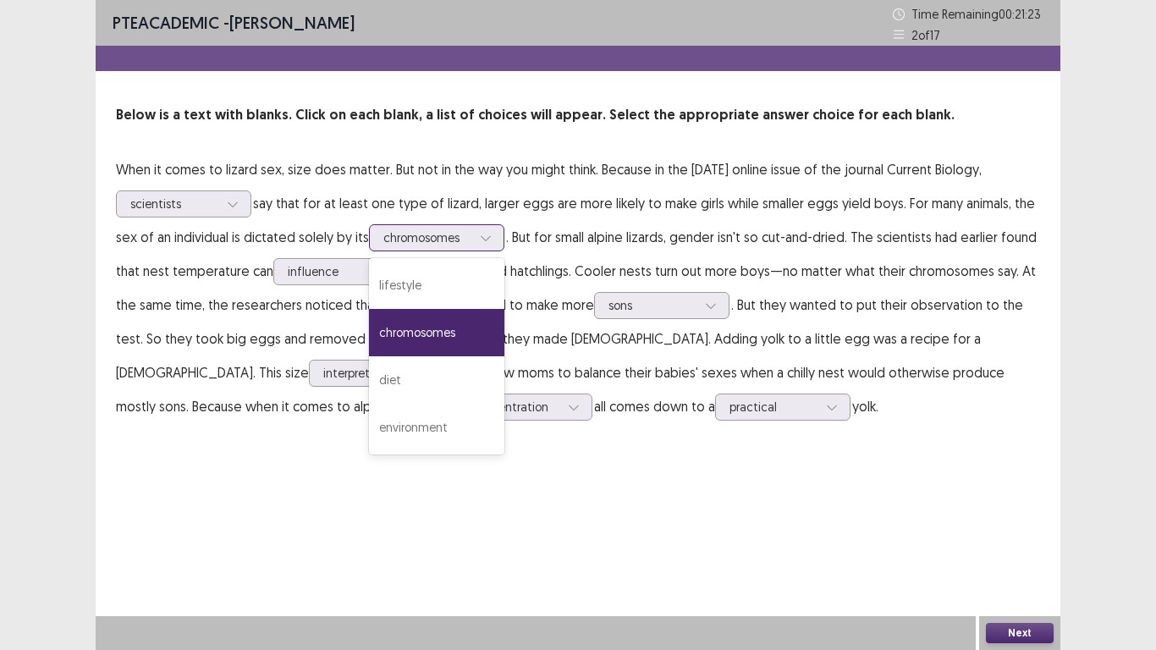
click at [482, 241] on icon at bounding box center [486, 238] width 12 height 12
click at [470, 328] on div "chromosomes" at bounding box center [436, 332] width 135 height 47
click at [484, 237] on icon at bounding box center [486, 238] width 12 height 12
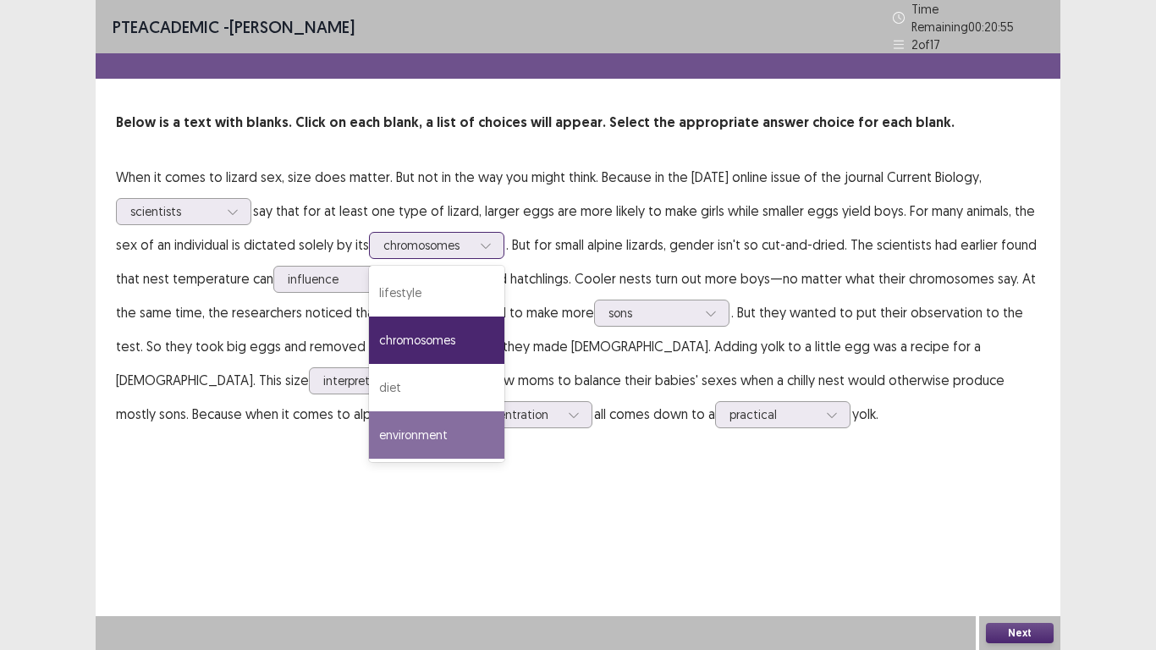
click at [411, 427] on div "environment" at bounding box center [436, 434] width 135 height 47
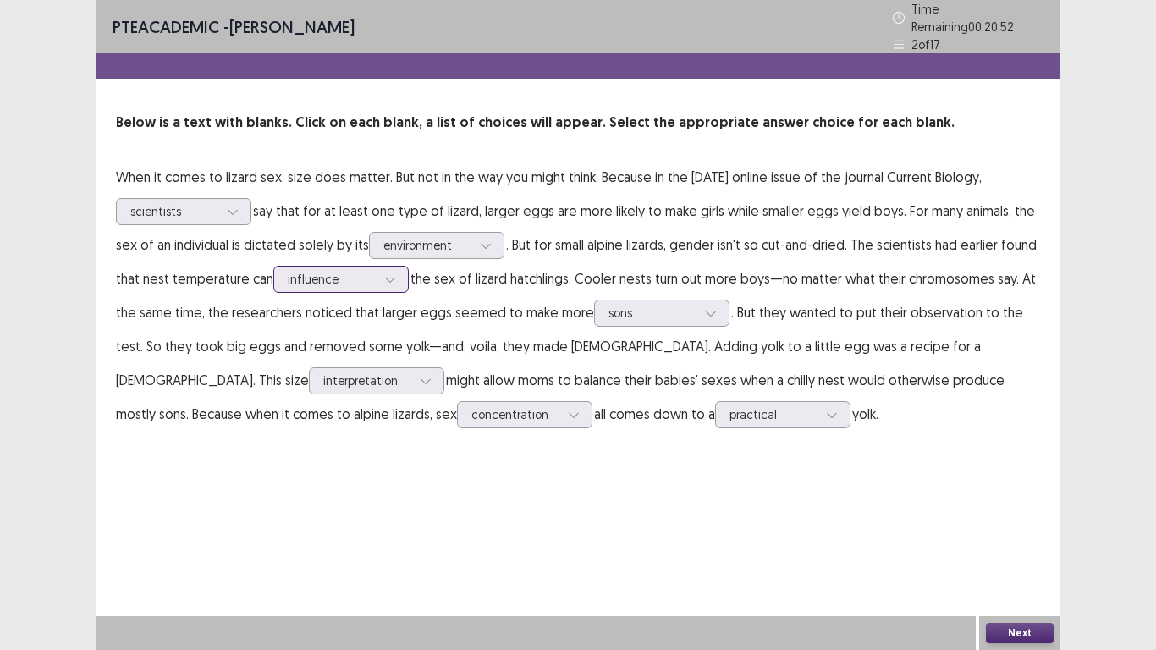
click at [378, 280] on div at bounding box center [390, 279] width 25 height 25
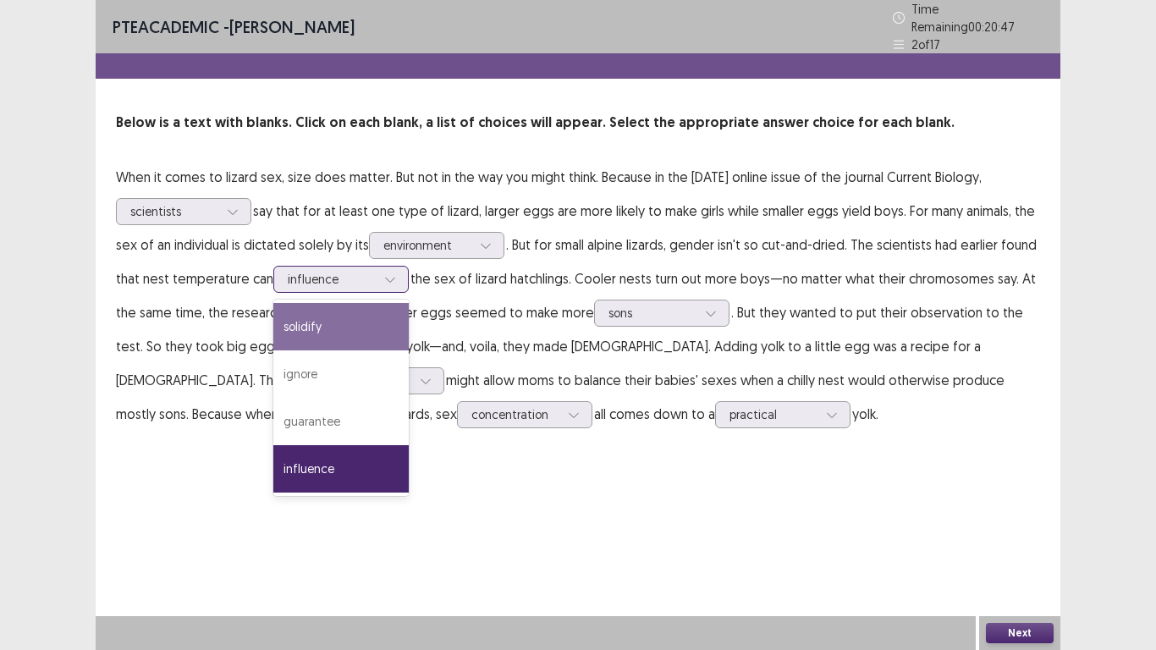
click at [367, 322] on div "solidify" at bounding box center [340, 326] width 135 height 47
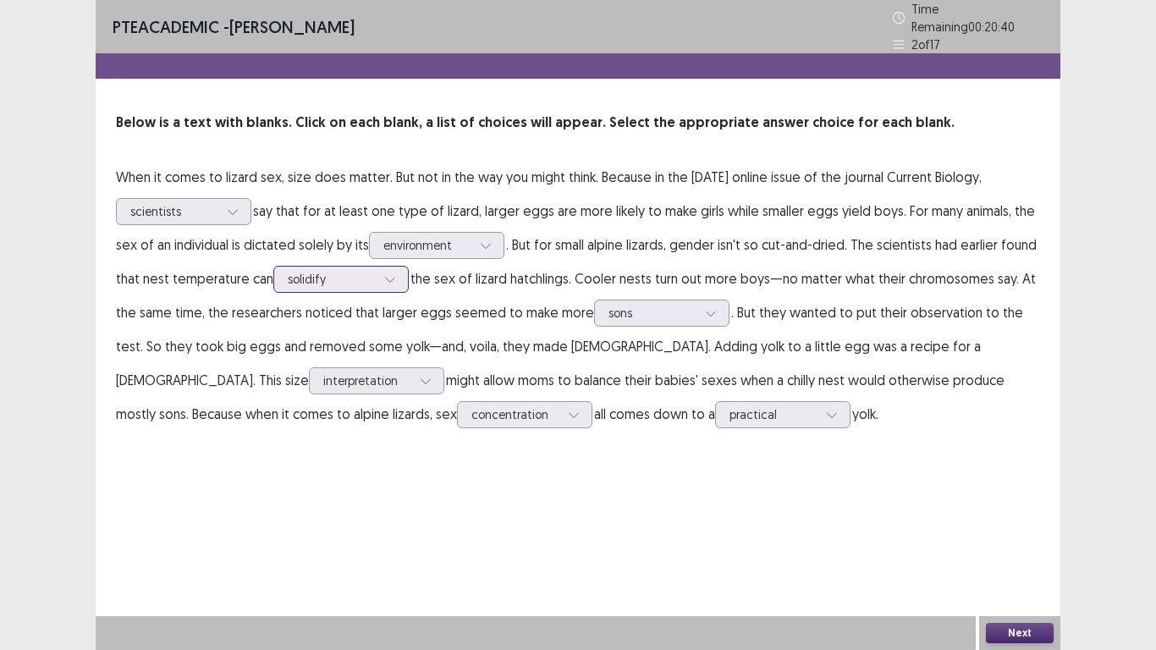
click at [387, 273] on icon at bounding box center [390, 279] width 12 height 12
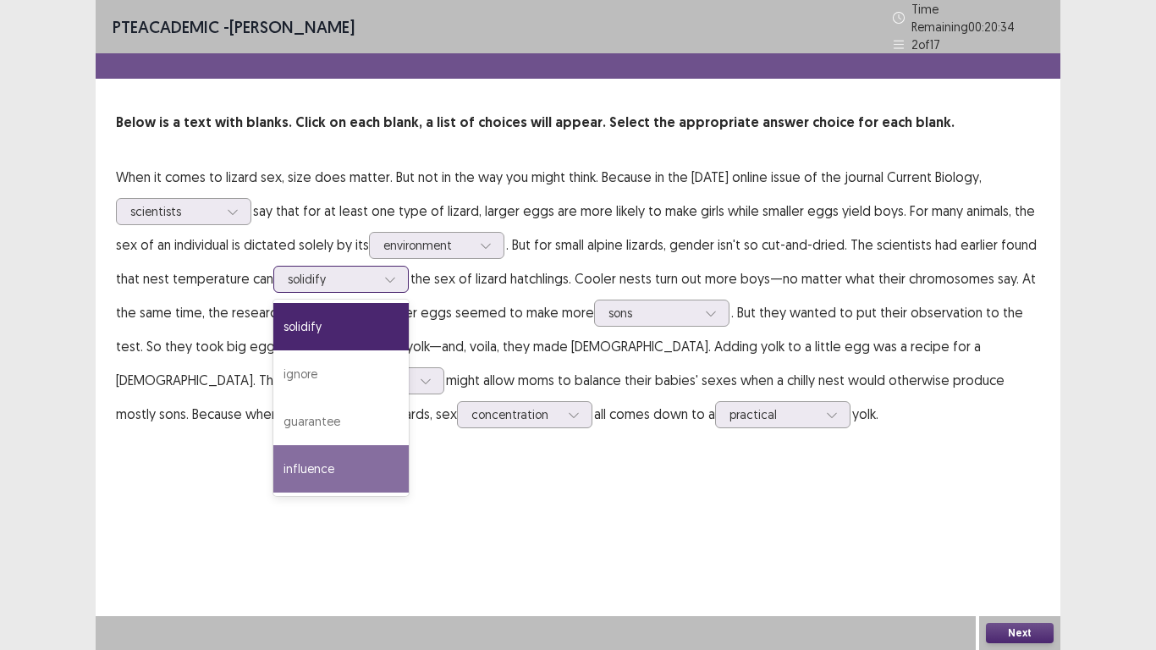
click at [334, 468] on div "influence" at bounding box center [340, 468] width 135 height 47
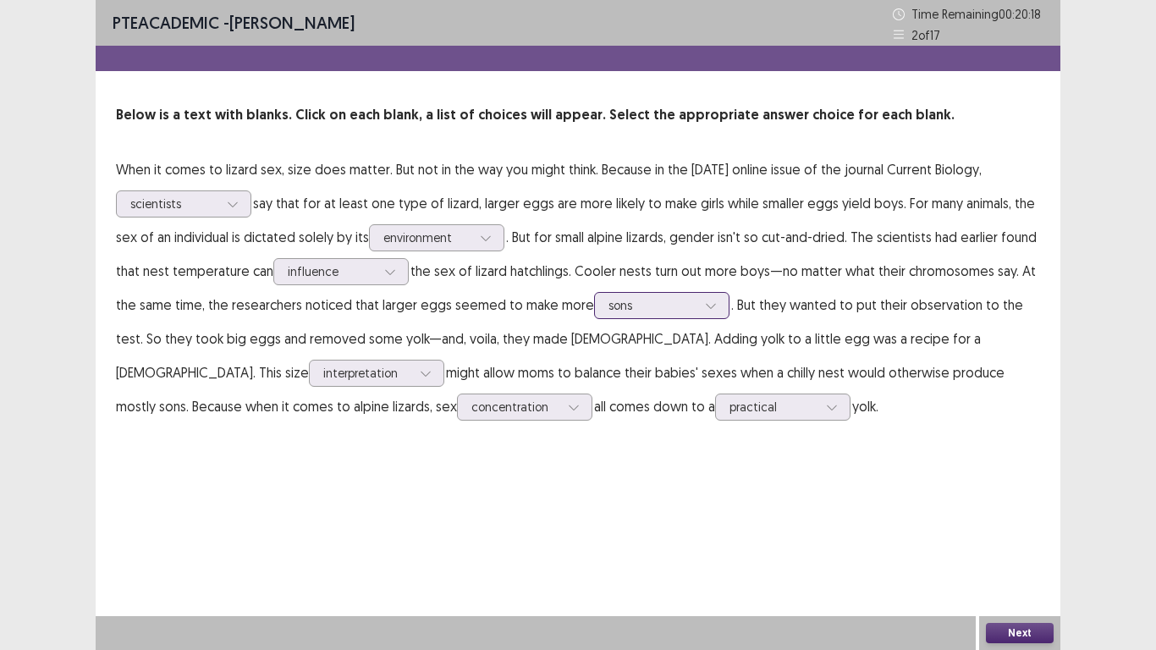
click at [705, 302] on icon at bounding box center [711, 306] width 12 height 12
click at [497, 460] on div "PTE academic - [PERSON_NAME] Time Remaining 00 : 20 : 10 2 of 17 Below is a tex…" at bounding box center [578, 325] width 965 height 650
click at [711, 310] on div at bounding box center [710, 305] width 25 height 25
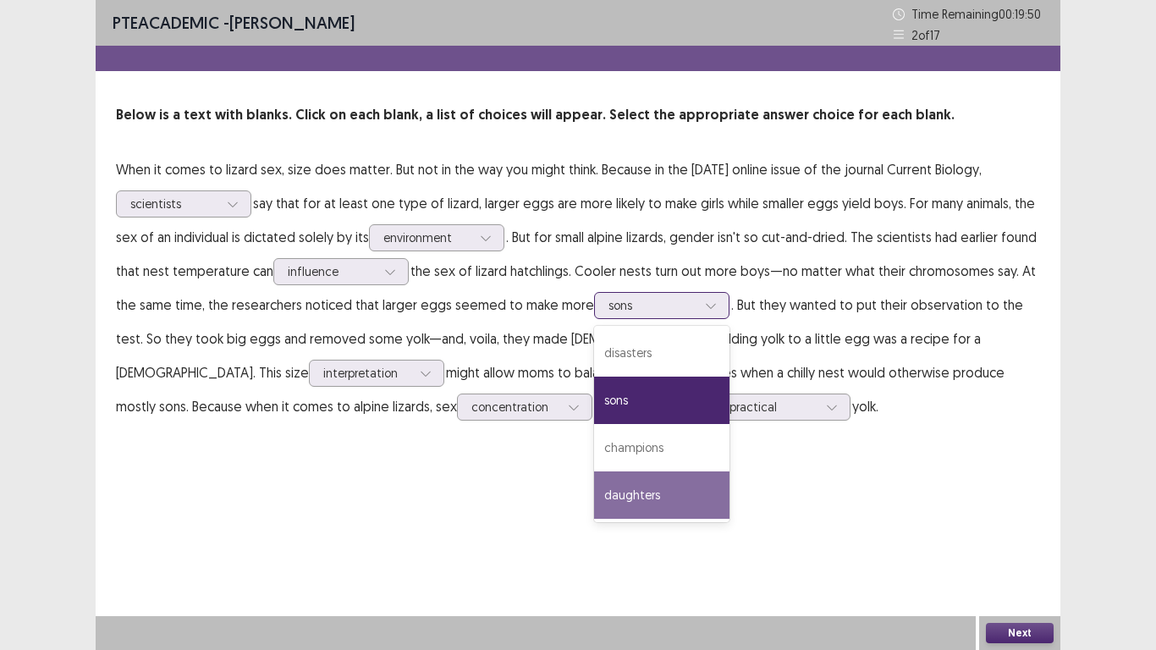
click at [643, 497] on div "daughters" at bounding box center [661, 494] width 135 height 47
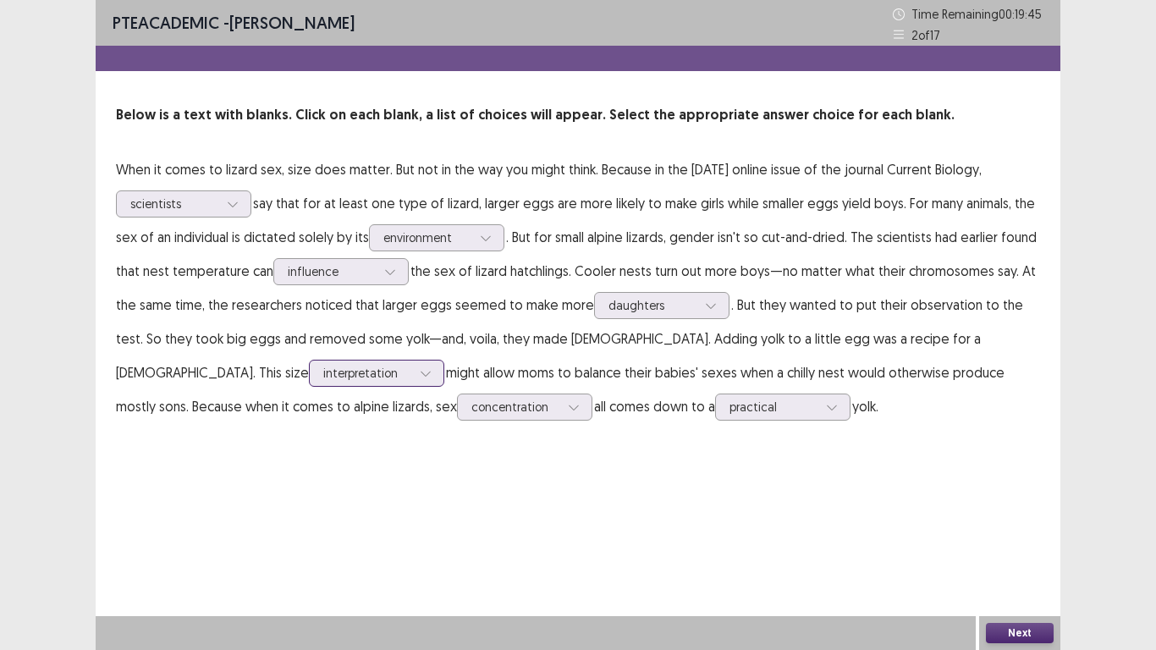
click at [413, 372] on div at bounding box center [425, 373] width 25 height 25
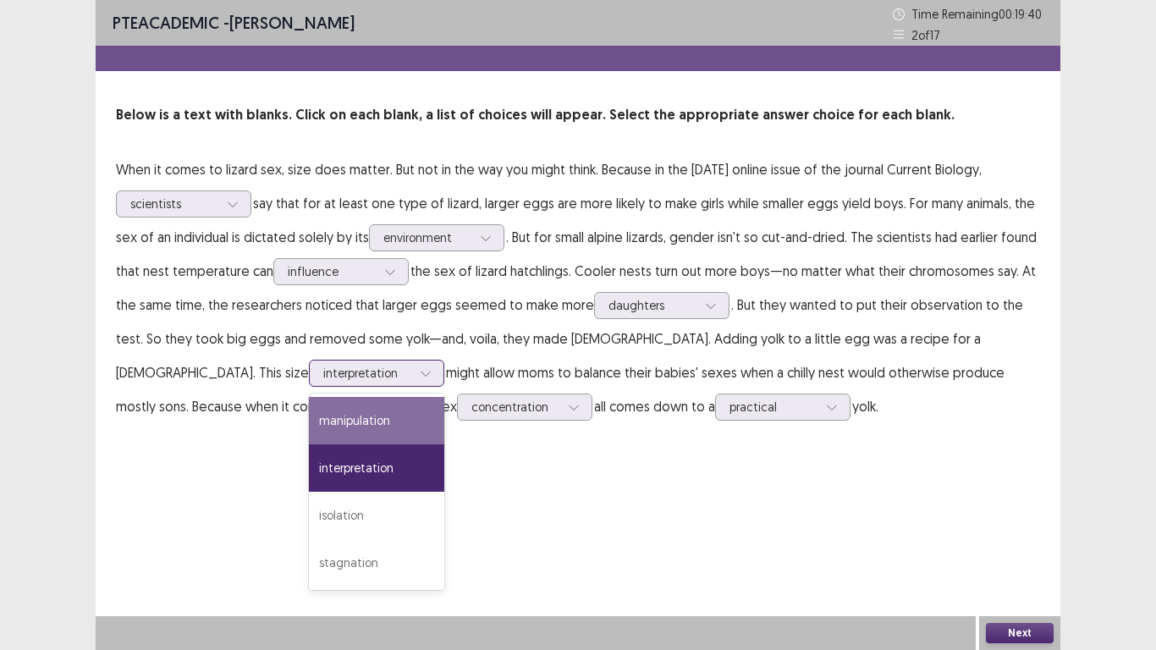
click at [309, 416] on div "manipulation" at bounding box center [376, 420] width 135 height 47
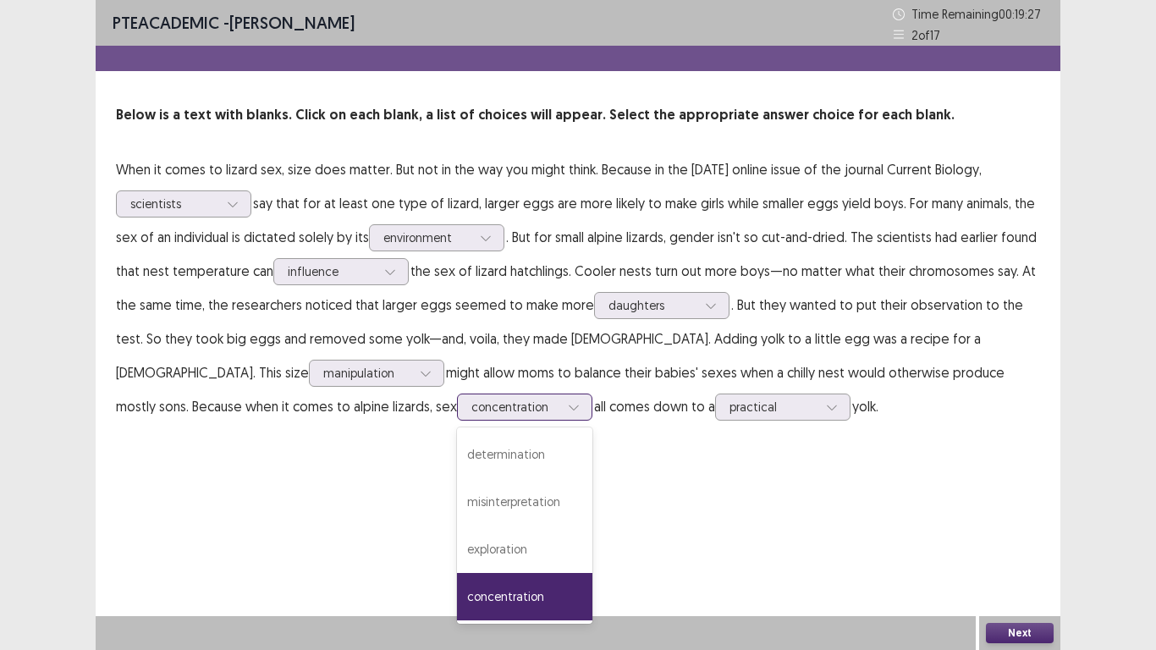
click at [561, 409] on div at bounding box center [573, 406] width 25 height 25
click at [457, 462] on div "determination" at bounding box center [524, 454] width 135 height 47
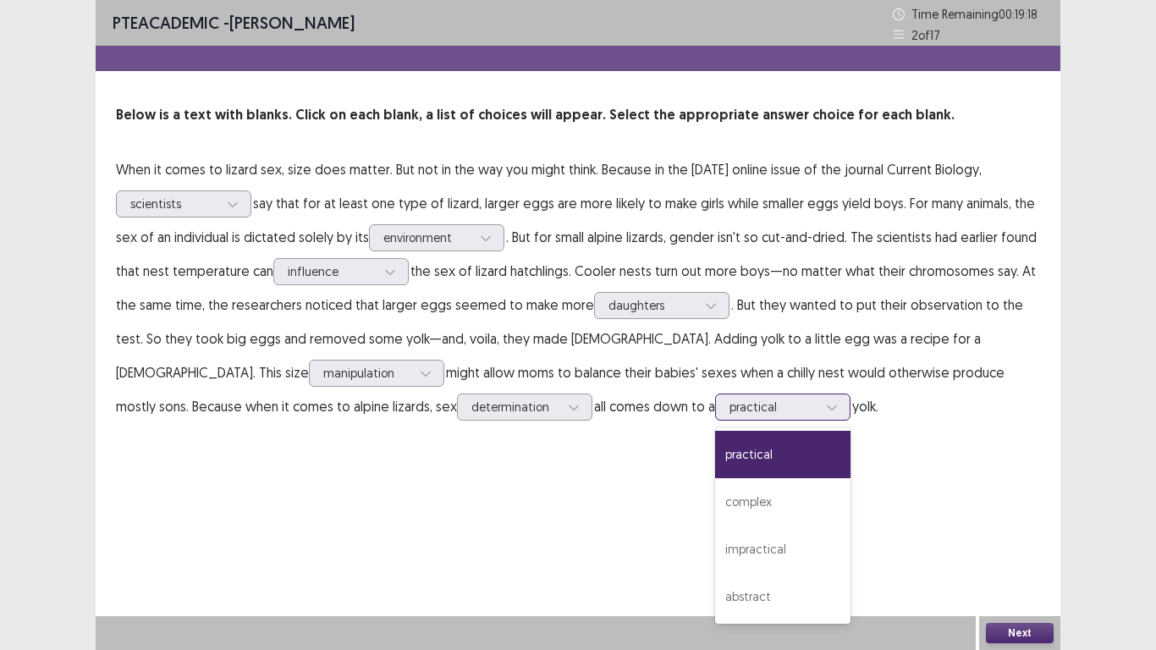
click at [826, 408] on icon at bounding box center [832, 407] width 12 height 12
click at [715, 458] on div "practical" at bounding box center [782, 454] width 135 height 47
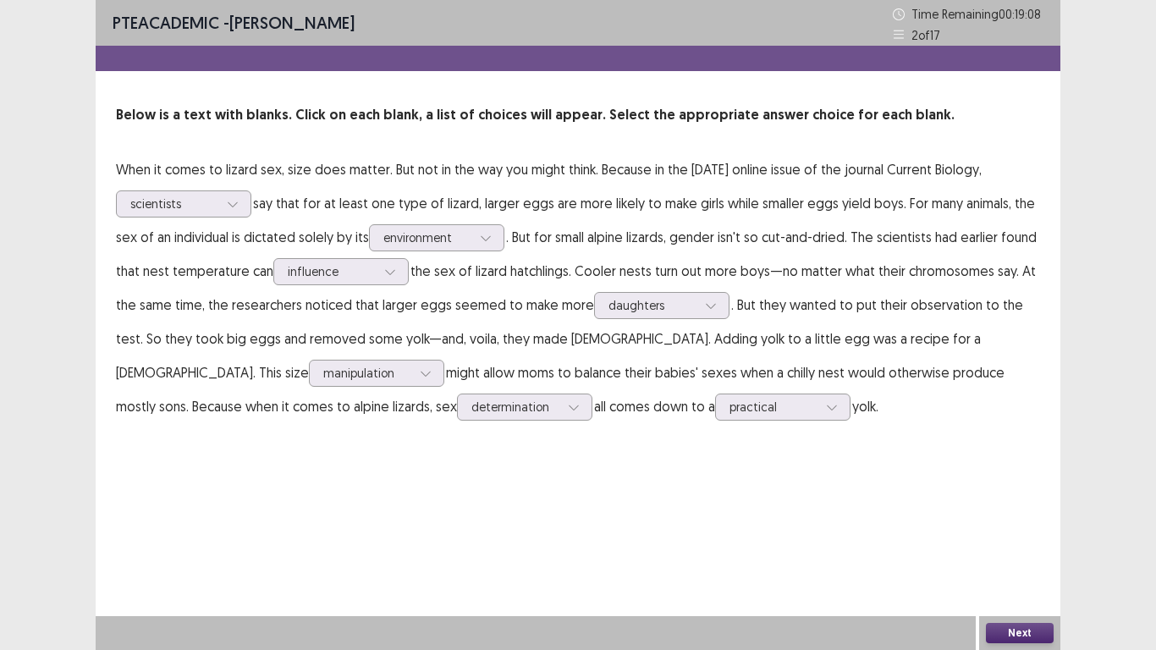
click at [1042, 542] on button "Next" at bounding box center [1020, 633] width 68 height 20
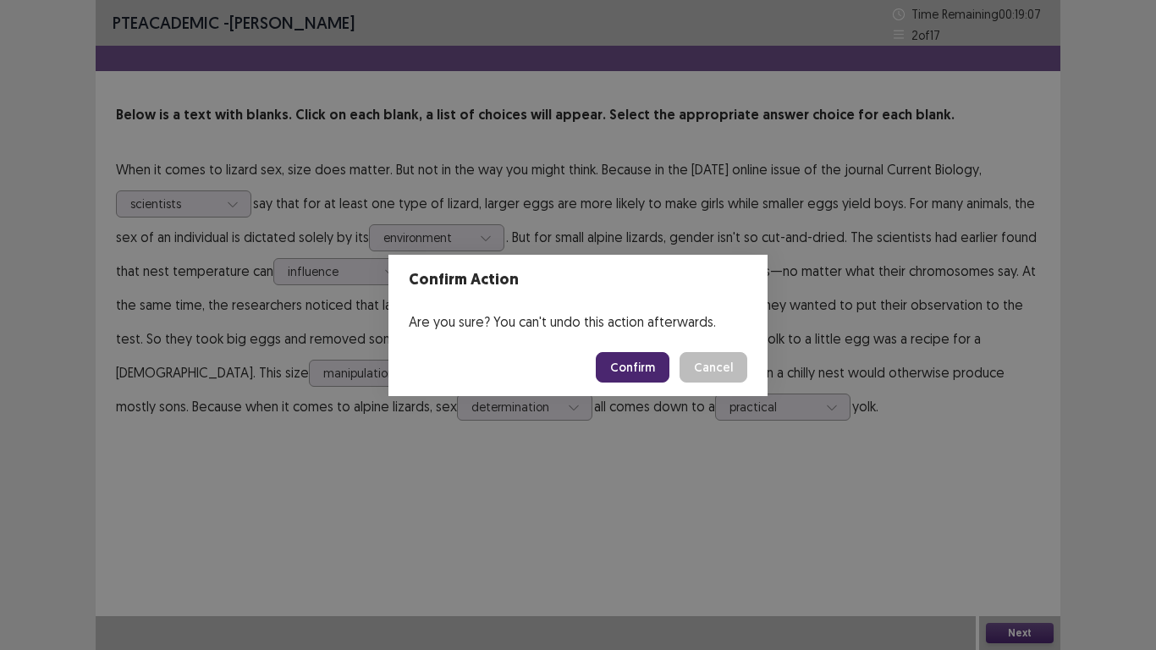
click at [641, 371] on button "Confirm" at bounding box center [633, 367] width 74 height 30
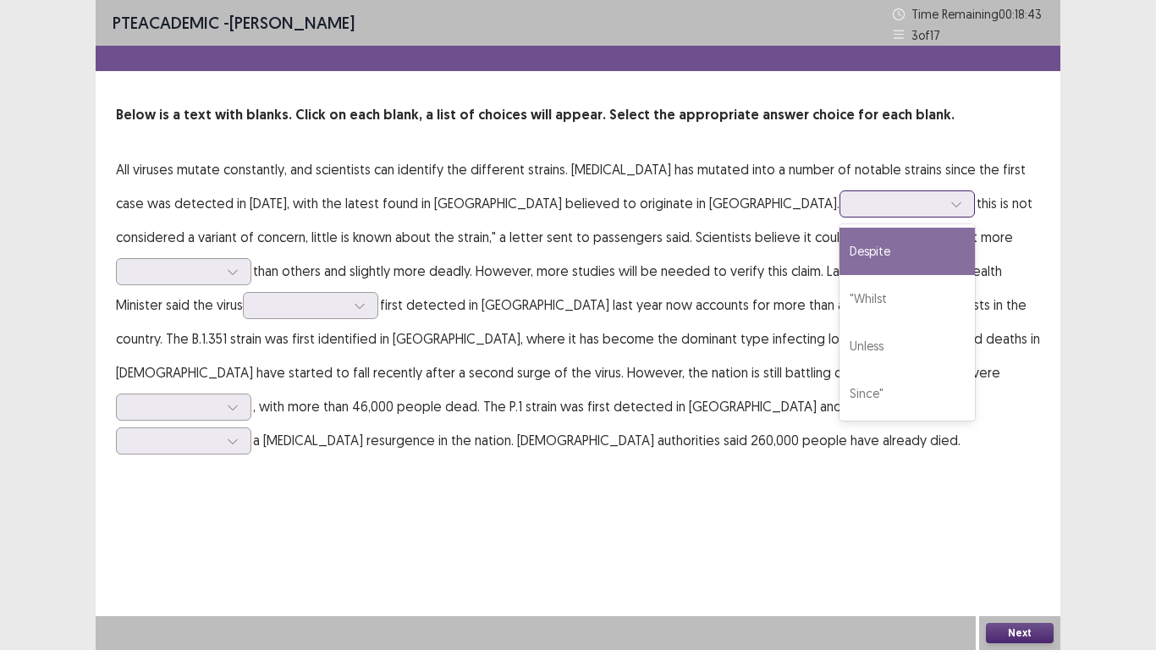
click at [951, 209] on icon at bounding box center [957, 204] width 12 height 12
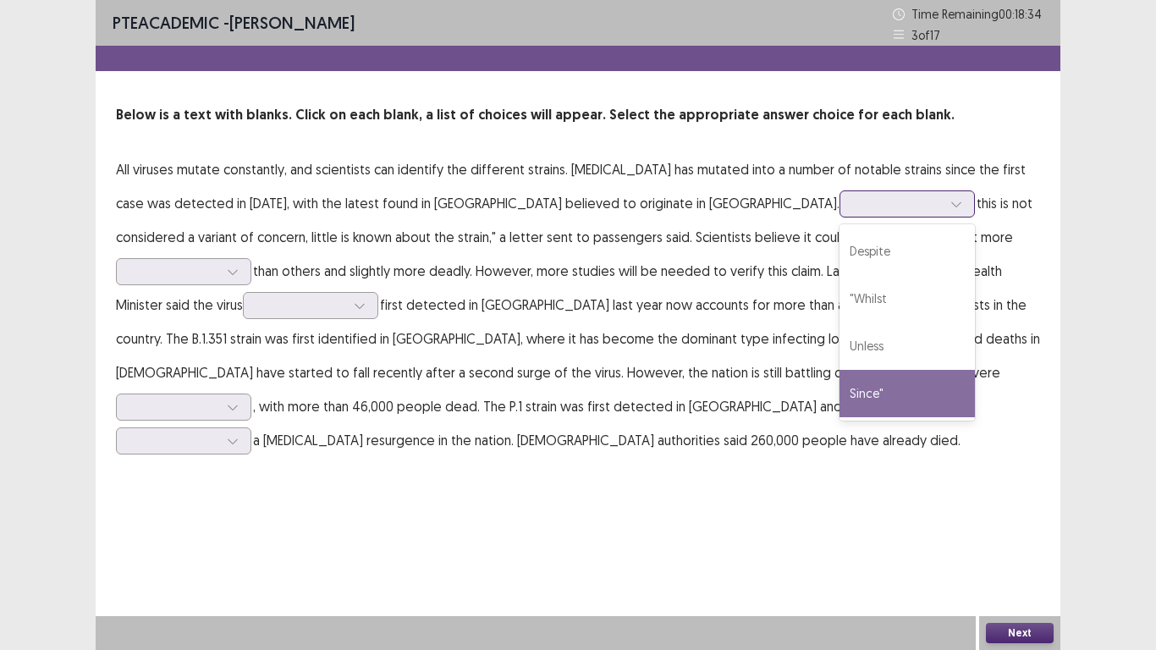
click at [840, 400] on div "Since"" at bounding box center [907, 393] width 135 height 47
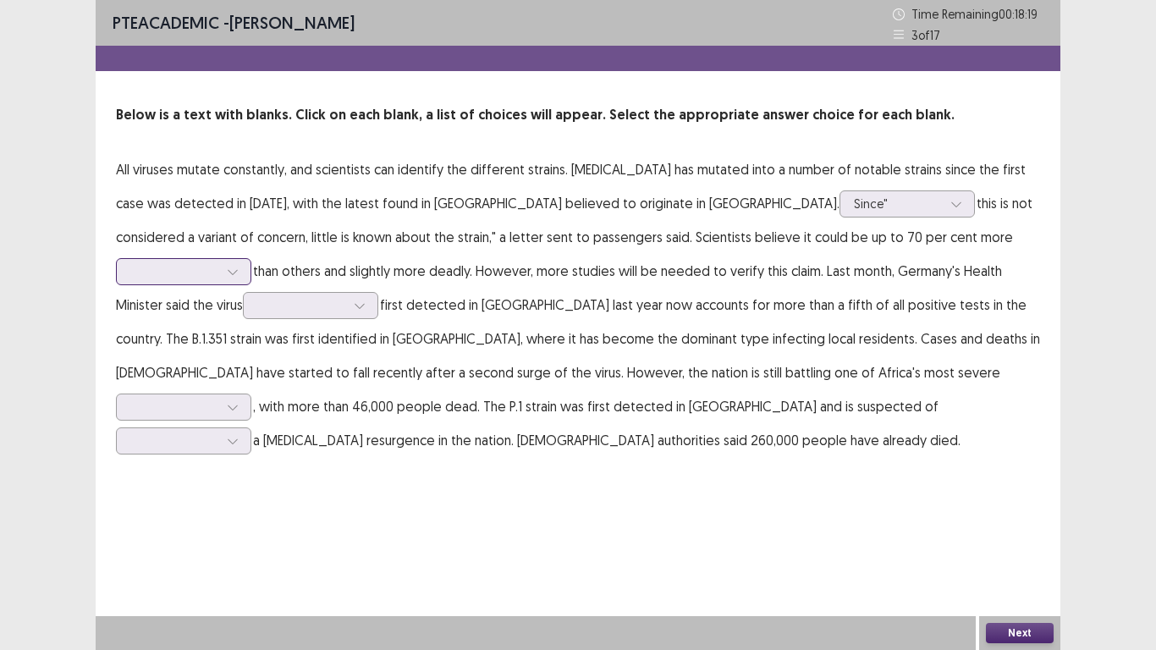
click at [245, 259] on div at bounding box center [232, 271] width 25 height 25
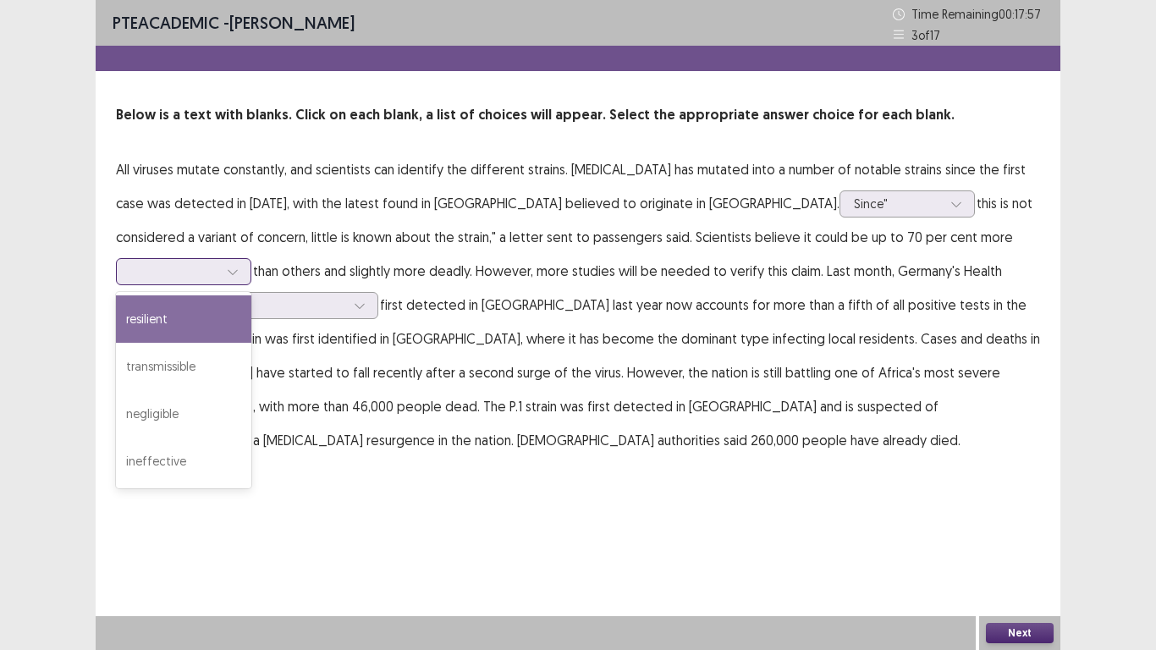
click at [251, 298] on div "resilient" at bounding box center [183, 318] width 135 height 47
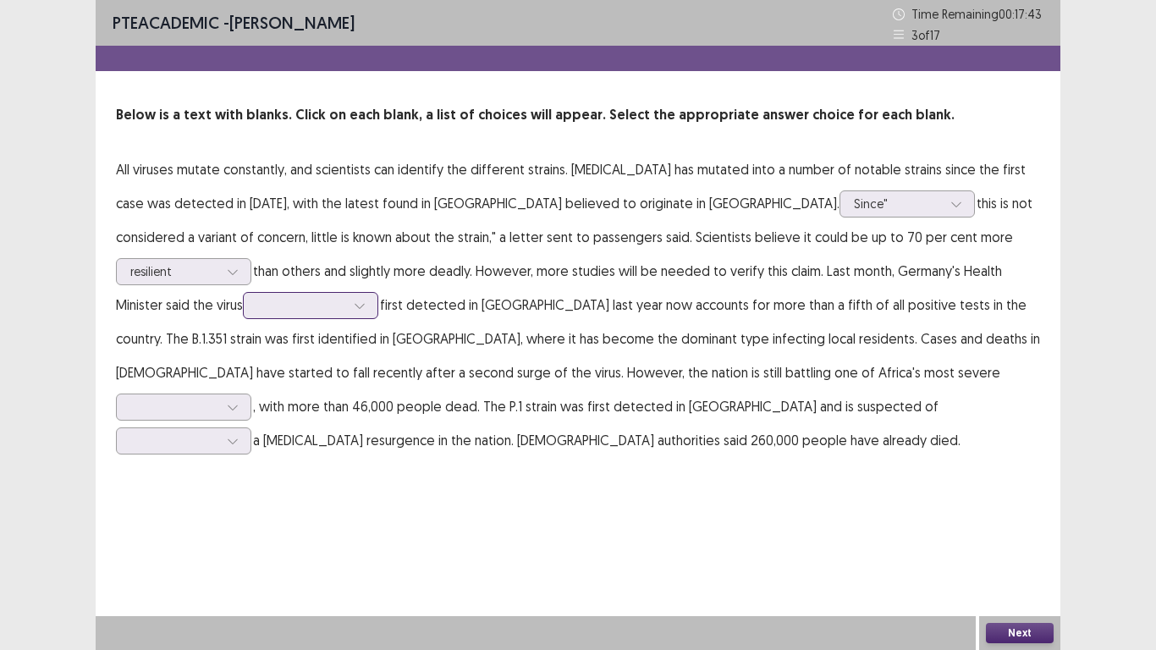
click at [347, 306] on div at bounding box center [359, 305] width 25 height 25
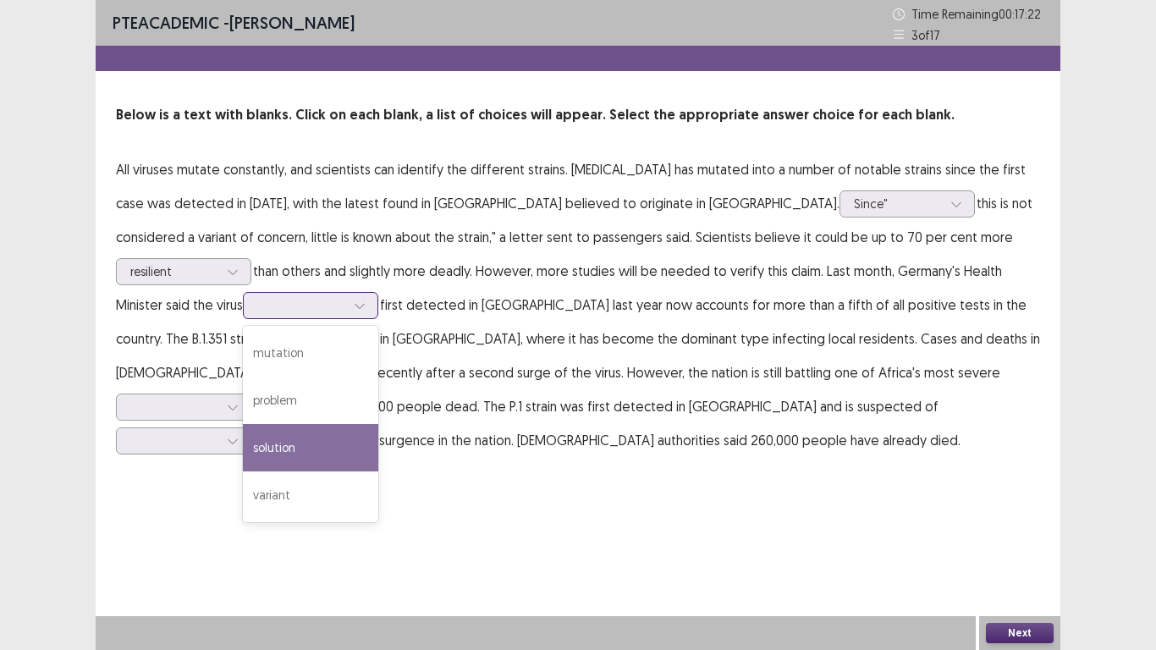
click at [243, 455] on div "solution" at bounding box center [310, 447] width 135 height 47
click at [354, 304] on icon at bounding box center [360, 306] width 12 height 12
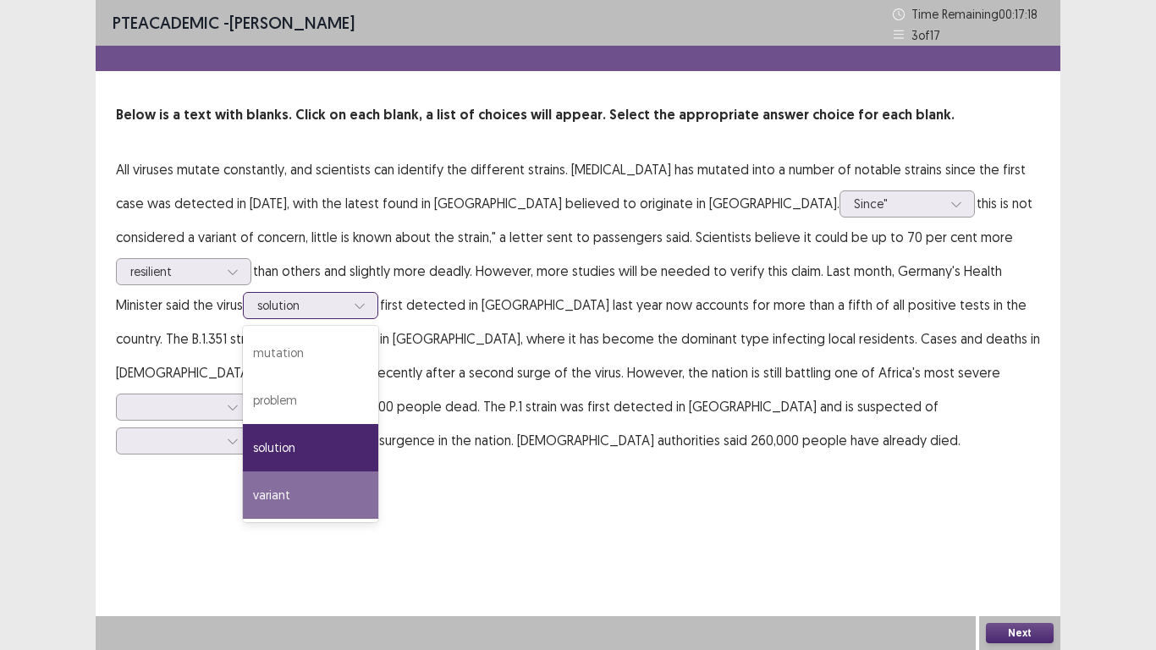
click at [243, 502] on div "variant" at bounding box center [310, 494] width 135 height 47
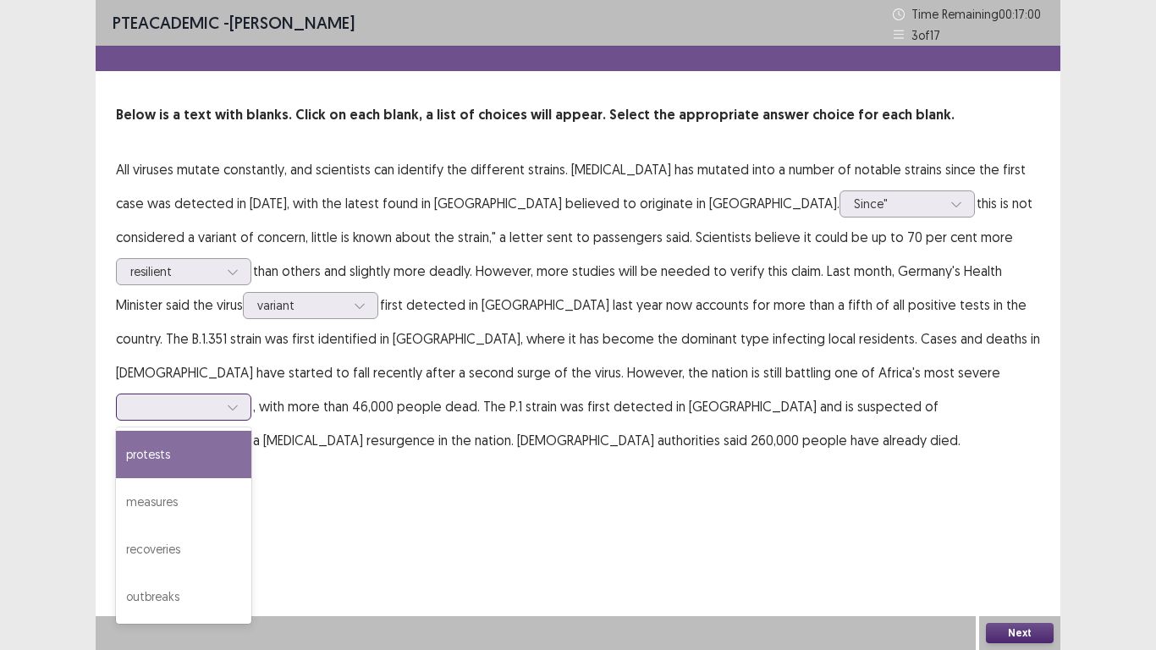
click at [239, 401] on icon at bounding box center [233, 407] width 12 height 12
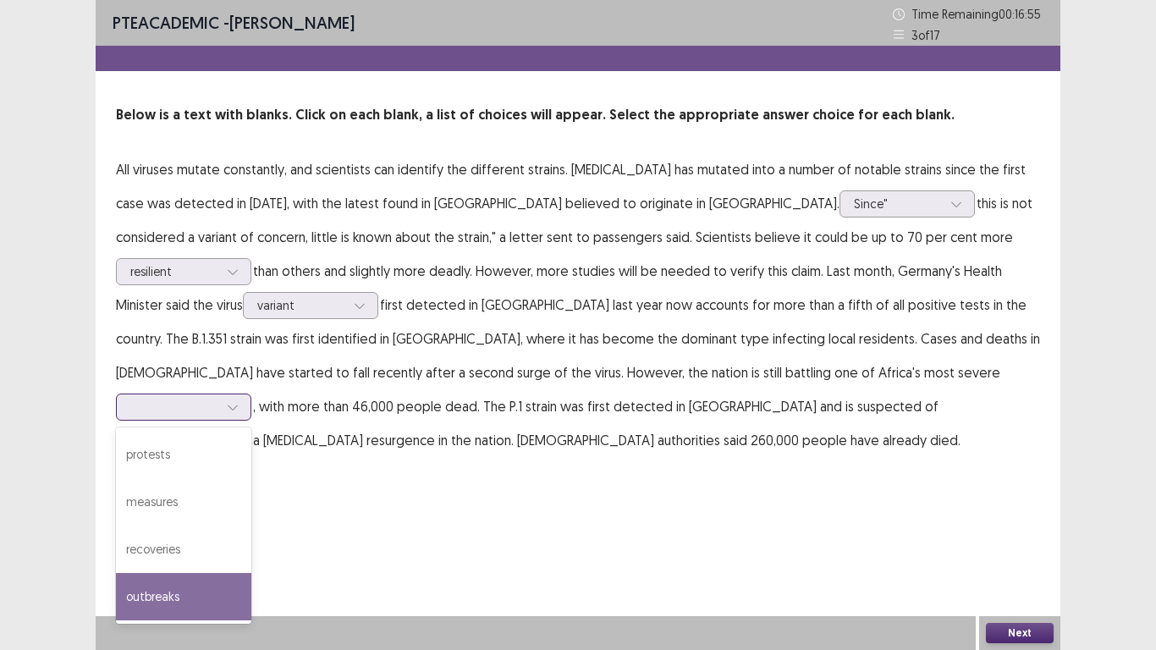
click at [251, 542] on div "outbreaks" at bounding box center [183, 596] width 135 height 47
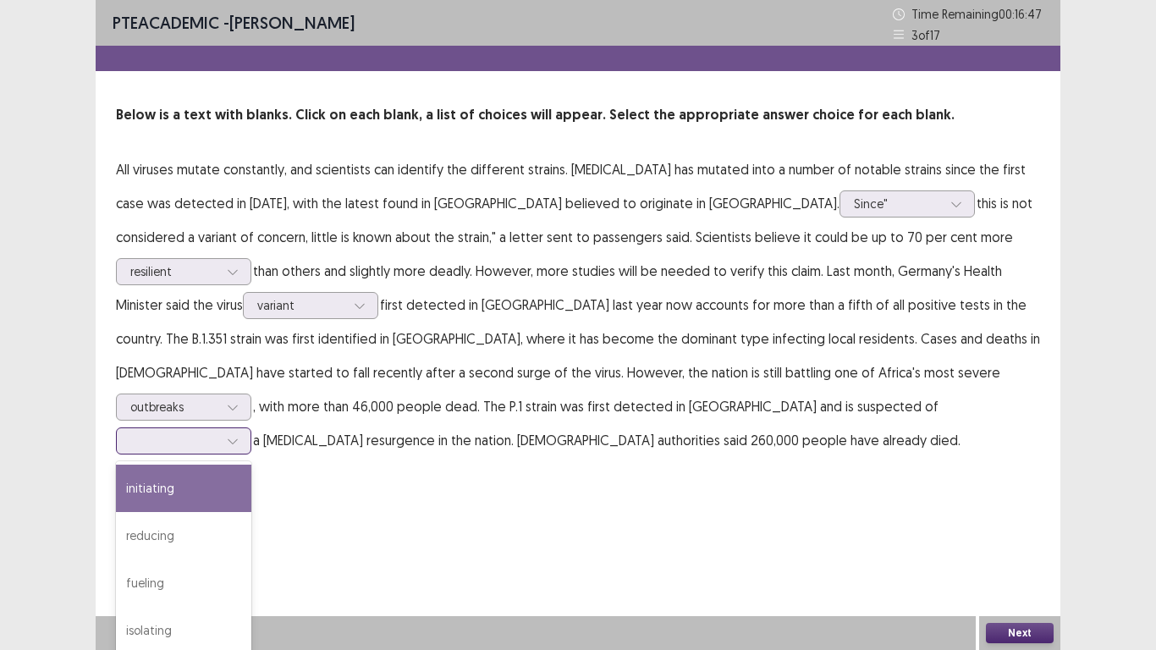
click at [239, 435] on icon at bounding box center [233, 441] width 12 height 12
click at [251, 465] on div "initiating" at bounding box center [183, 488] width 135 height 47
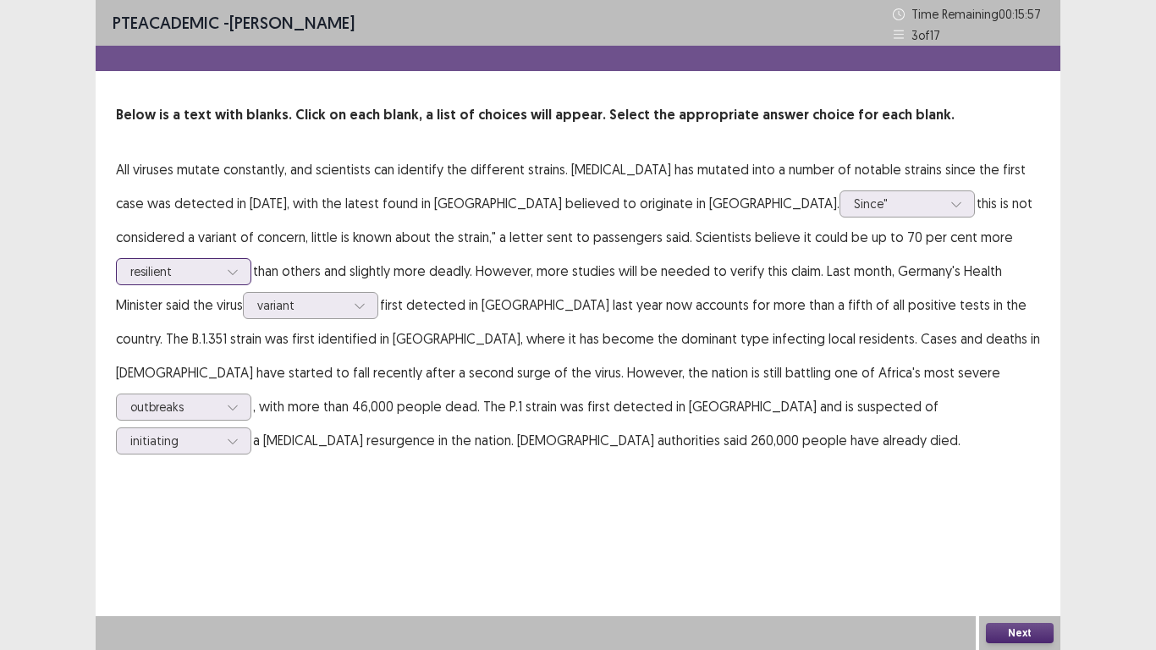
click at [245, 259] on div at bounding box center [232, 271] width 25 height 25
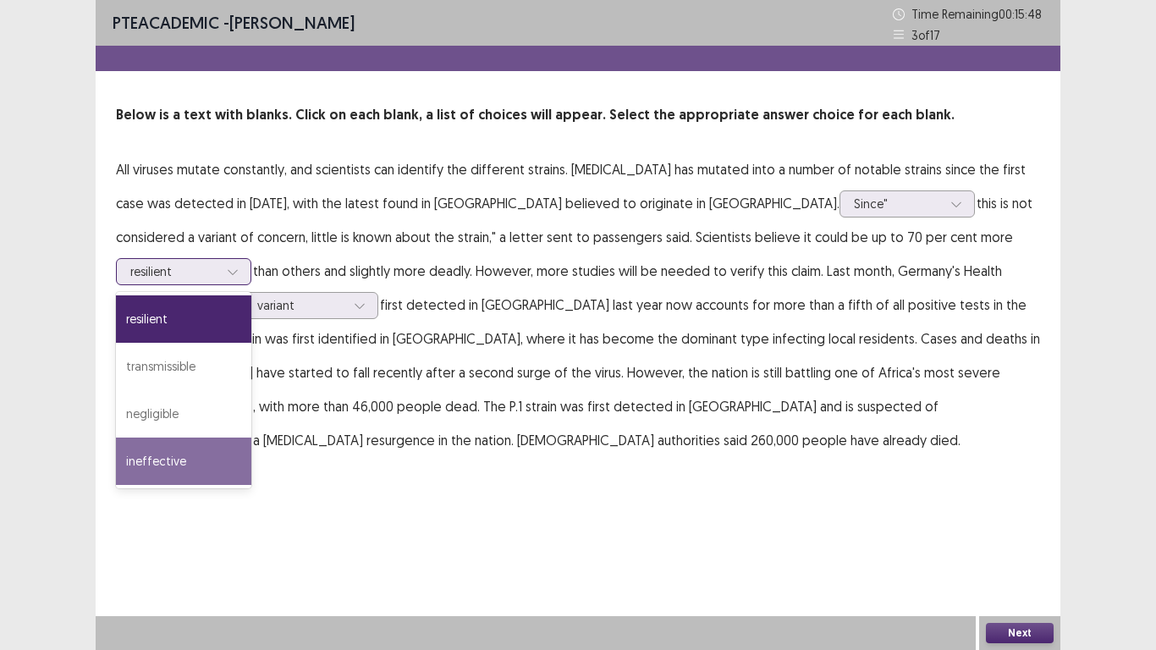
click at [251, 438] on div "ineffective" at bounding box center [183, 461] width 135 height 47
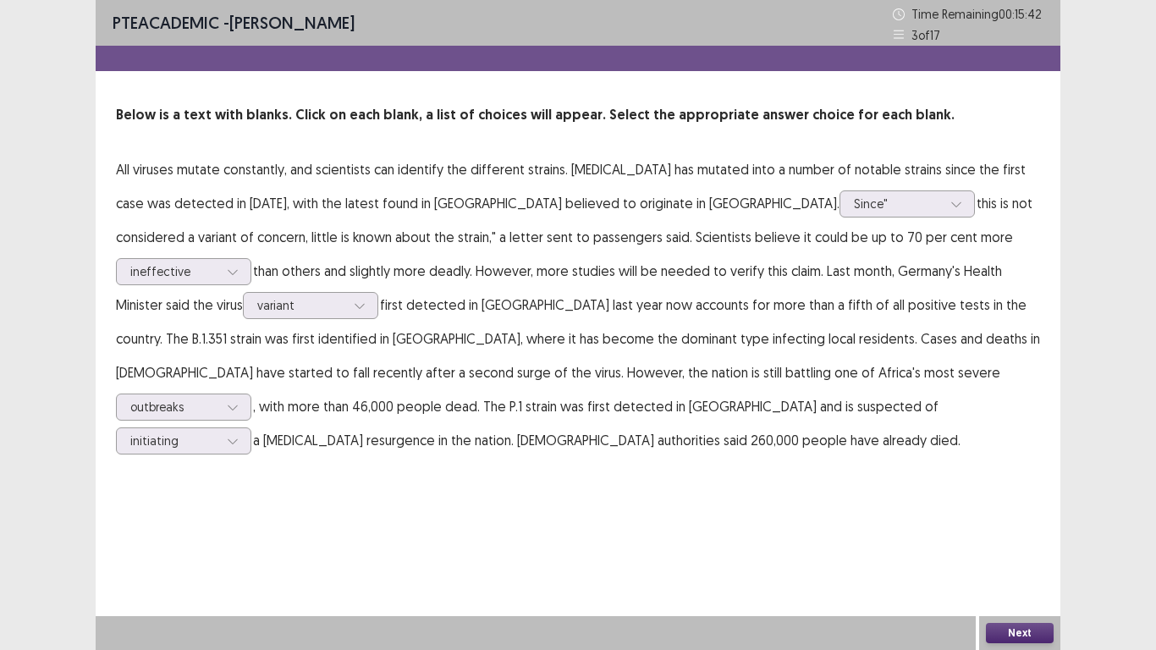
click at [1035, 542] on button "Next" at bounding box center [1020, 633] width 68 height 20
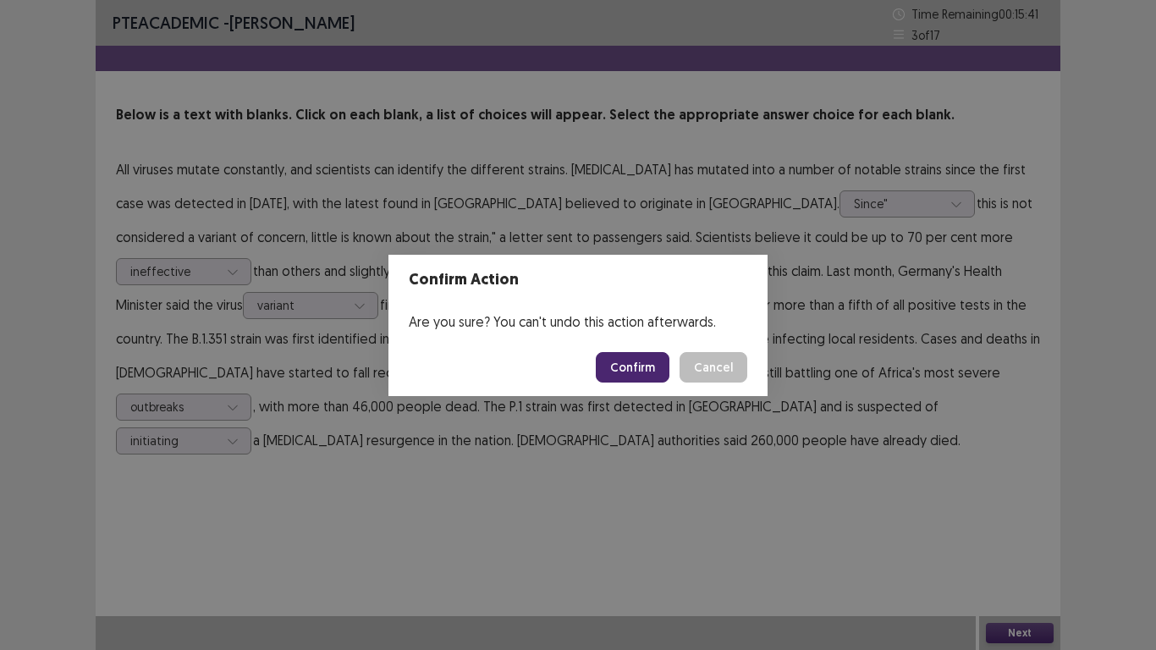
click at [649, 363] on button "Confirm" at bounding box center [633, 367] width 74 height 30
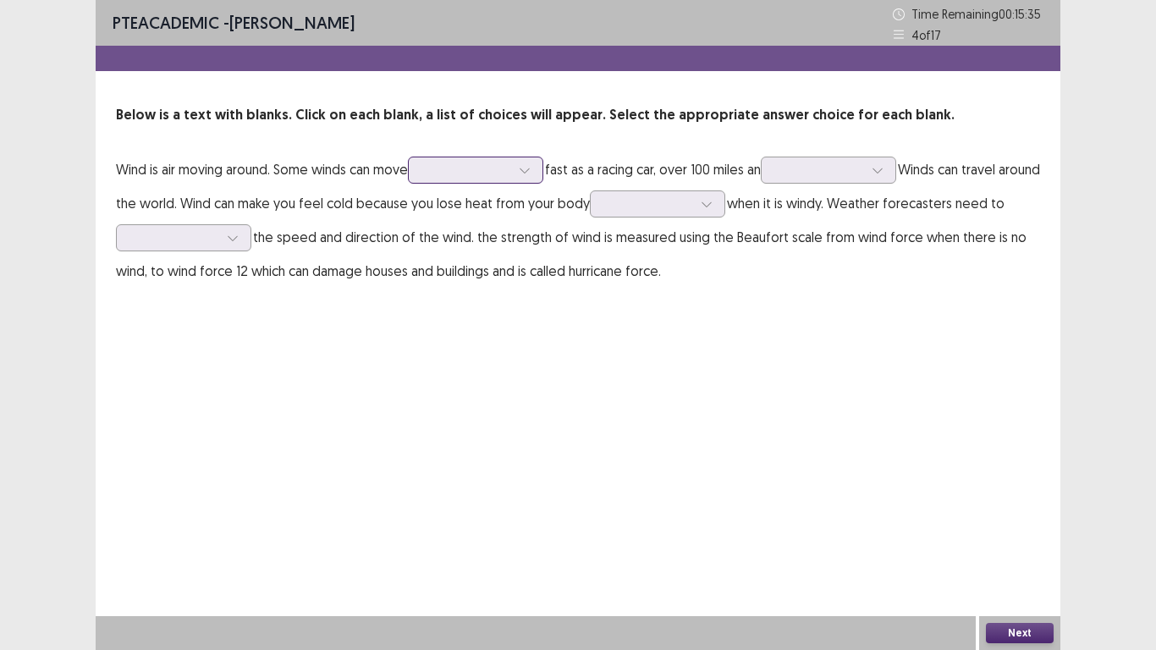
click at [530, 165] on icon at bounding box center [525, 170] width 12 height 12
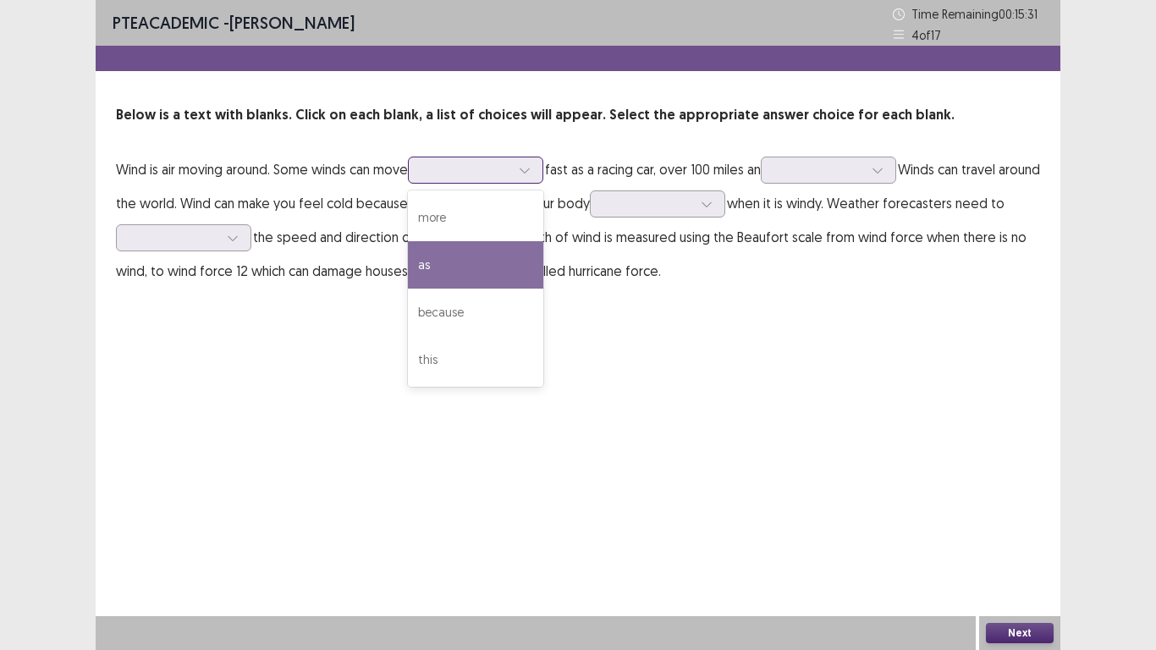
click at [471, 273] on div "as" at bounding box center [475, 264] width 135 height 47
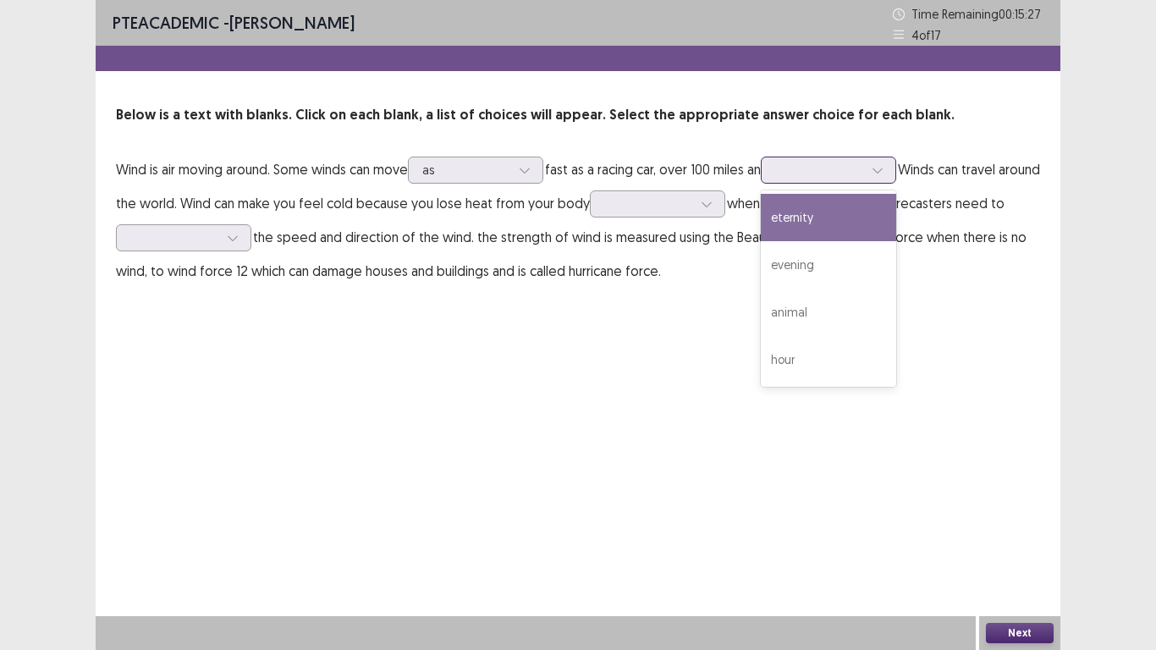
click at [884, 168] on icon at bounding box center [878, 170] width 12 height 12
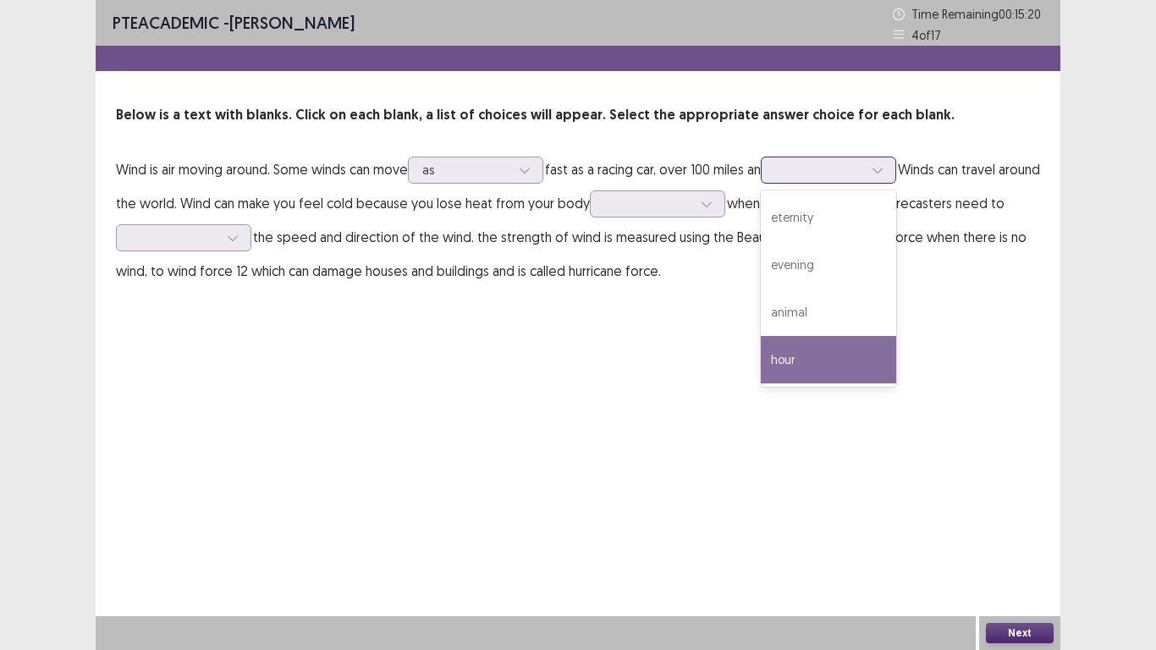
click at [819, 361] on div "hour" at bounding box center [828, 359] width 135 height 47
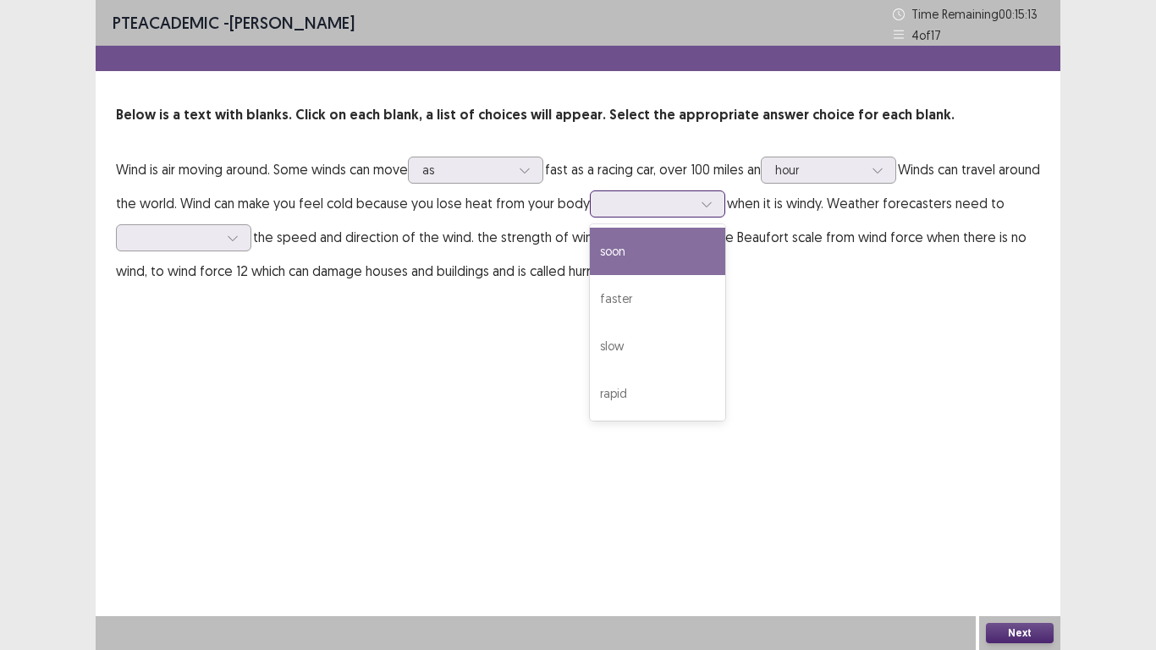
click at [692, 205] on div at bounding box center [648, 204] width 88 height 16
click at [719, 252] on div "soon" at bounding box center [657, 251] width 135 height 47
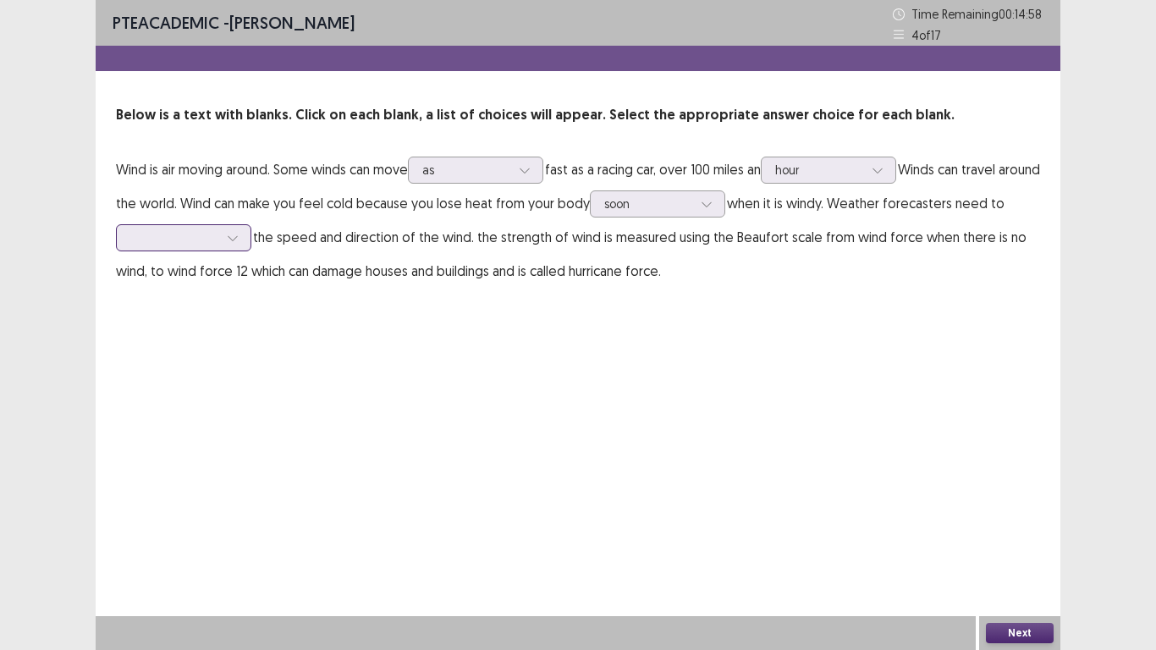
click at [245, 245] on div at bounding box center [232, 237] width 25 height 25
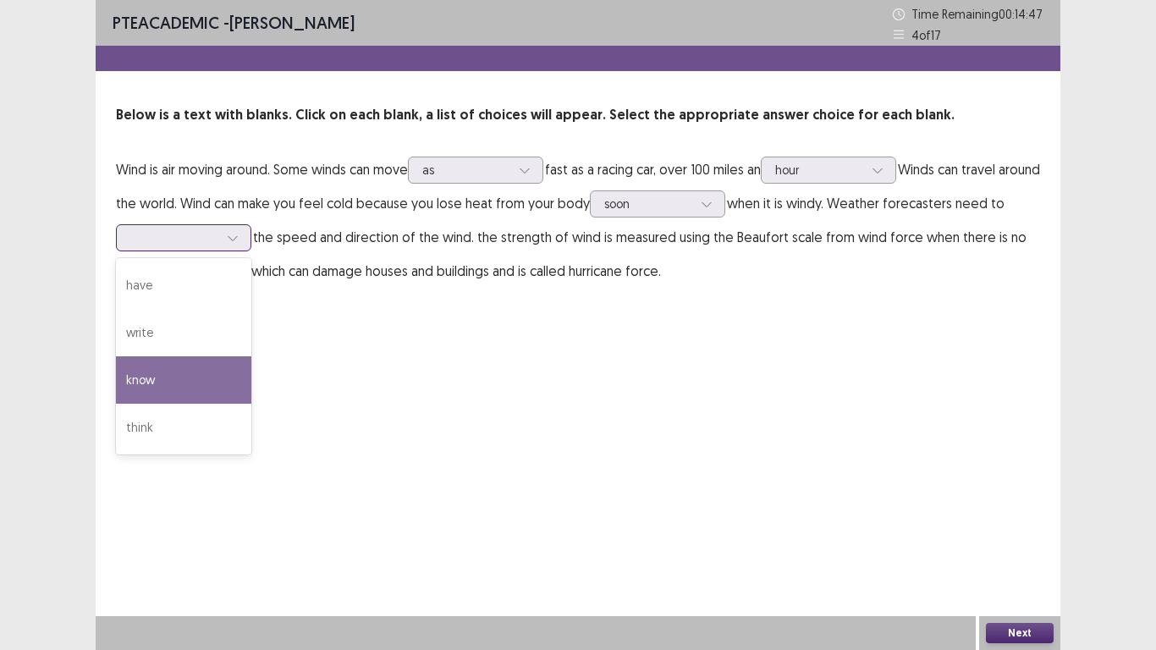
click at [201, 380] on div "know" at bounding box center [183, 379] width 135 height 47
click at [239, 239] on icon at bounding box center [233, 238] width 12 height 12
click at [209, 381] on div "know" at bounding box center [183, 379] width 135 height 47
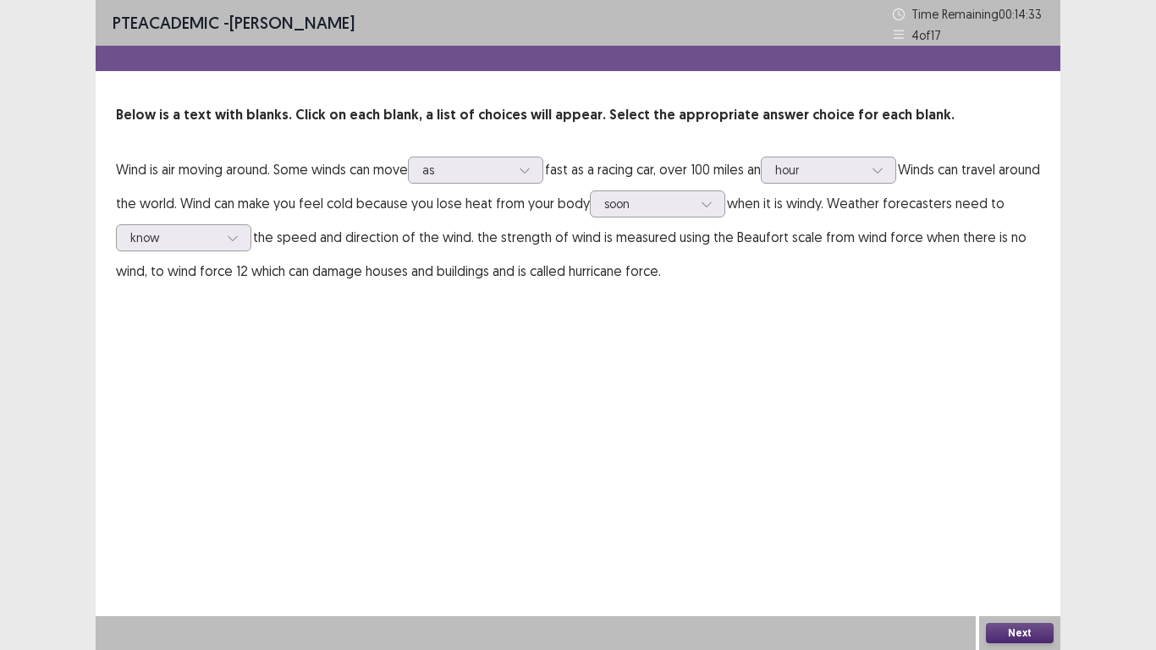
click at [1001, 542] on button "Next" at bounding box center [1020, 633] width 68 height 20
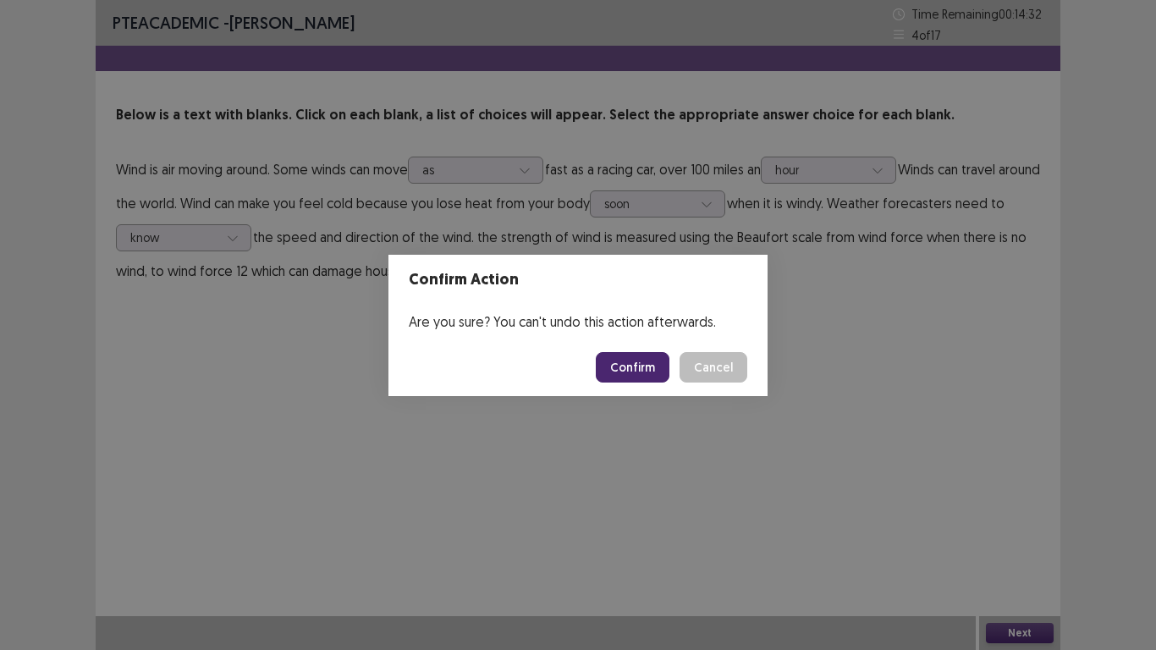
click at [636, 372] on button "Confirm" at bounding box center [633, 367] width 74 height 30
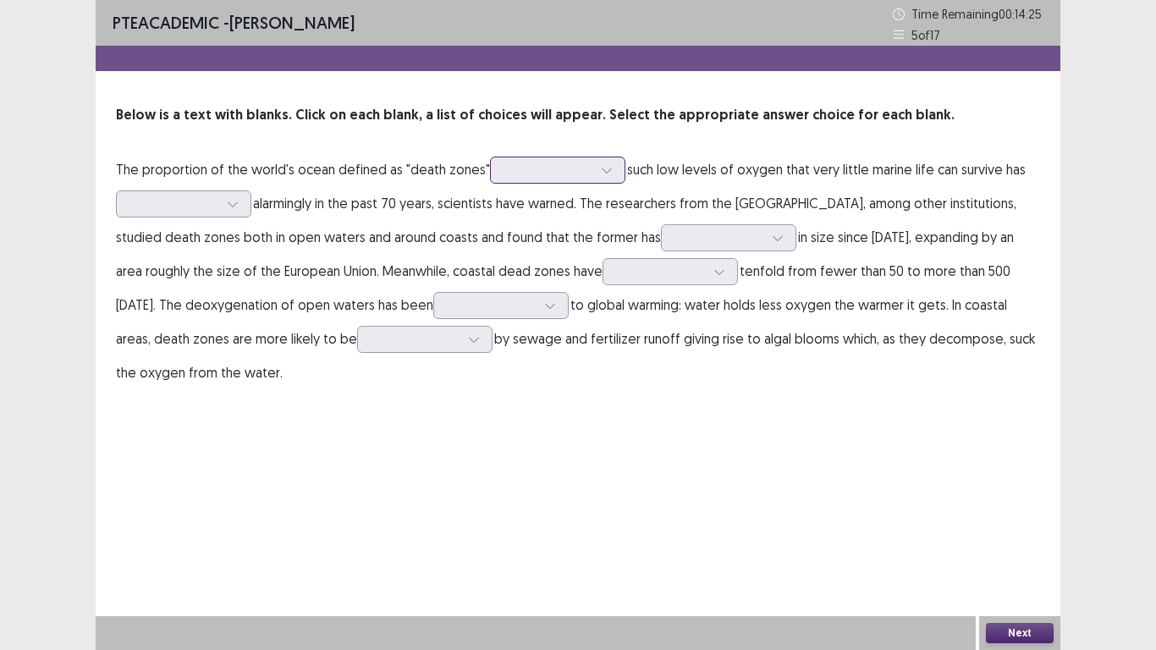
click at [601, 170] on icon at bounding box center [607, 170] width 12 height 12
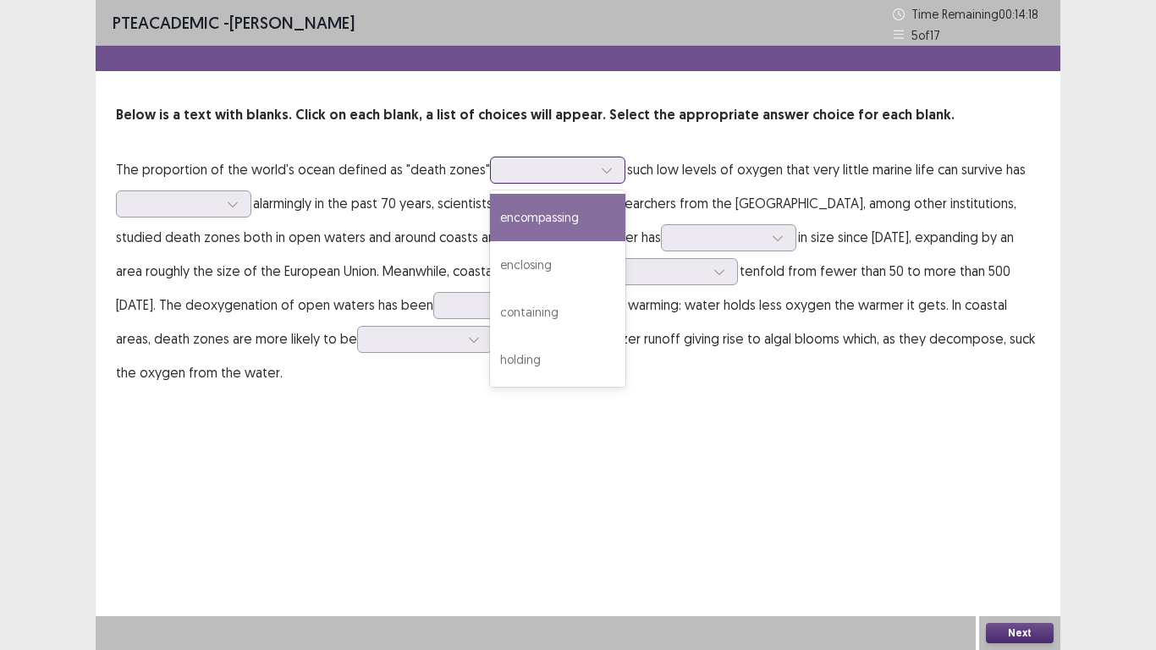
click at [588, 220] on div "encompassing" at bounding box center [557, 217] width 135 height 47
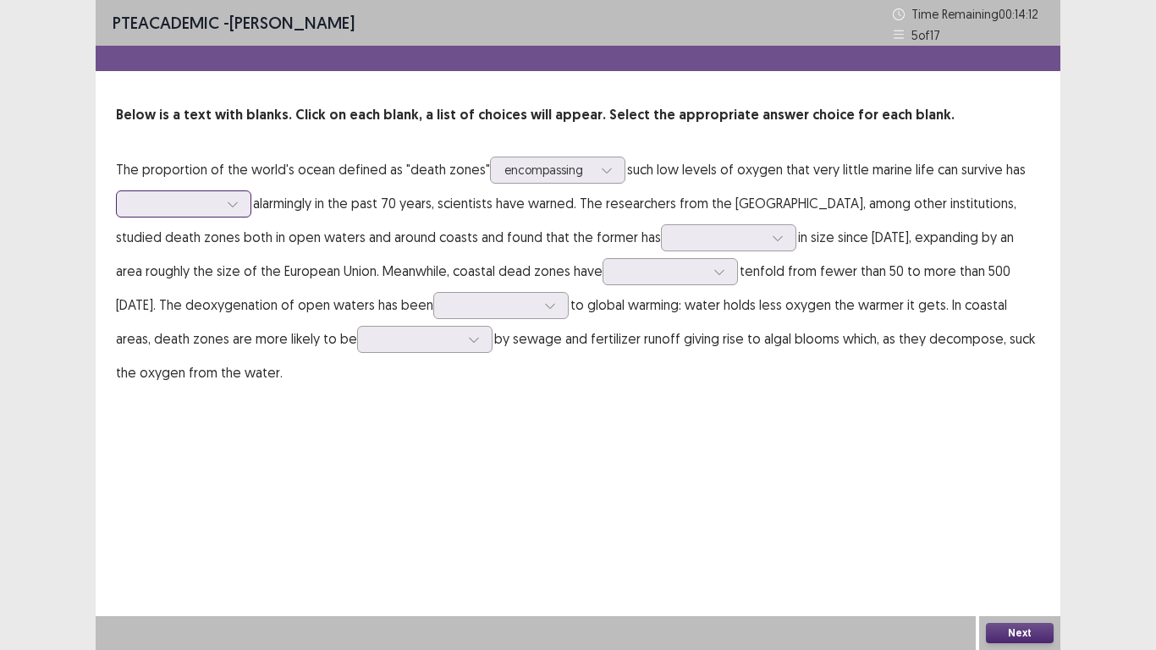
click at [236, 207] on icon at bounding box center [233, 204] width 12 height 12
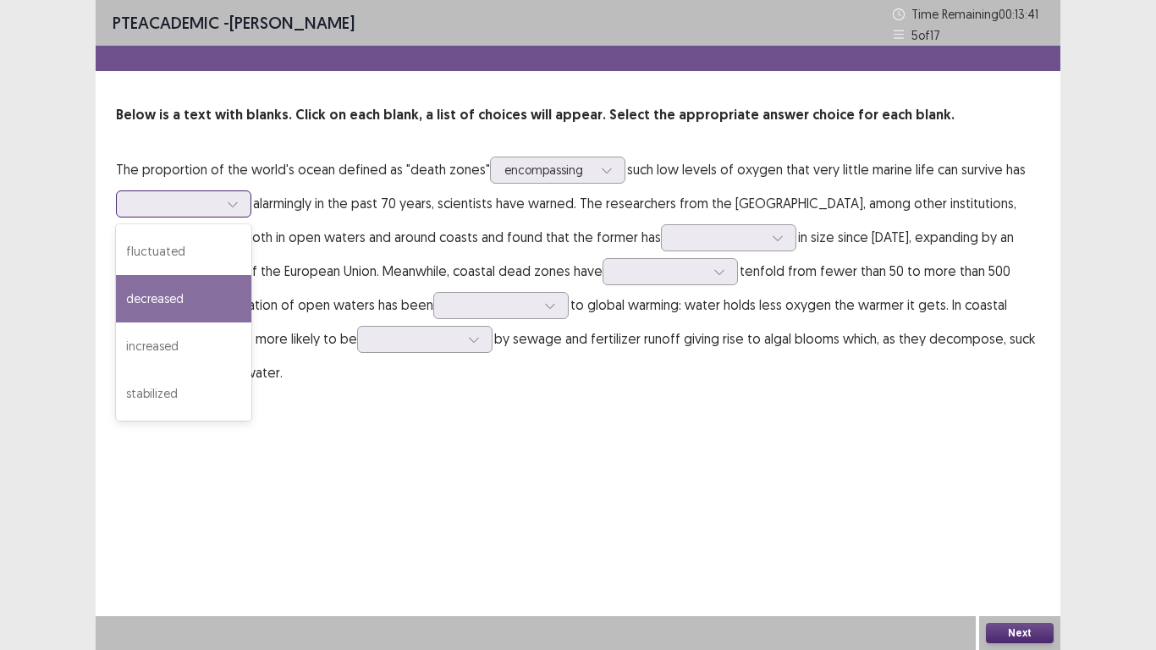
click at [217, 306] on div "decreased" at bounding box center [183, 298] width 135 height 47
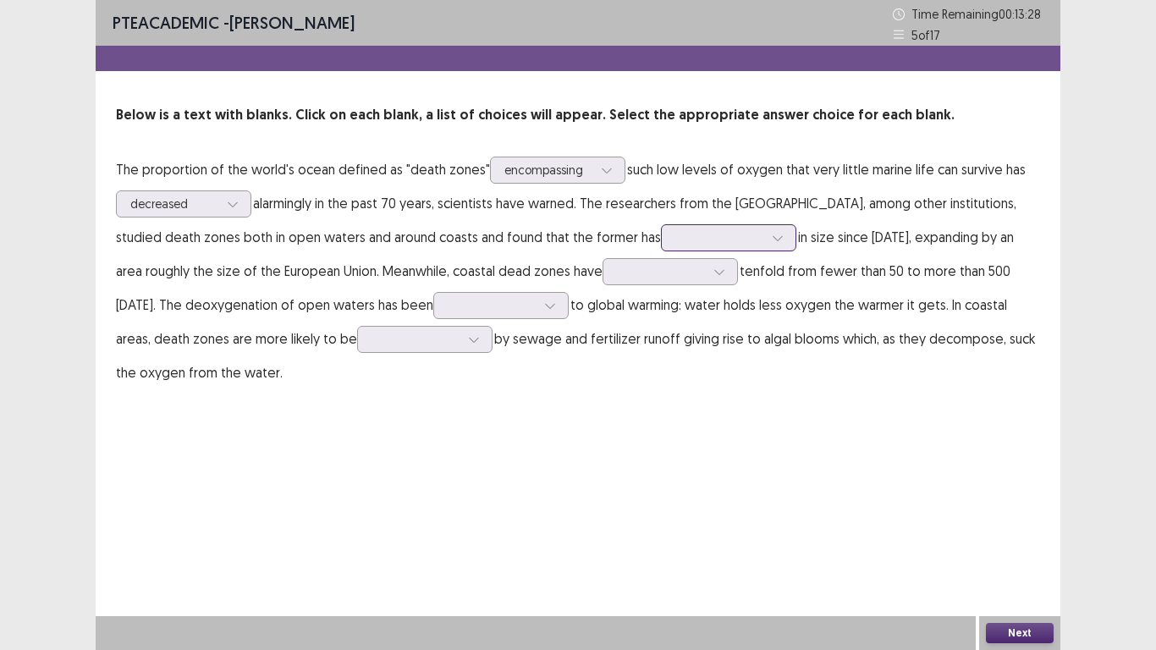
click at [784, 240] on icon at bounding box center [778, 238] width 12 height 12
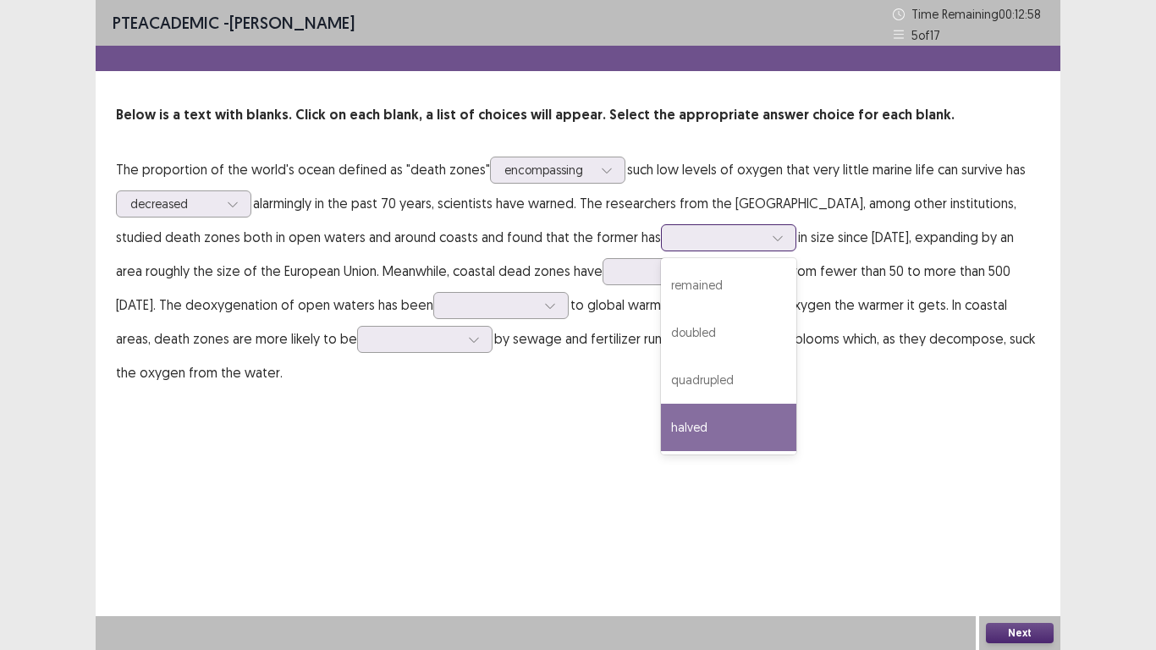
click at [797, 427] on div "halved" at bounding box center [728, 427] width 135 height 47
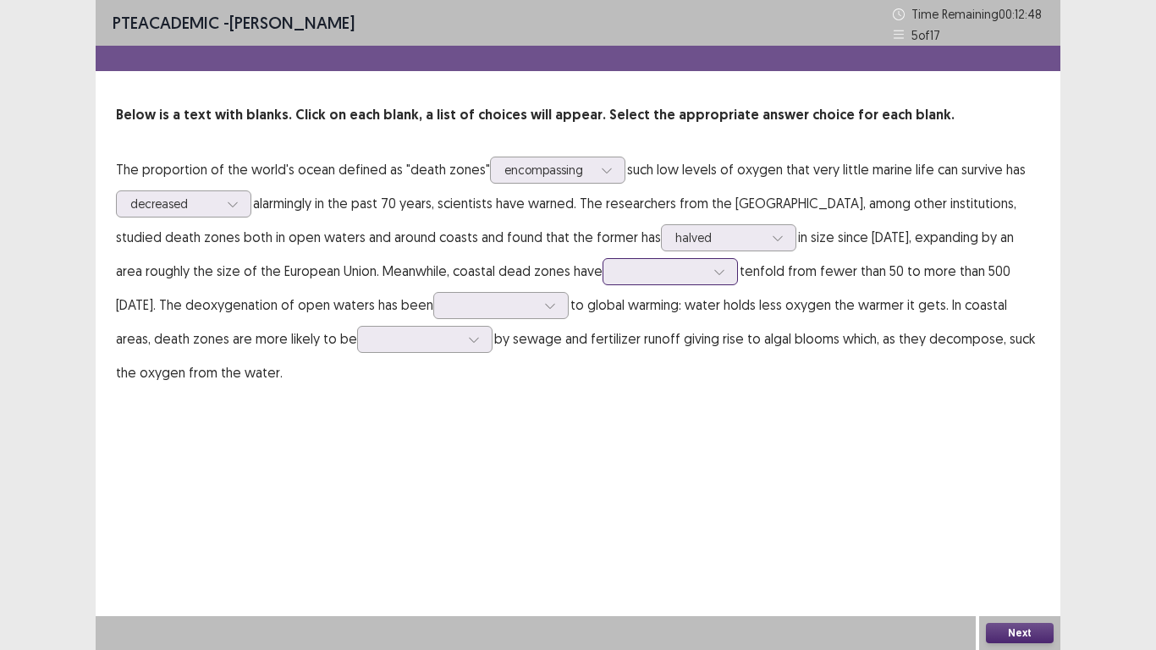
click at [725, 274] on icon at bounding box center [720, 272] width 12 height 12
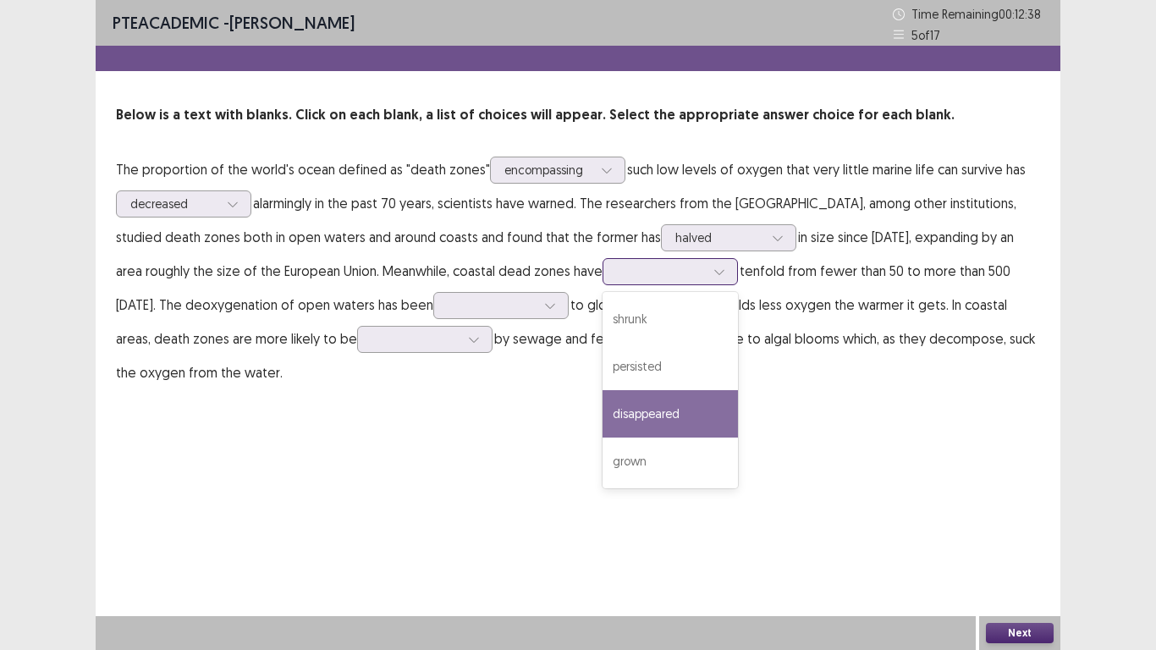
click at [738, 419] on div "disappeared" at bounding box center [670, 413] width 135 height 47
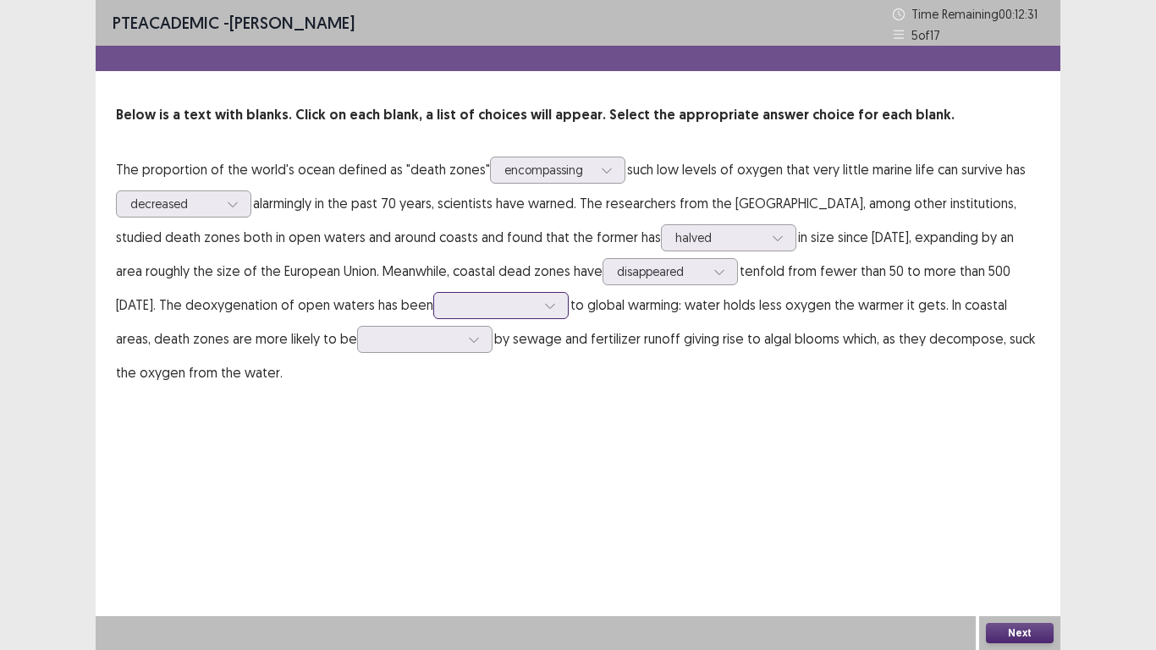
click at [556, 309] on icon at bounding box center [550, 306] width 12 height 12
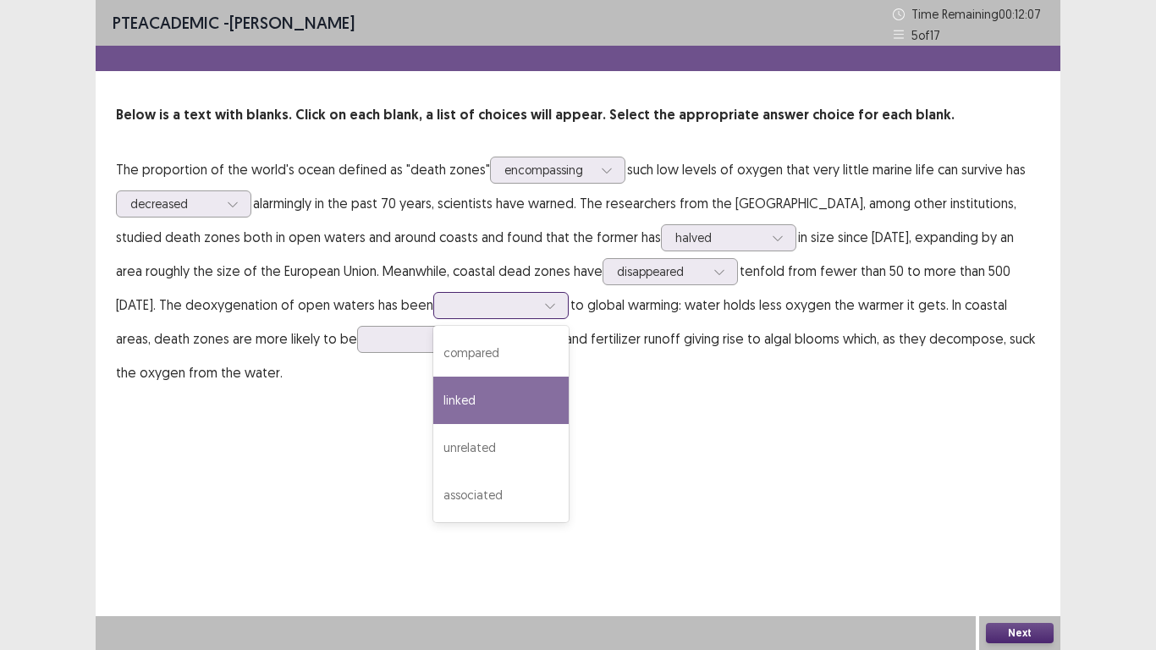
click at [569, 411] on div "linked" at bounding box center [500, 400] width 135 height 47
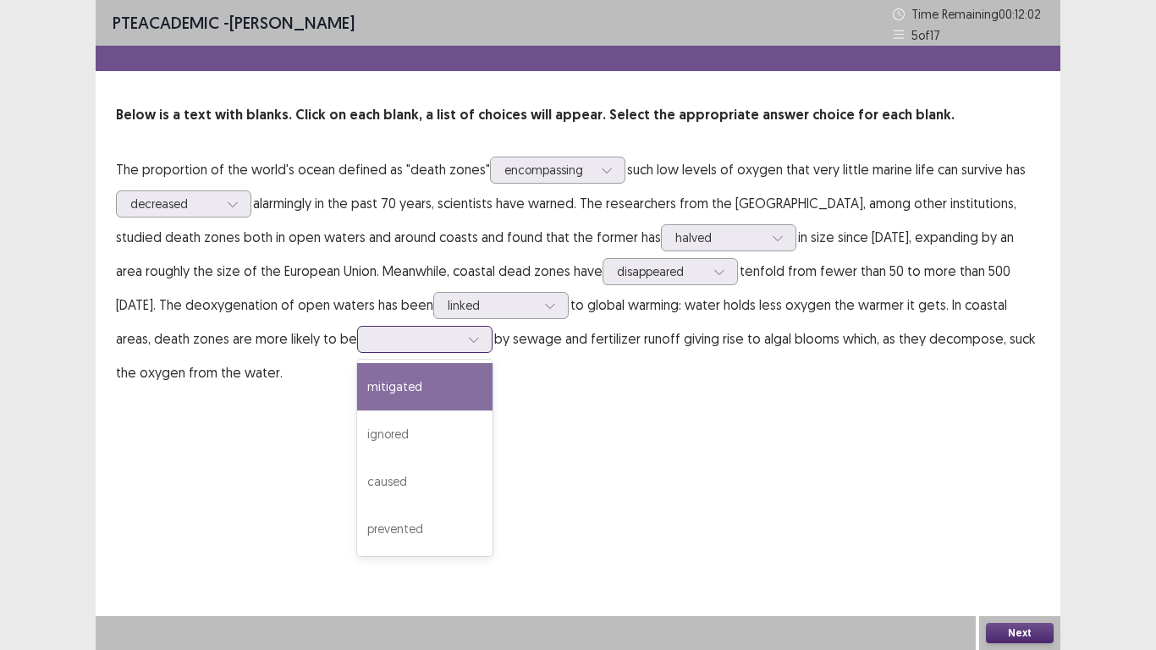
click at [487, 340] on div at bounding box center [473, 339] width 25 height 25
click at [493, 387] on div "mitigated" at bounding box center [424, 386] width 135 height 47
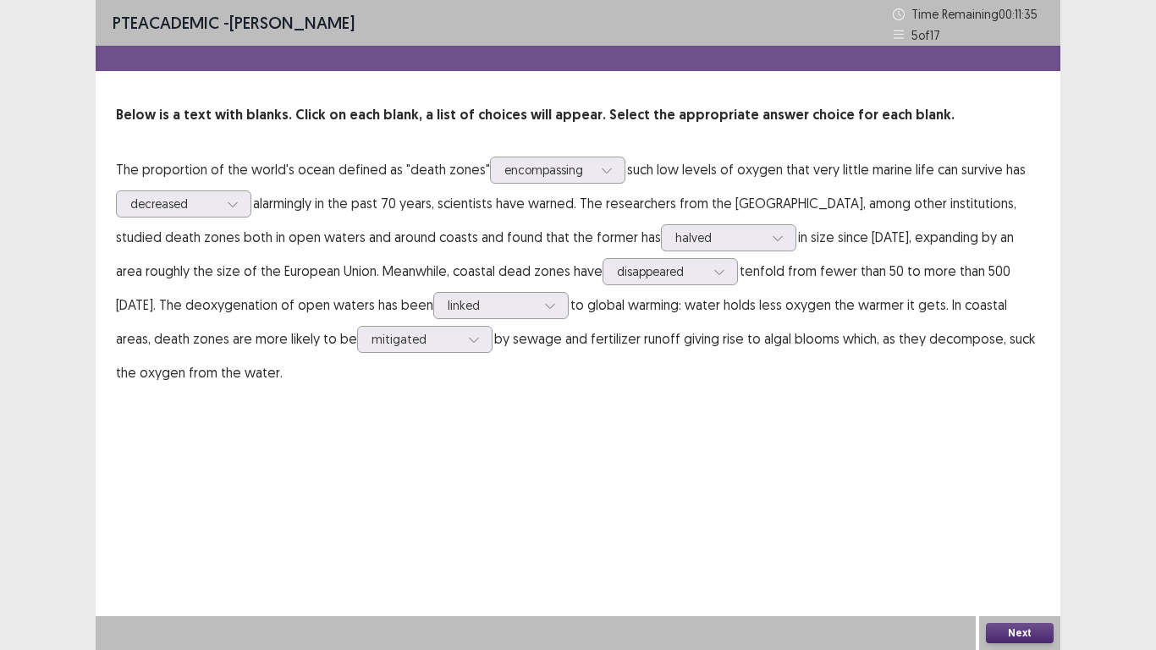
click at [1042, 637] on button "Next" at bounding box center [1020, 633] width 68 height 20
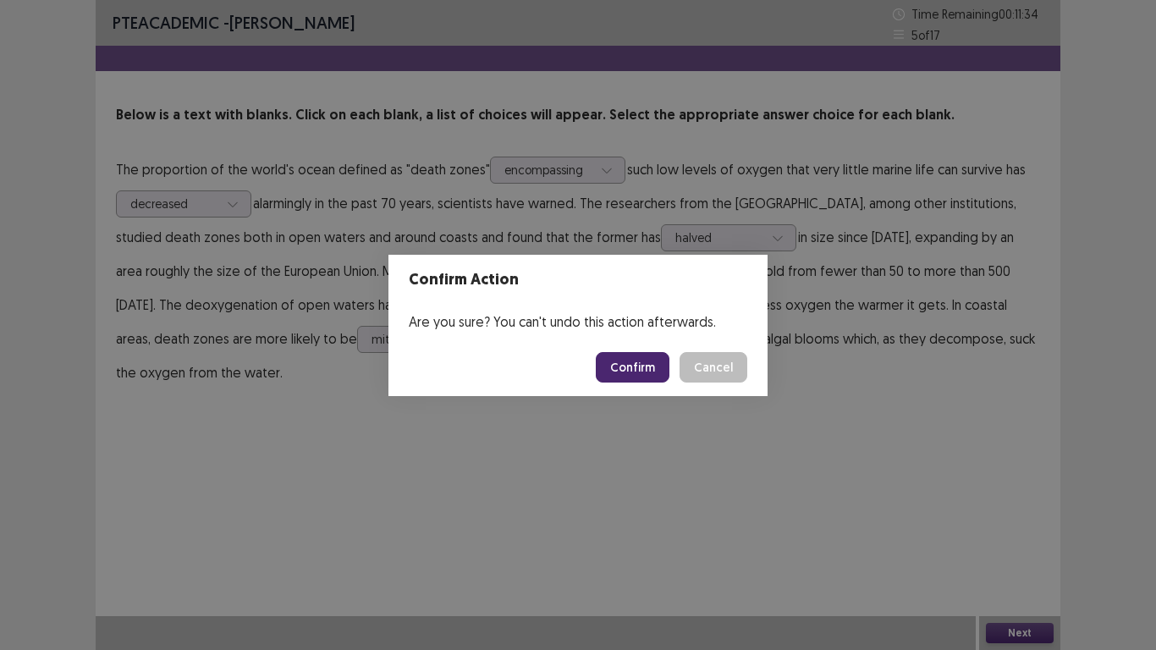
click at [636, 364] on button "Confirm" at bounding box center [633, 367] width 74 height 30
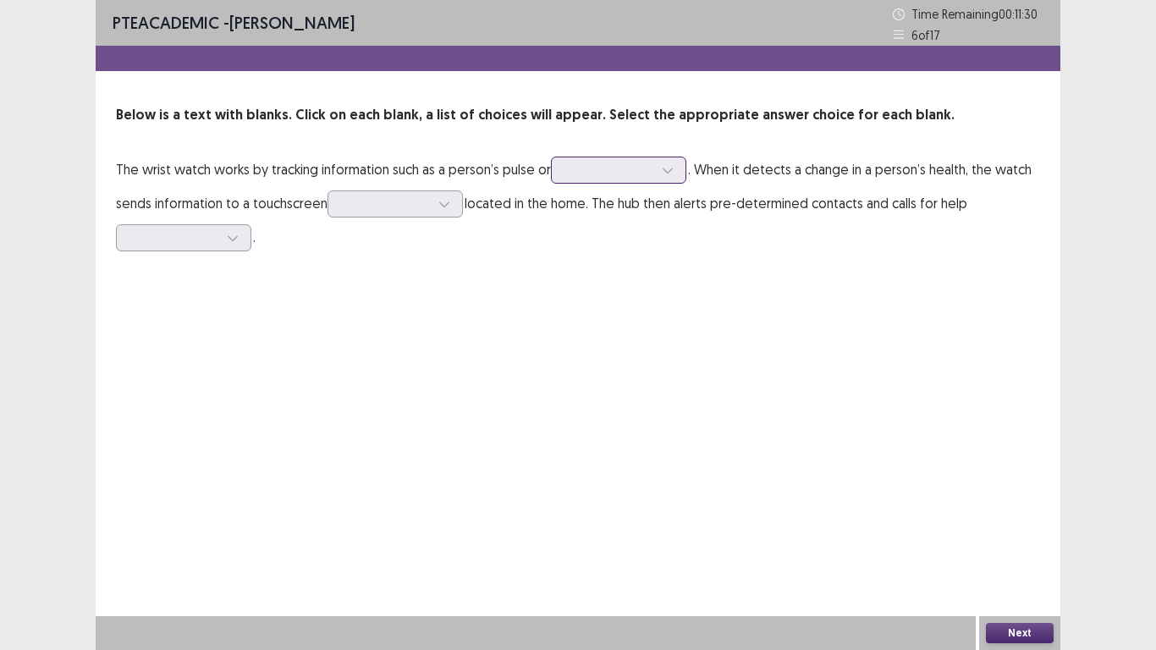
click at [671, 172] on icon at bounding box center [667, 170] width 9 height 5
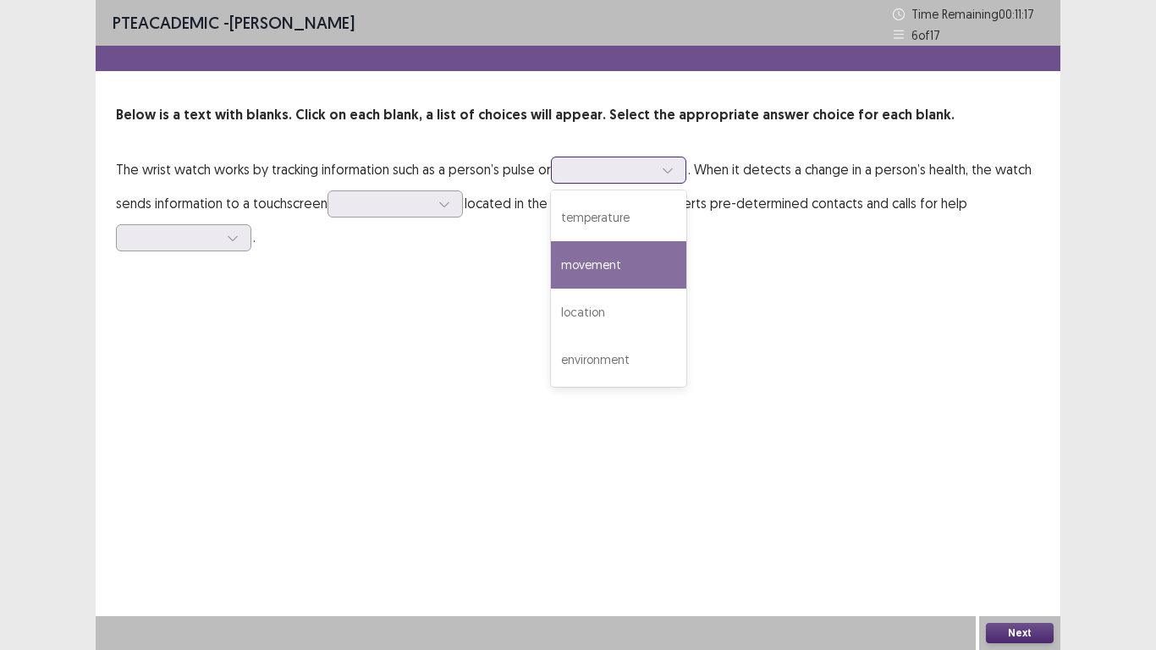
click at [636, 268] on div "movement" at bounding box center [618, 264] width 135 height 47
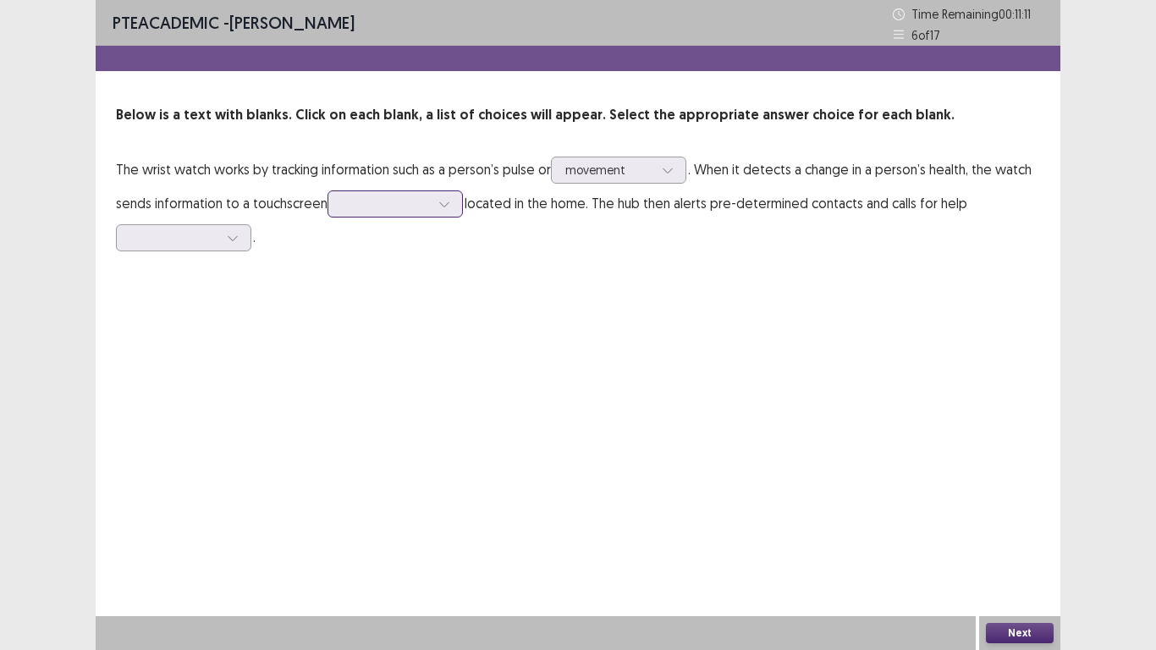
click at [433, 210] on div at bounding box center [444, 203] width 25 height 25
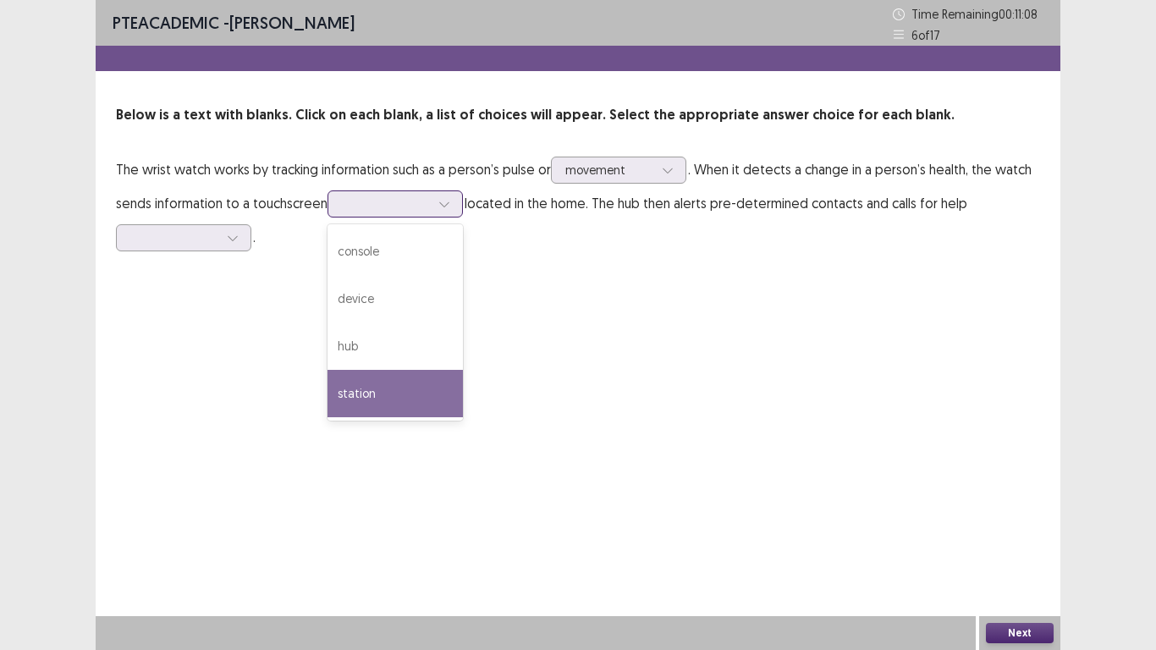
click at [370, 405] on div "station" at bounding box center [395, 393] width 135 height 47
click at [449, 207] on icon at bounding box center [444, 204] width 12 height 12
click at [422, 349] on div "hub" at bounding box center [395, 346] width 135 height 47
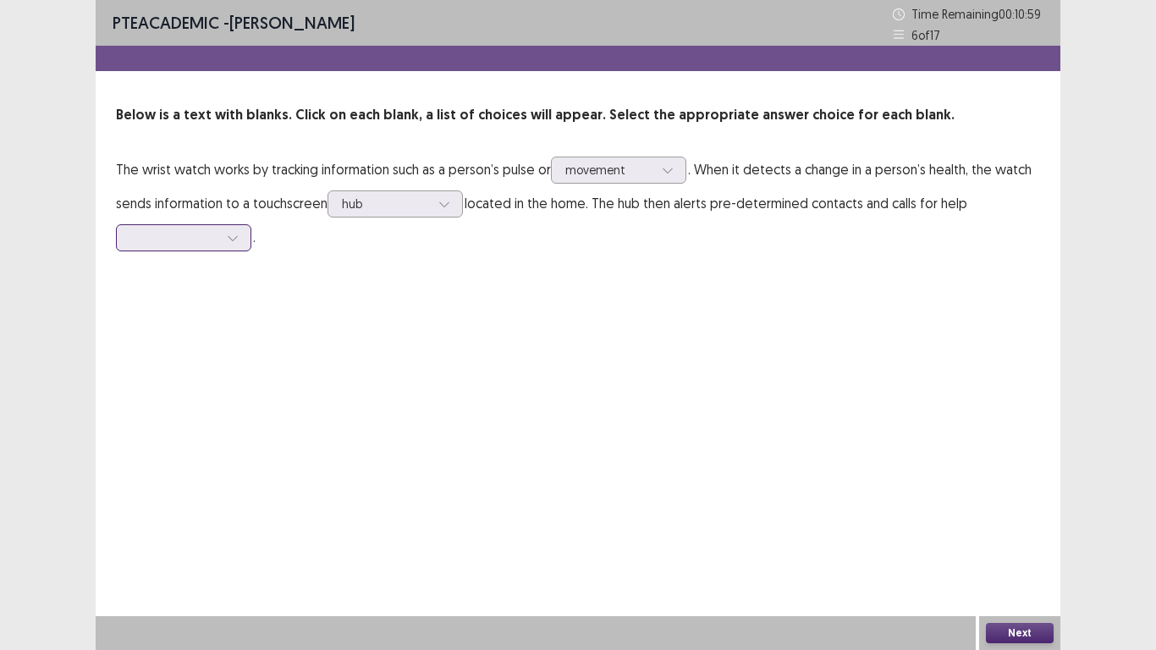
click at [230, 239] on icon at bounding box center [233, 238] width 12 height 12
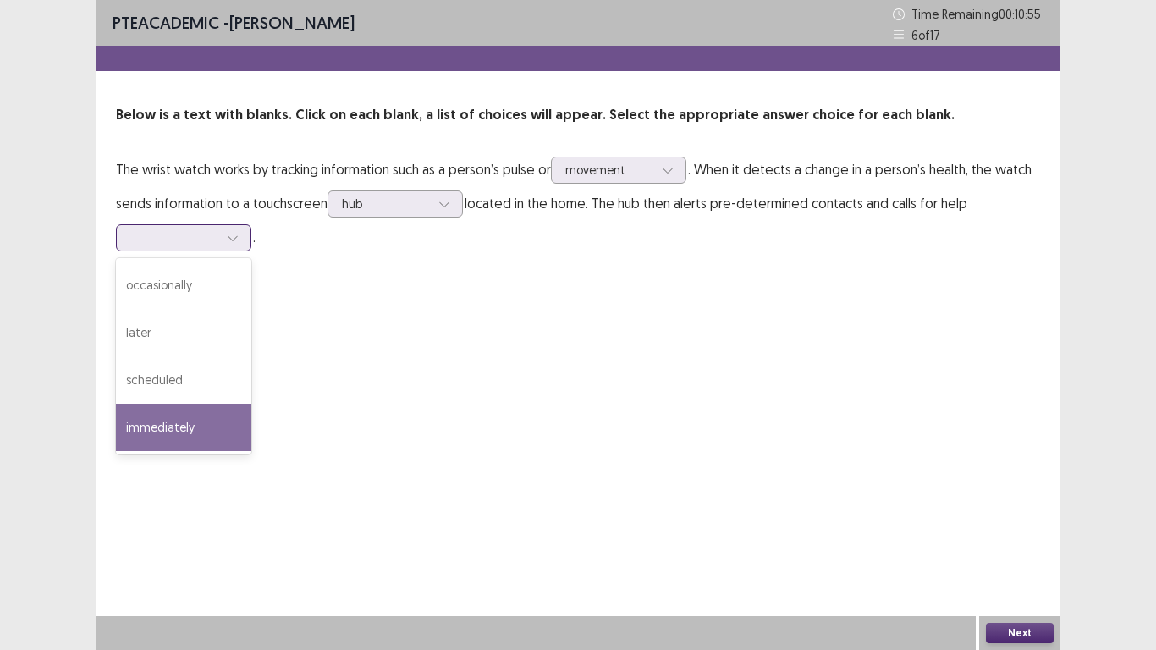
click at [186, 426] on div "immediately" at bounding box center [183, 427] width 135 height 47
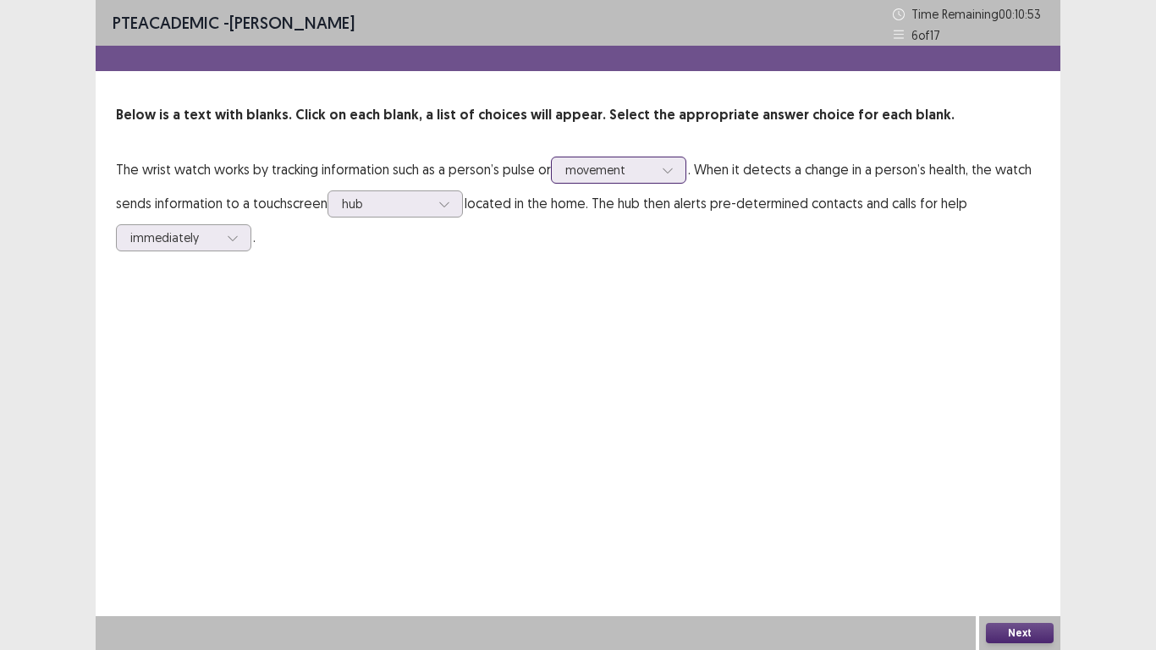
click at [665, 175] on icon at bounding box center [668, 170] width 12 height 12
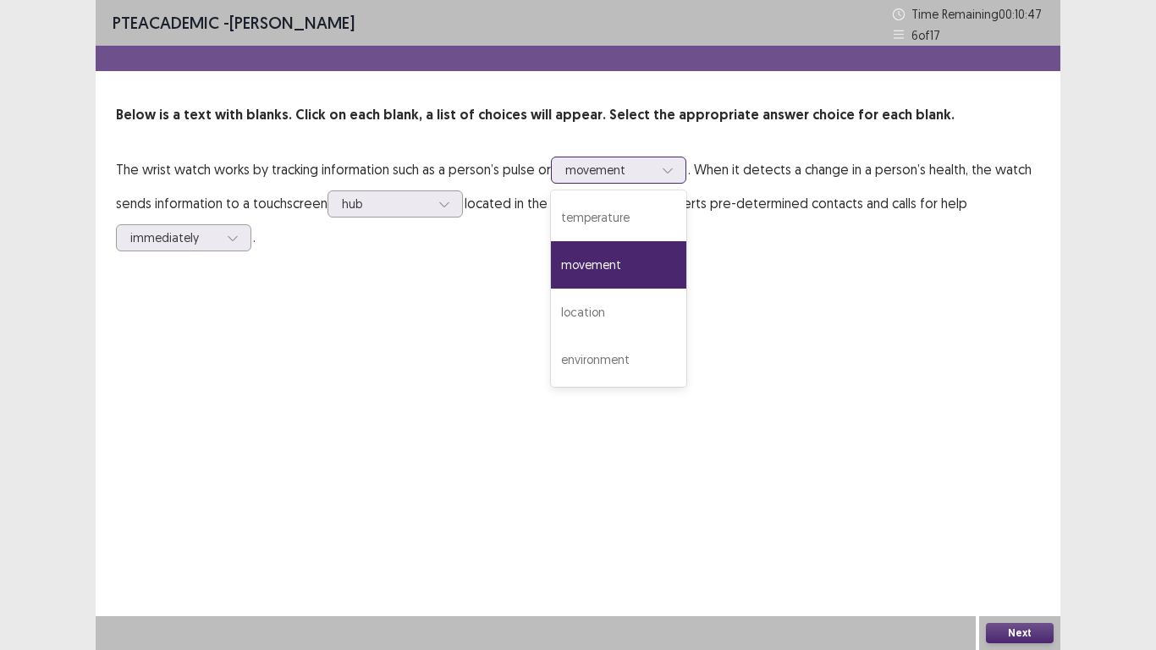
click at [654, 232] on div "temperature" at bounding box center [618, 217] width 135 height 47
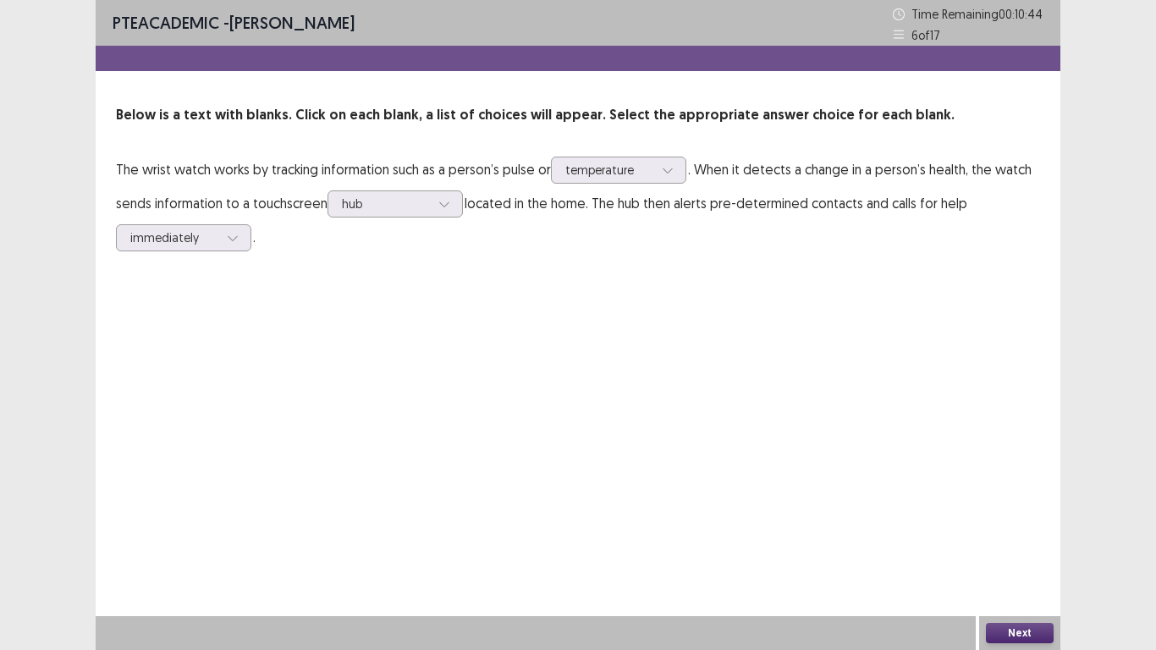
click at [1015, 631] on button "Next" at bounding box center [1020, 633] width 68 height 20
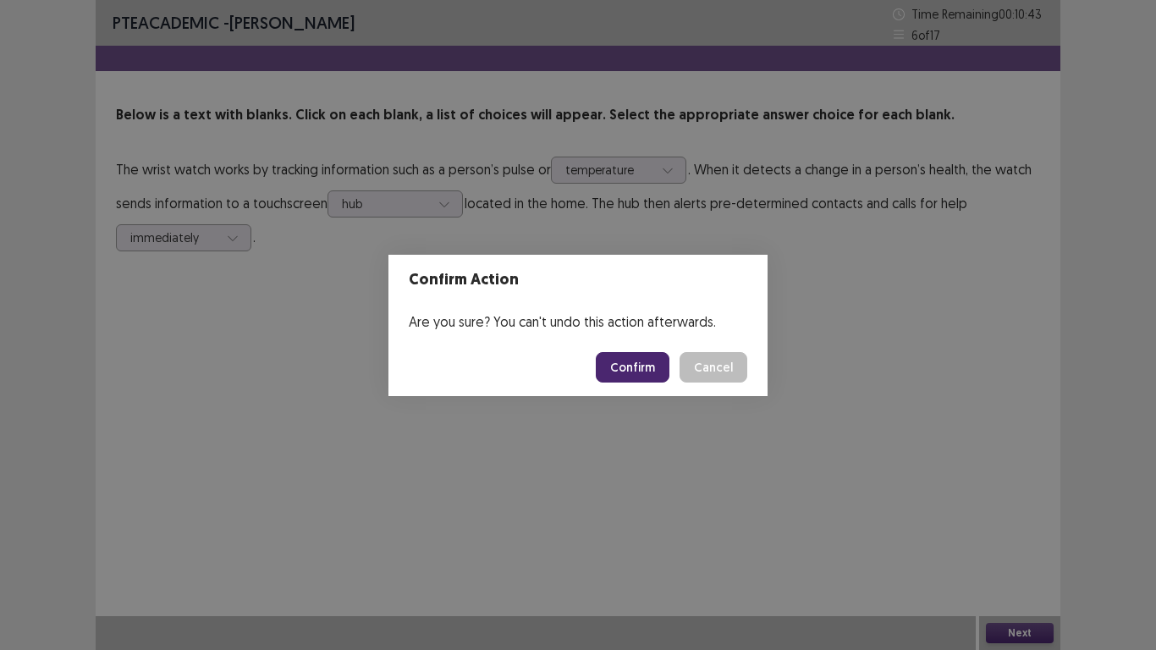
click at [626, 377] on button "Confirm" at bounding box center [633, 367] width 74 height 30
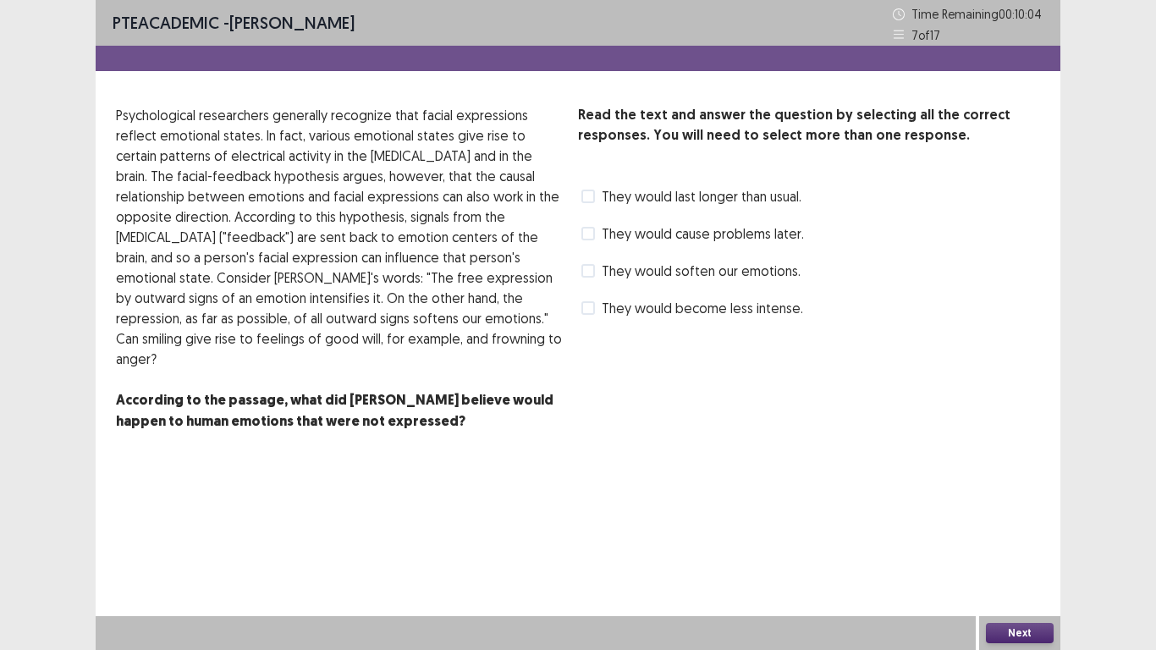
click at [587, 277] on span at bounding box center [589, 271] width 14 height 14
click at [1032, 631] on button "Next" at bounding box center [1020, 633] width 68 height 20
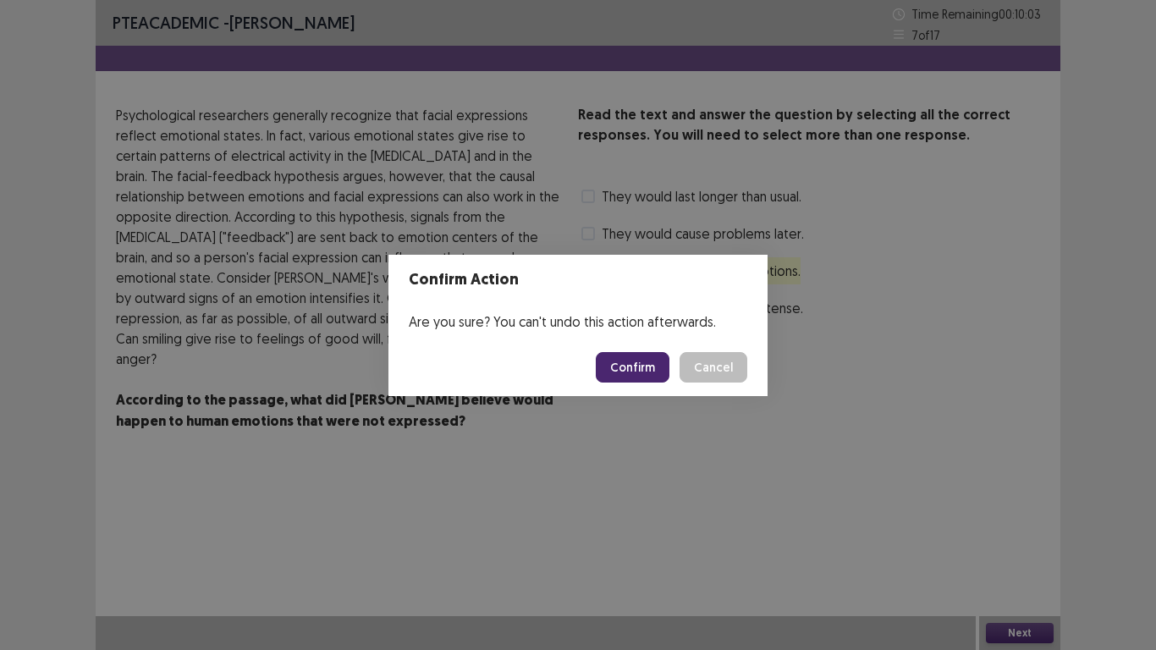
click at [638, 372] on button "Confirm" at bounding box center [633, 367] width 74 height 30
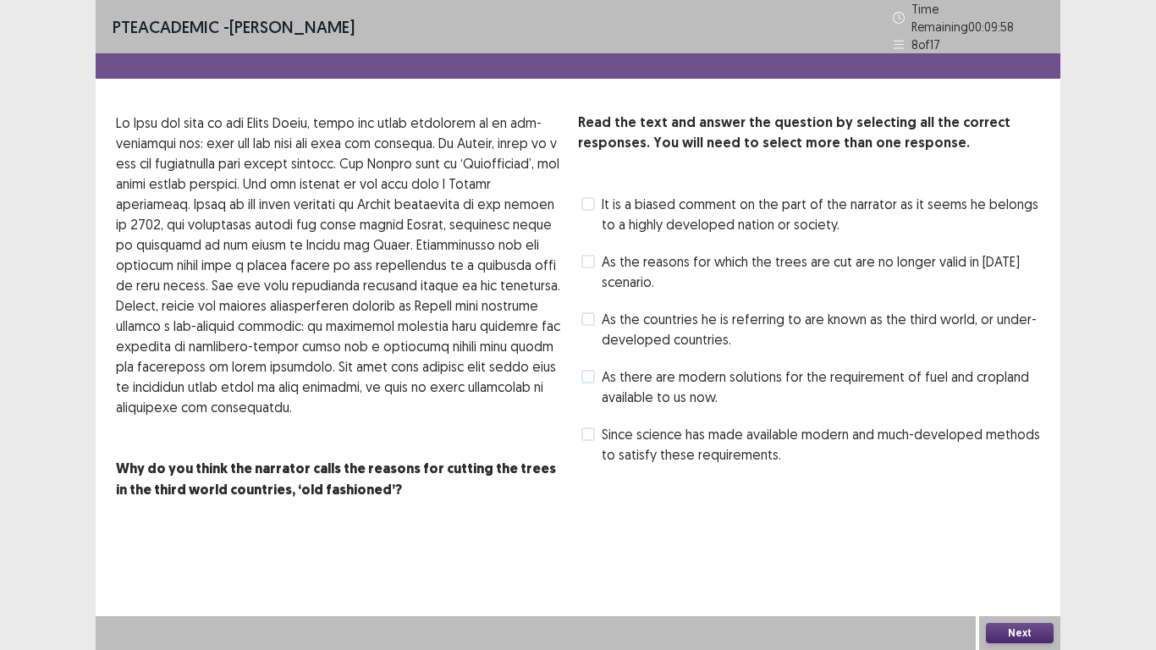
click at [783, 203] on span "It is a biased comment on the part of the narrator as it seems he belongs to a …" at bounding box center [821, 214] width 438 height 41
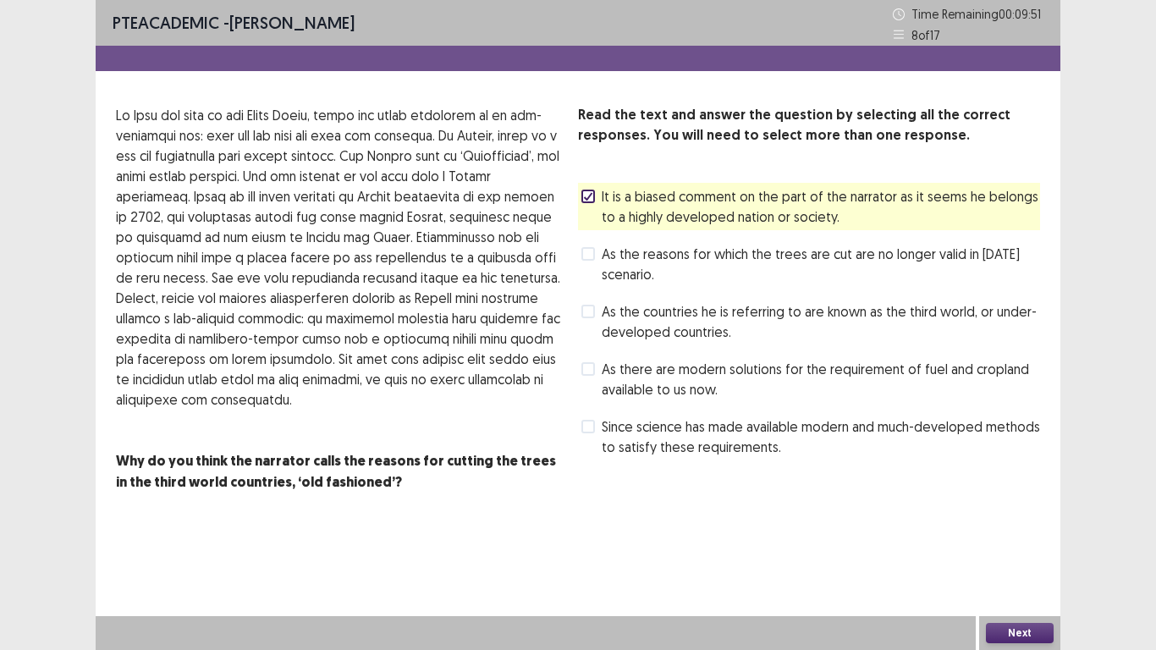
click at [1011, 635] on button "Next" at bounding box center [1020, 633] width 68 height 20
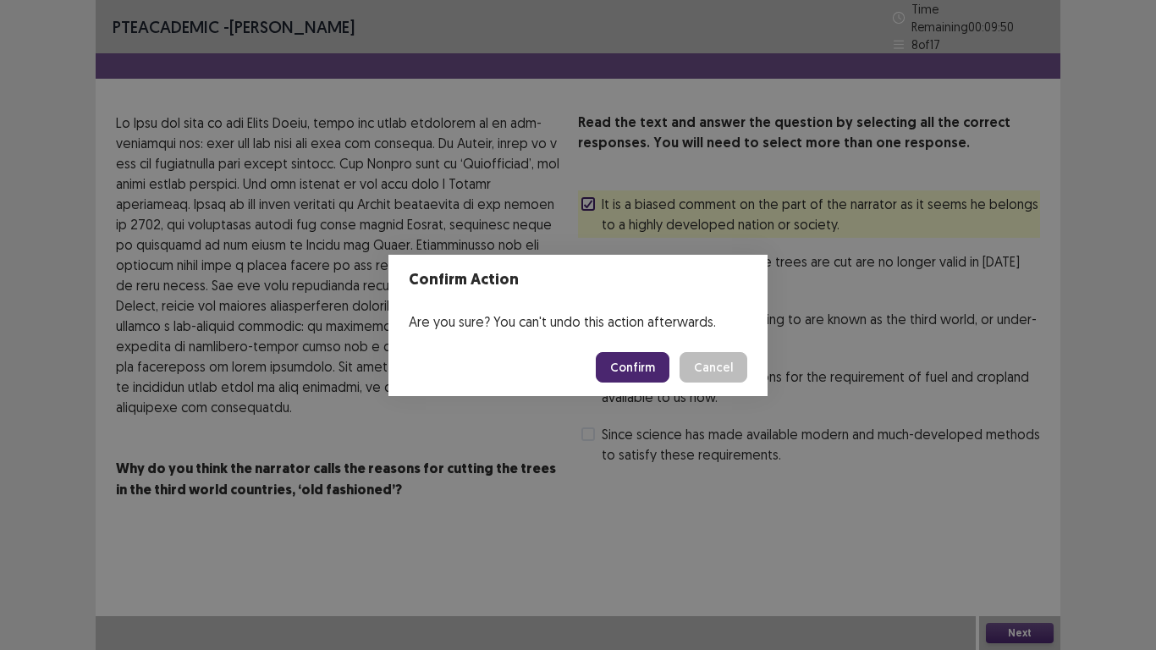
click at [637, 366] on button "Confirm" at bounding box center [633, 367] width 74 height 30
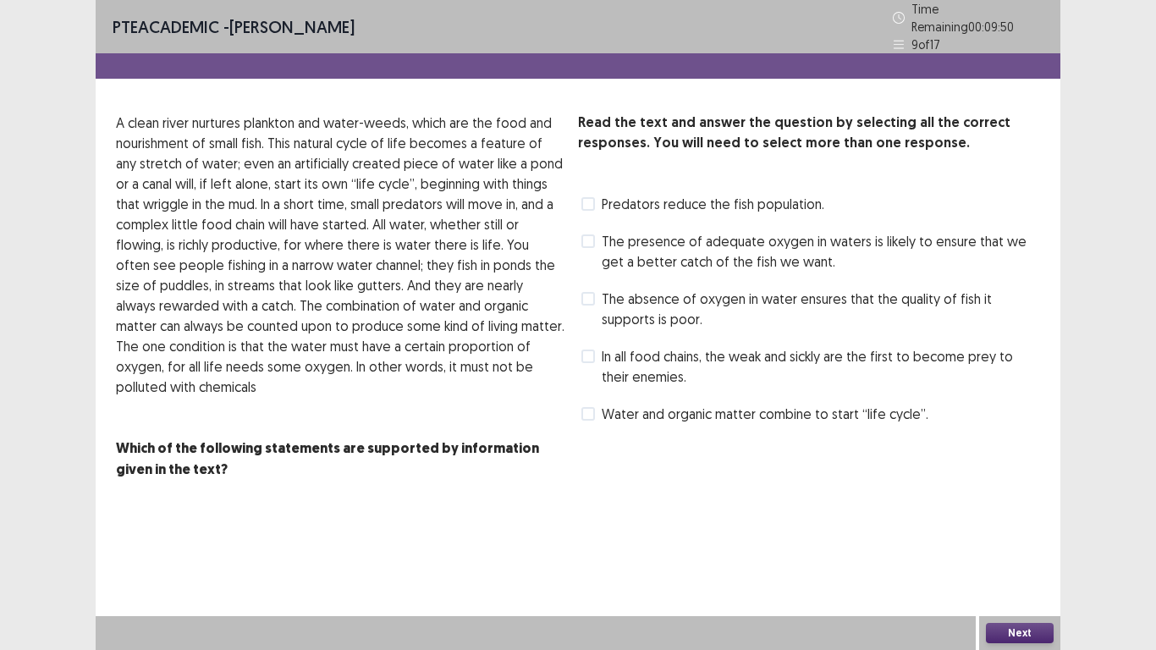
click at [592, 197] on span at bounding box center [589, 204] width 14 height 14
click at [1002, 634] on button "Next" at bounding box center [1020, 633] width 68 height 20
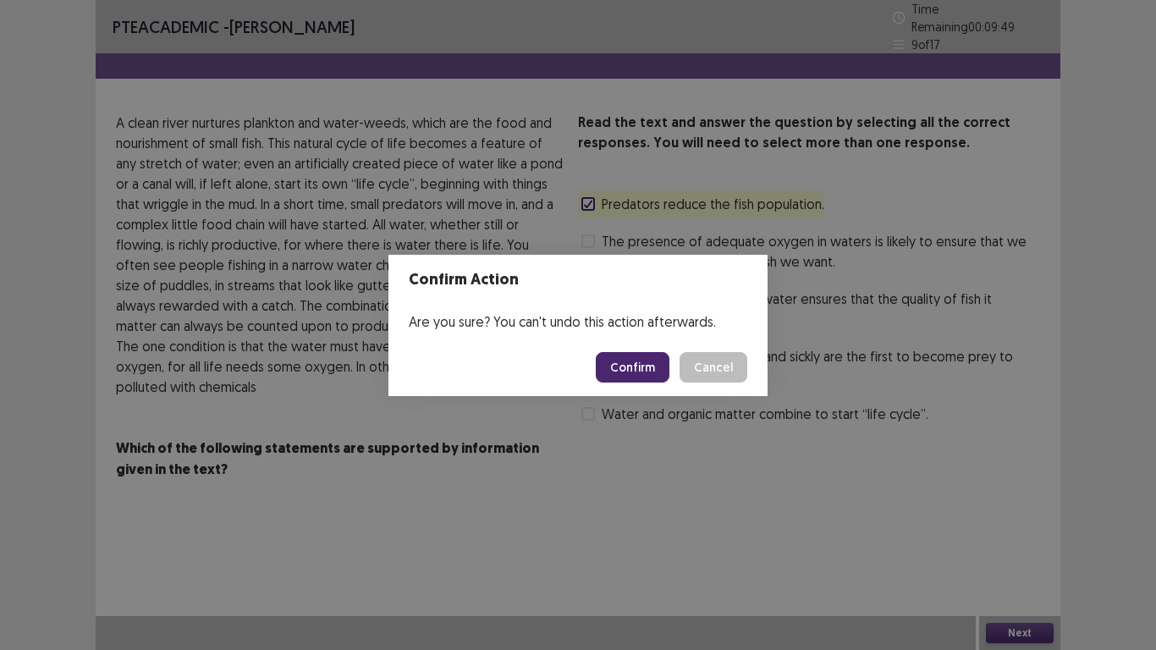
click at [624, 369] on button "Confirm" at bounding box center [633, 367] width 74 height 30
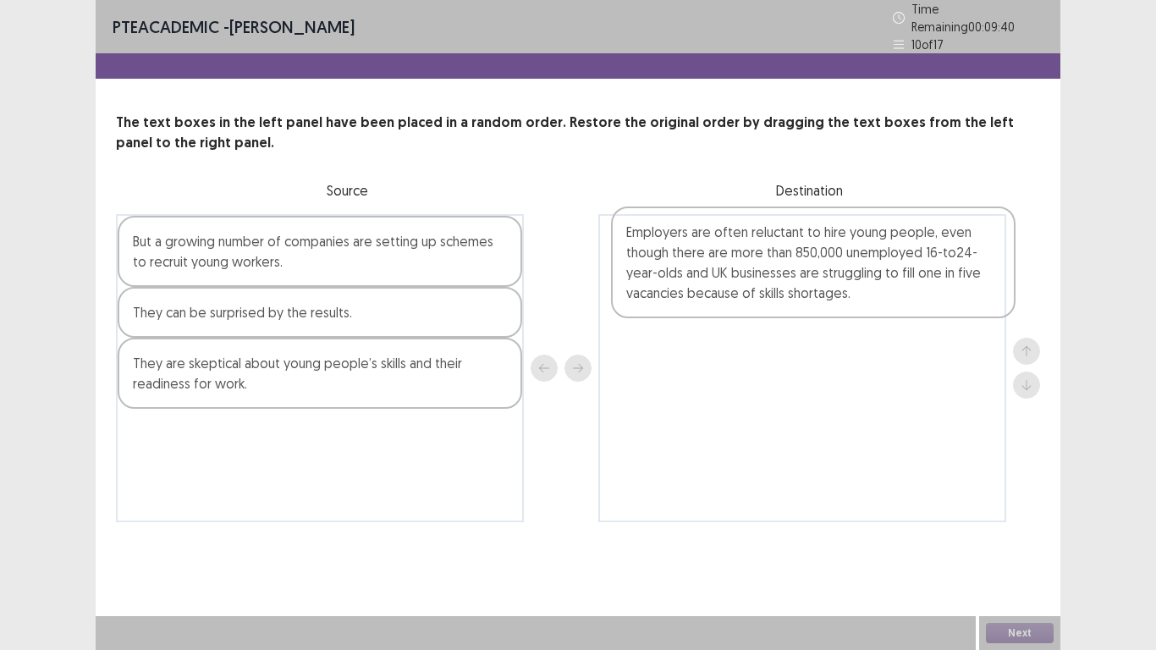
drag, startPoint x: 316, startPoint y: 396, endPoint x: 798, endPoint y: 273, distance: 498.1
click at [799, 271] on div "But a growing number of companies are setting up schemes to recruit young worke…" at bounding box center [578, 368] width 924 height 308
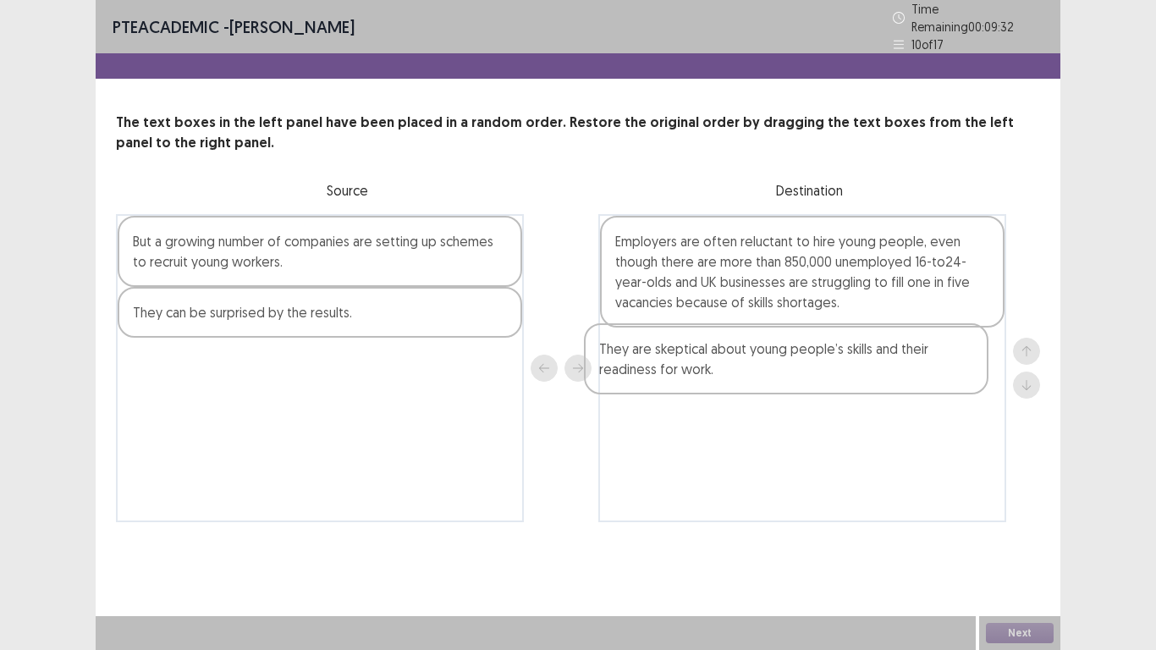
drag, startPoint x: 299, startPoint y: 378, endPoint x: 776, endPoint y: 369, distance: 477.5
click at [776, 369] on div "But a growing number of companies are setting up schemes to recruit young worke…" at bounding box center [578, 368] width 924 height 308
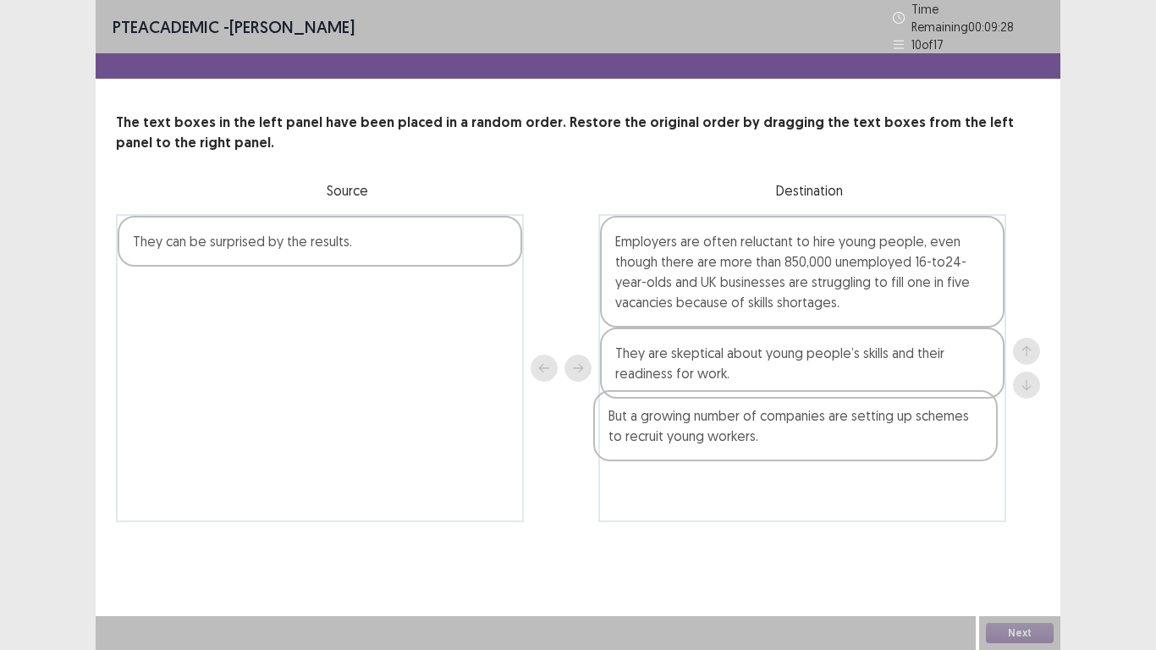
drag, startPoint x: 377, startPoint y: 255, endPoint x: 858, endPoint y: 450, distance: 519.8
click at [856, 443] on div "But a growing number of companies are setting up schemes to recruit young worke…" at bounding box center [578, 368] width 924 height 308
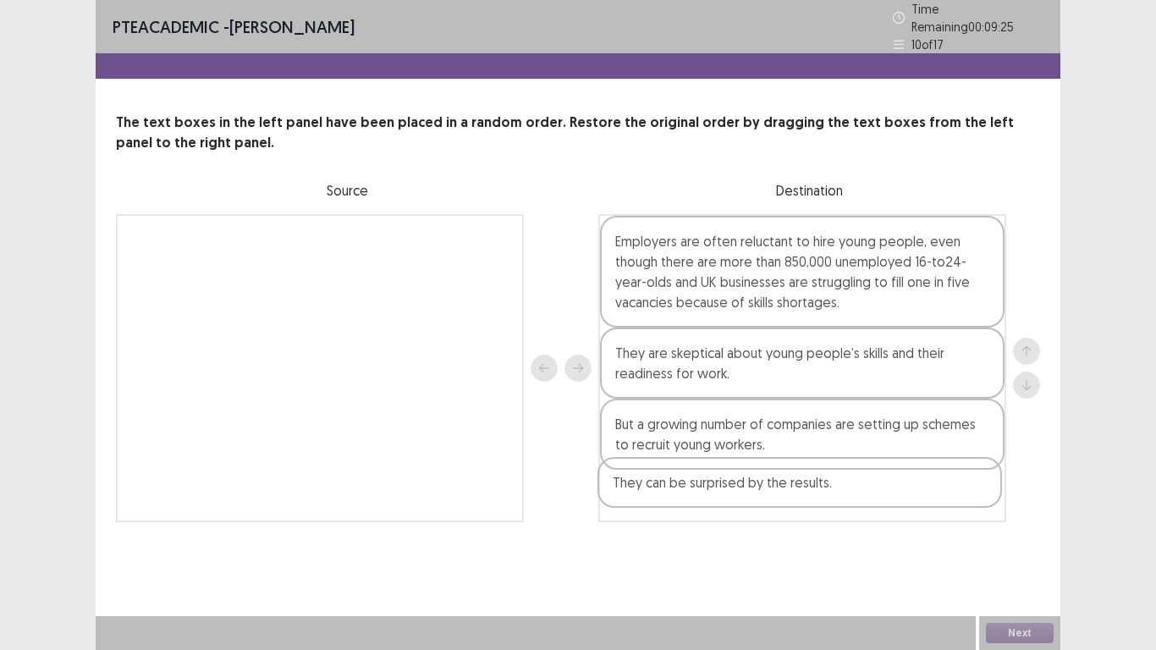
drag, startPoint x: 403, startPoint y: 249, endPoint x: 883, endPoint y: 498, distance: 540.6
click at [883, 498] on div "They can be surprised by the results. Employers are often reluctant to hire you…" at bounding box center [578, 368] width 924 height 308
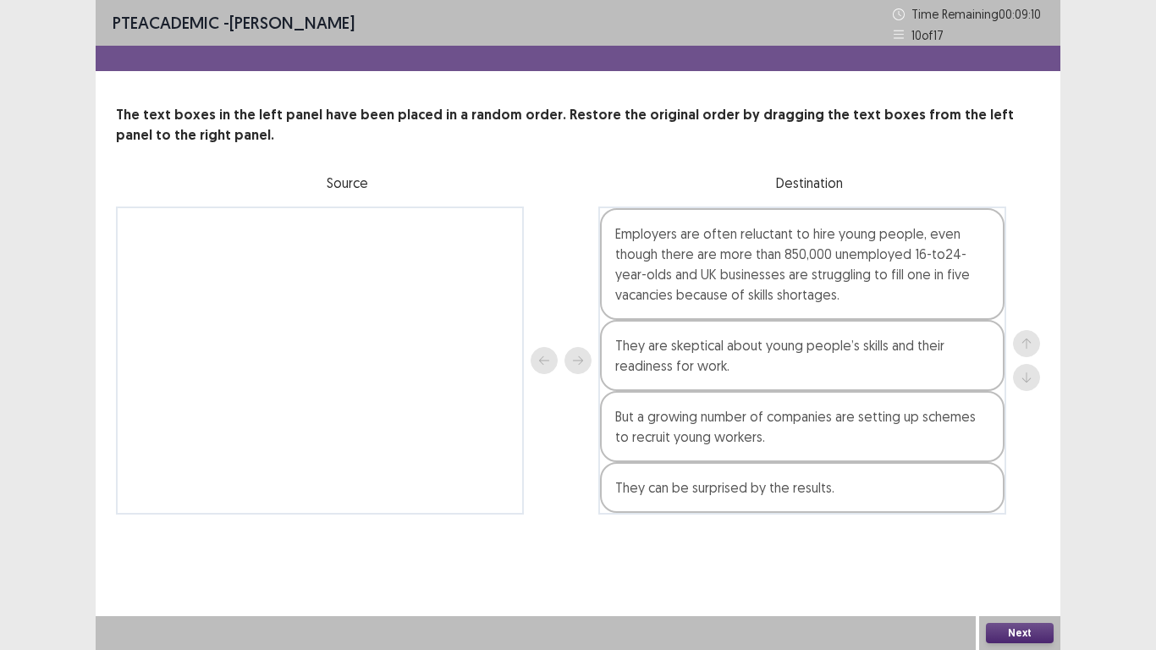
click at [1012, 635] on button "Next" at bounding box center [1020, 633] width 68 height 20
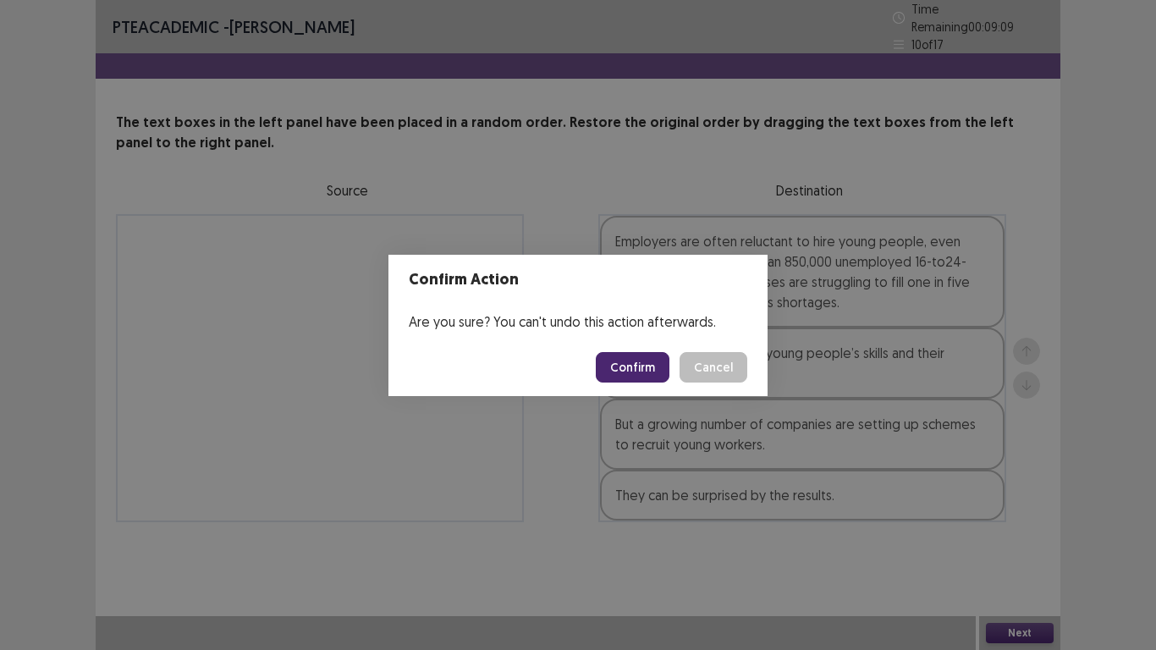
click at [640, 371] on button "Confirm" at bounding box center [633, 367] width 74 height 30
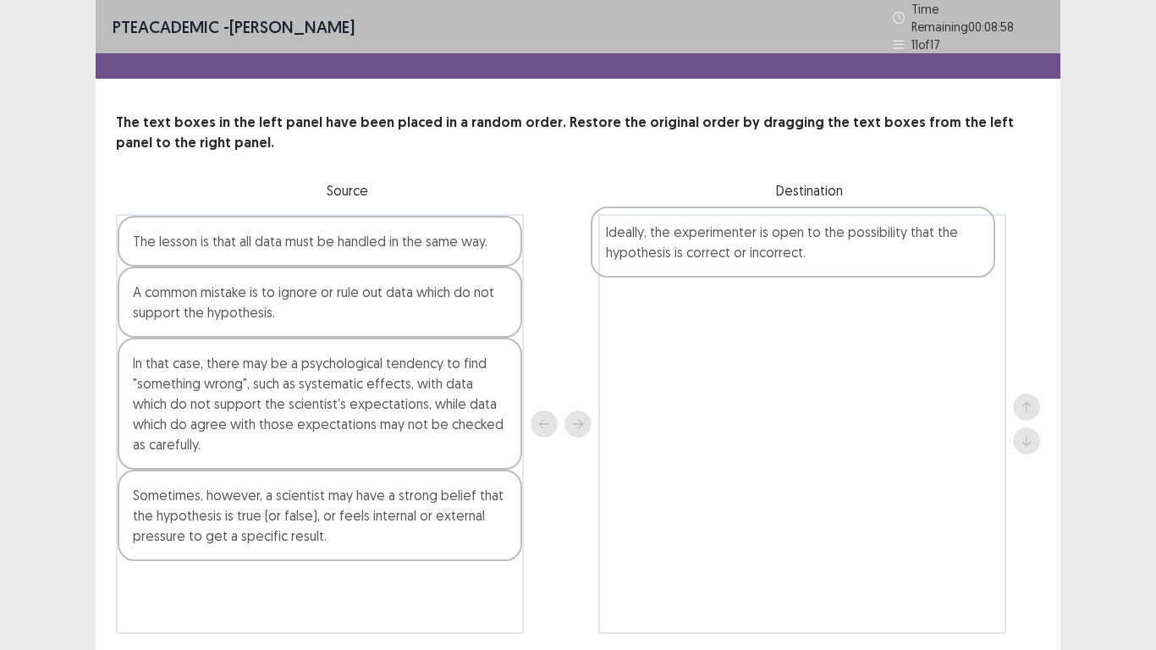
drag, startPoint x: 248, startPoint y: 499, endPoint x: 725, endPoint y: 241, distance: 542.8
click at [725, 241] on div "The lesson is that all data must be handled in the same way. A common mistake i…" at bounding box center [578, 424] width 924 height 420
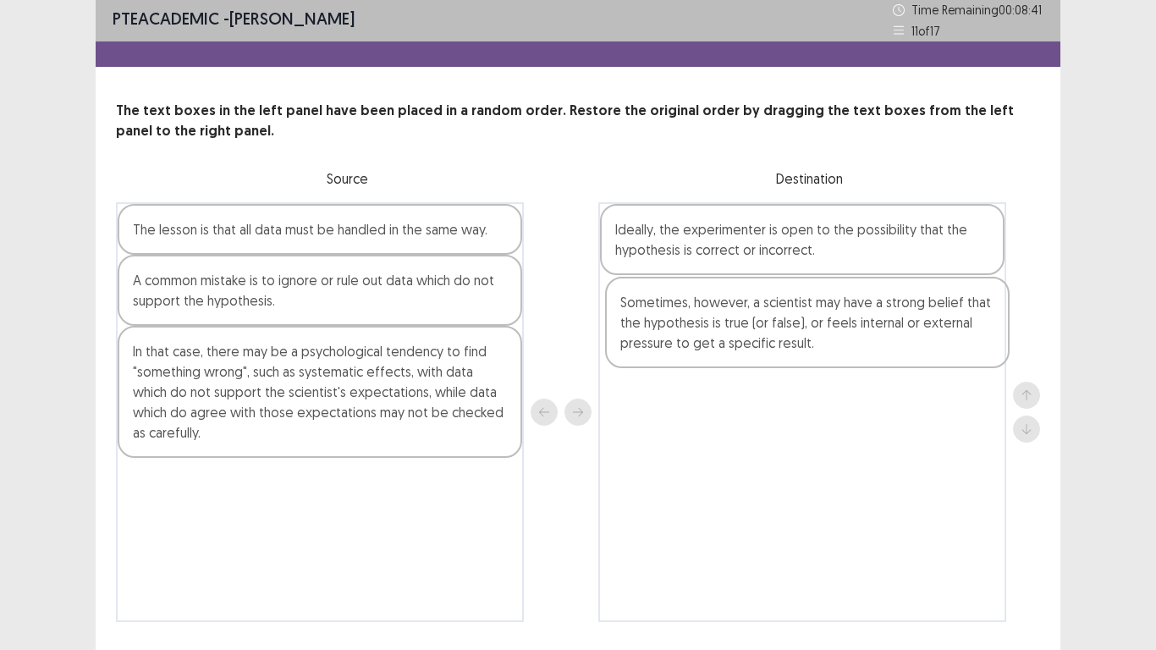
drag, startPoint x: 284, startPoint y: 505, endPoint x: 772, endPoint y: 322, distance: 520.7
click at [772, 322] on div "The lesson is that all data must be handled in the same way. A common mistake i…" at bounding box center [578, 412] width 924 height 420
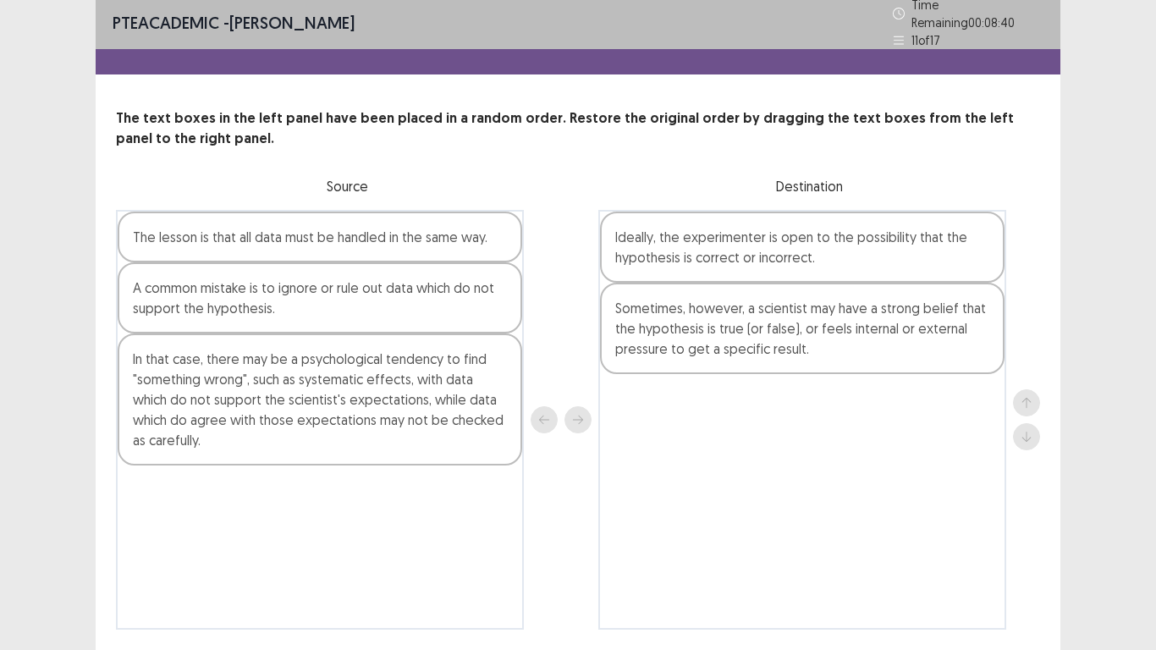
scroll to position [8, 0]
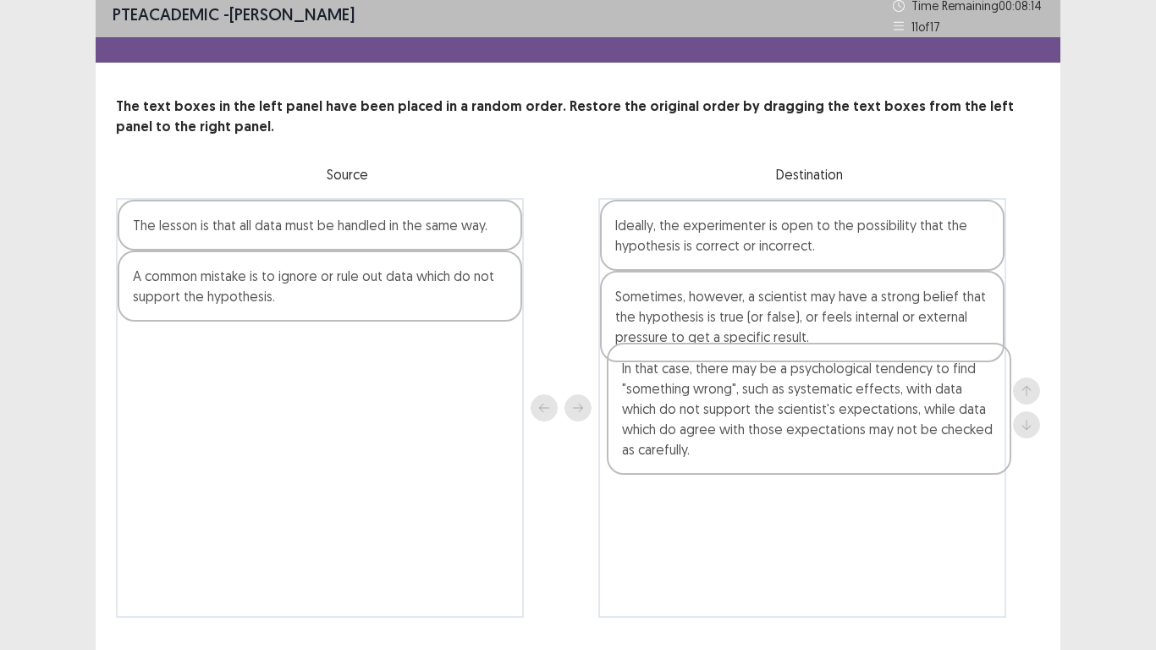
drag, startPoint x: 302, startPoint y: 384, endPoint x: 685, endPoint y: 368, distance: 382.9
click at [797, 411] on div "The lesson is that all data must be handled in the same way. A common mistake i…" at bounding box center [578, 408] width 924 height 420
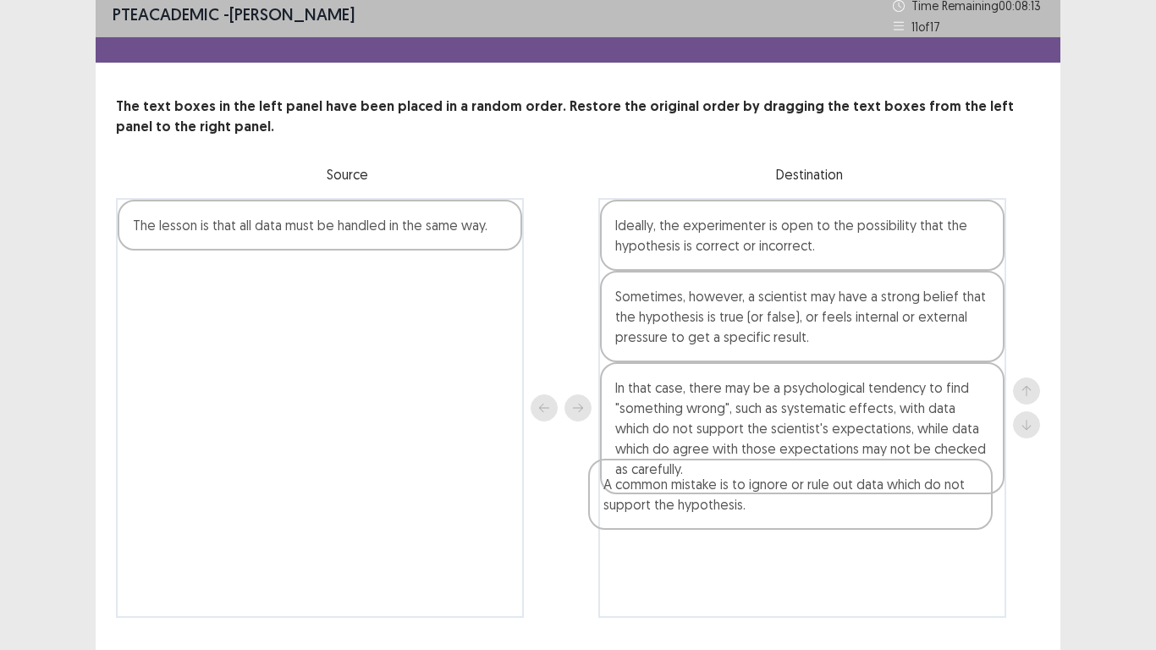
scroll to position [51, 0]
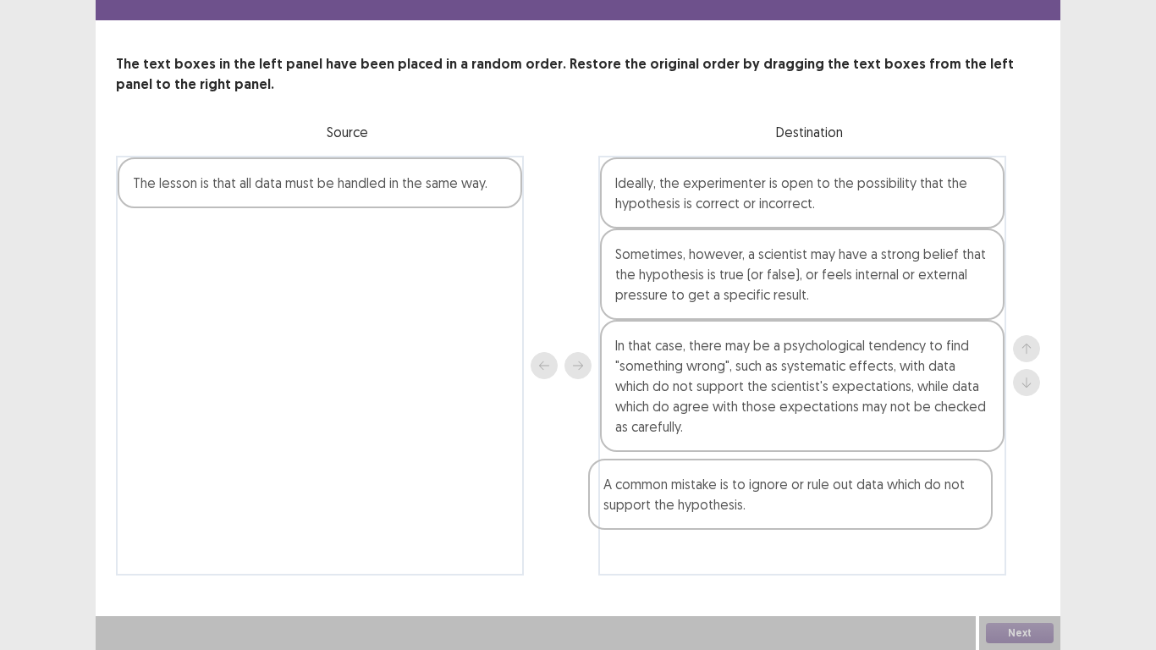
drag, startPoint x: 420, startPoint y: 352, endPoint x: 423, endPoint y: 280, distance: 72.0
click at [838, 502] on div "The lesson is that all data must be handled in the same way. A common mistake i…" at bounding box center [578, 366] width 924 height 420
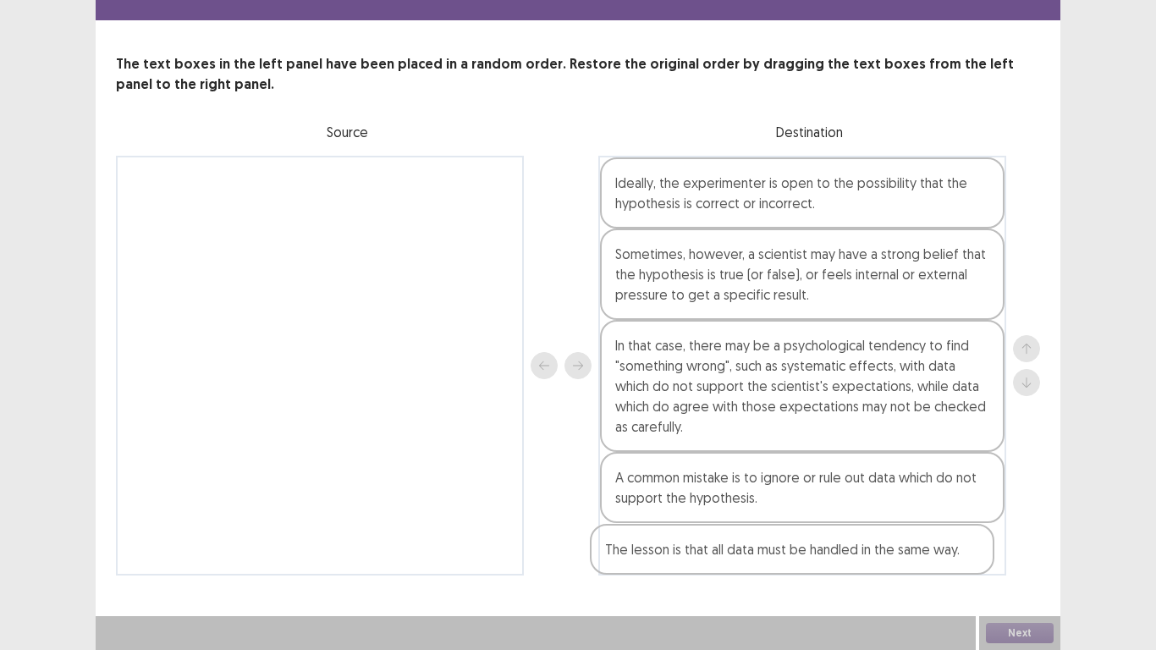
drag, startPoint x: 345, startPoint y: 185, endPoint x: 820, endPoint y: 554, distance: 601.6
click at [819, 554] on div "The lesson is that all data must be handled in the same way. Ideally, the exper…" at bounding box center [578, 366] width 924 height 420
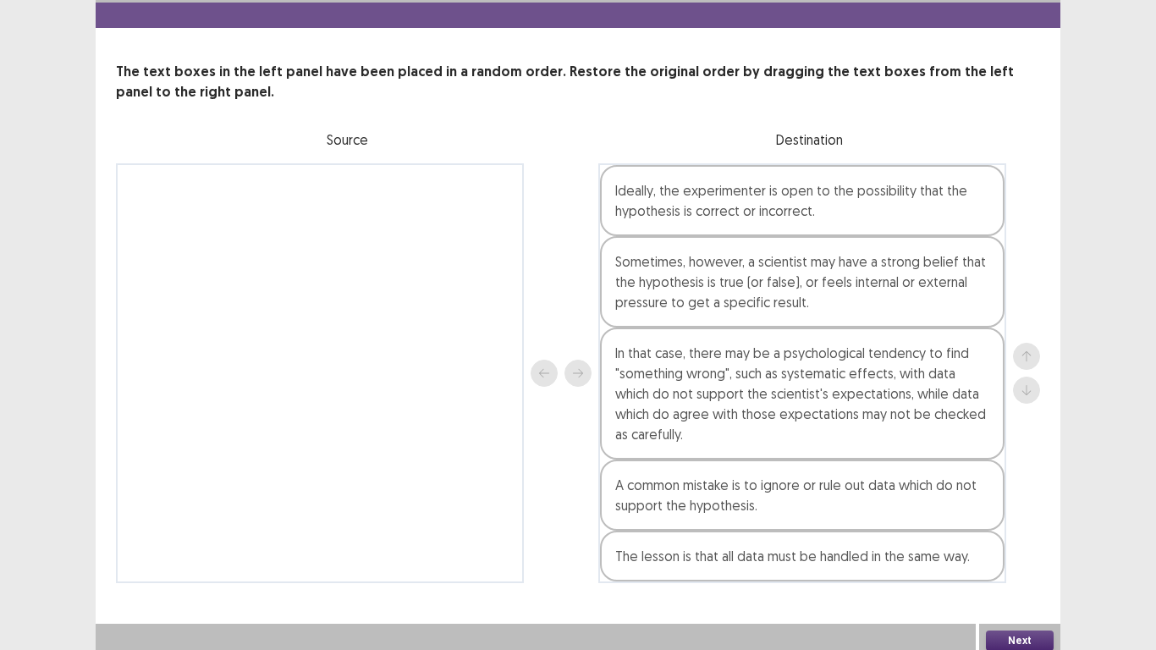
click at [1012, 633] on button "Next" at bounding box center [1020, 641] width 68 height 20
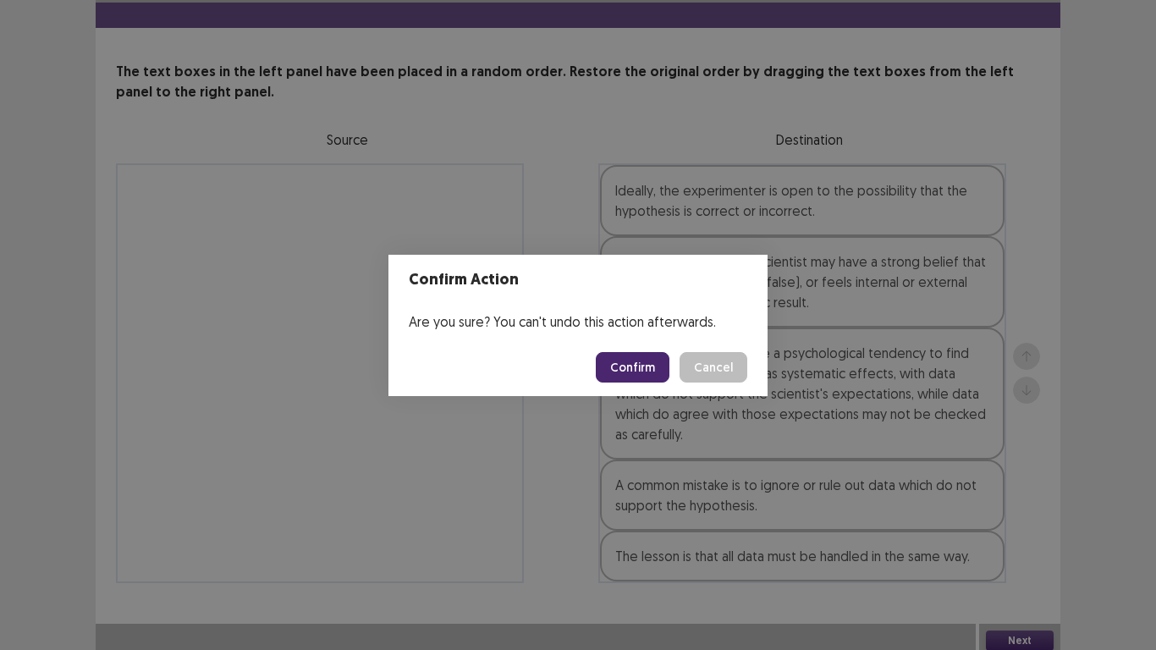
click at [640, 367] on button "Confirm" at bounding box center [633, 367] width 74 height 30
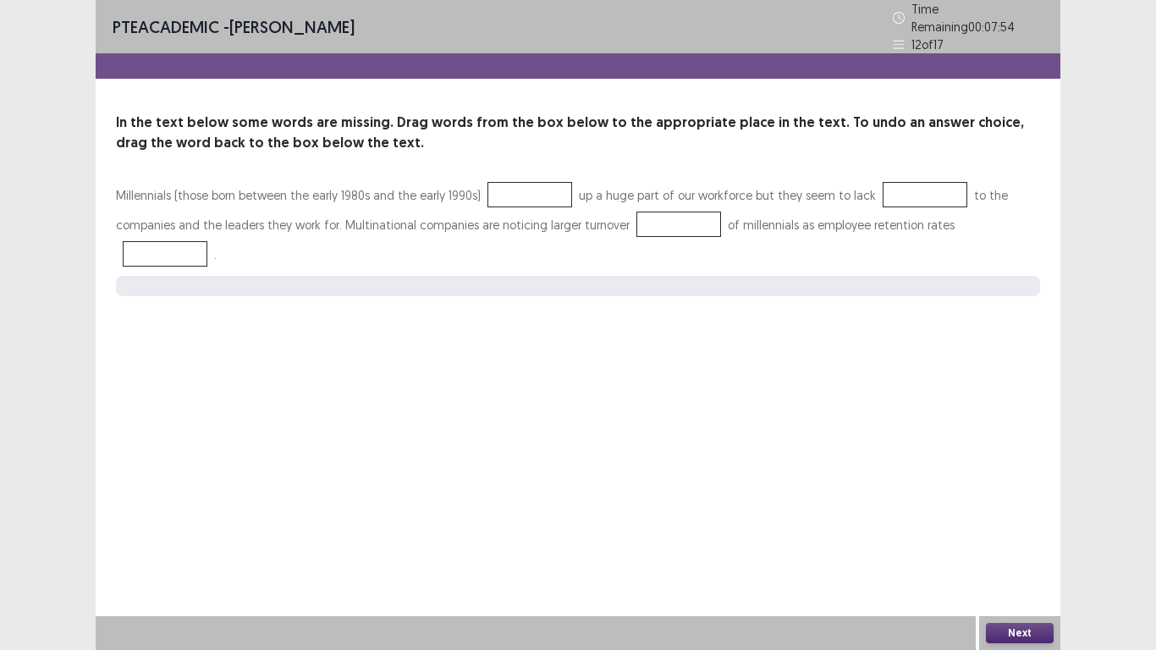
scroll to position [0, 0]
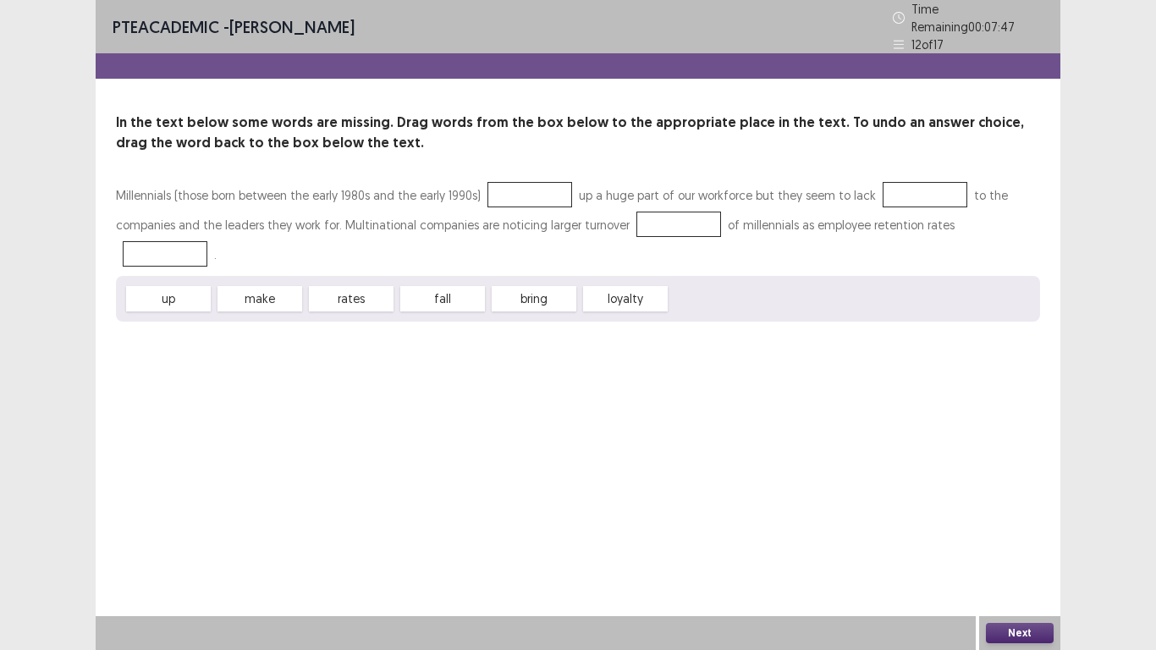
drag, startPoint x: 281, startPoint y: 256, endPoint x: 504, endPoint y: 199, distance: 229.9
click at [531, 187] on div "Millennials (those born between the early 1980s and the early 1990s) up a huge …" at bounding box center [578, 250] width 924 height 141
drag, startPoint x: 256, startPoint y: 268, endPoint x: 544, endPoint y: 188, distance: 299.6
click at [544, 188] on div "Millennials (those born between the early 1980s and the early 1990s) up a huge …" at bounding box center [578, 250] width 924 height 141
click at [259, 286] on div "make" at bounding box center [260, 298] width 85 height 25
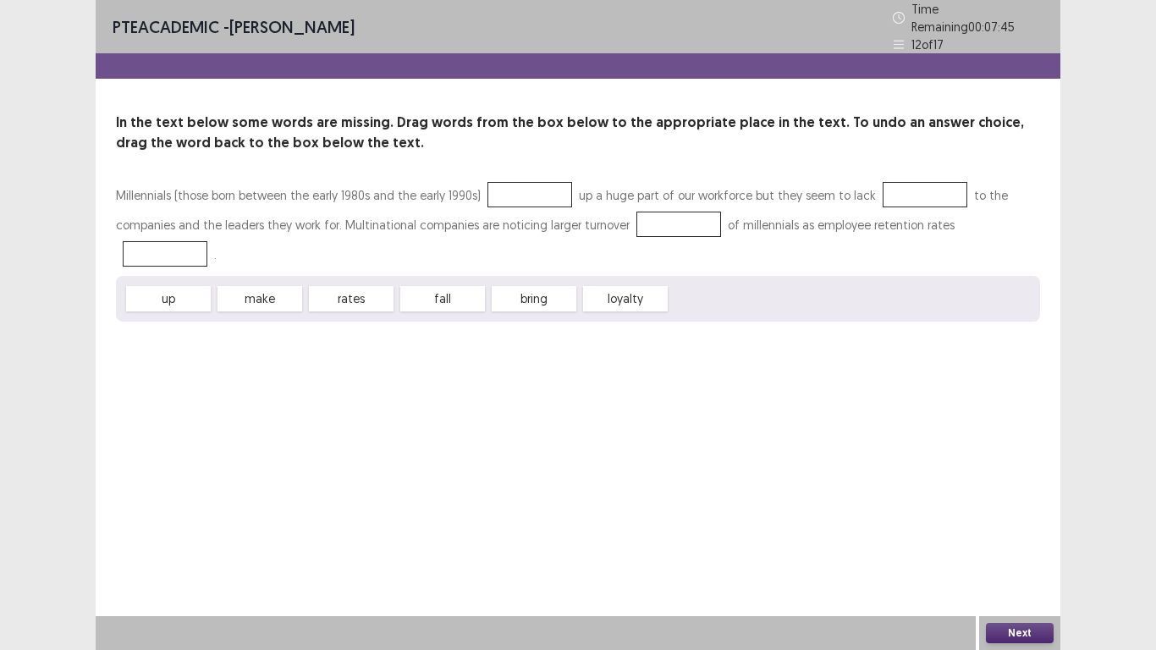
click at [259, 286] on div "make" at bounding box center [260, 298] width 85 height 25
drag, startPoint x: 258, startPoint y: 261, endPoint x: 549, endPoint y: 179, distance: 301.7
click at [549, 180] on div "Millennials (those born between the early 1980s and the early 1990s) up a huge …" at bounding box center [578, 250] width 924 height 141
drag, startPoint x: 295, startPoint y: 270, endPoint x: 313, endPoint y: 240, distance: 35.3
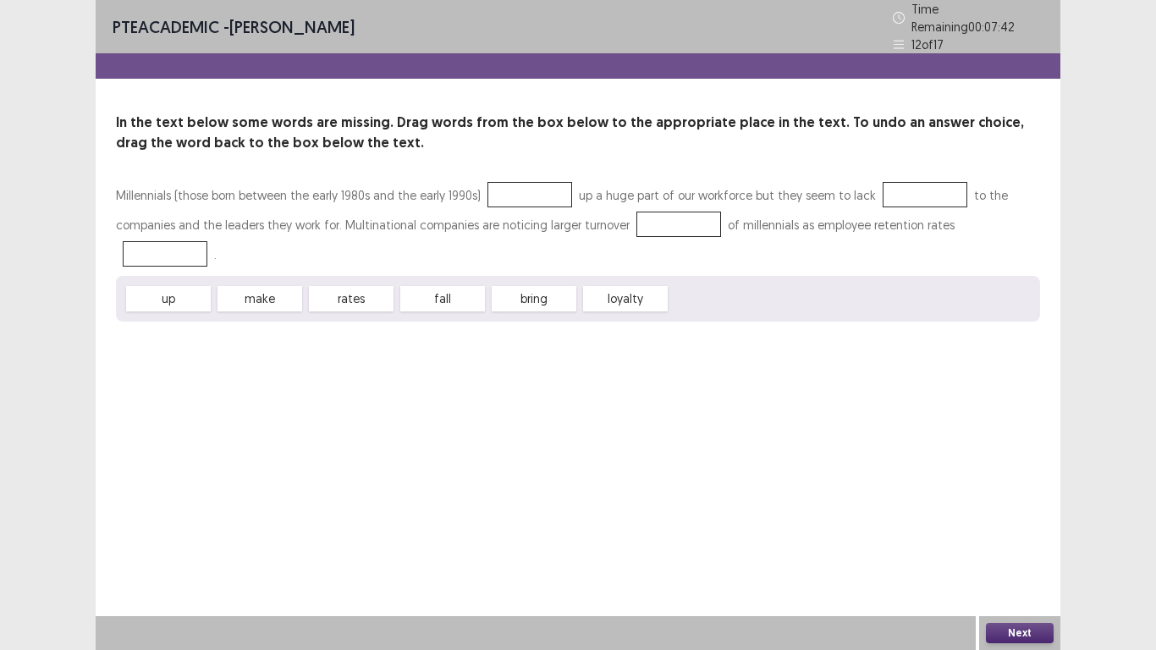
click at [279, 218] on div "Millennials (those born between the early 1980s and the early 1990s) up a huge …" at bounding box center [578, 250] width 924 height 141
click at [505, 185] on div at bounding box center [530, 194] width 85 height 25
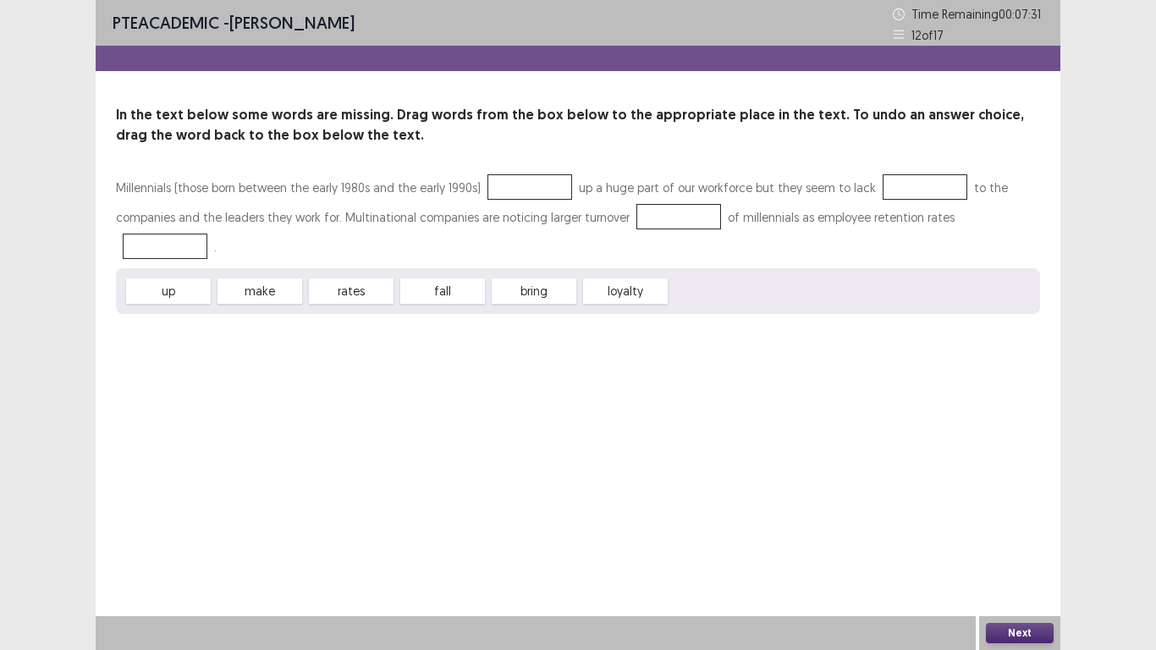
drag, startPoint x: 370, startPoint y: 259, endPoint x: 642, endPoint y: 220, distance: 275.3
click at [642, 220] on div "Millennials (those born between the early 1980s and the early 1990s) up a huge …" at bounding box center [578, 243] width 924 height 141
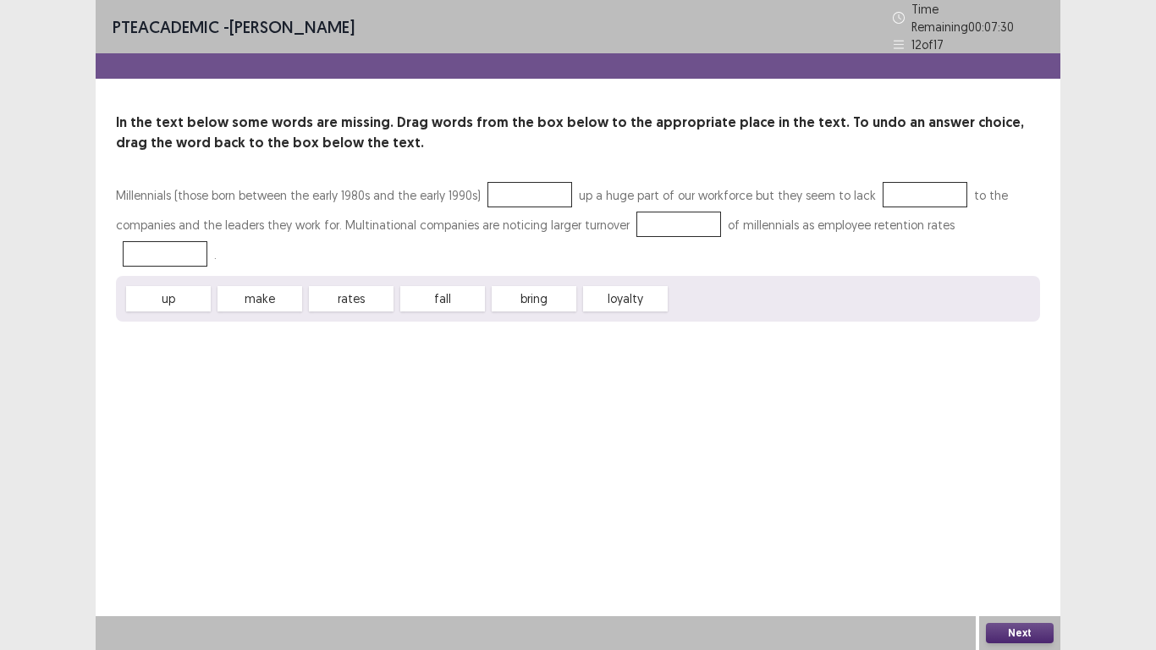
click at [372, 278] on div "up make rates fall bring loyalty" at bounding box center [578, 299] width 924 height 46
click at [365, 277] on div "up make rates fall bring loyalty" at bounding box center [578, 299] width 924 height 46
drag, startPoint x: 365, startPoint y: 277, endPoint x: 361, endPoint y: 266, distance: 11.8
click at [361, 276] on div "up make rates fall bring loyalty" at bounding box center [578, 299] width 924 height 46
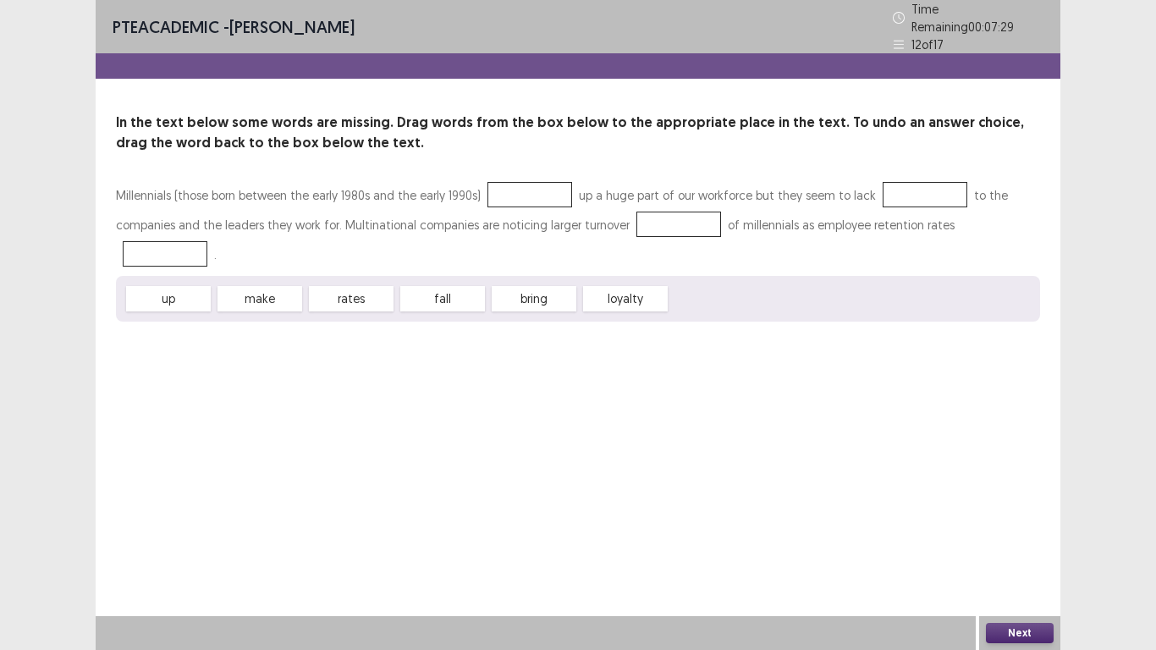
drag, startPoint x: 363, startPoint y: 265, endPoint x: 658, endPoint y: 209, distance: 299.8
click at [658, 209] on div "Millennials (those born between the early 1980s and the early 1990s) up a huge …" at bounding box center [578, 250] width 924 height 141
drag, startPoint x: 360, startPoint y: 267, endPoint x: 387, endPoint y: 283, distance: 31.5
click at [439, 199] on div "Millennials (those born between the early 1980s and the early 1990s) up a huge …" at bounding box center [578, 250] width 924 height 141
drag, startPoint x: 370, startPoint y: 262, endPoint x: 458, endPoint y: 239, distance: 91.0
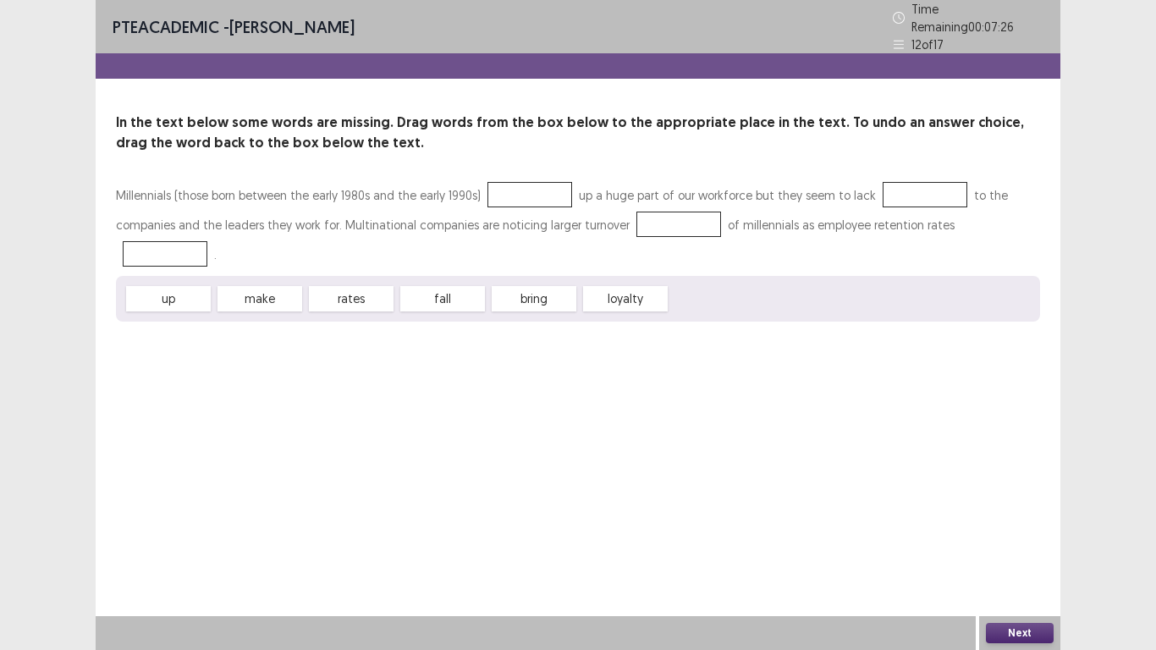
click at [644, 201] on div "Millennials (those born between the early 1980s and the early 1990s) up a huge …" at bounding box center [578, 250] width 924 height 141
drag, startPoint x: 352, startPoint y: 269, endPoint x: 439, endPoint y: 242, distance: 91.3
click at [445, 214] on div "Millennials (those born between the early 1980s and the early 1990s) up a huge …" at bounding box center [578, 250] width 924 height 141
drag, startPoint x: 369, startPoint y: 272, endPoint x: 604, endPoint y: 221, distance: 239.9
click at [605, 221] on div "Millennials (those born between the early 1980s and the early 1990s) up a huge …" at bounding box center [578, 250] width 924 height 141
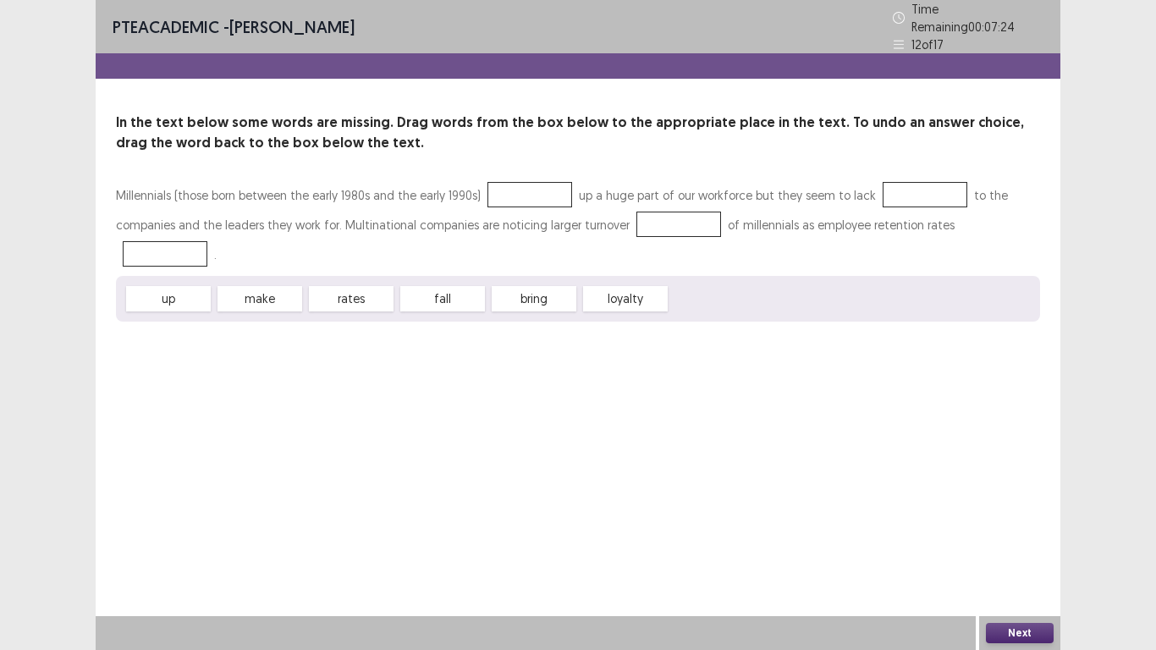
click at [540, 182] on div at bounding box center [530, 194] width 85 height 25
click at [421, 276] on div "up make rates fall bring loyalty" at bounding box center [578, 299] width 924 height 46
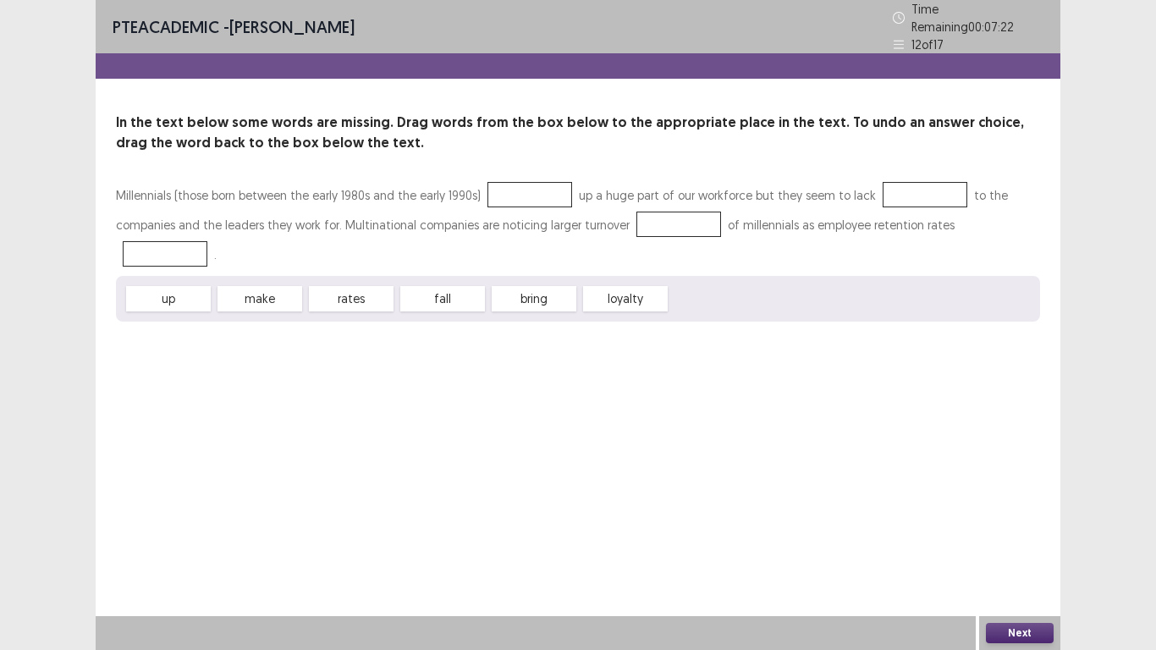
click at [421, 276] on div "up make rates fall bring loyalty" at bounding box center [578, 299] width 924 height 46
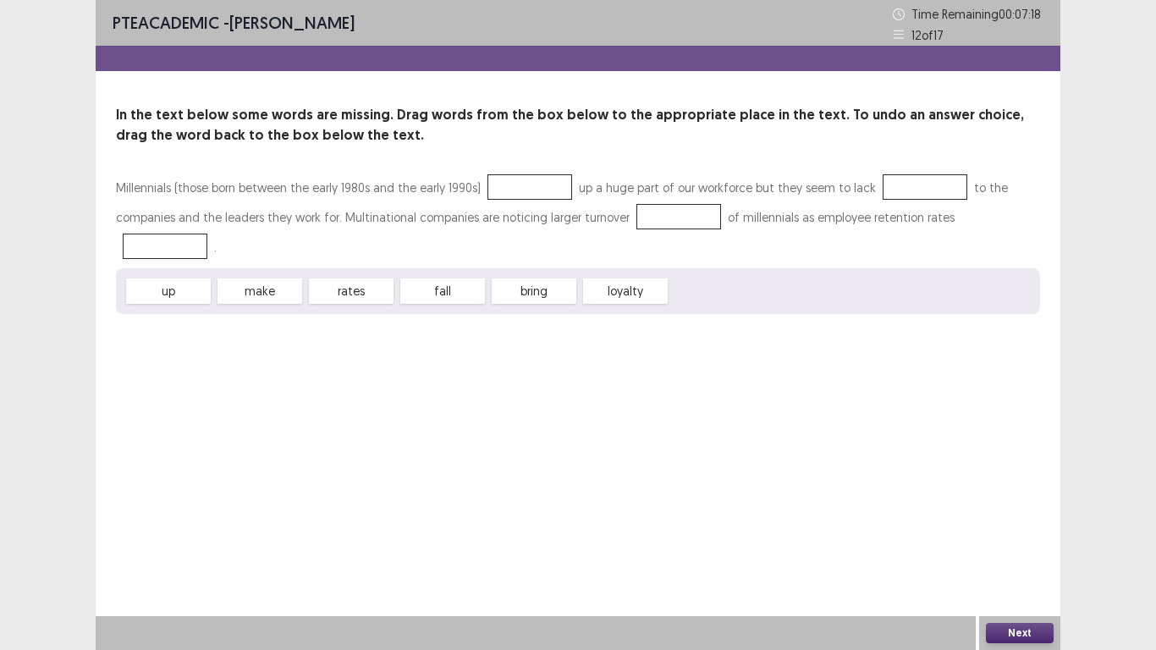
drag, startPoint x: 289, startPoint y: 258, endPoint x: 193, endPoint y: 265, distance: 96.7
click at [250, 207] on div "Millennials (those born between the early 1980s and the early 1990s) up a huge …" at bounding box center [578, 243] width 924 height 141
drag, startPoint x: 308, startPoint y: 244, endPoint x: 526, endPoint y: 192, distance: 223.6
click at [526, 192] on div "Millennials (those born between the early 1980s and the early 1990s) up a huge …" at bounding box center [578, 243] width 924 height 141
drag, startPoint x: 284, startPoint y: 266, endPoint x: 533, endPoint y: 174, distance: 265.4
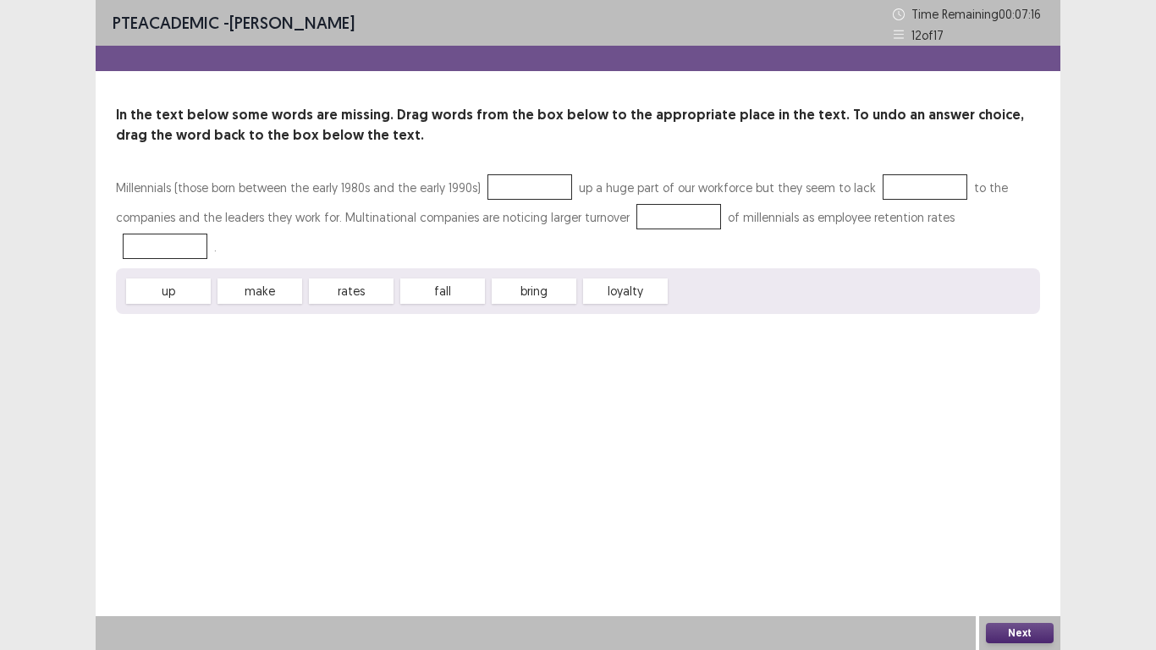
click at [533, 174] on div "Millennials (those born between the early 1980s and the early 1990s) up a huge …" at bounding box center [578, 243] width 924 height 141
click at [521, 190] on div at bounding box center [530, 186] width 85 height 25
drag, startPoint x: 521, startPoint y: 190, endPoint x: 891, endPoint y: 183, distance: 370.8
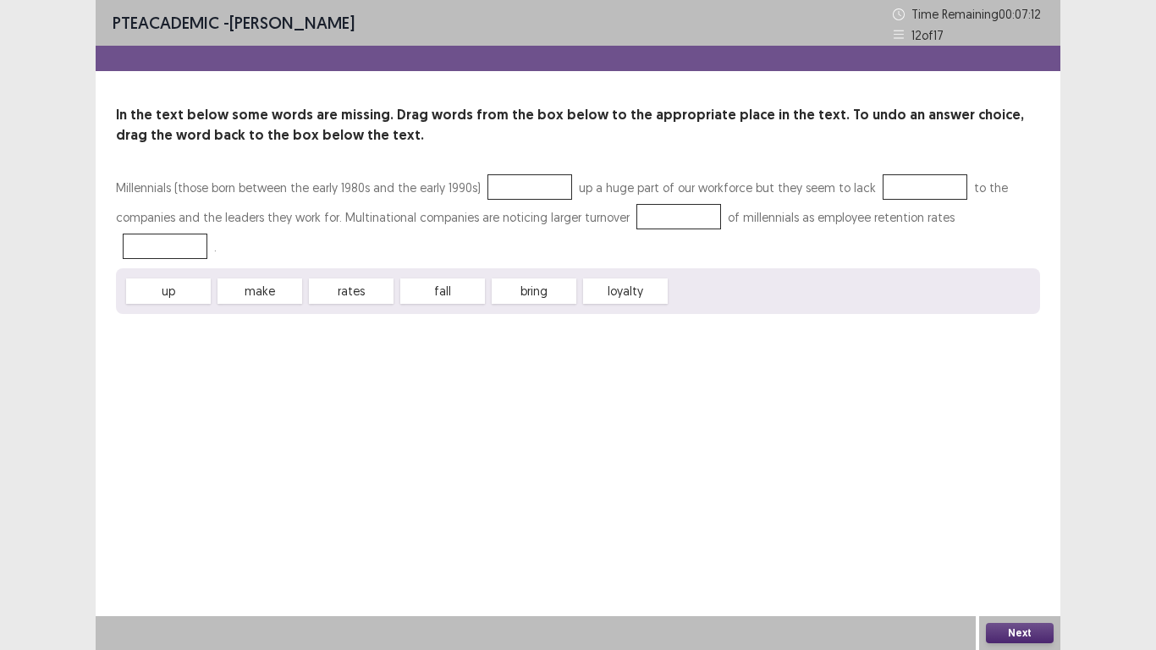
click at [891, 182] on div "Millennials (those born between the early 1980s and the early 1990s) up a huge …" at bounding box center [578, 217] width 924 height 89
click at [891, 183] on div at bounding box center [925, 186] width 85 height 25
drag, startPoint x: 891, startPoint y: 183, endPoint x: 1103, endPoint y: 648, distance: 510.6
click at [1118, 649] on div "PTE academic - URME DUTTA Time Remaining 00 : 07 : 12 12 of 17 In the text belo…" at bounding box center [578, 325] width 1156 height 650
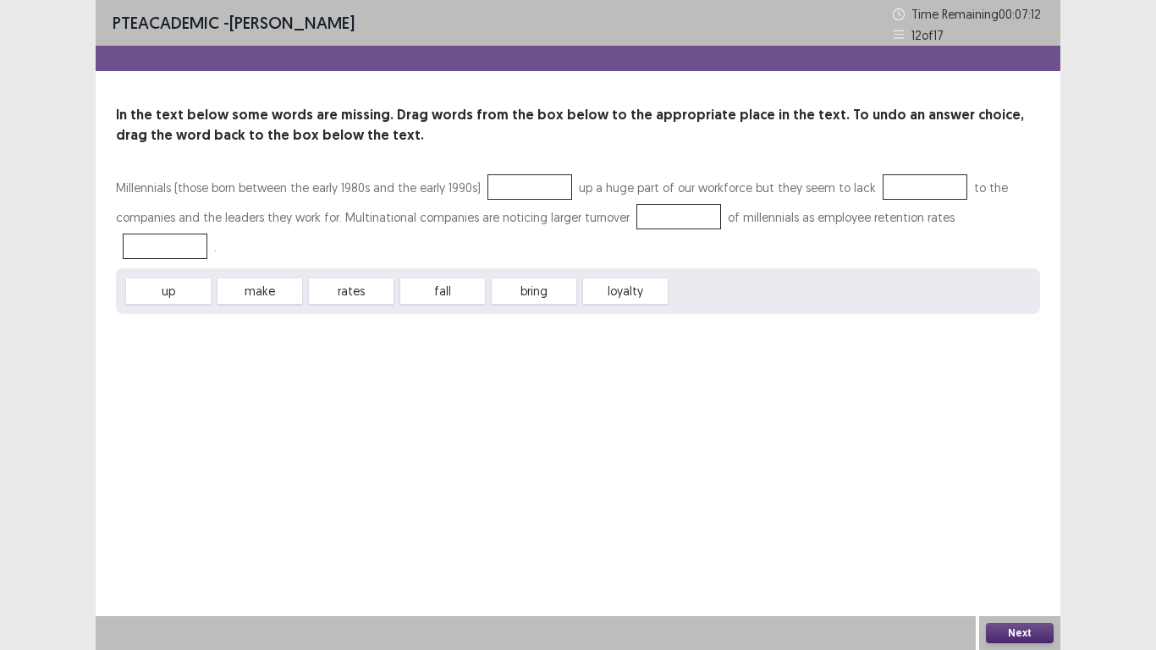
click at [1034, 635] on button "Next" at bounding box center [1020, 633] width 68 height 20
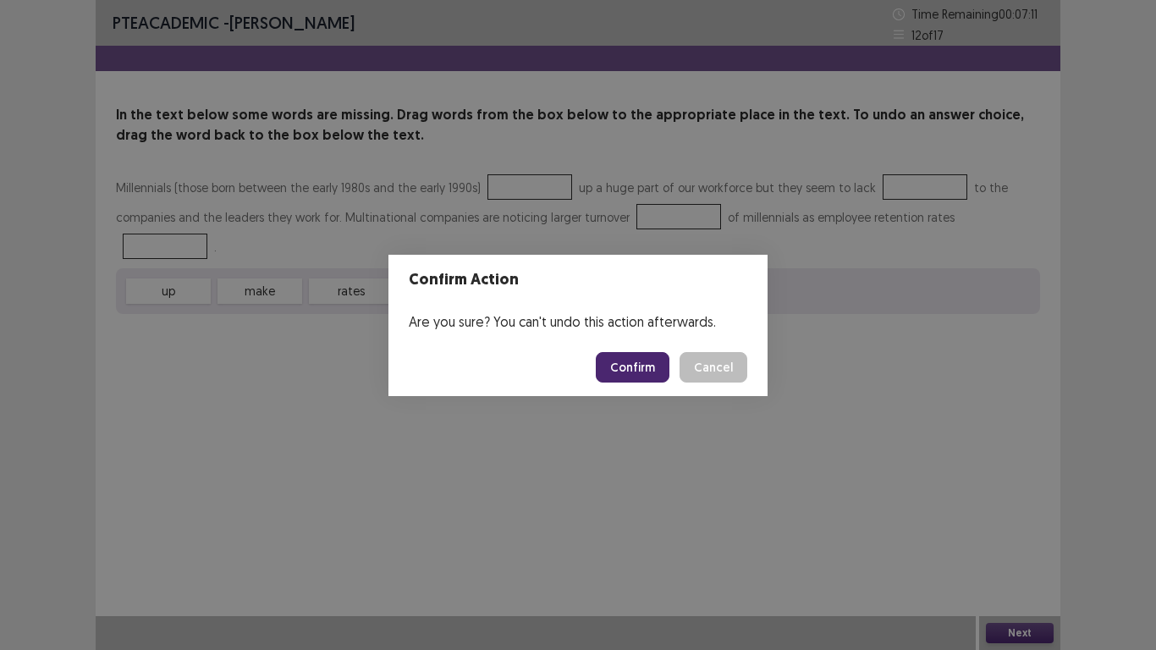
click at [639, 369] on button "Confirm" at bounding box center [633, 367] width 74 height 30
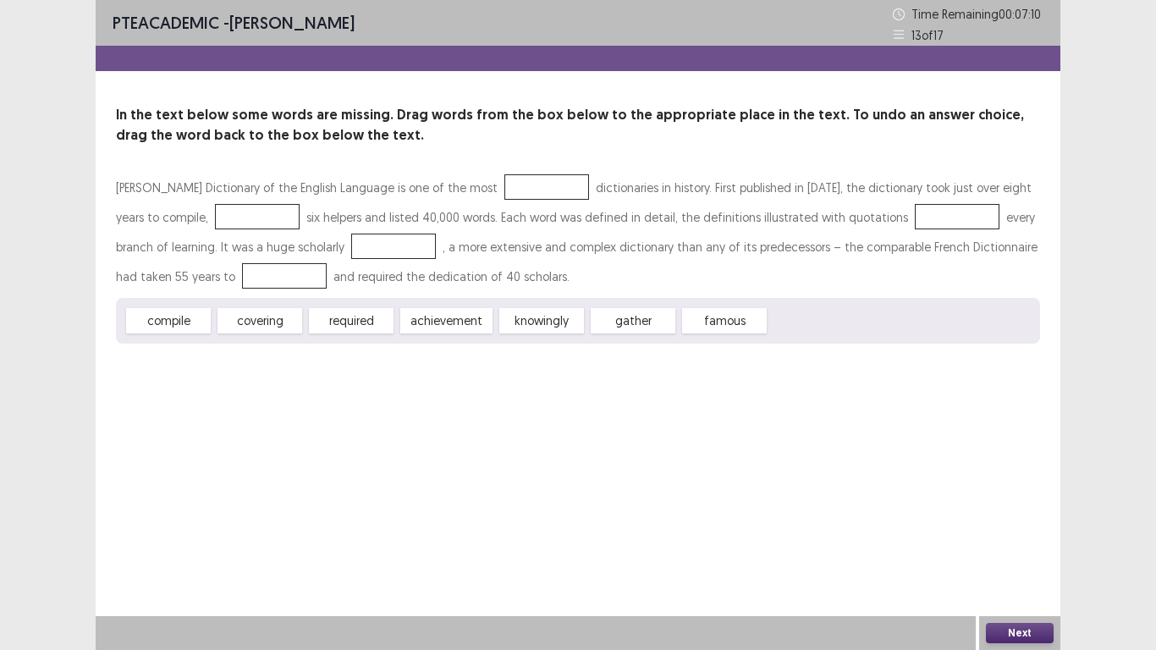
drag, startPoint x: 450, startPoint y: 321, endPoint x: 538, endPoint y: 195, distance: 153.3
click at [535, 187] on div "Samuel Johnson's Dictionary of the English Language is one of the most dictiona…" at bounding box center [578, 258] width 924 height 171
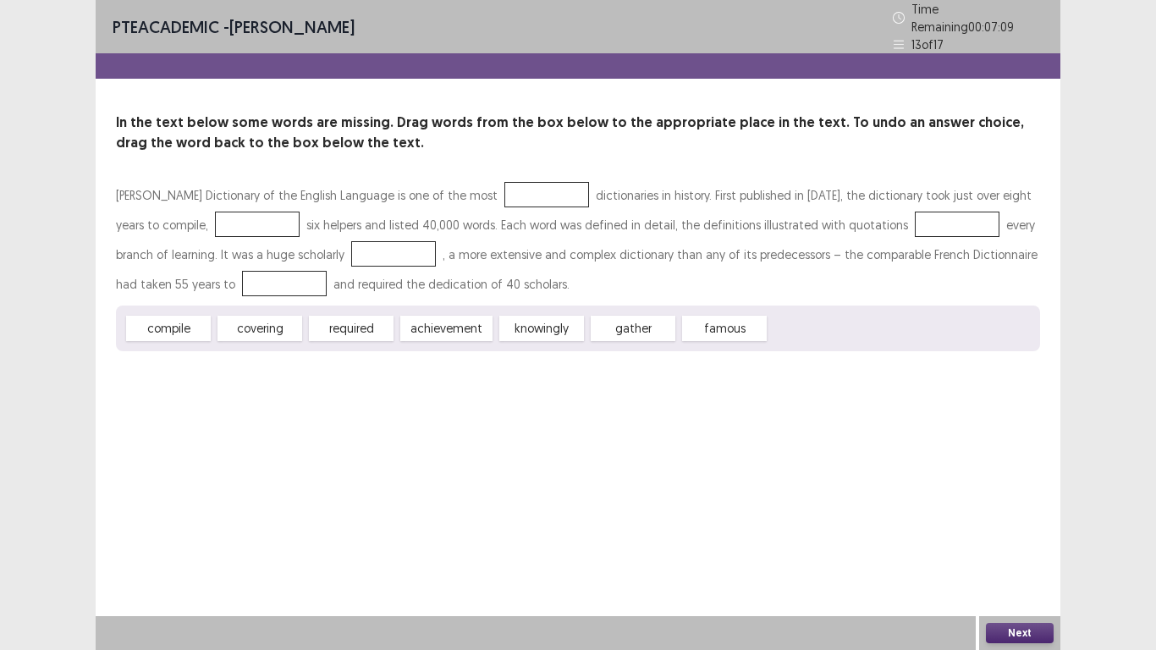
drag, startPoint x: 559, startPoint y: 334, endPoint x: 717, endPoint y: 283, distance: 166.5
click at [823, 241] on div "Samuel Johnson's Dictionary of the English Language is one of the most dictiona…" at bounding box center [578, 265] width 924 height 171
click at [642, 330] on div "gather" at bounding box center [633, 328] width 85 height 25
click at [651, 330] on div "gather" at bounding box center [633, 328] width 85 height 25
drag, startPoint x: 651, startPoint y: 330, endPoint x: 544, endPoint y: 222, distance: 152.0
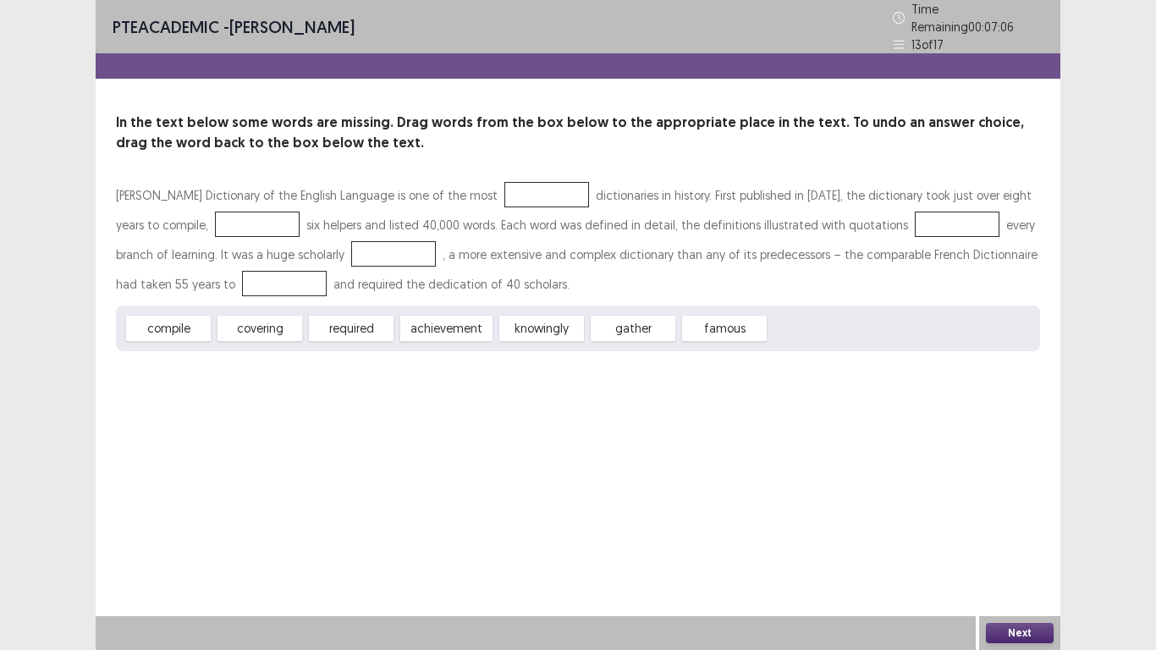
drag, startPoint x: 544, startPoint y: 222, endPoint x: 490, endPoint y: 357, distance: 145.9
click at [490, 357] on div "PTE academic - URME DUTTA Time Remaining 00 : 07 : 06 13 of 17 In the text belo…" at bounding box center [578, 192] width 965 height 385
drag, startPoint x: 525, startPoint y: 296, endPoint x: 538, endPoint y: 194, distance: 103.2
click at [538, 194] on div "Samuel Johnson's Dictionary of the English Language is one of the most dictiona…" at bounding box center [578, 265] width 924 height 171
drag, startPoint x: 434, startPoint y: 320, endPoint x: 347, endPoint y: 259, distance: 106.4
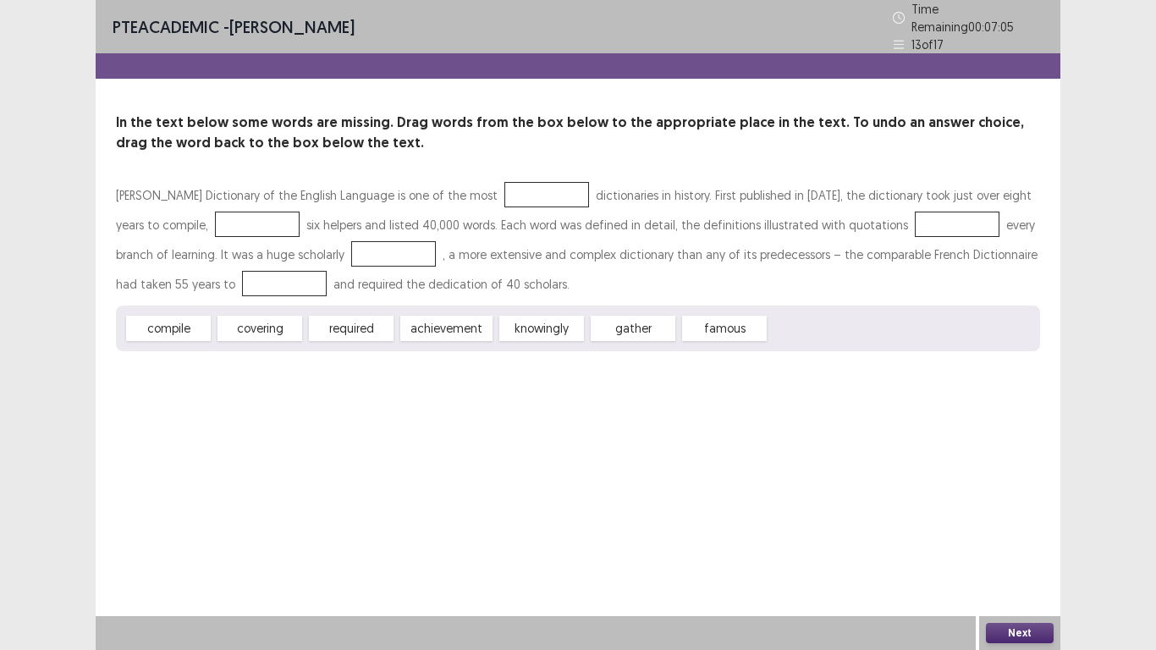
click at [347, 259] on div "Samuel Johnson's Dictionary of the English Language is one of the most dictiona…" at bounding box center [578, 265] width 924 height 171
drag, startPoint x: 251, startPoint y: 302, endPoint x: 201, endPoint y: 284, distance: 53.3
click at [201, 284] on div "Samuel Johnson's Dictionary of the English Language is one of the most dictiona…" at bounding box center [578, 265] width 924 height 171
drag, startPoint x: 186, startPoint y: 322, endPoint x: 218, endPoint y: 220, distance: 106.5
click at [218, 220] on div "Samuel Johnson's Dictionary of the English Language is one of the most dictiona…" at bounding box center [578, 265] width 924 height 171
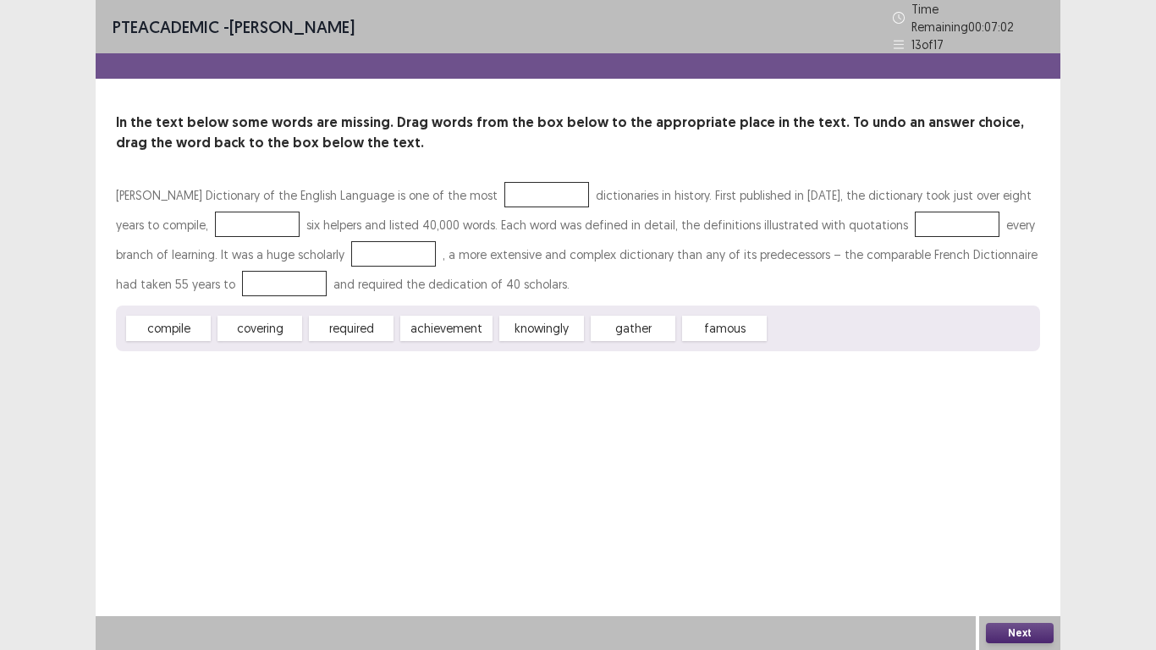
drag, startPoint x: 258, startPoint y: 328, endPoint x: 249, endPoint y: 301, distance: 27.8
click at [222, 266] on div "Samuel Johnson's Dictionary of the English Language is one of the most dictiona…" at bounding box center [578, 265] width 924 height 171
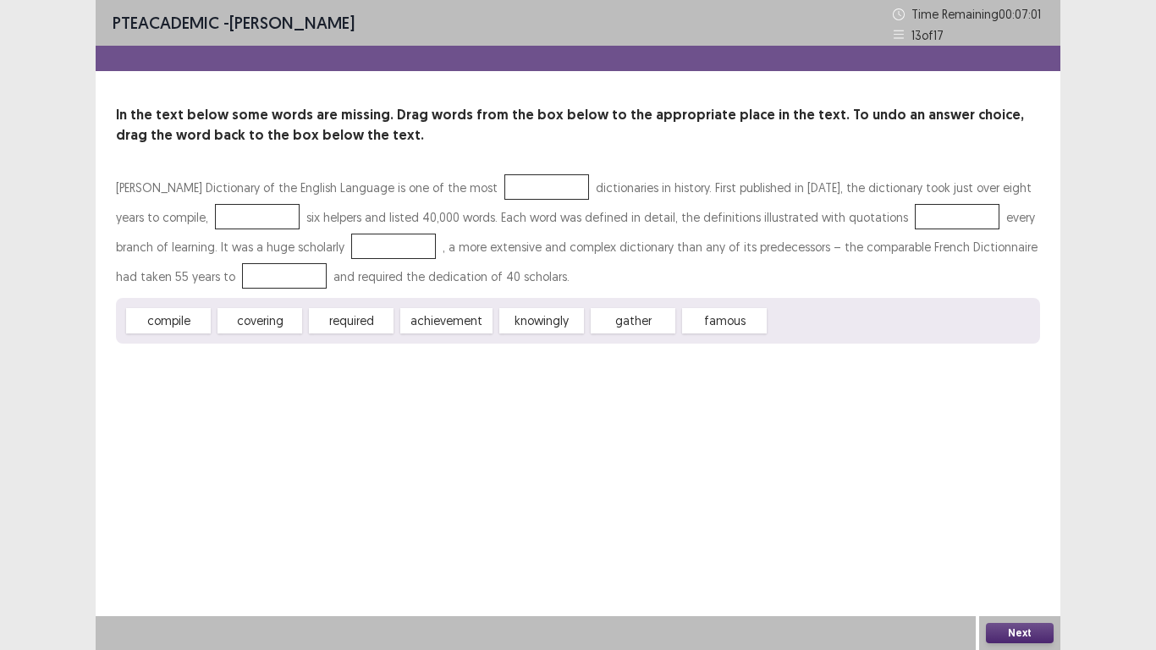
click at [265, 318] on div "covering" at bounding box center [260, 320] width 85 height 25
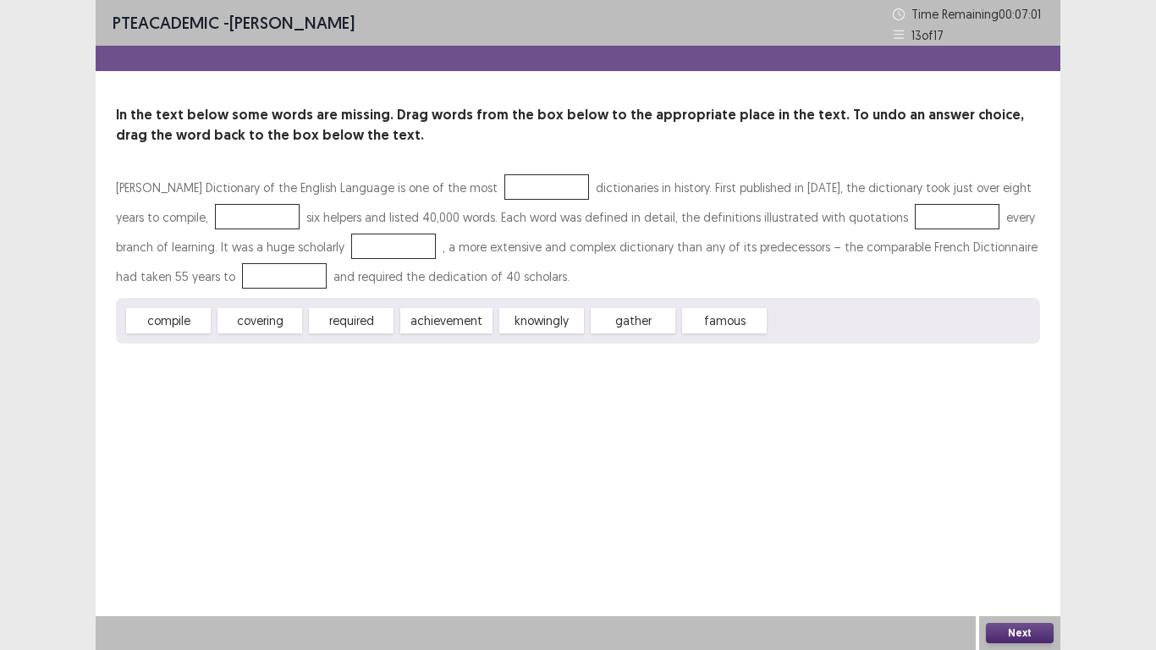
click at [265, 318] on div "covering" at bounding box center [260, 320] width 85 height 25
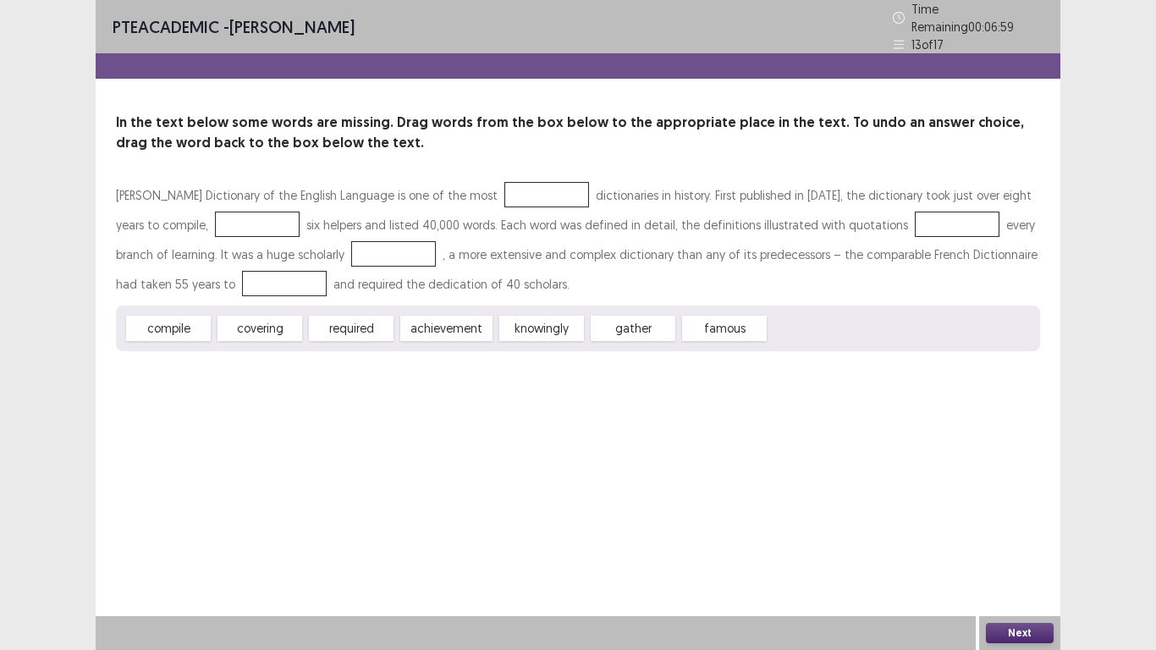
drag, startPoint x: 265, startPoint y: 318, endPoint x: 600, endPoint y: 292, distance: 336.2
click at [600, 292] on div "Samuel Johnson's Dictionary of the English Language is one of the most dictiona…" at bounding box center [578, 265] width 924 height 171
click at [600, 292] on div "Samuel Johnson's Dictionary of the English Language is one of the most dictiona…" at bounding box center [578, 242] width 924 height 125
drag, startPoint x: 618, startPoint y: 321, endPoint x: 835, endPoint y: 210, distance: 244.2
click at [835, 210] on div "Samuel Johnson's Dictionary of the English Language is one of the most dictiona…" at bounding box center [578, 265] width 924 height 171
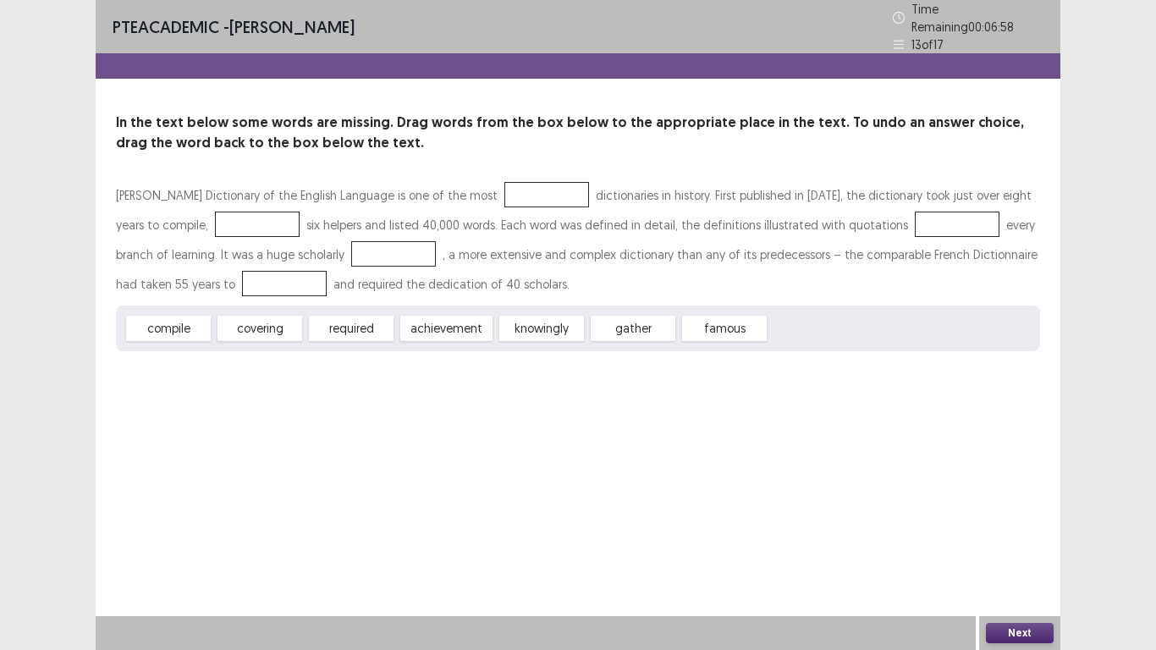
click at [1010, 627] on button "Next" at bounding box center [1020, 633] width 68 height 20
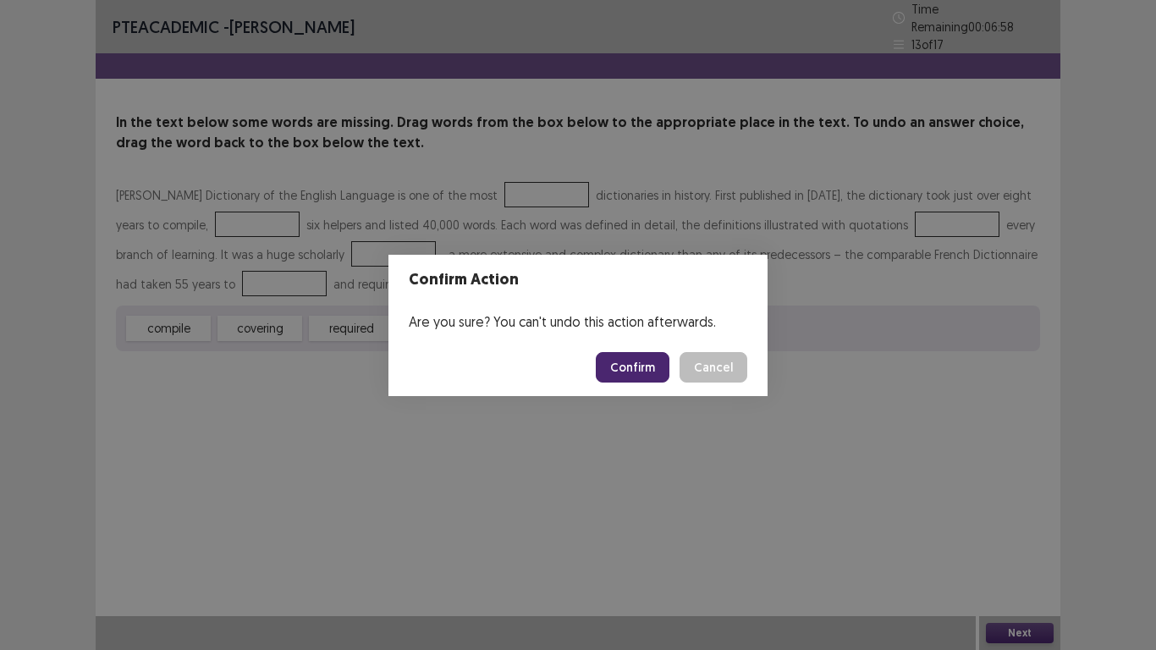
click at [651, 370] on button "Confirm" at bounding box center [633, 367] width 74 height 30
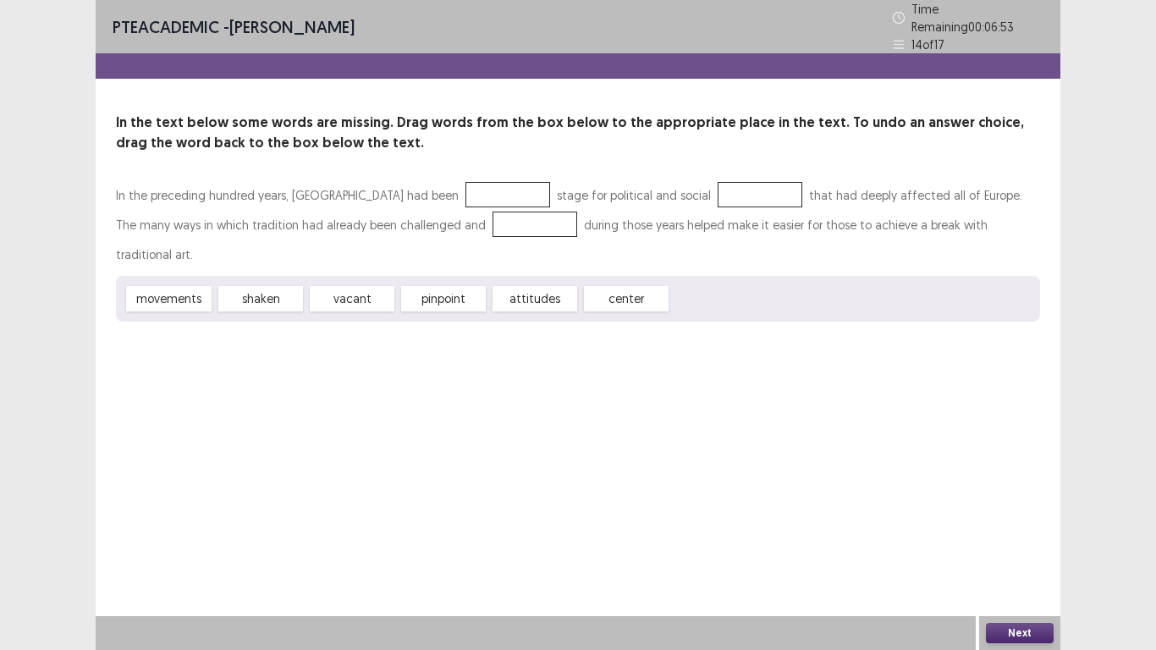
drag, startPoint x: 282, startPoint y: 267, endPoint x: 306, endPoint y: 234, distance: 40.6
click at [423, 196] on div "In the preceding hundred years, Paris had been stage for political and social t…" at bounding box center [578, 250] width 924 height 141
drag, startPoint x: 197, startPoint y: 271, endPoint x: 361, endPoint y: 229, distance: 168.6
click at [413, 192] on div "In the preceding hundred years, Paris had been stage for political and social t…" at bounding box center [578, 250] width 924 height 141
click at [288, 286] on div "shaken" at bounding box center [260, 298] width 85 height 25
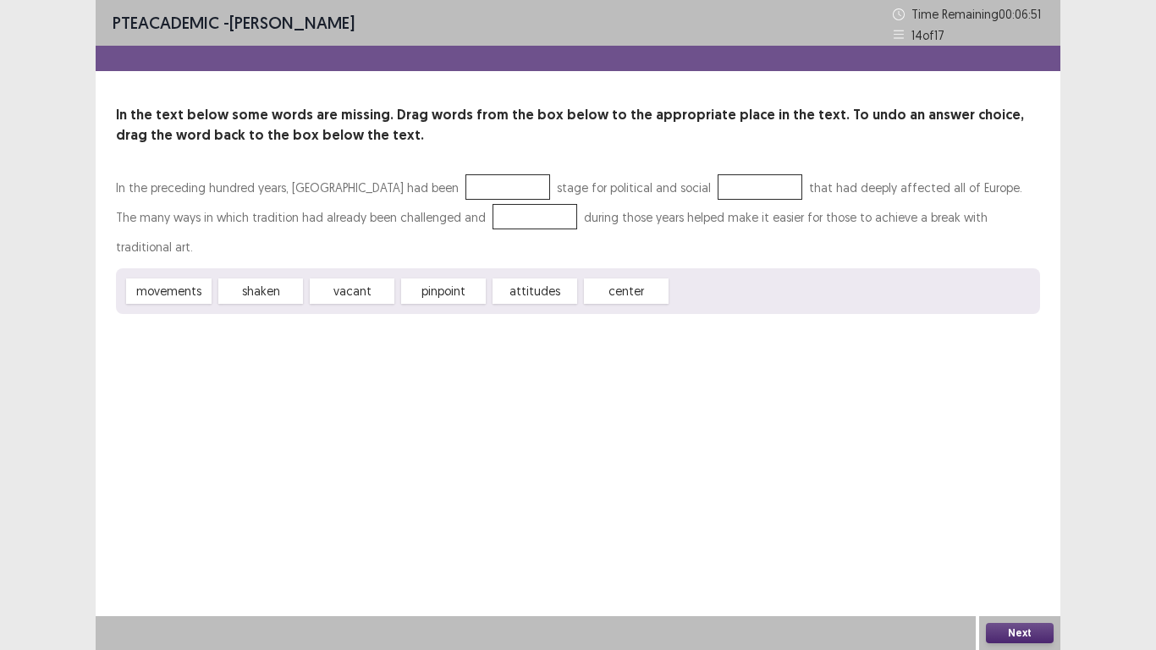
drag, startPoint x: 286, startPoint y: 264, endPoint x: 368, endPoint y: 228, distance: 89.8
click at [368, 228] on div "In the preceding hundred years, Paris had been stage for political and social t…" at bounding box center [578, 243] width 924 height 141
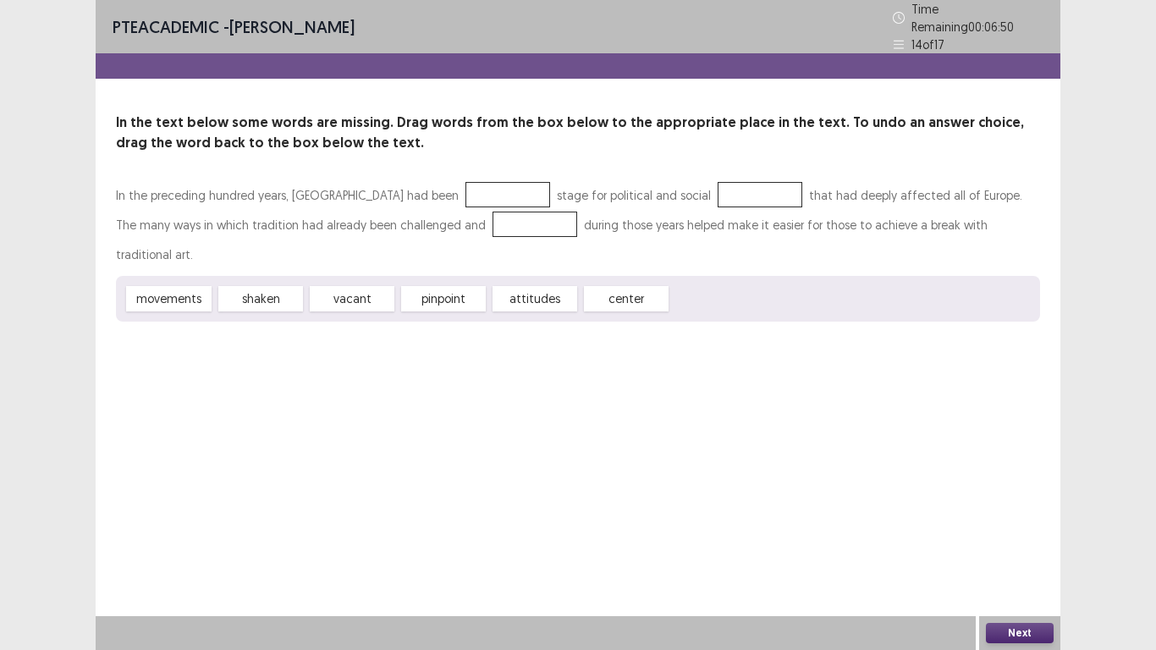
drag, startPoint x: 314, startPoint y: 267, endPoint x: 422, endPoint y: 218, distance: 117.8
click at [422, 218] on div "In the preceding hundred years, Paris had been stage for political and social t…" at bounding box center [578, 250] width 924 height 141
drag, startPoint x: 422, startPoint y: 218, endPoint x: 298, endPoint y: 292, distance: 143.9
click at [298, 292] on div "PTE academic - URME DUTTA Time Remaining 00 : 06 : 49 14 of 17 In the text belo…" at bounding box center [578, 178] width 965 height 356
click at [298, 292] on div "PTE academic - URME DUTTA Time Remaining 00 : 06 : 48 14 of 17 In the text belo…" at bounding box center [578, 178] width 965 height 356
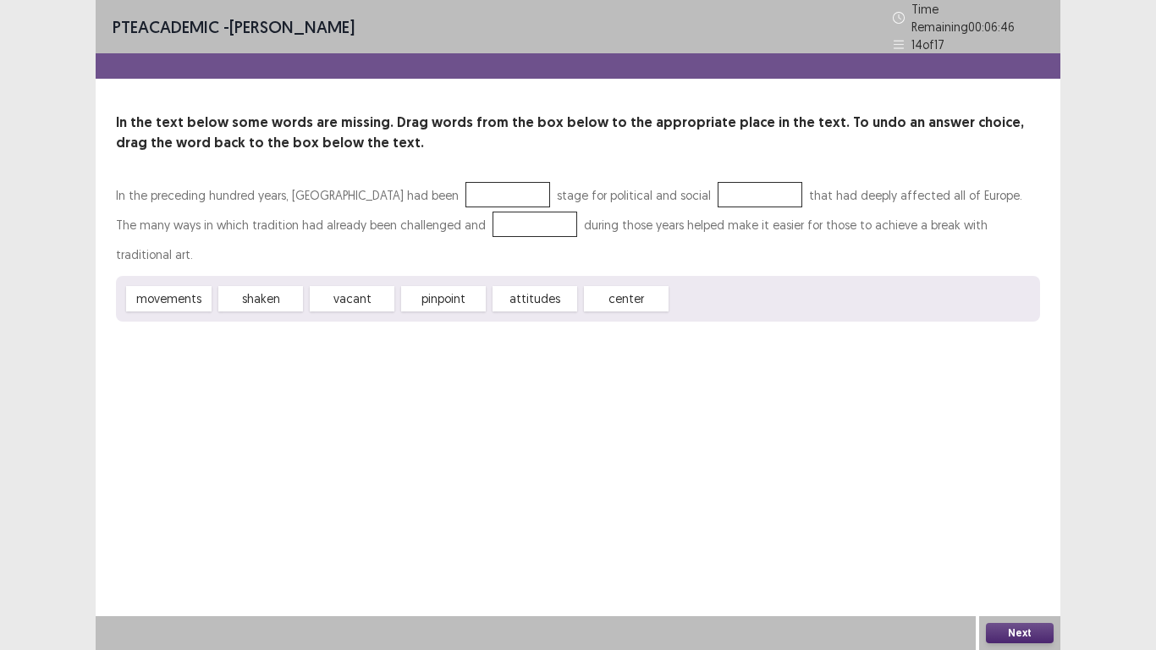
drag, startPoint x: 298, startPoint y: 292, endPoint x: 460, endPoint y: 261, distance: 165.5
click at [460, 261] on div "PTE academic - URME DUTTA Time Remaining 00 : 06 : 46 14 of 17 In the text belo…" at bounding box center [578, 178] width 965 height 356
drag, startPoint x: 460, startPoint y: 260, endPoint x: 633, endPoint y: 193, distance: 185.2
click at [633, 193] on div "In the preceding hundred years, Paris had been stage for political and social t…" at bounding box center [578, 250] width 924 height 141
drag, startPoint x: 548, startPoint y: 261, endPoint x: 681, endPoint y: 169, distance: 161.3
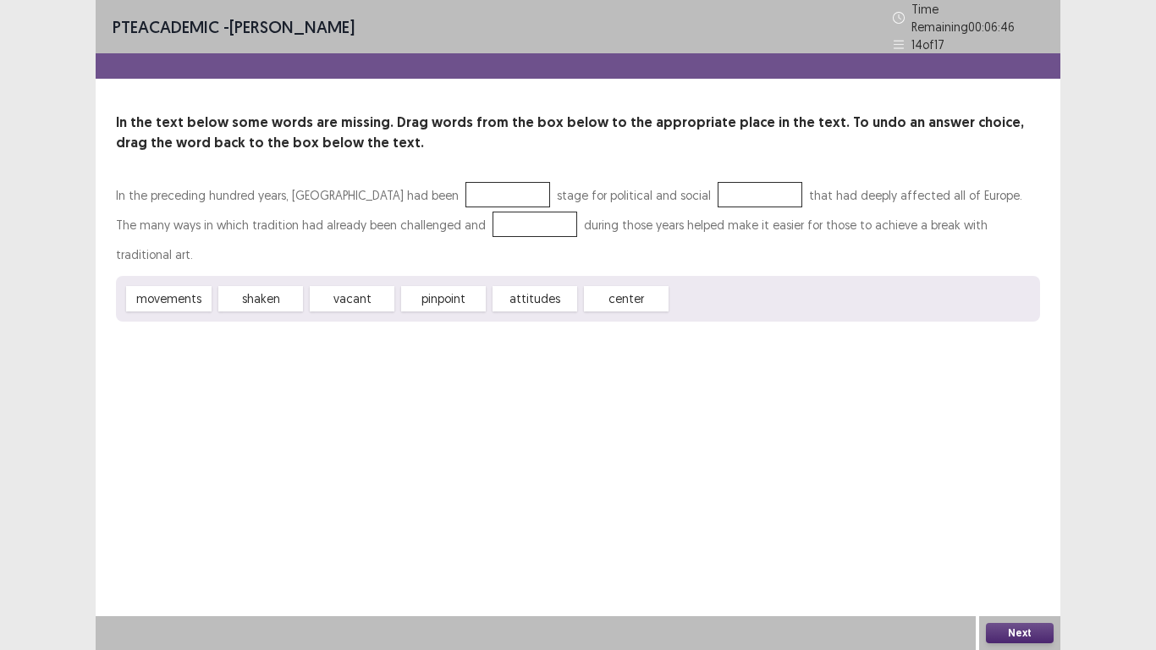
click at [681, 169] on div "In the text below some words are missing. Drag words from the box below to the …" at bounding box center [578, 217] width 965 height 209
drag, startPoint x: 643, startPoint y: 271, endPoint x: 691, endPoint y: 196, distance: 88.3
click at [691, 196] on div "In the preceding hundred years, Paris had been stage for political and social t…" at bounding box center [578, 250] width 924 height 141
click at [1018, 645] on div "Next" at bounding box center [1019, 633] width 81 height 34
click at [1012, 631] on button "Next" at bounding box center [1020, 633] width 68 height 20
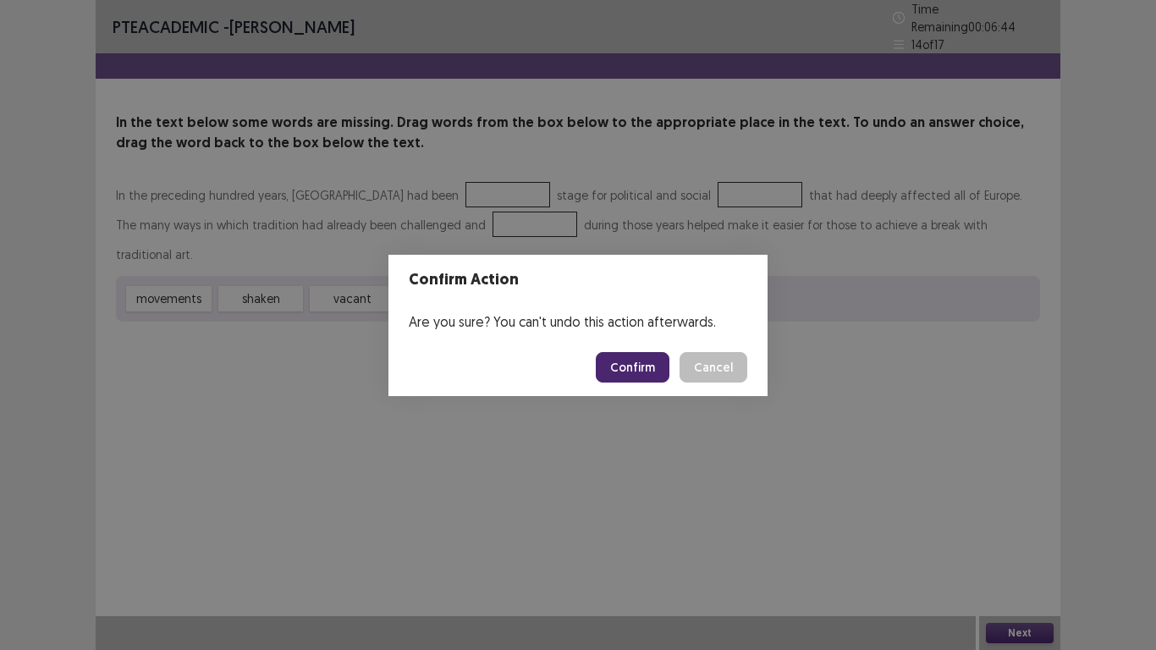
click at [647, 364] on button "Confirm" at bounding box center [633, 367] width 74 height 30
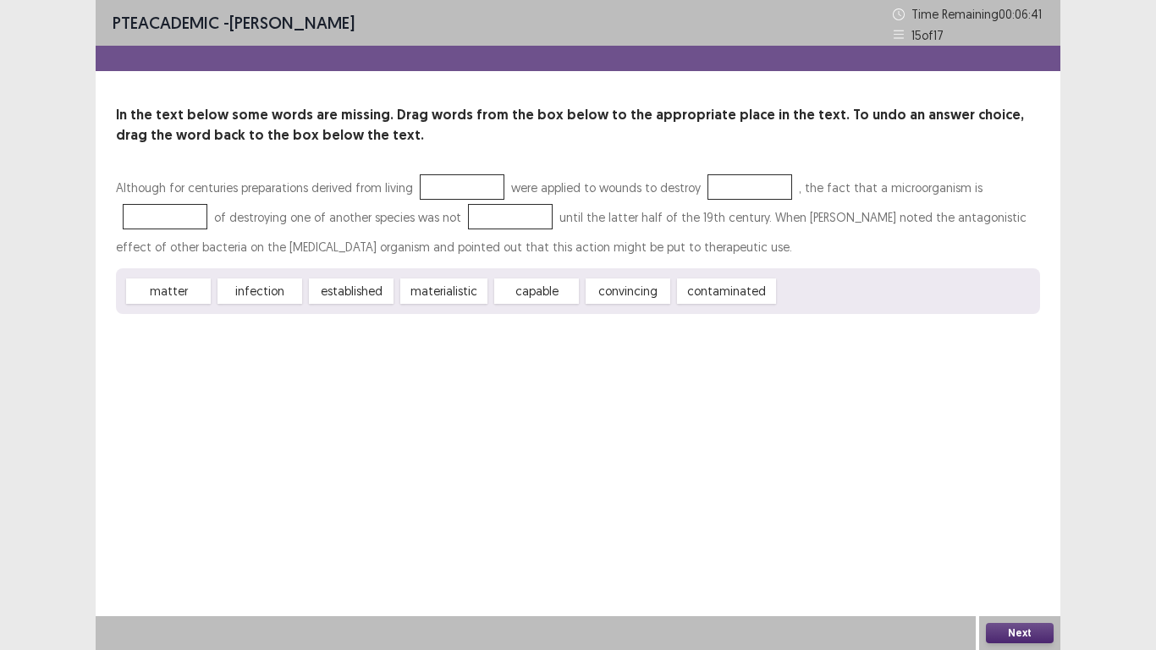
drag, startPoint x: 438, startPoint y: 285, endPoint x: 456, endPoint y: 164, distance: 122.3
click at [456, 164] on div "In the text below some words are missing. Drag words from the box below to the …" at bounding box center [578, 209] width 965 height 209
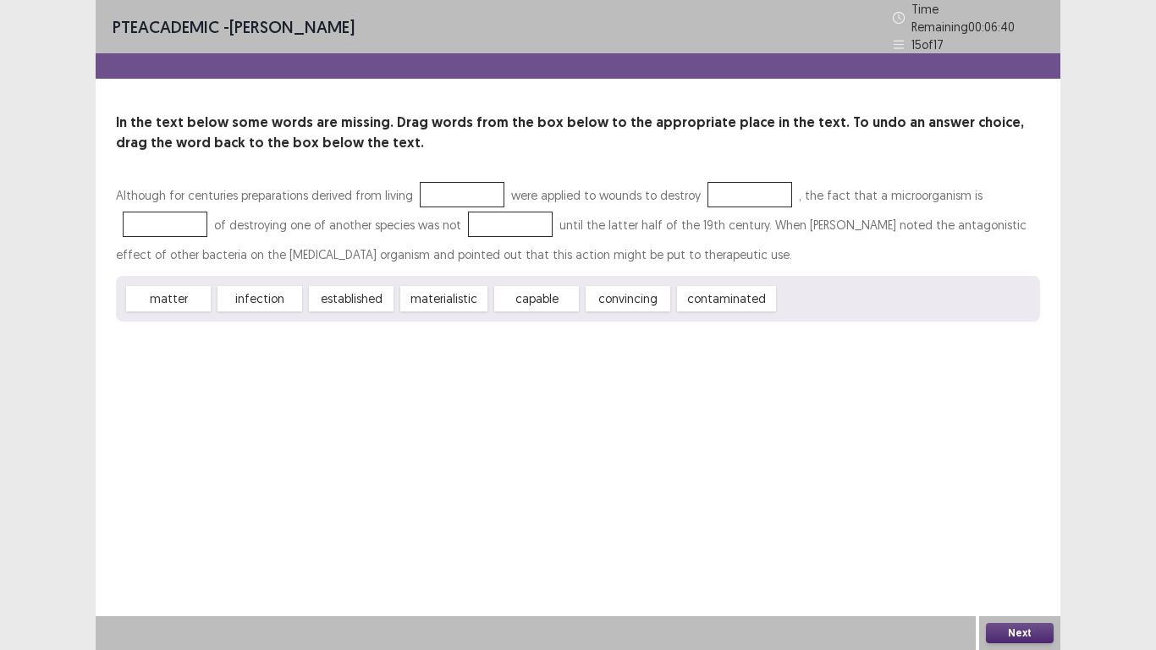
click at [533, 300] on div "capable" at bounding box center [536, 298] width 85 height 25
drag, startPoint x: 533, startPoint y: 300, endPoint x: 601, endPoint y: 289, distance: 68.5
click at [601, 289] on div "matter infection established materialistic capable convincing contaminated" at bounding box center [578, 299] width 924 height 46
drag, startPoint x: 610, startPoint y: 295, endPoint x: 505, endPoint y: 209, distance: 136.0
click at [505, 209] on div "Although for centuries preparations derived from living were applied to wounds …" at bounding box center [578, 250] width 924 height 141
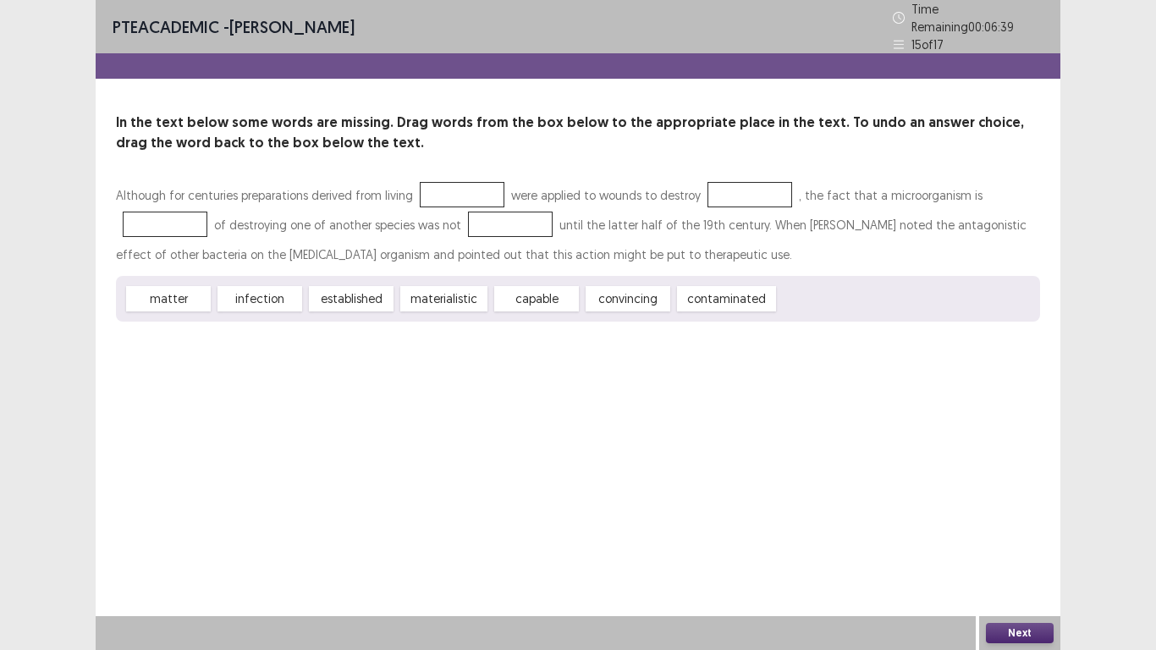
drag, startPoint x: 734, startPoint y: 287, endPoint x: 740, endPoint y: 207, distance: 79.8
click at [740, 207] on div "Although for centuries preparations derived from living were applied to wounds …" at bounding box center [578, 250] width 924 height 141
click at [605, 358] on div "PTE academic - URME DUTTA Time Remaining 00 : 06 : 38 15 of 17 In the text belo…" at bounding box center [578, 325] width 965 height 650
drag, startPoint x: 602, startPoint y: 347, endPoint x: 585, endPoint y: 301, distance: 48.7
click at [585, 301] on div "PTE academic - URME DUTTA Time Remaining 00 : 06 : 38 15 of 17 In the text belo…" at bounding box center [578, 325] width 965 height 650
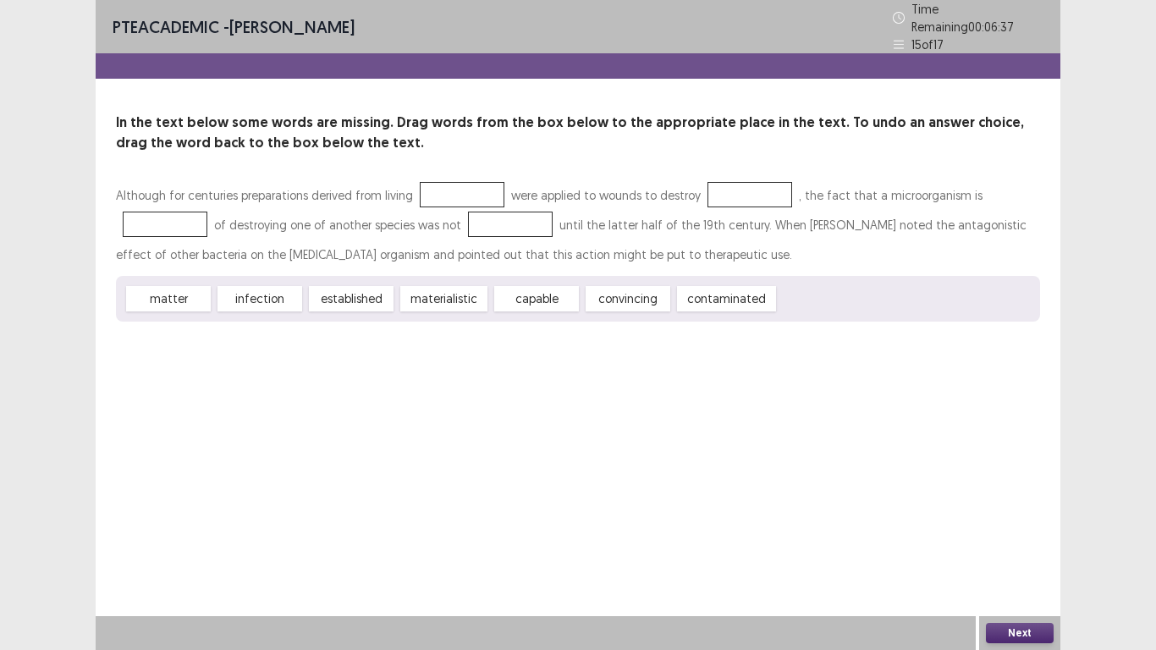
drag, startPoint x: 585, startPoint y: 301, endPoint x: 520, endPoint y: 301, distance: 65.2
click at [520, 301] on div "capable" at bounding box center [536, 298] width 85 height 25
drag, startPoint x: 521, startPoint y: 293, endPoint x: 472, endPoint y: 234, distance: 75.8
click at [470, 233] on div "Although for centuries preparations derived from living were applied to wounds …" at bounding box center [578, 250] width 924 height 141
click at [995, 645] on div "Next" at bounding box center [1019, 633] width 81 height 34
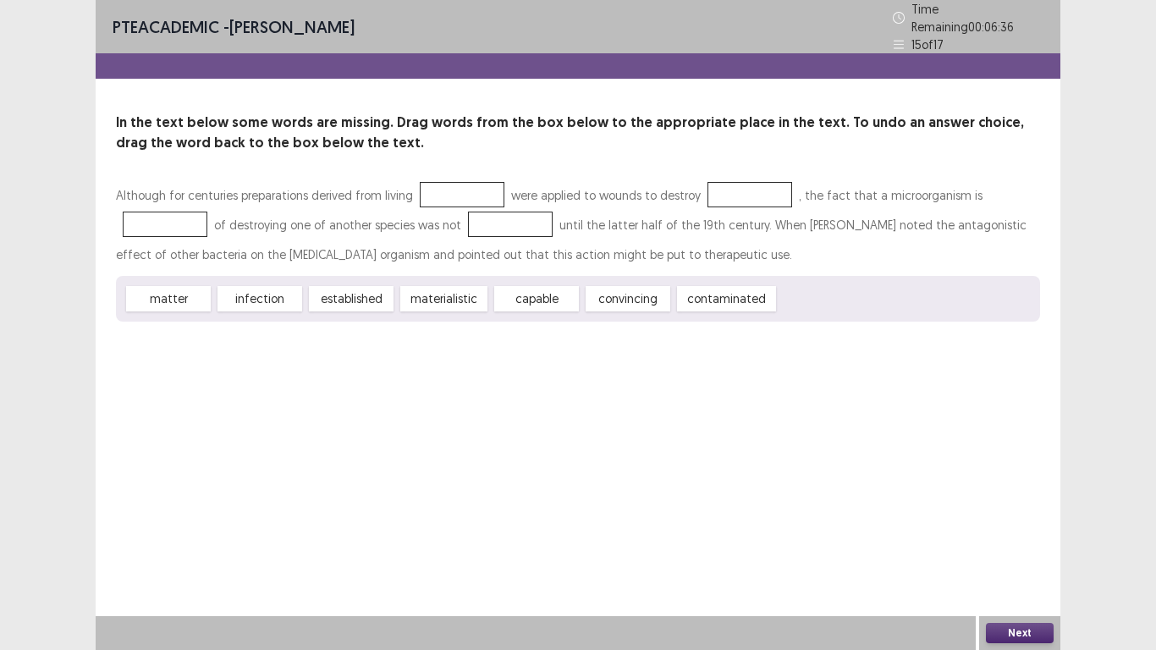
click at [995, 645] on div "Next" at bounding box center [1019, 633] width 81 height 34
click at [1014, 642] on button "Next" at bounding box center [1020, 633] width 68 height 20
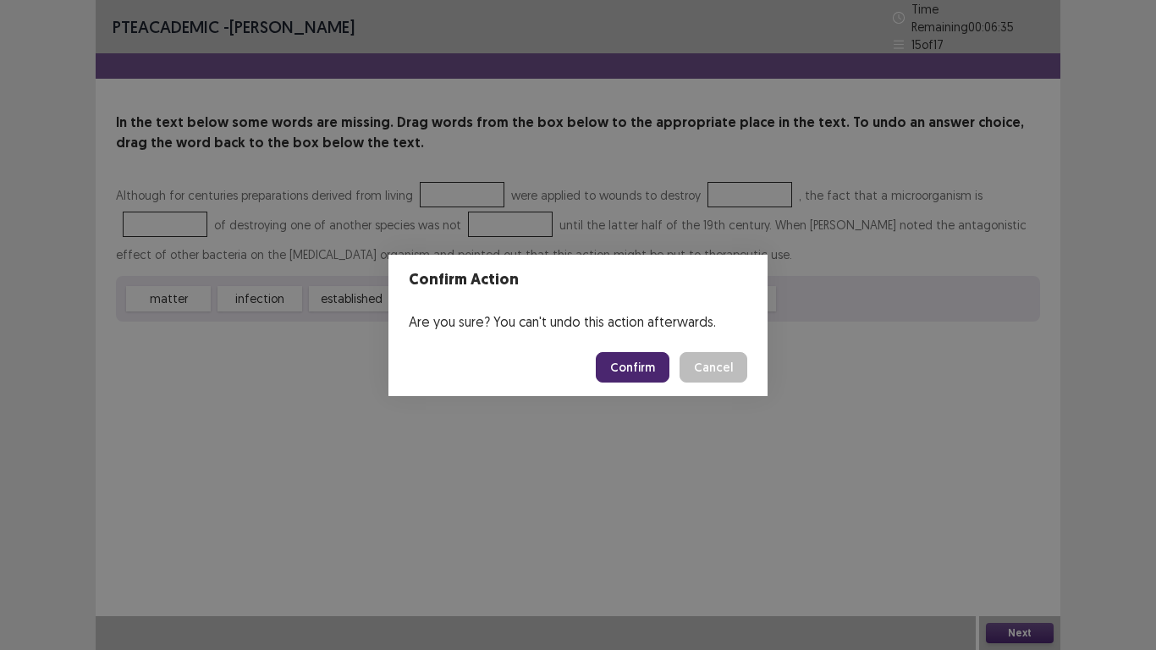
click at [651, 377] on button "Confirm" at bounding box center [633, 367] width 74 height 30
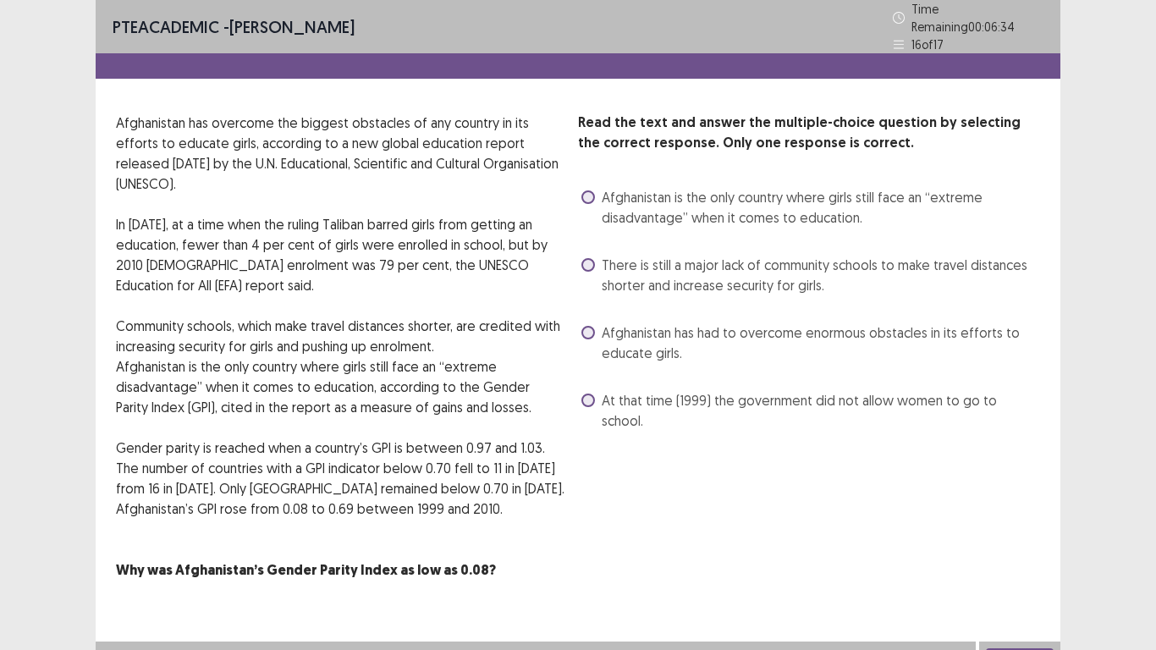
click at [591, 200] on label "Afghanistan is the only country where girls still face an “extreme disadvantage…" at bounding box center [811, 207] width 459 height 41
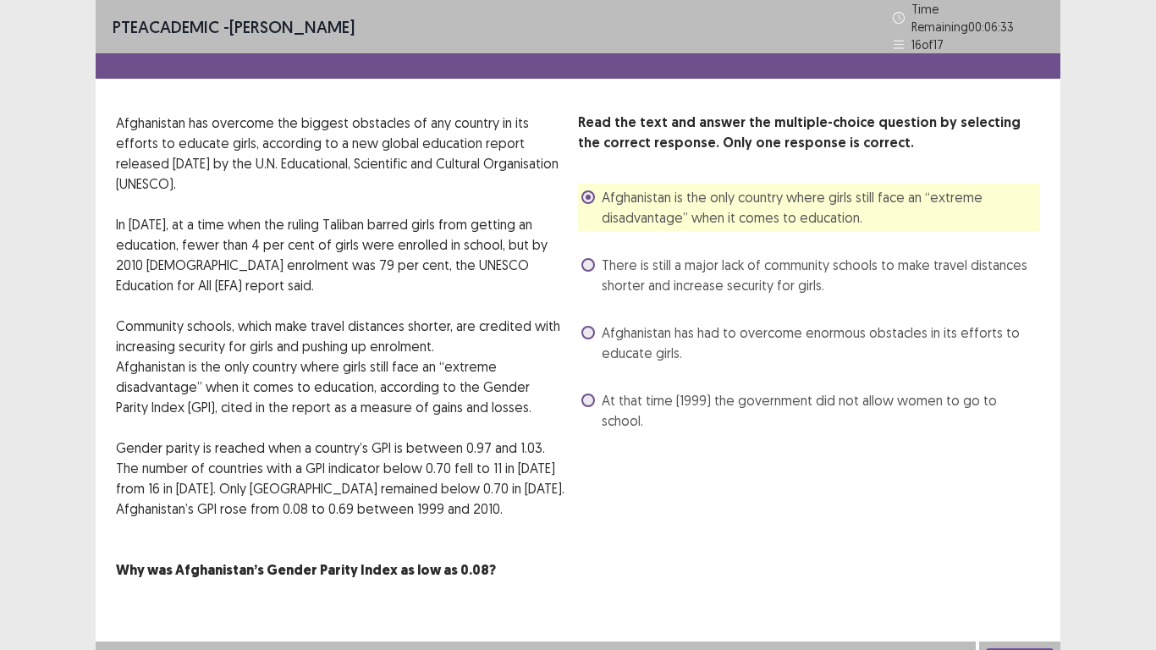
click at [1024, 649] on button "Next" at bounding box center [1020, 658] width 68 height 20
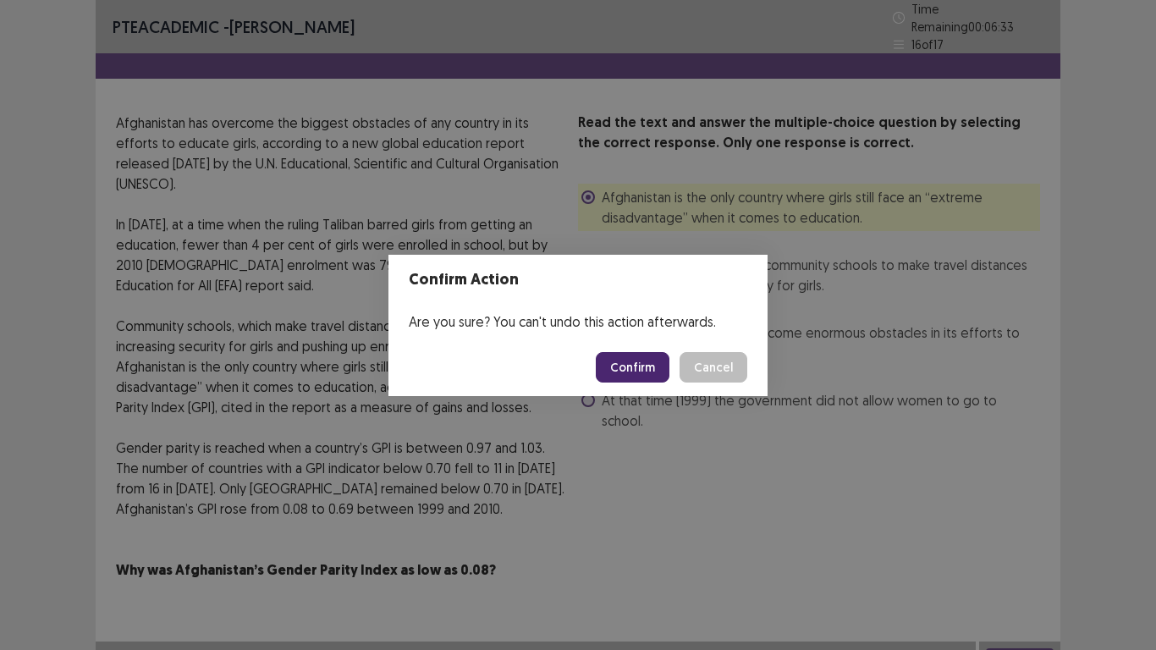
click at [653, 365] on button "Confirm" at bounding box center [633, 367] width 74 height 30
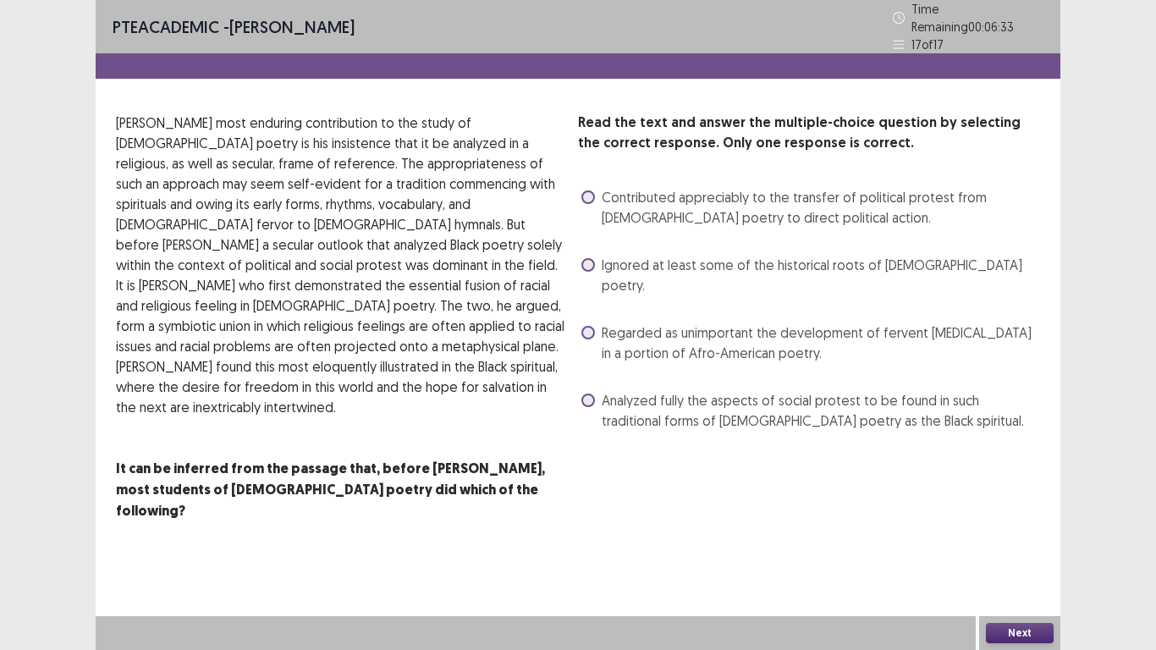
click at [592, 259] on span at bounding box center [589, 265] width 14 height 14
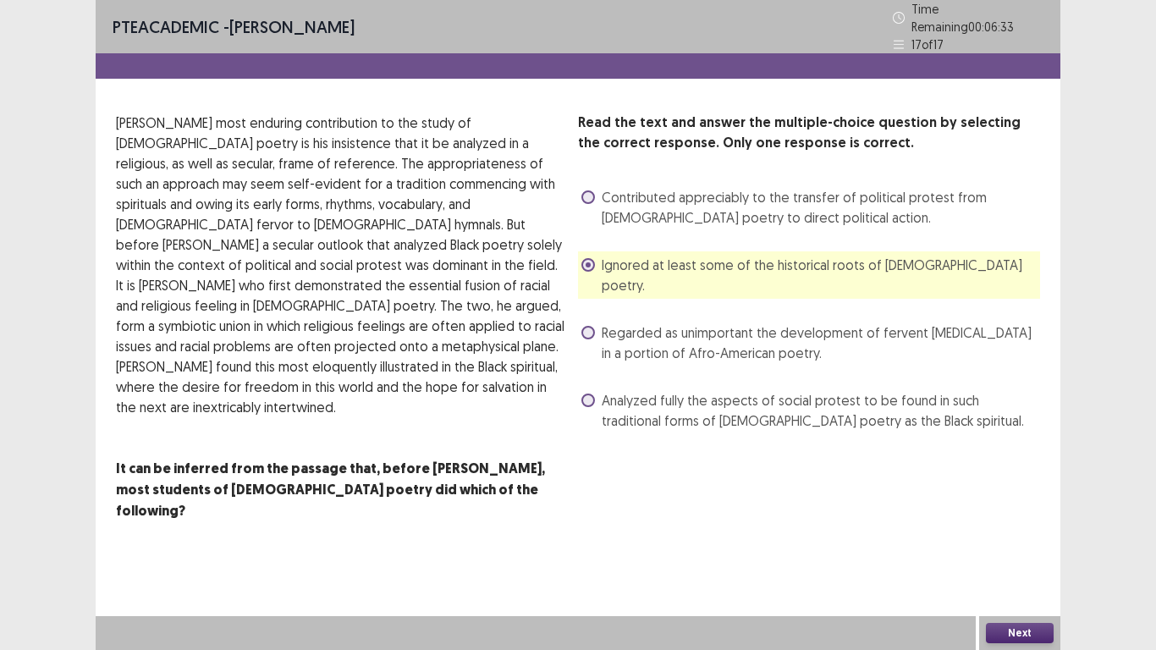
click at [1025, 638] on button "Next" at bounding box center [1020, 633] width 68 height 20
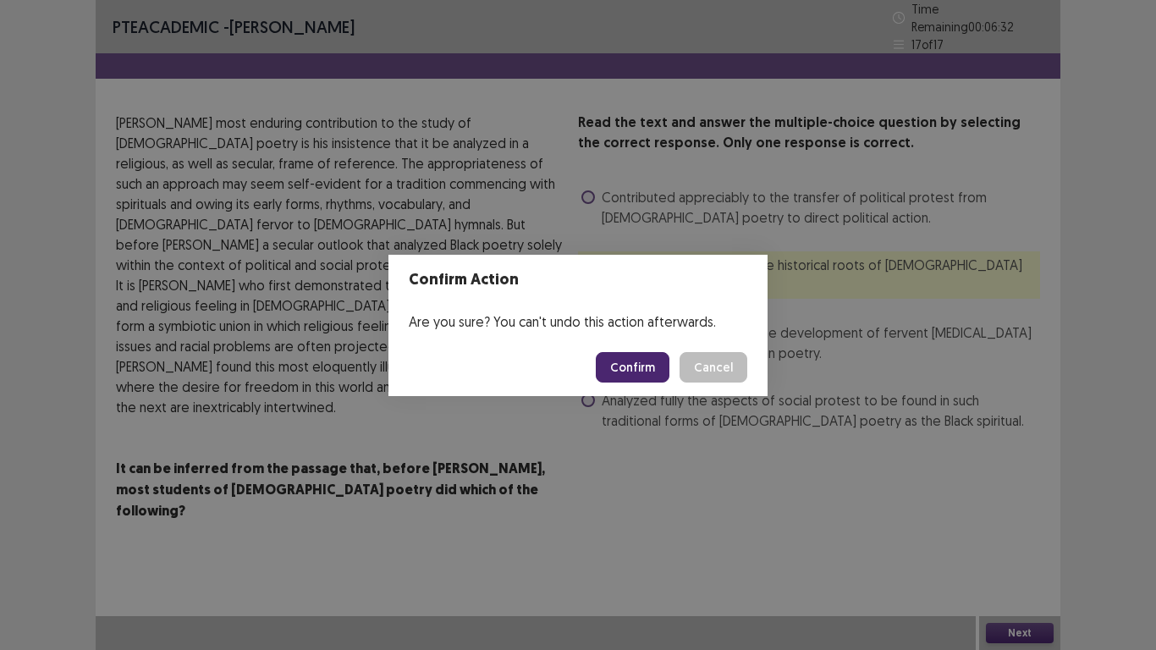
click at [647, 363] on button "Confirm" at bounding box center [633, 367] width 74 height 30
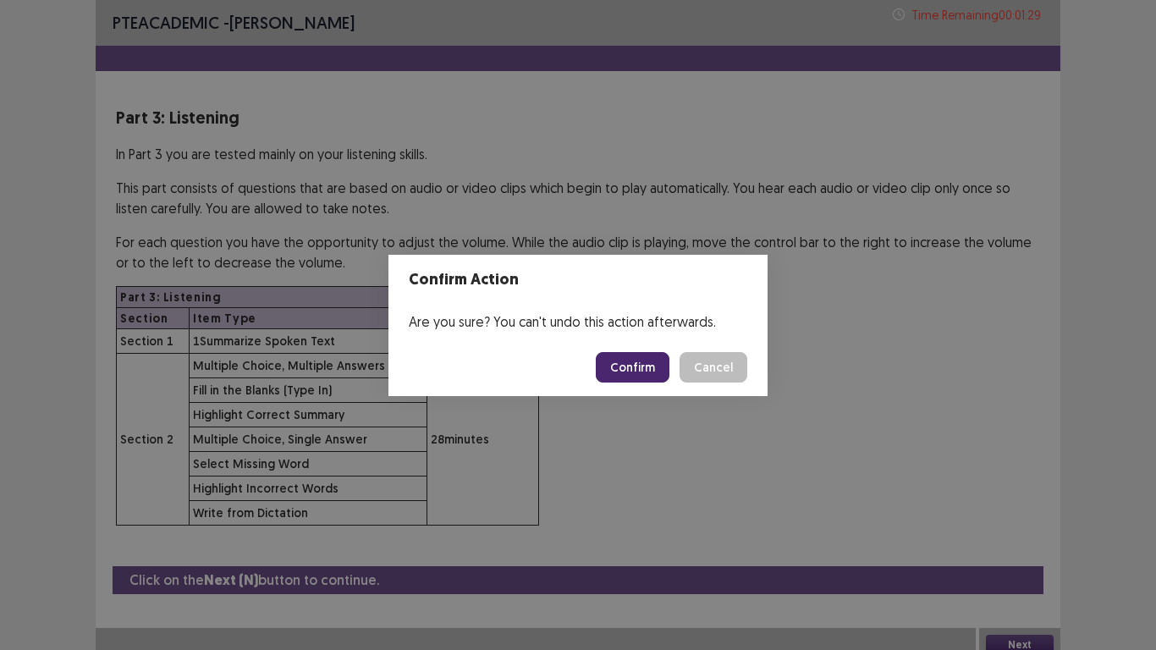
click at [637, 365] on button "Confirm" at bounding box center [633, 367] width 74 height 30
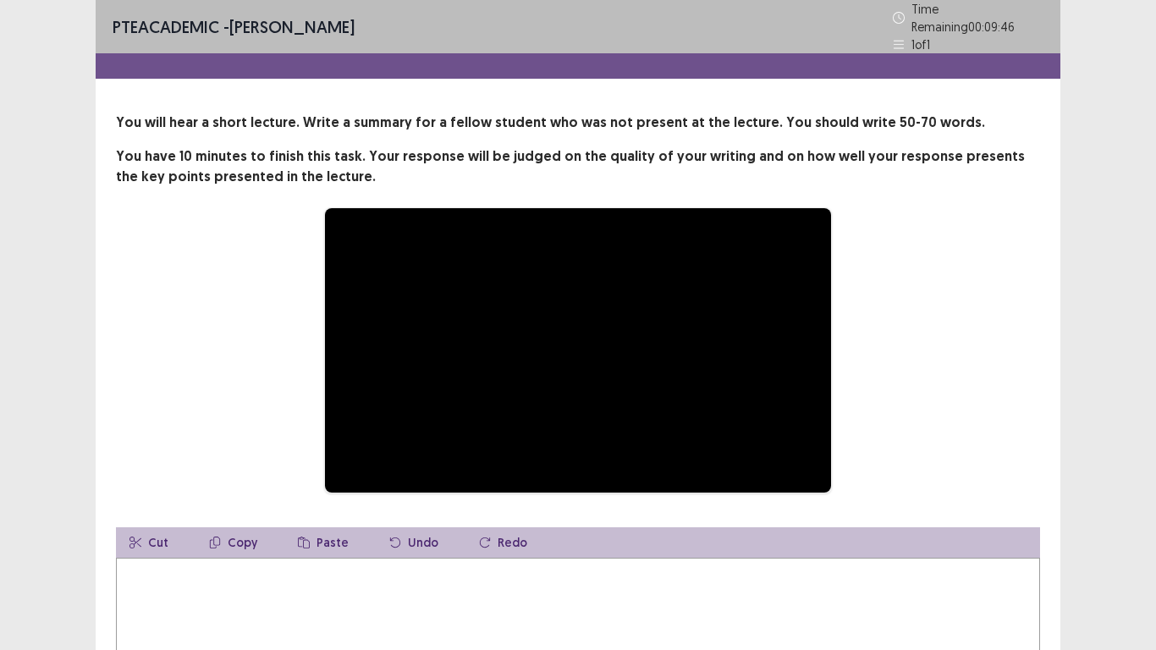
click at [1127, 352] on div "**********" at bounding box center [578, 424] width 1156 height 849
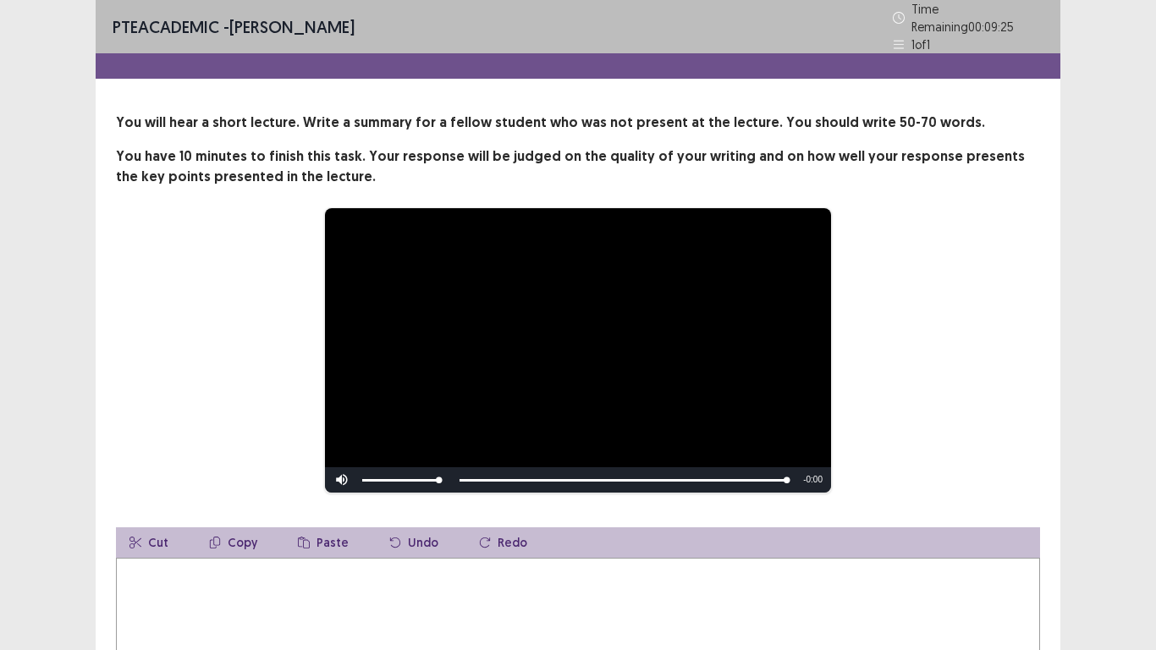
click at [262, 558] on textarea at bounding box center [578, 651] width 924 height 186
click at [976, 383] on div "**********" at bounding box center [578, 350] width 924 height 286
click at [218, 558] on textarea at bounding box center [578, 651] width 924 height 186
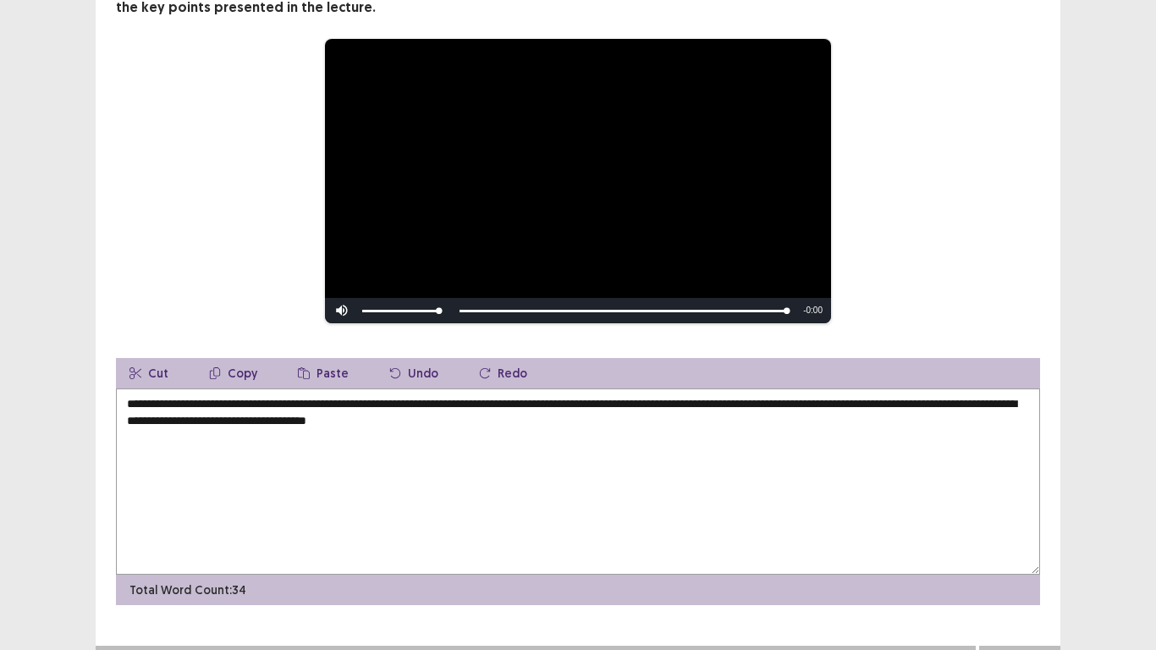
click at [389, 416] on textarea "**********" at bounding box center [578, 482] width 924 height 186
click at [576, 422] on textarea "**********" at bounding box center [578, 482] width 924 height 186
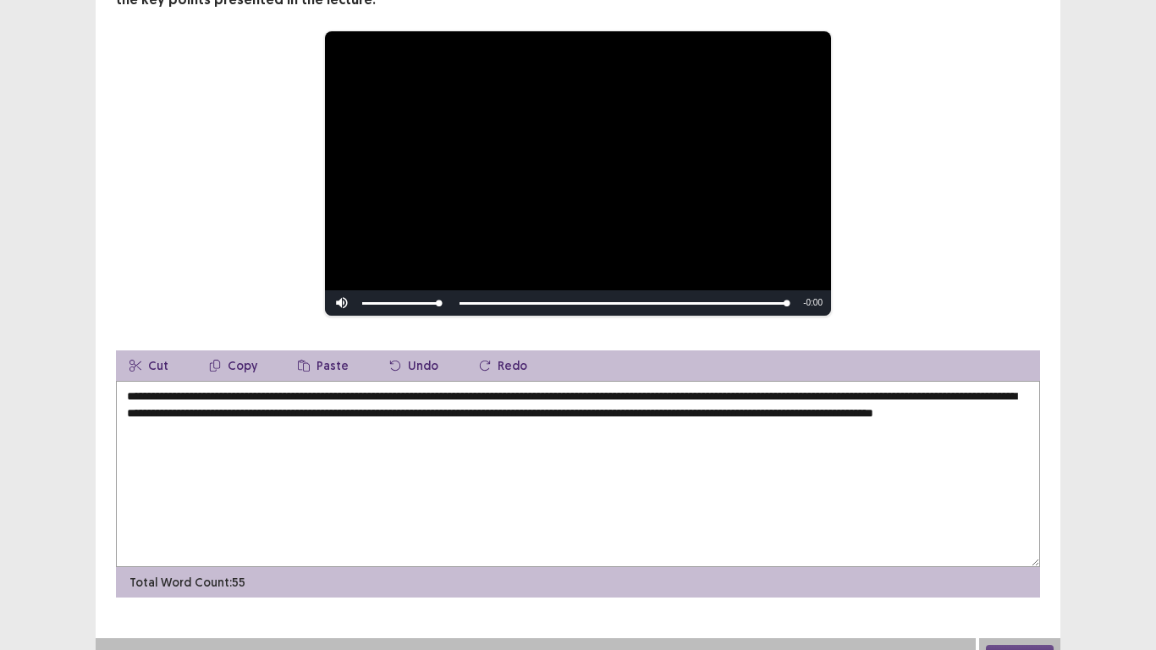
click at [242, 265] on div "**********" at bounding box center [578, 173] width 789 height 286
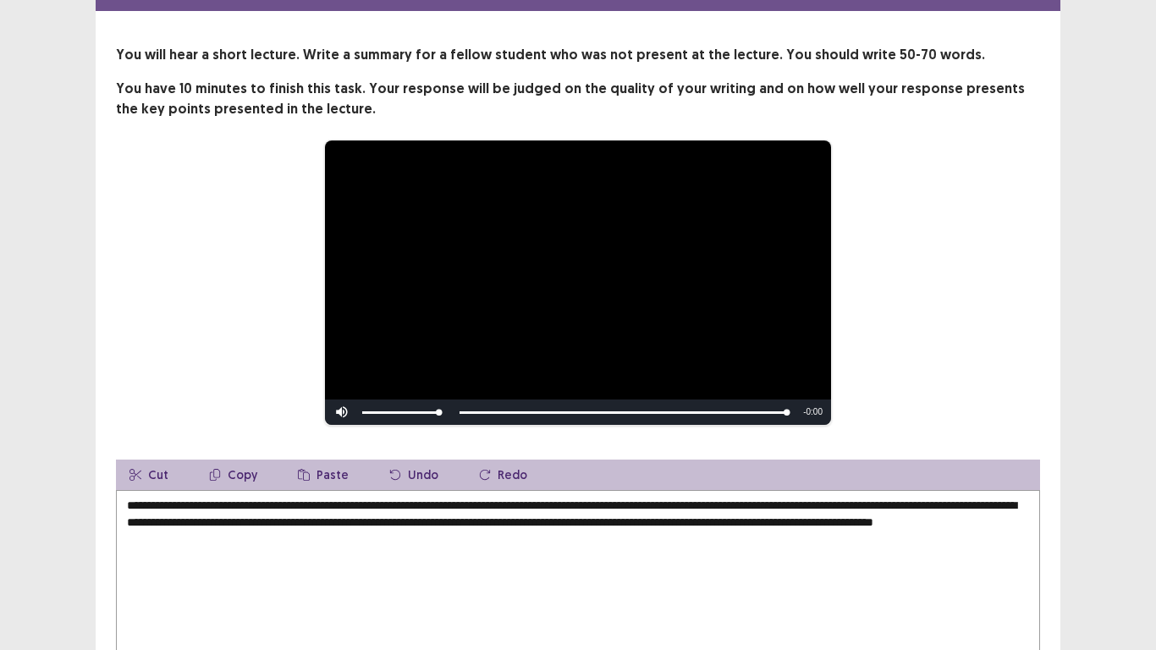
scroll to position [191, 0]
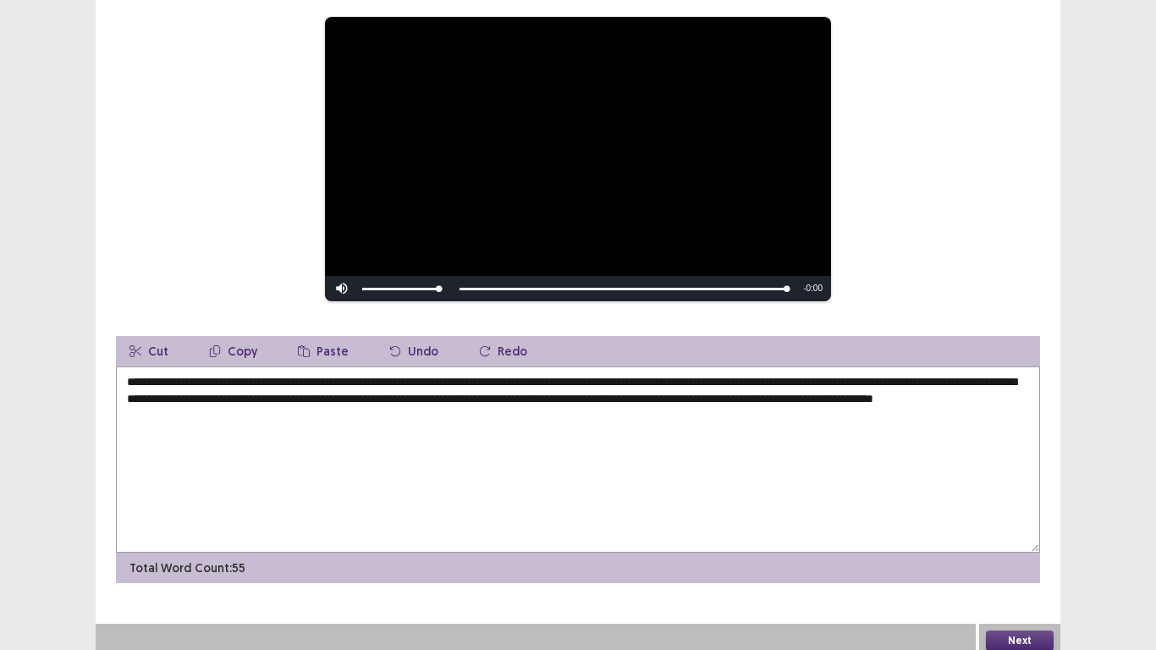
click at [184, 394] on textarea "**********" at bounding box center [578, 460] width 924 height 186
type textarea "**********"
click at [1026, 631] on button "Next" at bounding box center [1020, 641] width 68 height 20
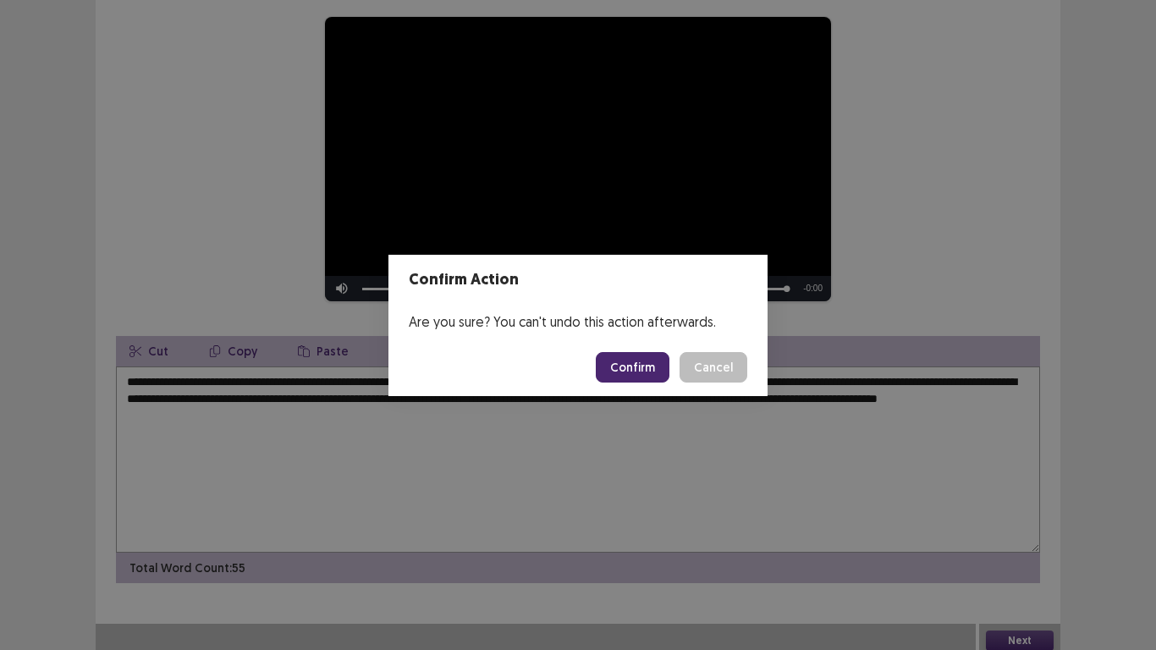
click at [641, 358] on button "Confirm" at bounding box center [633, 367] width 74 height 30
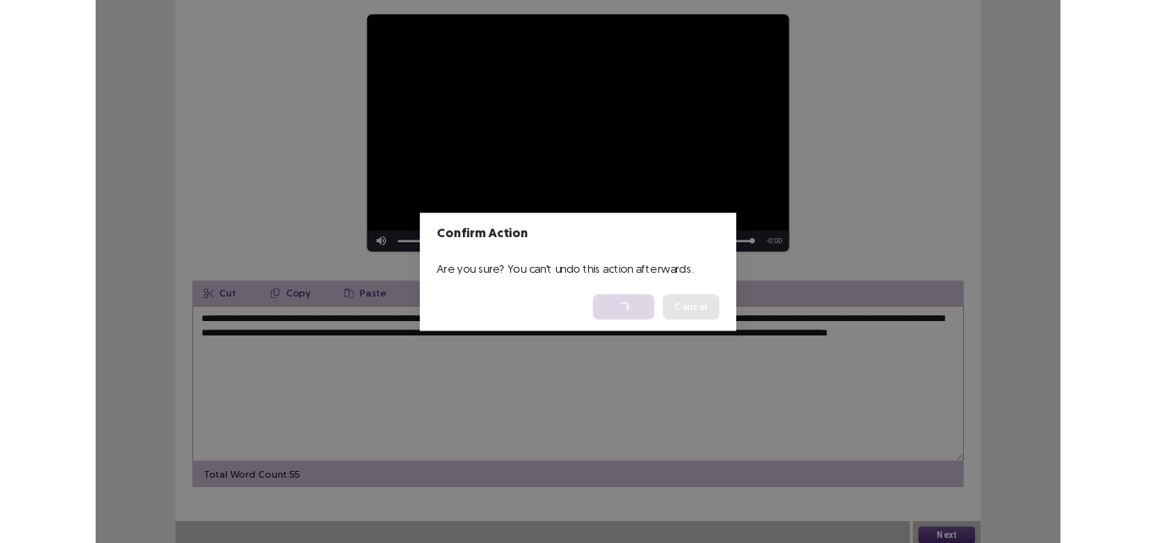
scroll to position [0, 0]
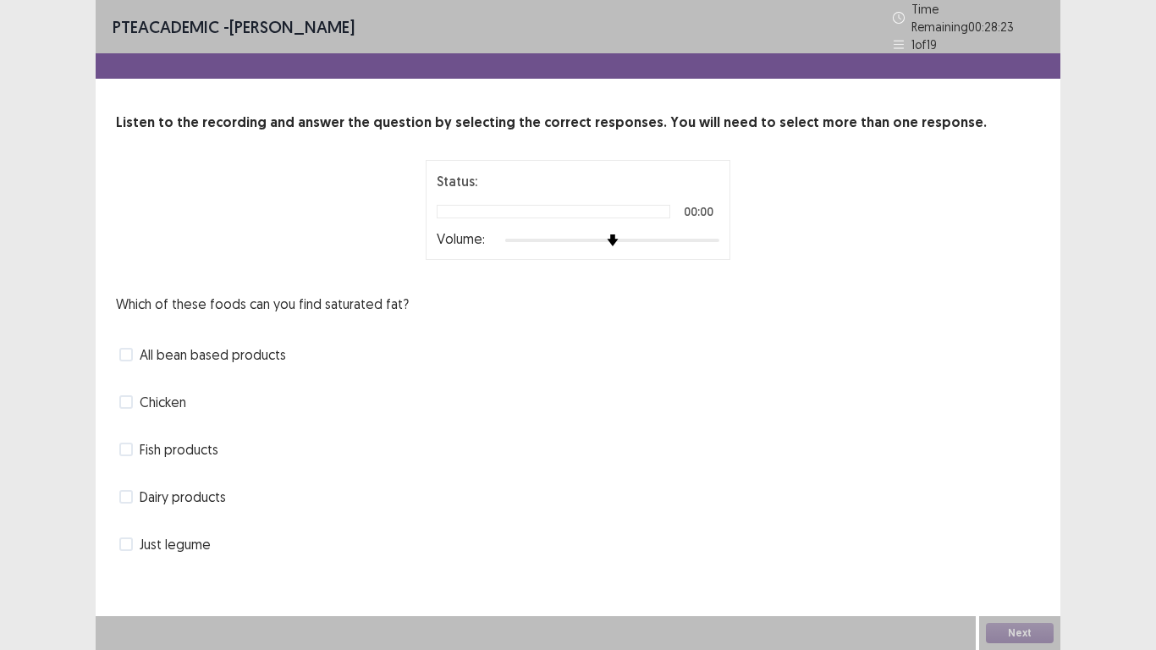
click at [715, 236] on div at bounding box center [612, 241] width 214 height 14
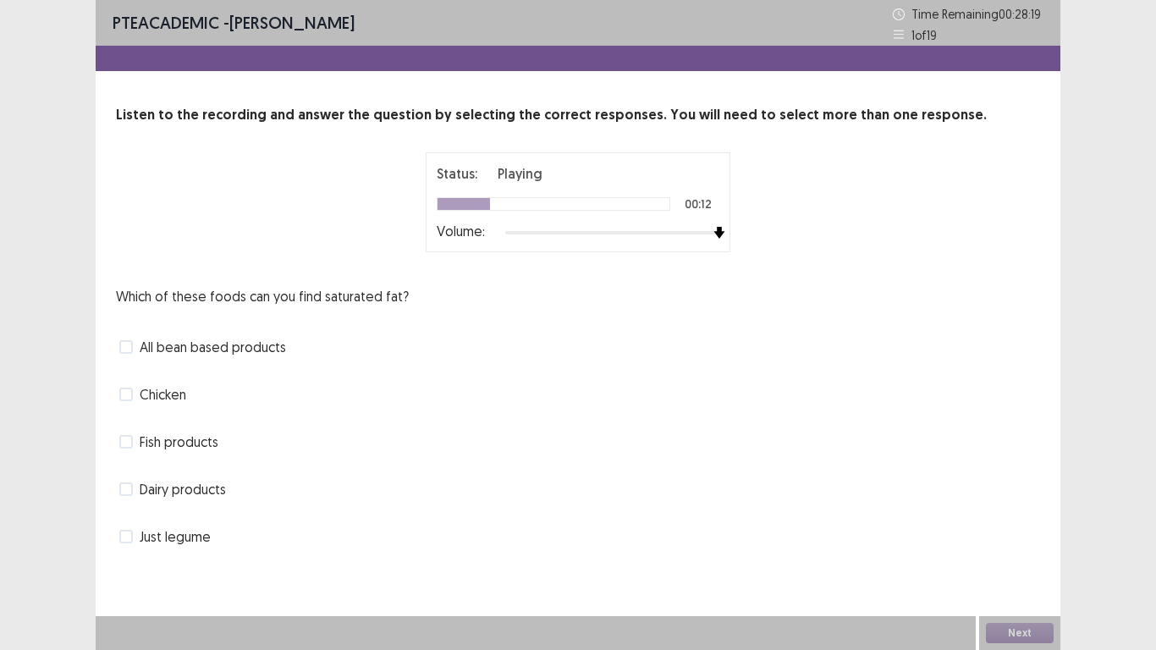
click at [125, 492] on span at bounding box center [126, 489] width 14 height 14
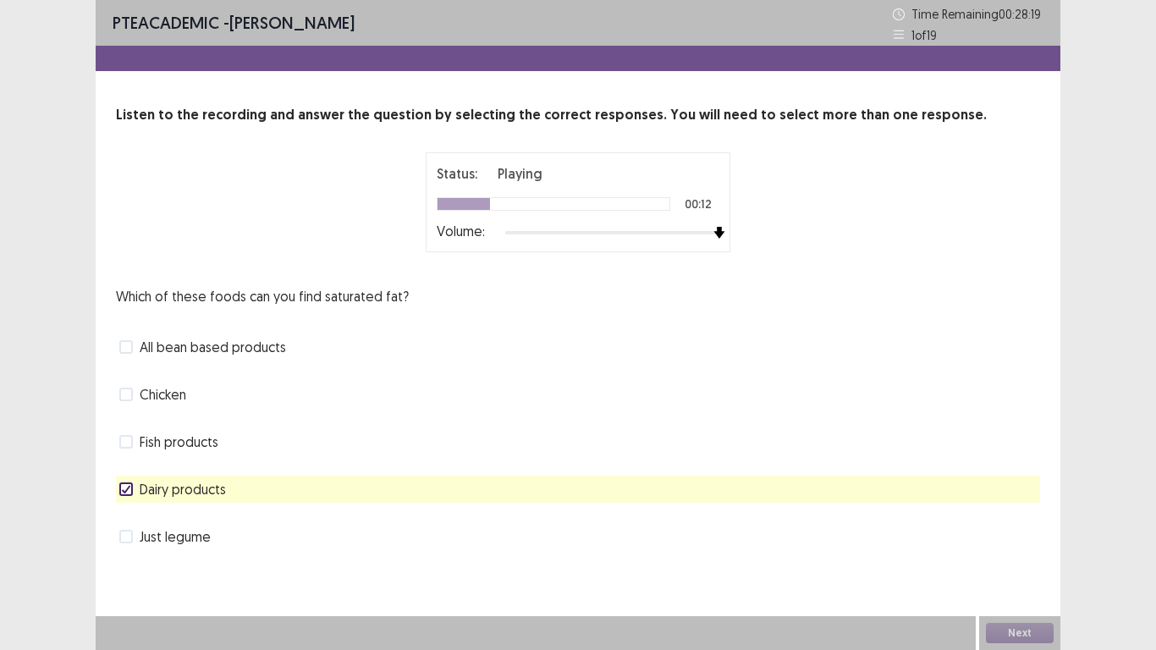
click at [130, 398] on span at bounding box center [126, 395] width 14 height 14
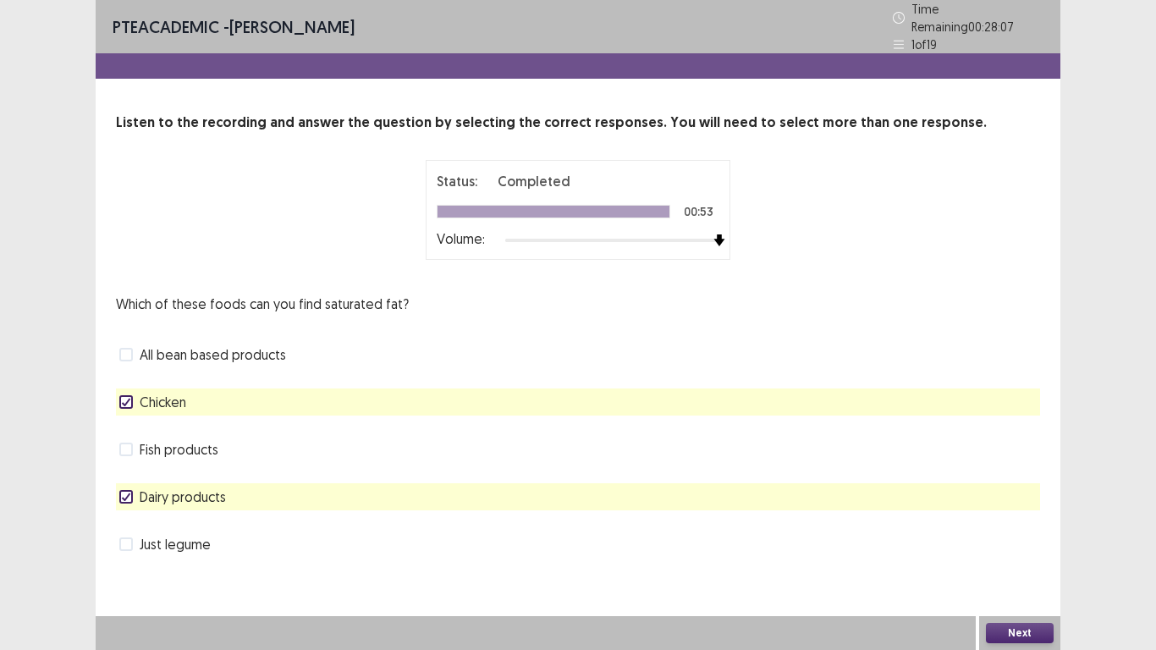
click at [1022, 633] on button "Next" at bounding box center [1020, 633] width 68 height 20
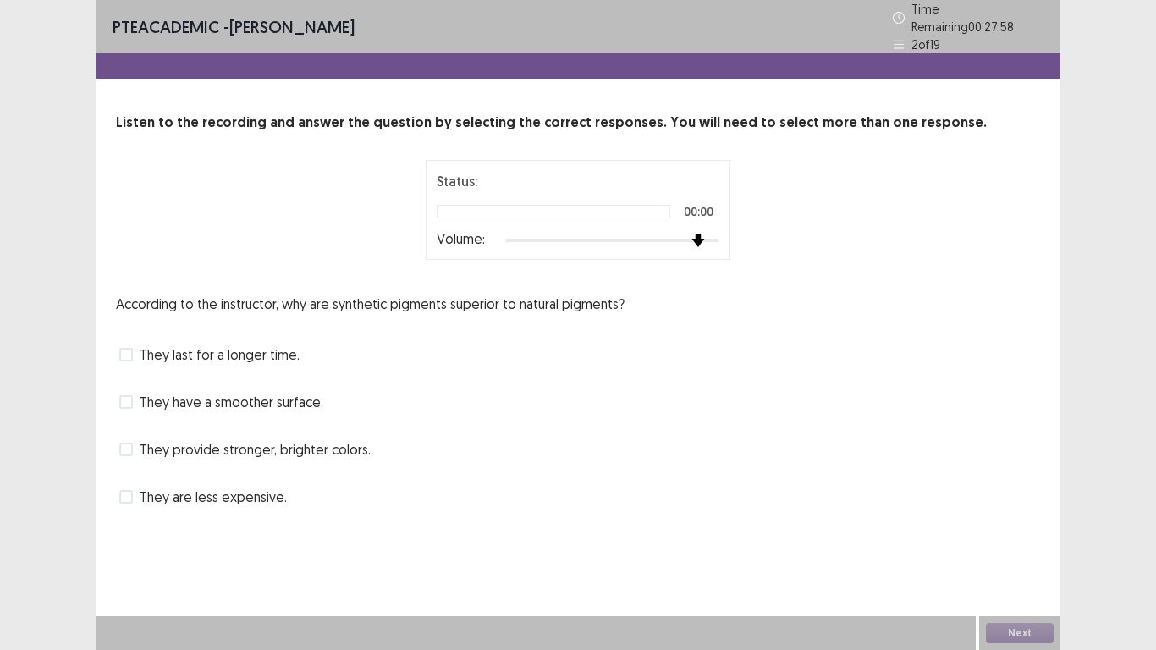
click at [704, 234] on div at bounding box center [612, 241] width 214 height 14
click at [131, 444] on span at bounding box center [126, 450] width 14 height 14
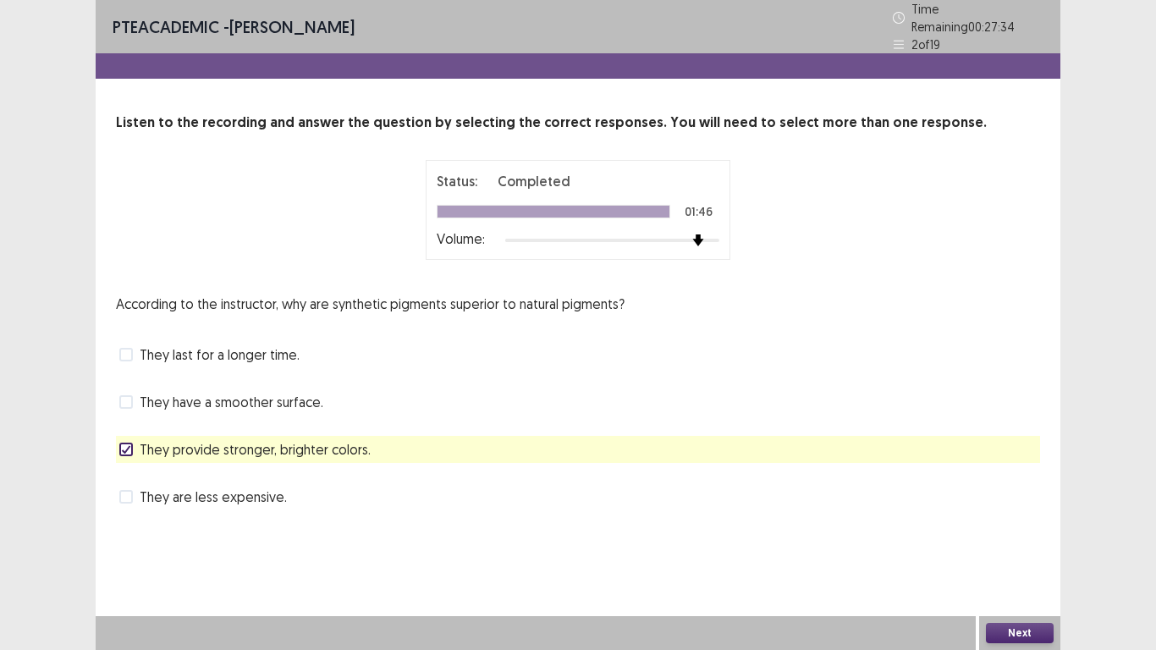
click at [995, 620] on div "Next" at bounding box center [1019, 633] width 81 height 34
click at [1002, 628] on button "Next" at bounding box center [1020, 633] width 68 height 20
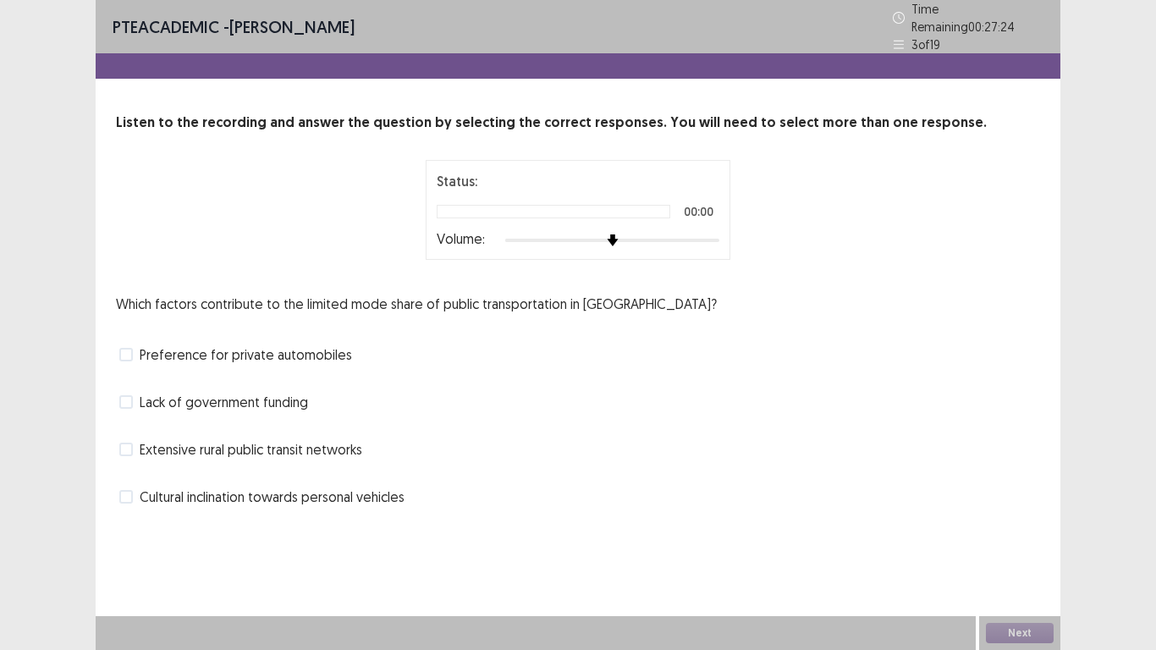
click at [681, 234] on div at bounding box center [612, 241] width 214 height 14
click at [706, 235] on div at bounding box center [612, 241] width 214 height 14
click at [711, 234] on div at bounding box center [612, 241] width 214 height 14
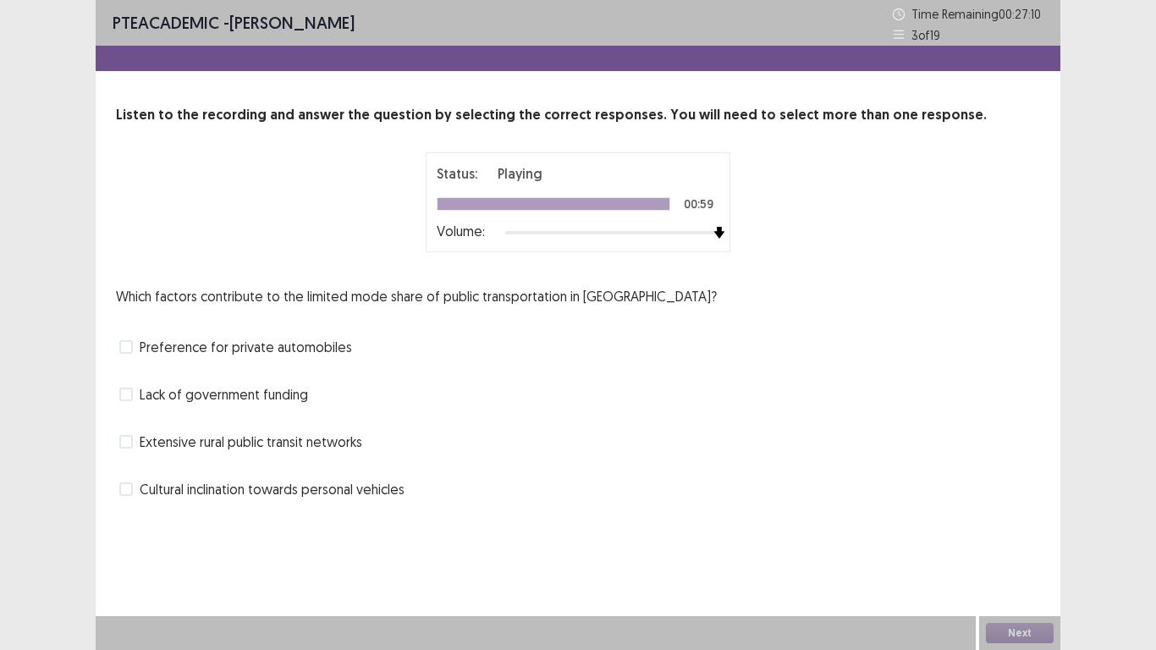
click at [130, 357] on div "Preference for private automobiles" at bounding box center [578, 347] width 924 height 27
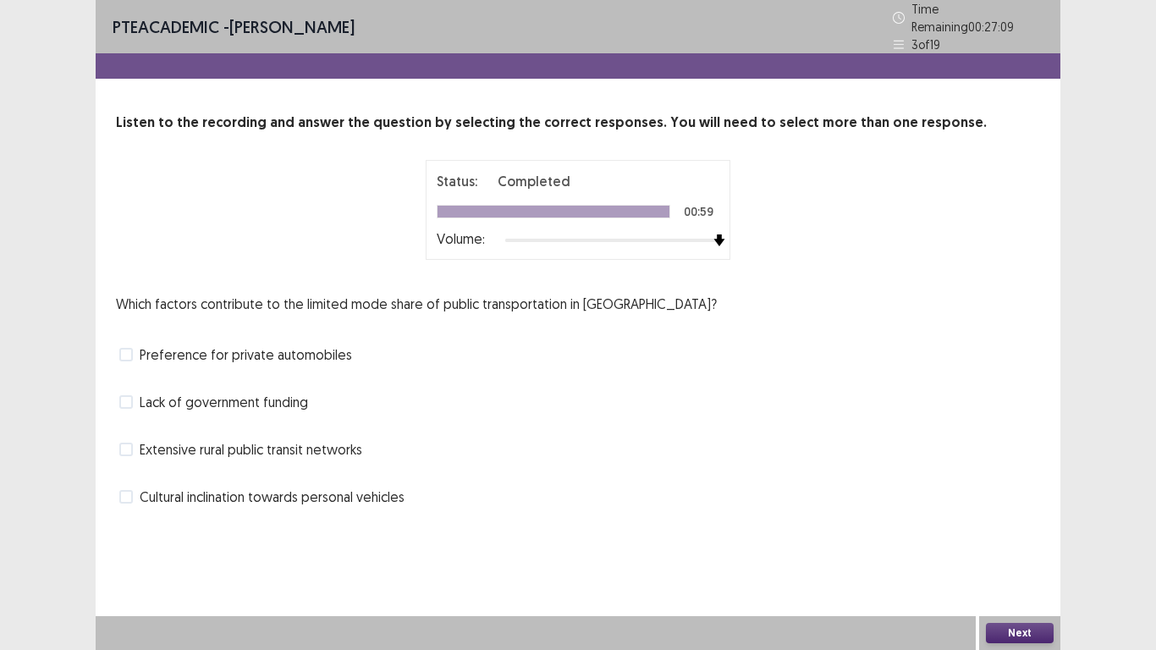
click at [127, 348] on span at bounding box center [126, 355] width 14 height 14
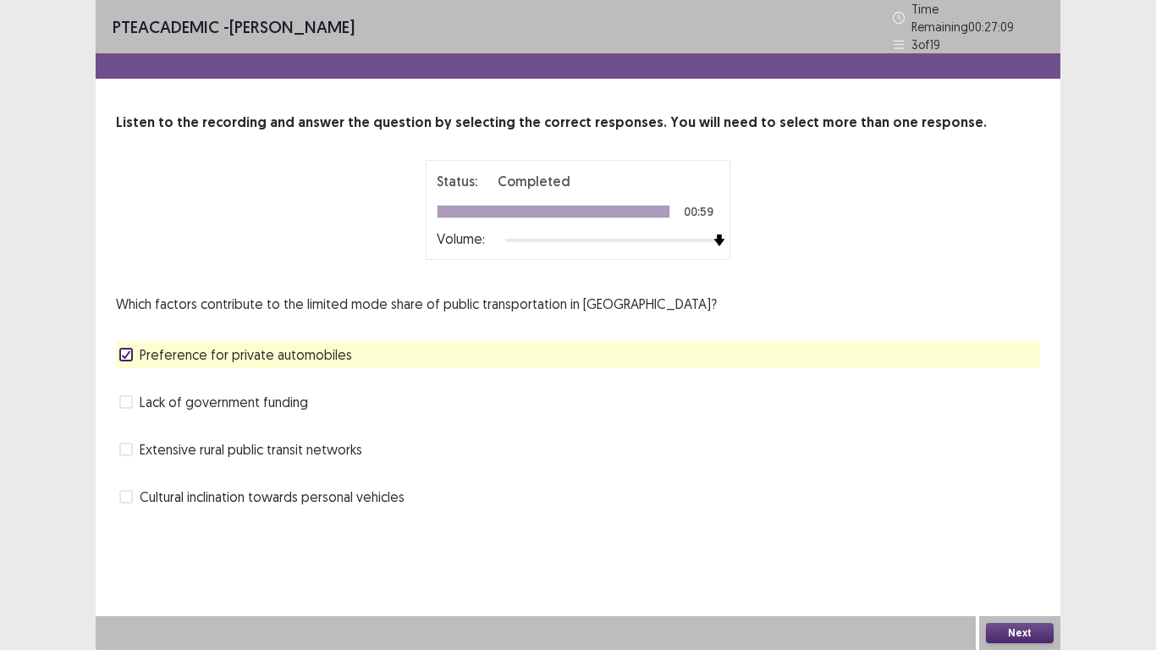
click at [1011, 633] on button "Next" at bounding box center [1020, 633] width 68 height 20
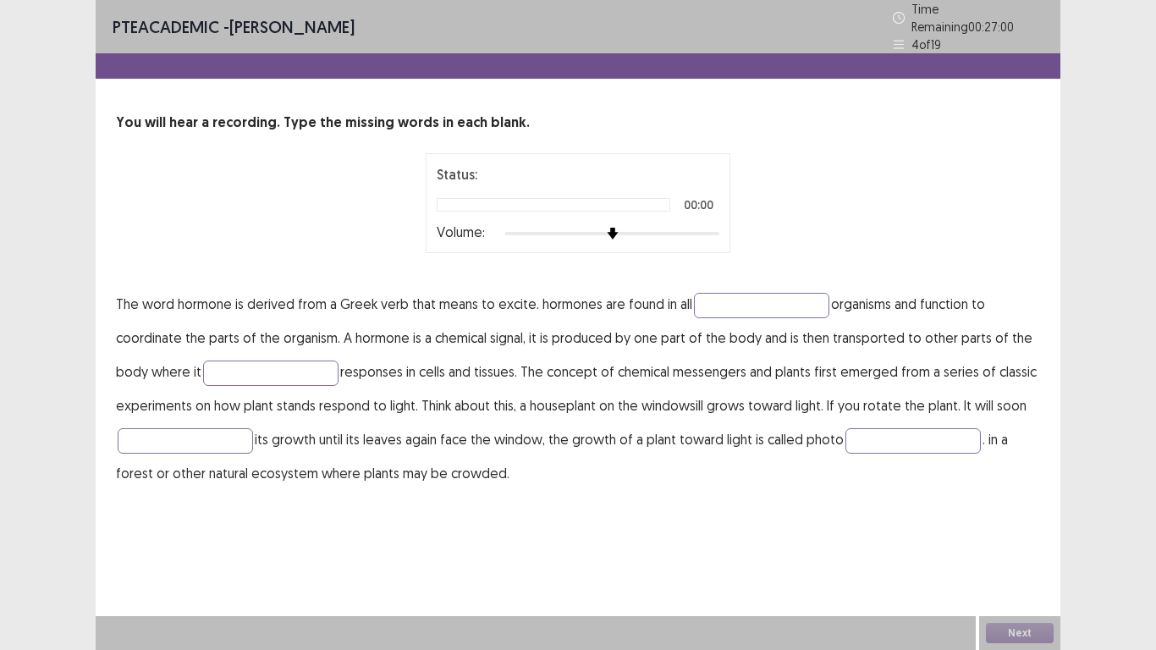
click at [716, 230] on div at bounding box center [612, 234] width 214 height 14
click at [703, 295] on input "text" at bounding box center [761, 305] width 135 height 25
type input "**********"
click at [269, 361] on input "text" at bounding box center [270, 373] width 135 height 25
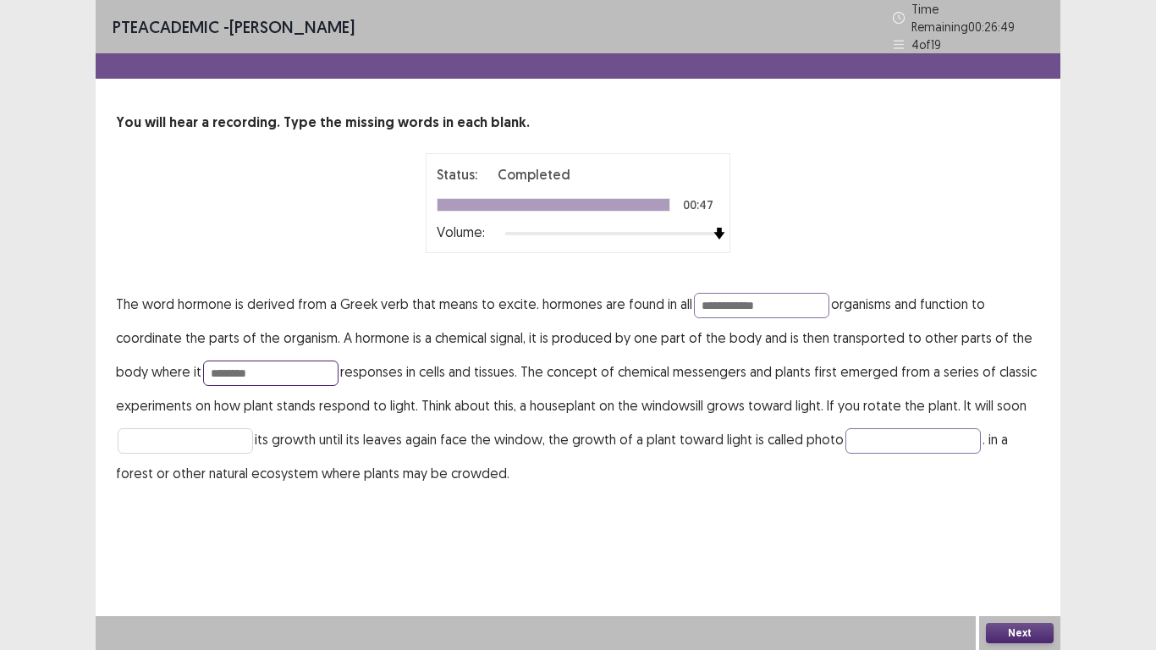
type input "********"
click at [227, 433] on input "text" at bounding box center [185, 440] width 135 height 25
type input "**********"
click at [886, 439] on input "text" at bounding box center [913, 440] width 135 height 25
type input "*******"
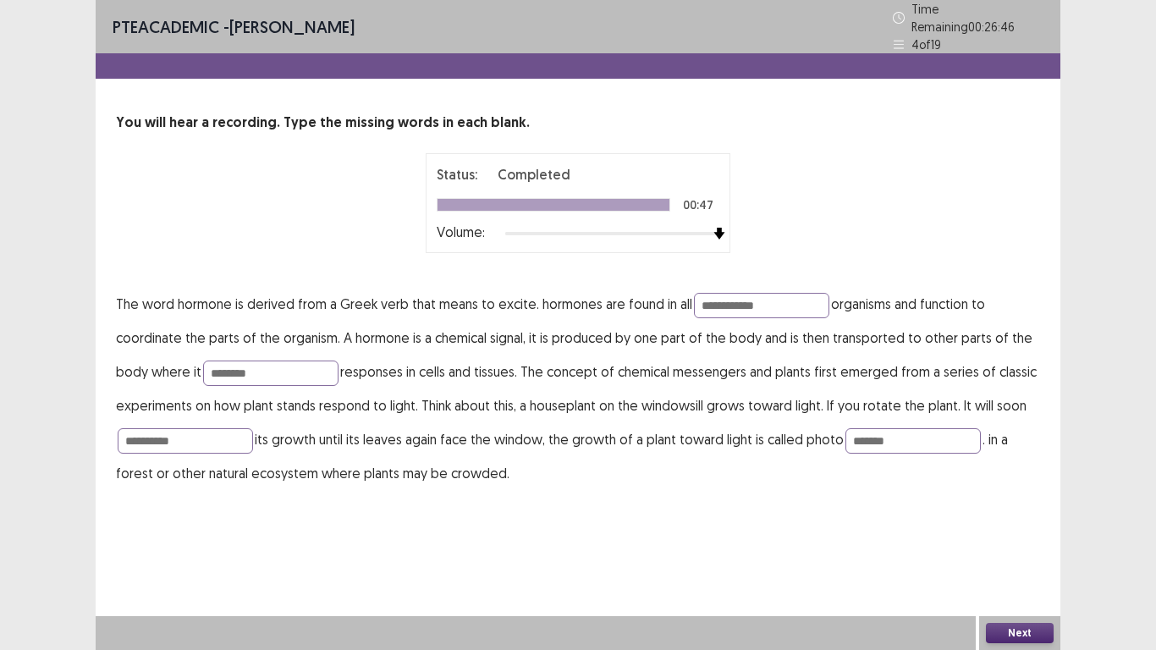
click at [1038, 631] on button "Next" at bounding box center [1020, 633] width 68 height 20
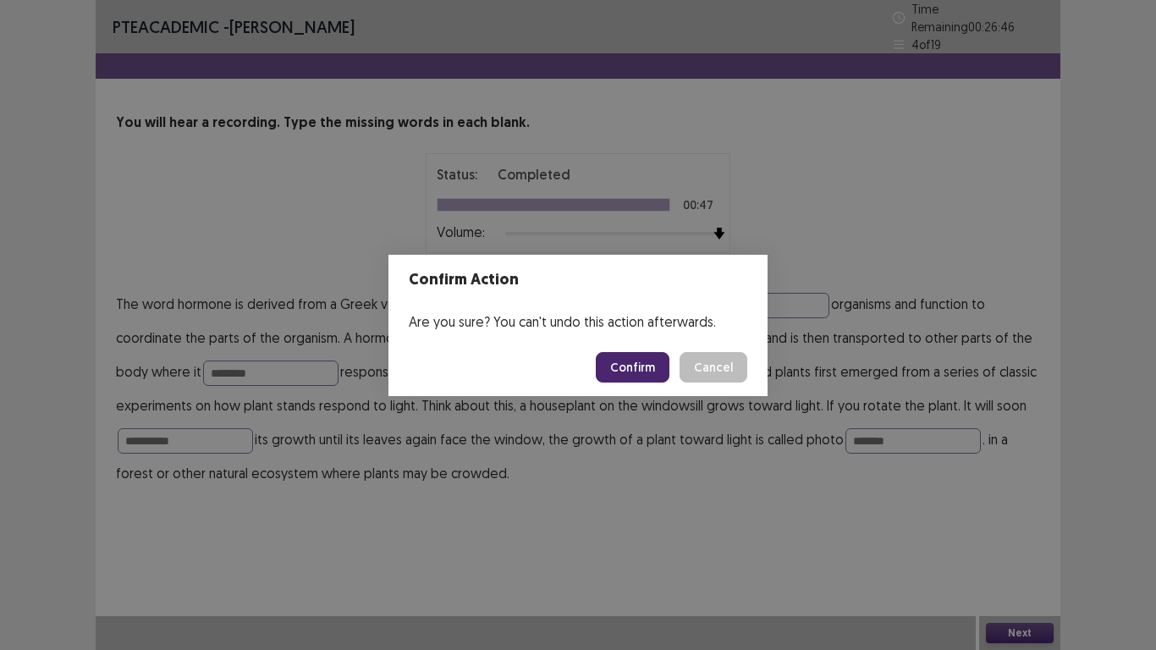
click at [639, 367] on button "Confirm" at bounding box center [633, 367] width 74 height 30
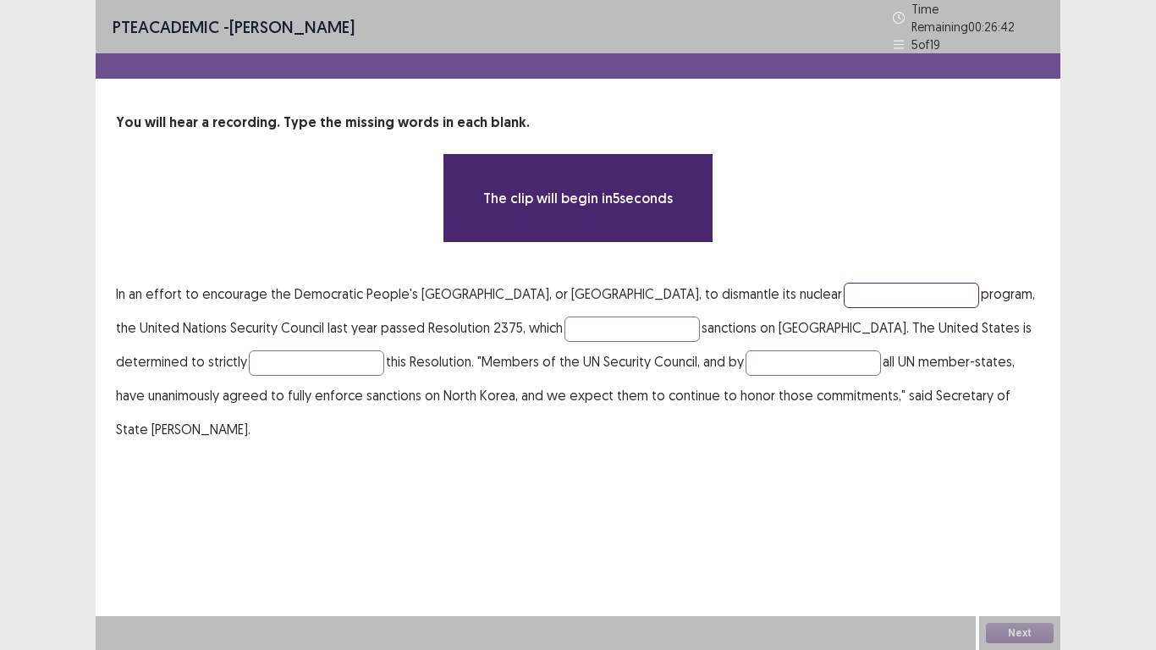
click at [844, 283] on input "text" at bounding box center [911, 295] width 135 height 25
type input "*"
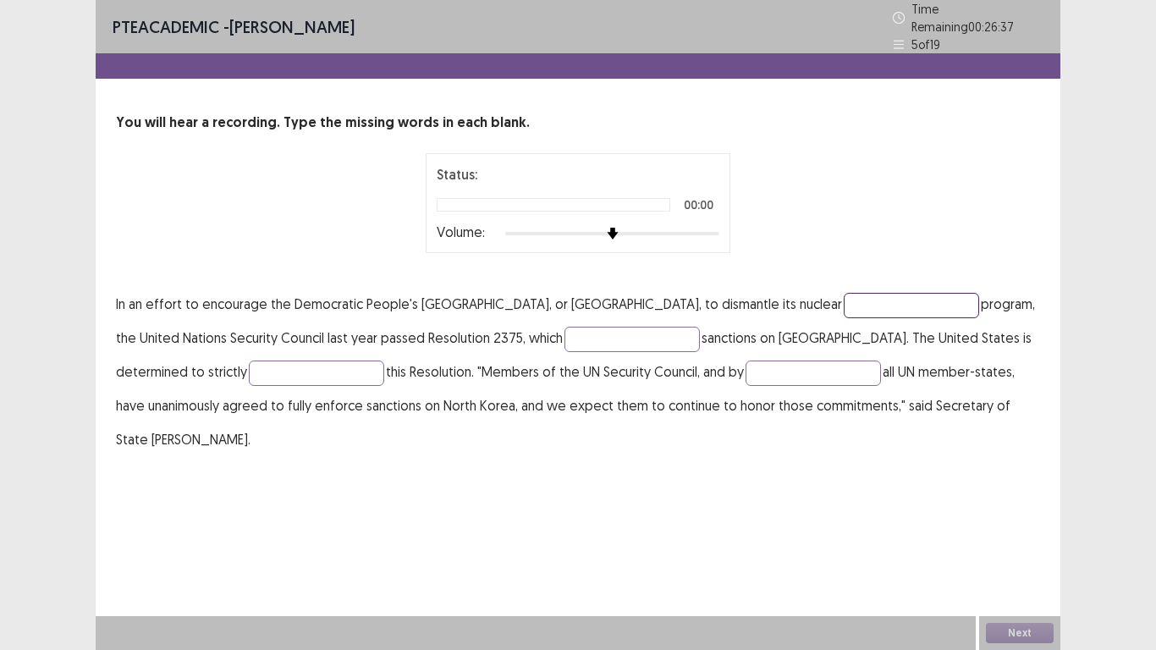
click at [711, 228] on div at bounding box center [612, 234] width 214 height 14
click at [821, 219] on div "Status: Playing 00:00 Volume:" at bounding box center [578, 203] width 924 height 100
click at [704, 225] on div "Volume:" at bounding box center [578, 233] width 283 height 17
click at [705, 227] on div at bounding box center [612, 234] width 214 height 14
click at [801, 319] on p "In an effort to encourage the Democratic People's Republic of Korea, or North K…" at bounding box center [578, 371] width 924 height 169
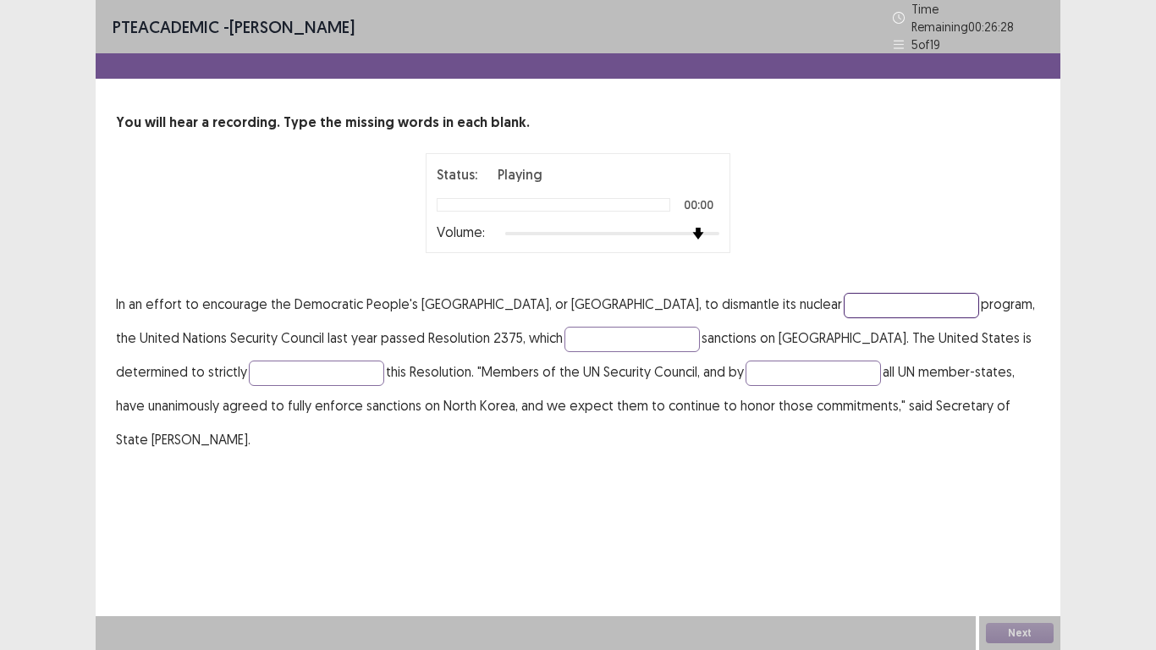
click at [844, 296] on input "text" at bounding box center [911, 305] width 135 height 25
click at [736, 245] on div "You will hear a recording. Type the missing words in each blank. Status: Playin…" at bounding box center [578, 285] width 965 height 344
click at [844, 293] on input "text" at bounding box center [911, 305] width 135 height 25
click at [1023, 628] on div "Next" at bounding box center [1019, 633] width 81 height 34
click at [968, 456] on div "PTE academic - URME DUTTA Time Remaining 00 : 26 : 25 5 of 19 You will hear a r…" at bounding box center [578, 245] width 965 height 490
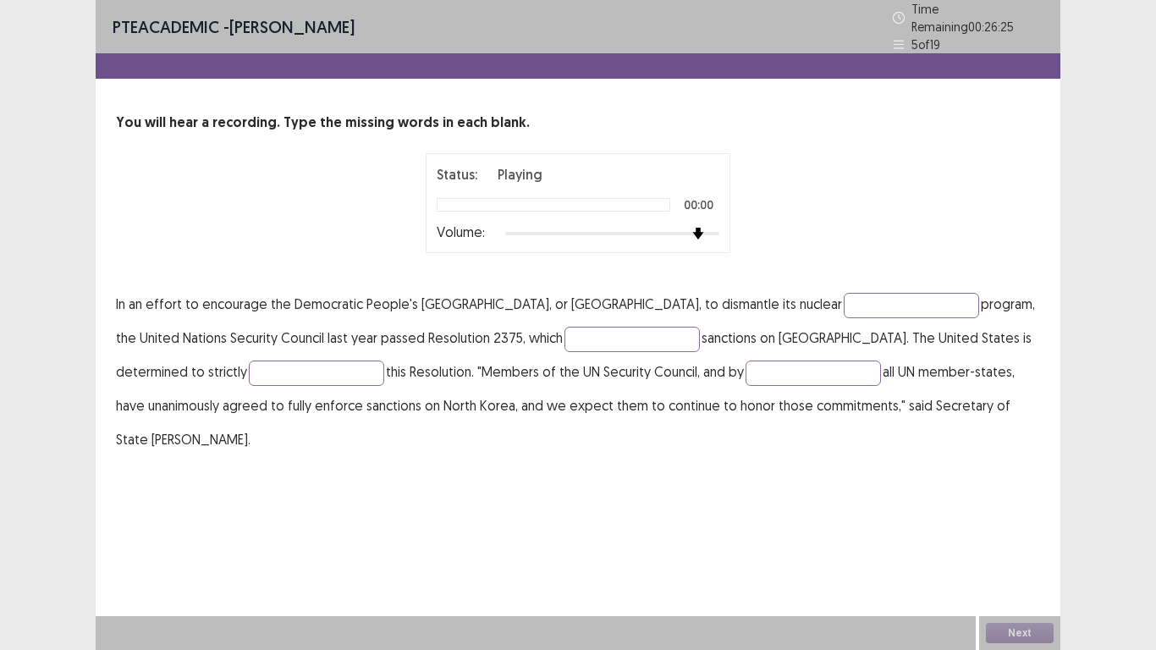
click at [968, 456] on div "PTE academic - URME DUTTA Time Remaining 00 : 26 : 25 5 of 19 You will hear a r…" at bounding box center [578, 245] width 965 height 490
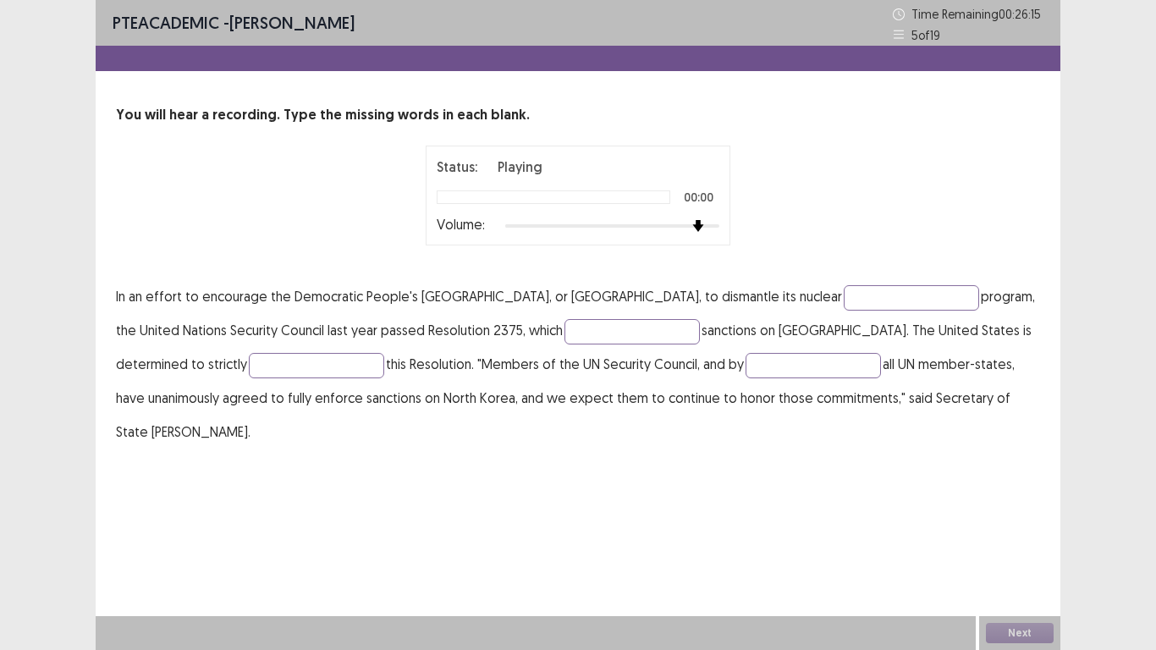
click at [899, 405] on p "In an effort to encourage the Democratic People's Republic of Korea, or North K…" at bounding box center [578, 363] width 924 height 169
drag, startPoint x: 596, startPoint y: 251, endPoint x: 620, endPoint y: 227, distance: 34.1
click at [596, 251] on div "You will hear a recording. Type the missing words in each blank. Status: Playin…" at bounding box center [578, 277] width 965 height 344
click at [620, 225] on div at bounding box center [612, 226] width 214 height 14
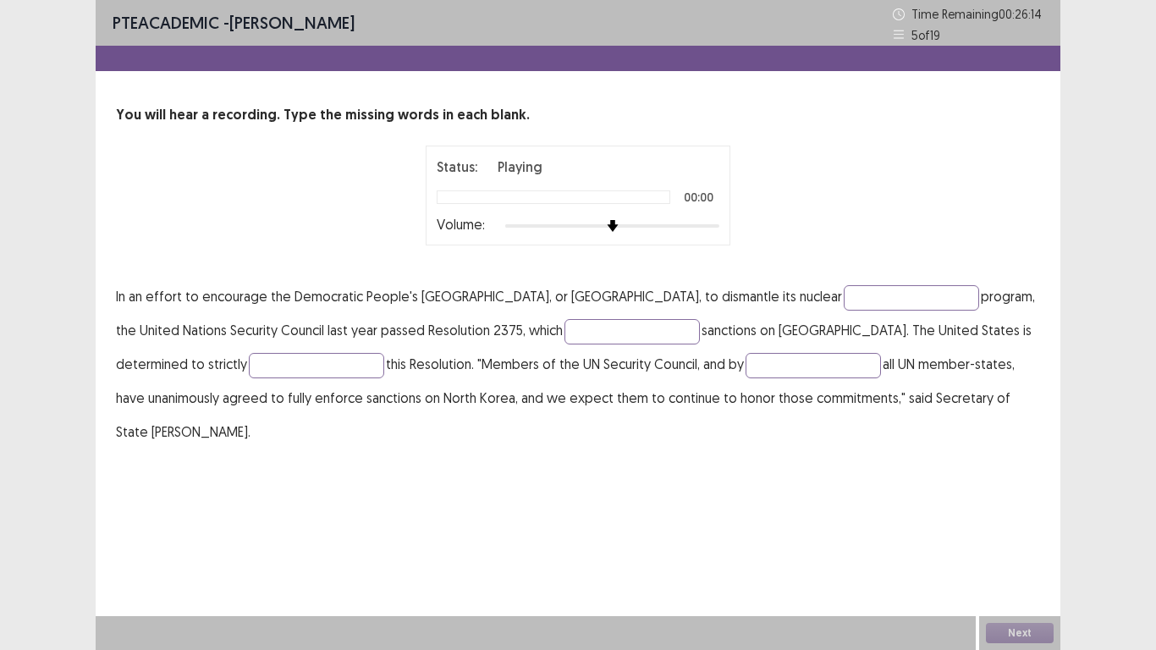
click at [544, 203] on div at bounding box center [554, 197] width 234 height 14
click at [544, 201] on div at bounding box center [554, 197] width 234 height 14
click at [1155, 223] on div "PTE academic - URME DUTTA Time Remaining 00 : 26 : 12 5 of 19 You will hear a r…" at bounding box center [578, 325] width 1156 height 650
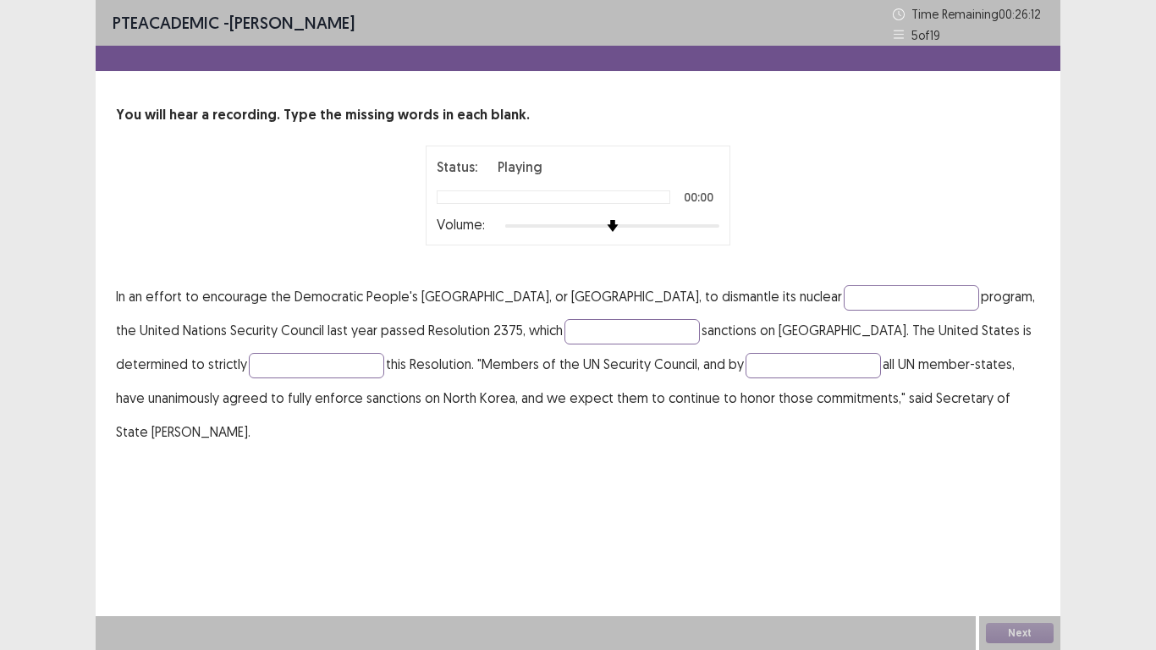
drag, startPoint x: 1155, startPoint y: 223, endPoint x: 1138, endPoint y: 326, distance: 104.8
click at [1133, 327] on div "PTE academic - URME DUTTA Time Remaining 00 : 26 : 12 5 of 19 You will hear a r…" at bounding box center [578, 325] width 1156 height 650
click at [1139, 327] on div "PTE academic - URME DUTTA Time Remaining 00 : 26 : 11 5 of 19 You will hear a r…" at bounding box center [578, 325] width 1156 height 650
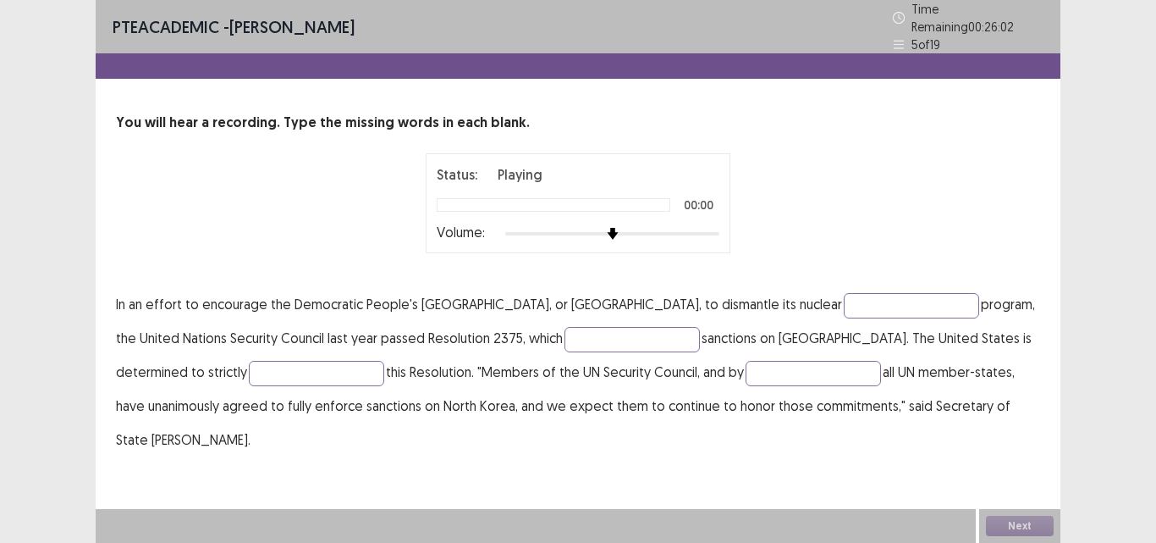
click at [1014, 516] on div "Next" at bounding box center [1019, 526] width 81 height 34
